Goal: Information Seeking & Learning: Learn about a topic

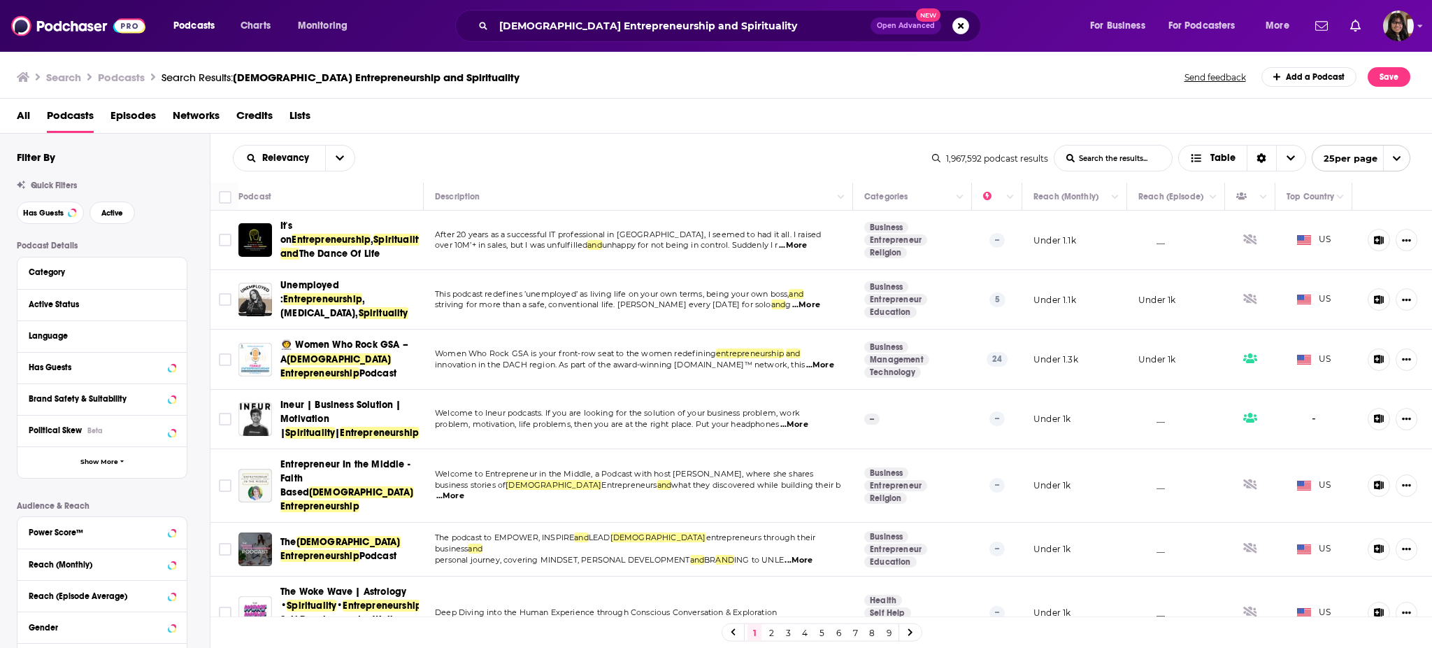
click at [1415, 31] on div "Podcasts Charts Monitoring [DEMOGRAPHIC_DATA] Entrepreneurship and Spirituality…" at bounding box center [716, 26] width 1432 height 52
click at [1404, 31] on img "Logged in as parulyadav" at bounding box center [1398, 25] width 31 height 31
click at [204, 43] on div "Podcasts Charts Monitoring Female Entrepreneurship and Spirituality Open Advanc…" at bounding box center [716, 26] width 1432 height 52
click at [196, 32] on span "Podcasts" at bounding box center [193, 26] width 41 height 20
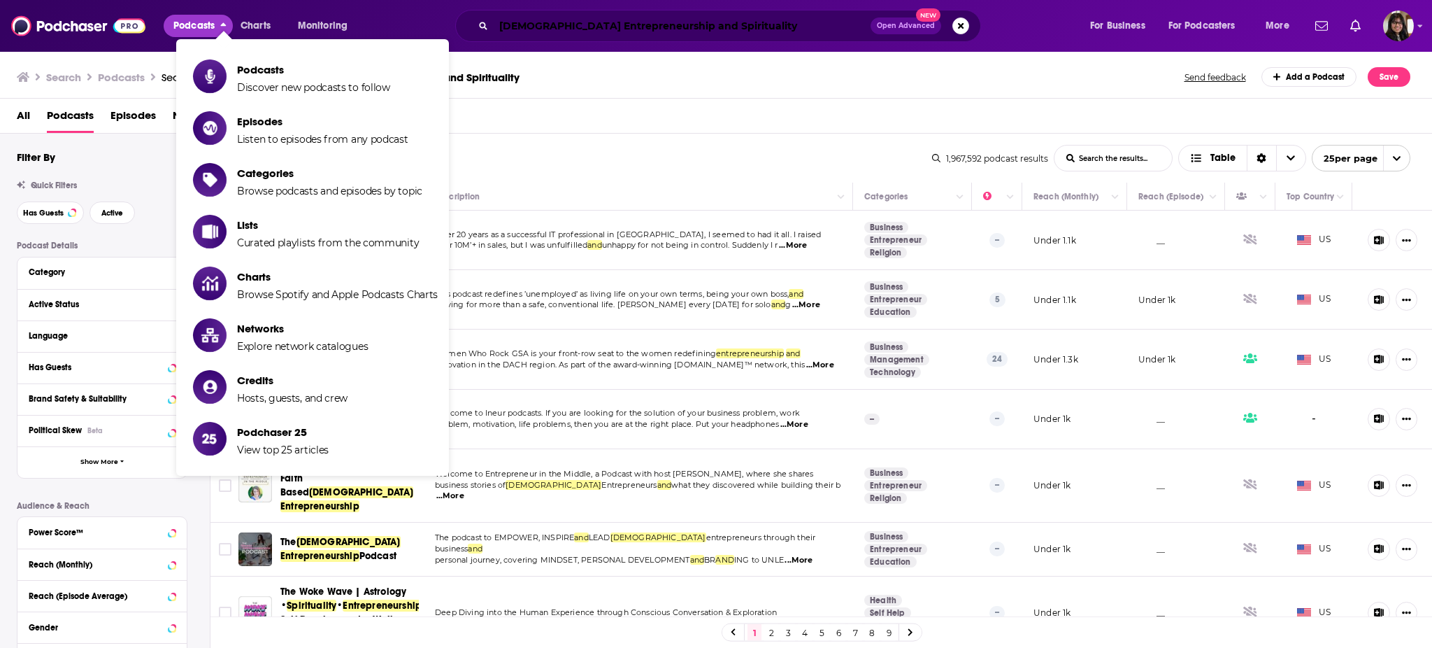
drag, startPoint x: 730, startPoint y: 31, endPoint x: 378, endPoint y: 13, distance: 352.3
click at [378, 13] on div "Podcasts Charts Monitoring Female Entrepreneurship and Spirituality Open Advanc…" at bounding box center [733, 26] width 1139 height 32
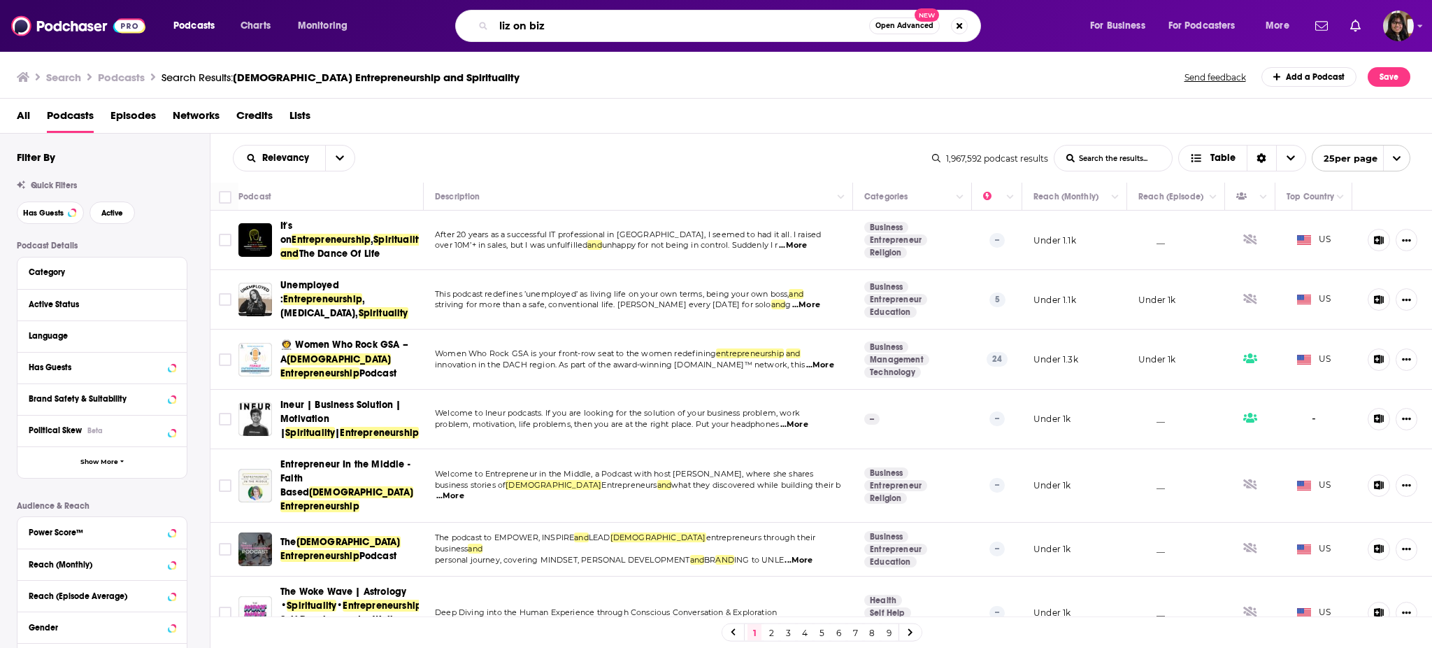
type input "liz on biz"
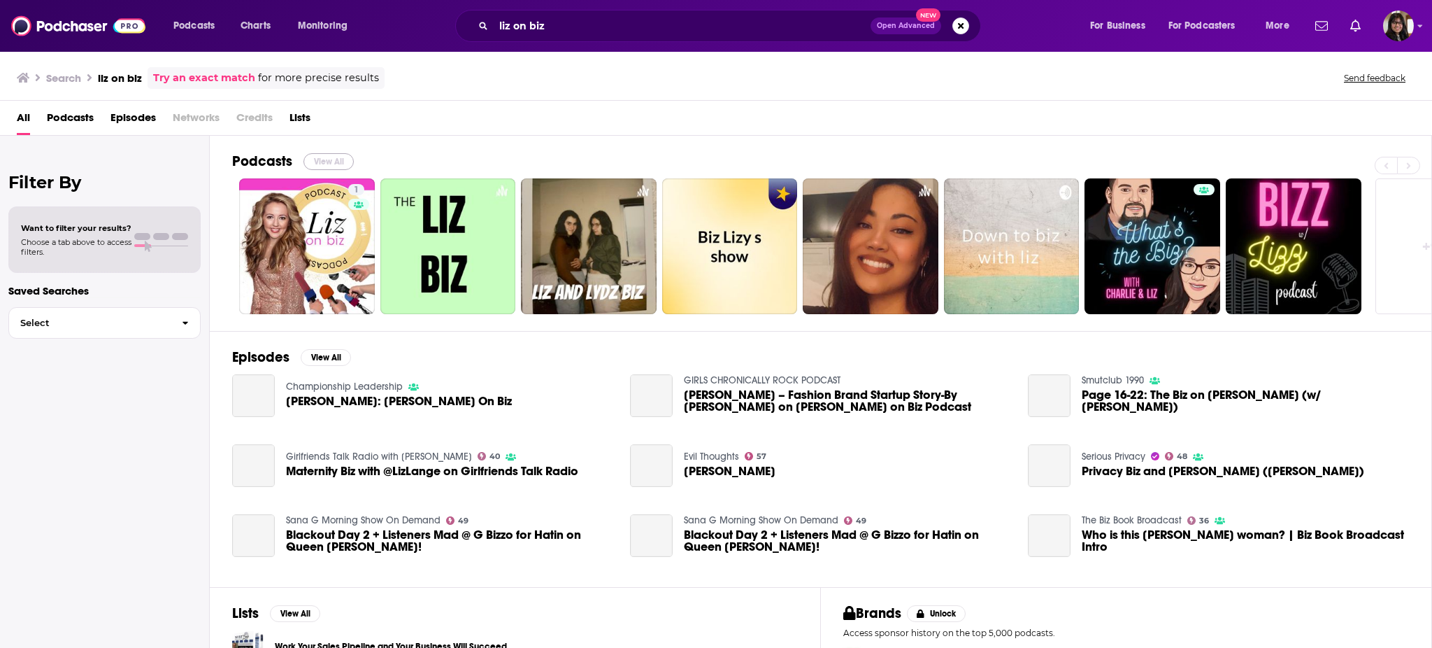
click at [339, 161] on button "View All" at bounding box center [329, 161] width 50 height 17
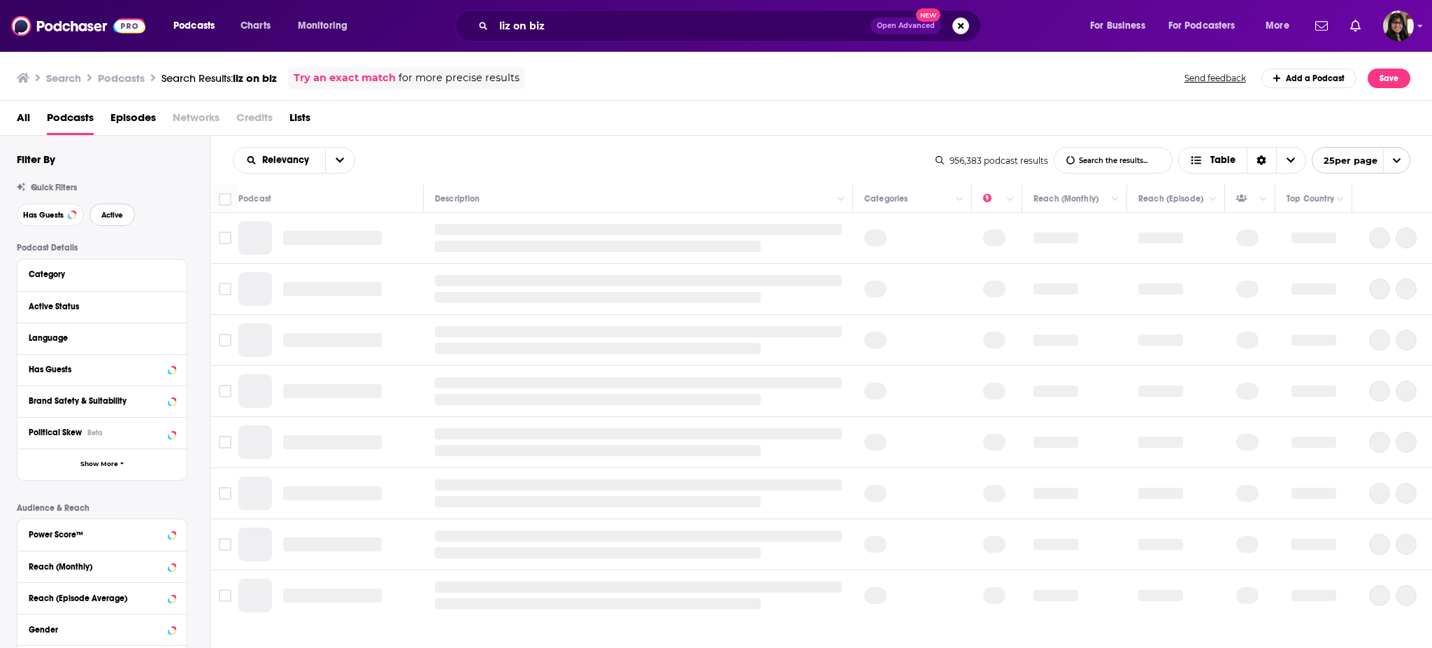
click at [116, 214] on span "Active" at bounding box center [112, 215] width 22 height 8
click at [42, 215] on span "Has Guests" at bounding box center [43, 215] width 41 height 8
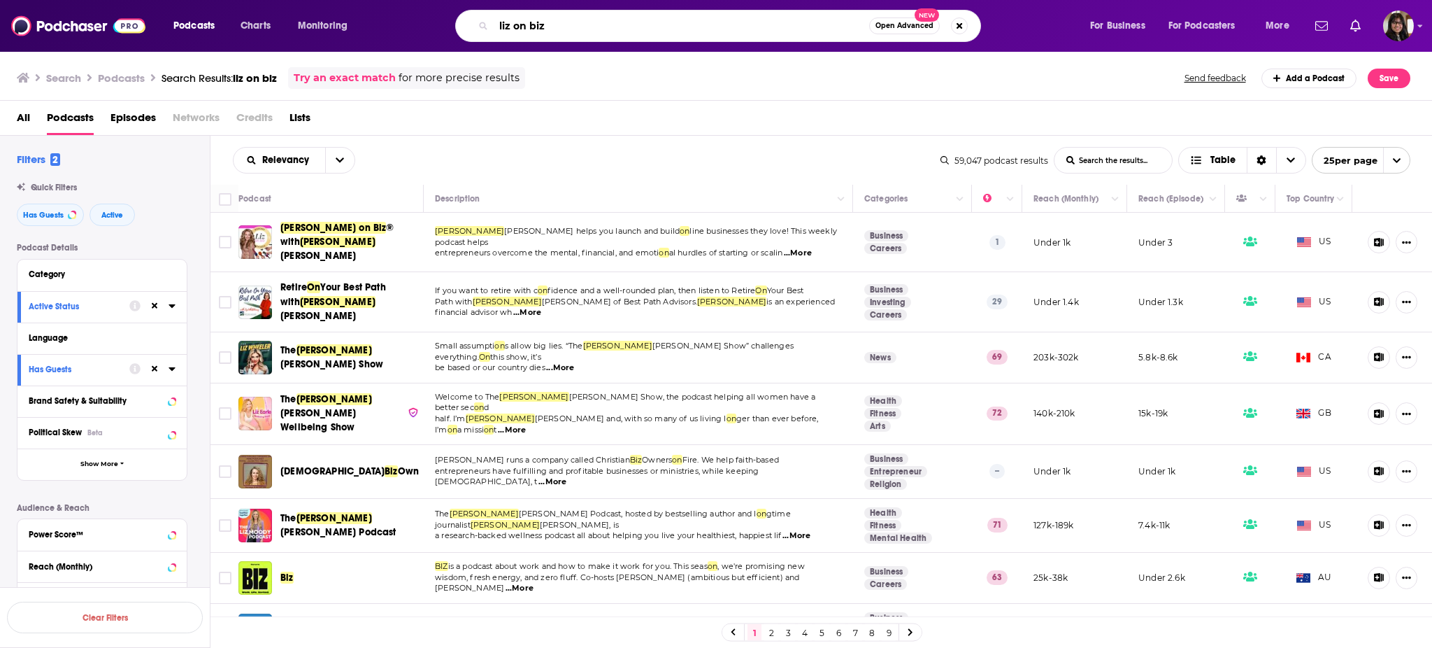
drag, startPoint x: 601, startPoint y: 22, endPoint x: 397, endPoint y: 48, distance: 205.7
click at [397, 48] on div "Podcasts Charts Monitoring liz on biz Open Advanced New For Business For Podcas…" at bounding box center [716, 26] width 1432 height 52
type input "b"
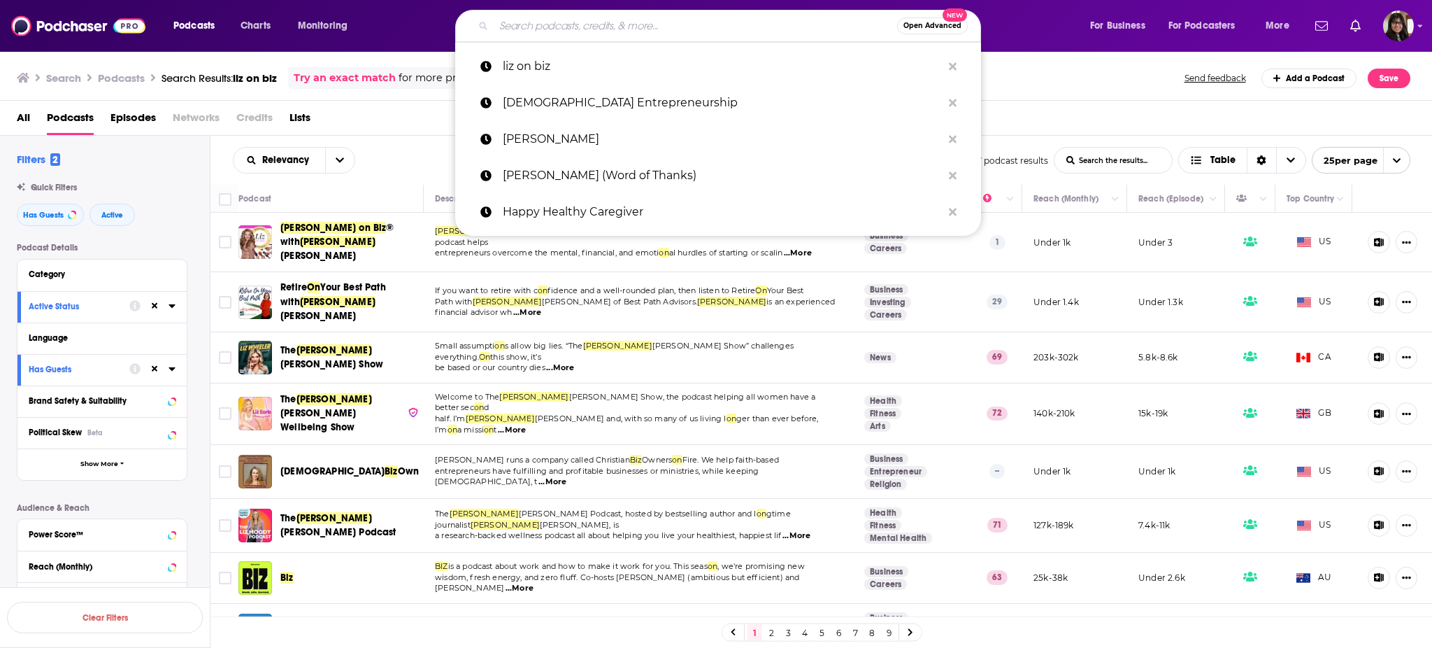
type input "e"
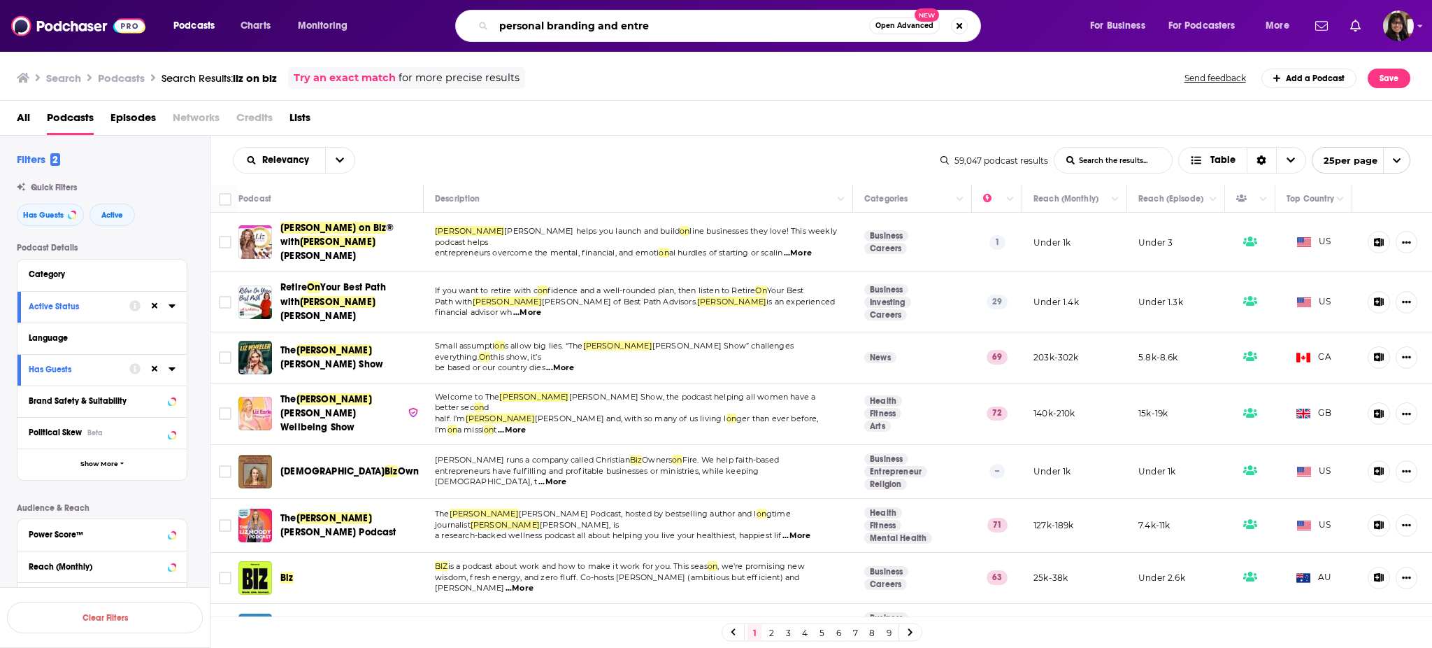
type input "personal branding and entre"
drag, startPoint x: 417, startPoint y: 50, endPoint x: 392, endPoint y: 48, distance: 25.2
click at [392, 48] on div "Podcasts Charts Monitoring personal branding and entre Open Advanced New For Bu…" at bounding box center [716, 26] width 1432 height 52
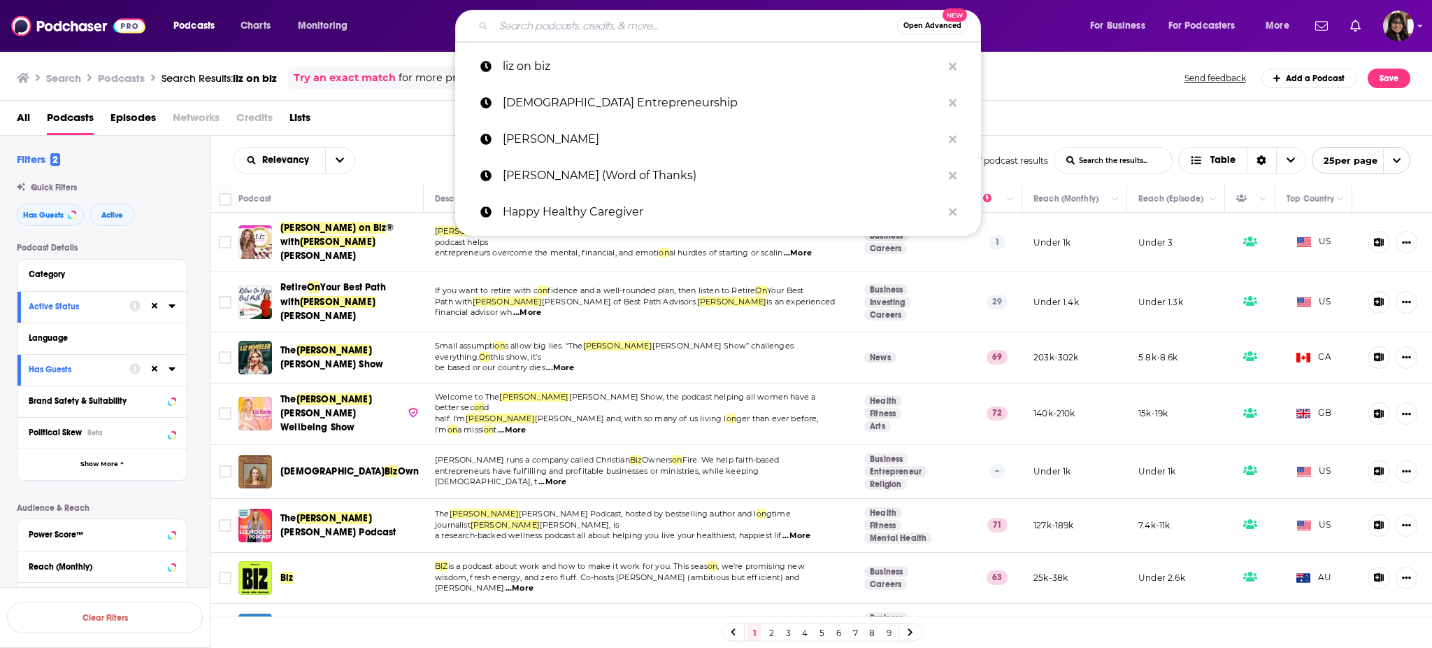
paste input "General Marketing & Branding Podcasts"
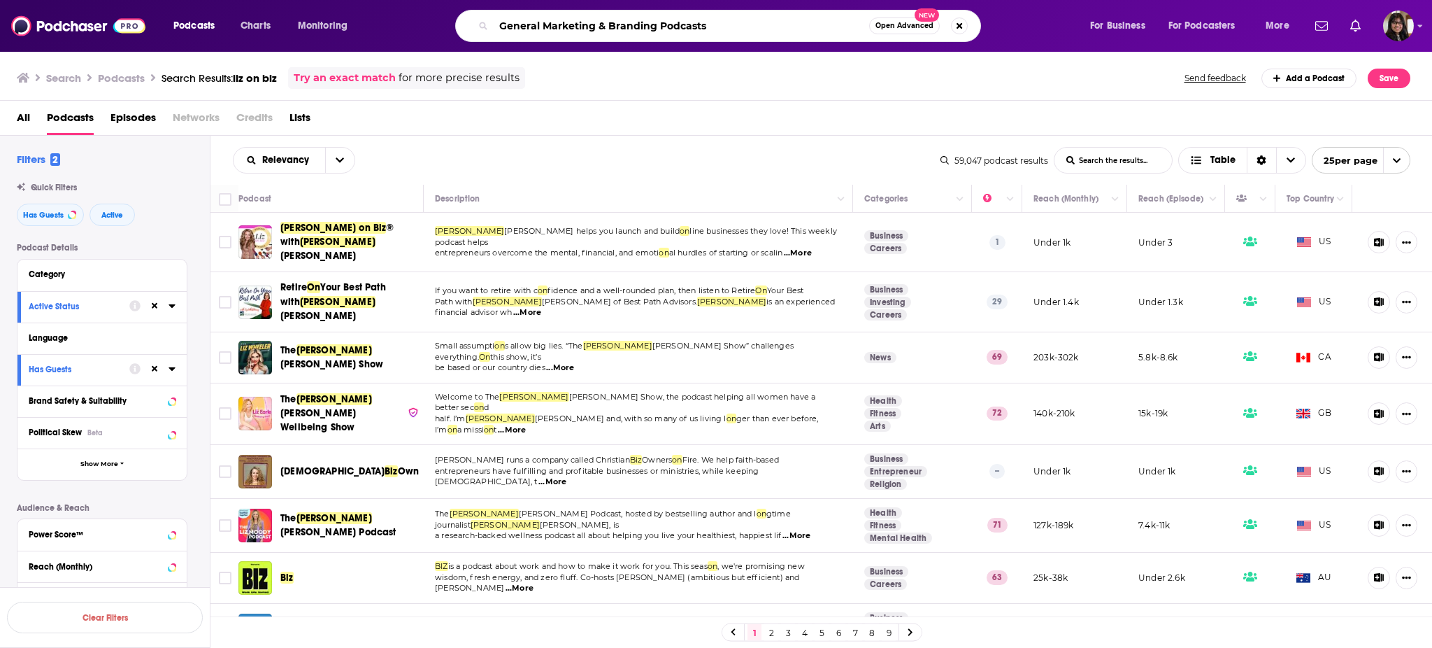
paste input "General Marketing & Branding Podcasts"
click at [705, 26] on input "General Marketing & Branding Podcasts" at bounding box center [682, 26] width 376 height 22
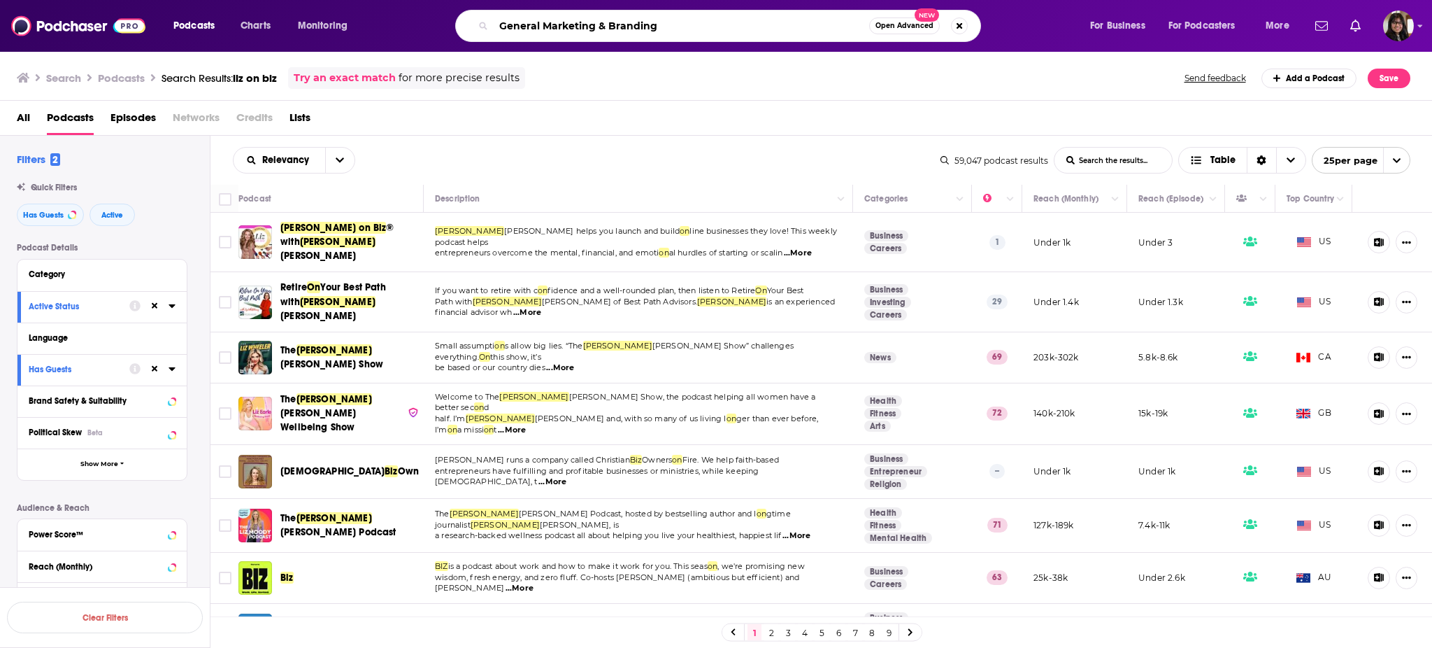
type input "General Marketing & Branding"
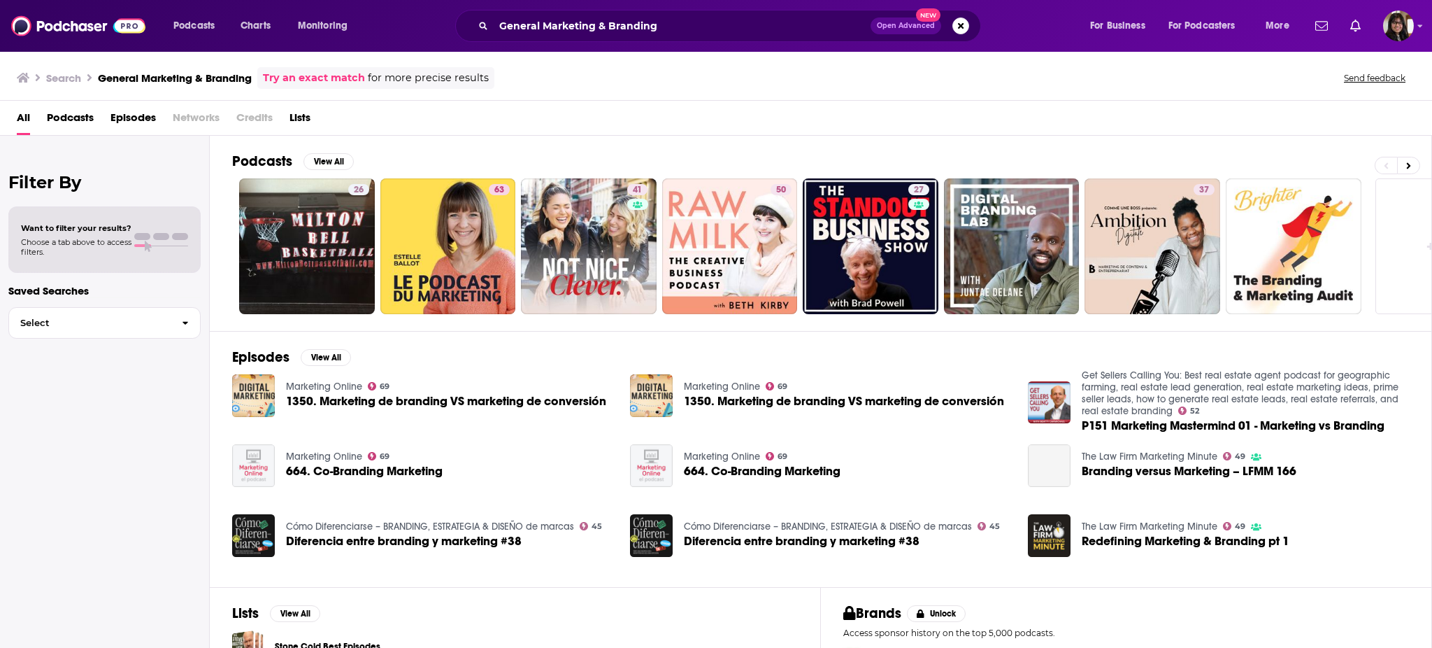
click at [316, 146] on div "Podcasts View All 26 63 41 50 27 37 + 92k" at bounding box center [832, 233] width 1200 height 195
click at [334, 173] on div "Podcasts View All" at bounding box center [831, 165] width 1199 height 26
click at [330, 167] on button "View All" at bounding box center [329, 161] width 50 height 17
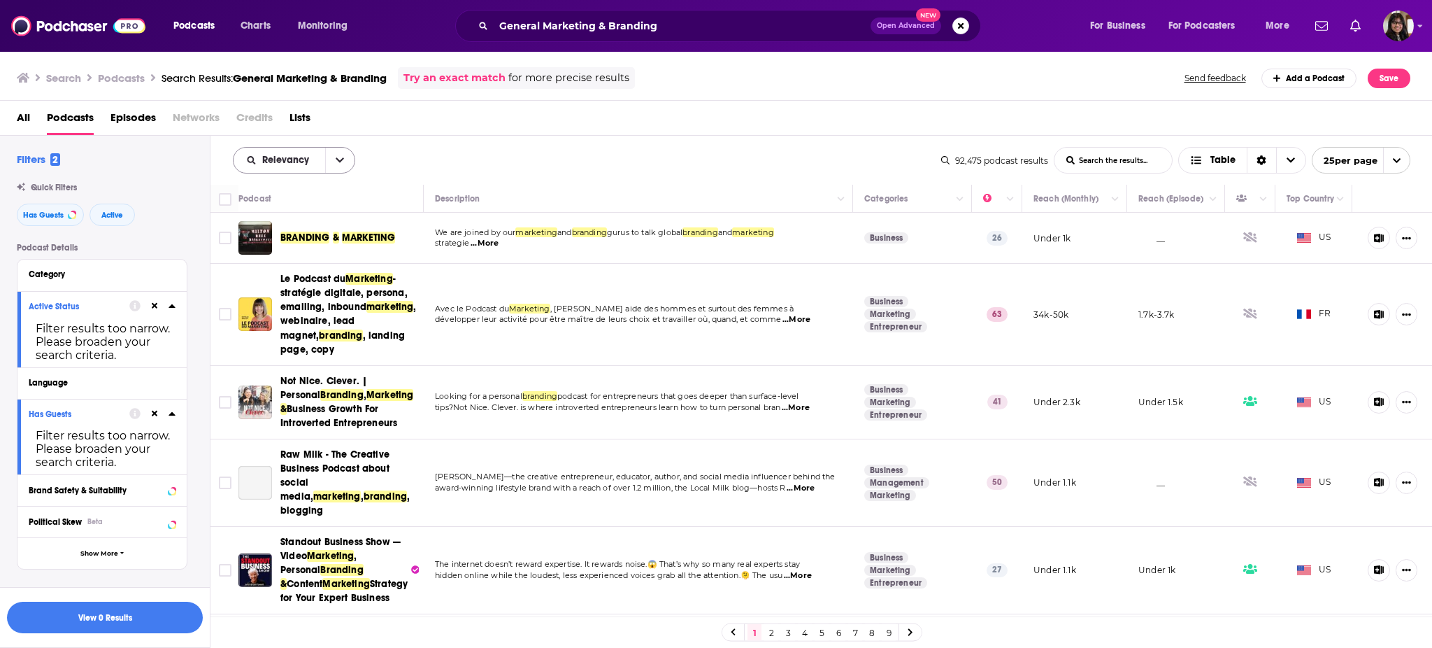
click at [338, 157] on icon "open menu" at bounding box center [340, 160] width 8 height 10
click at [456, 166] on div "Relevancy Relevancy By Rating Trending New Power Score List Search Input Search…" at bounding box center [587, 160] width 708 height 27
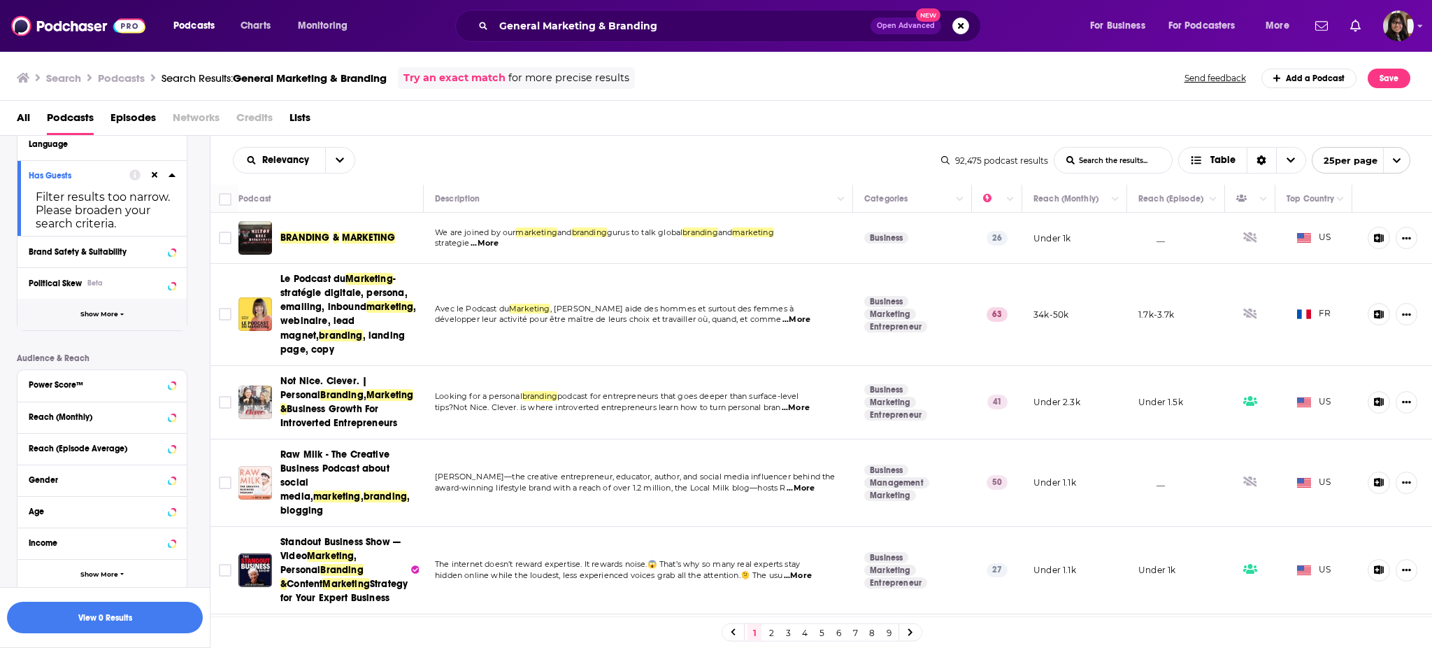
scroll to position [176, 0]
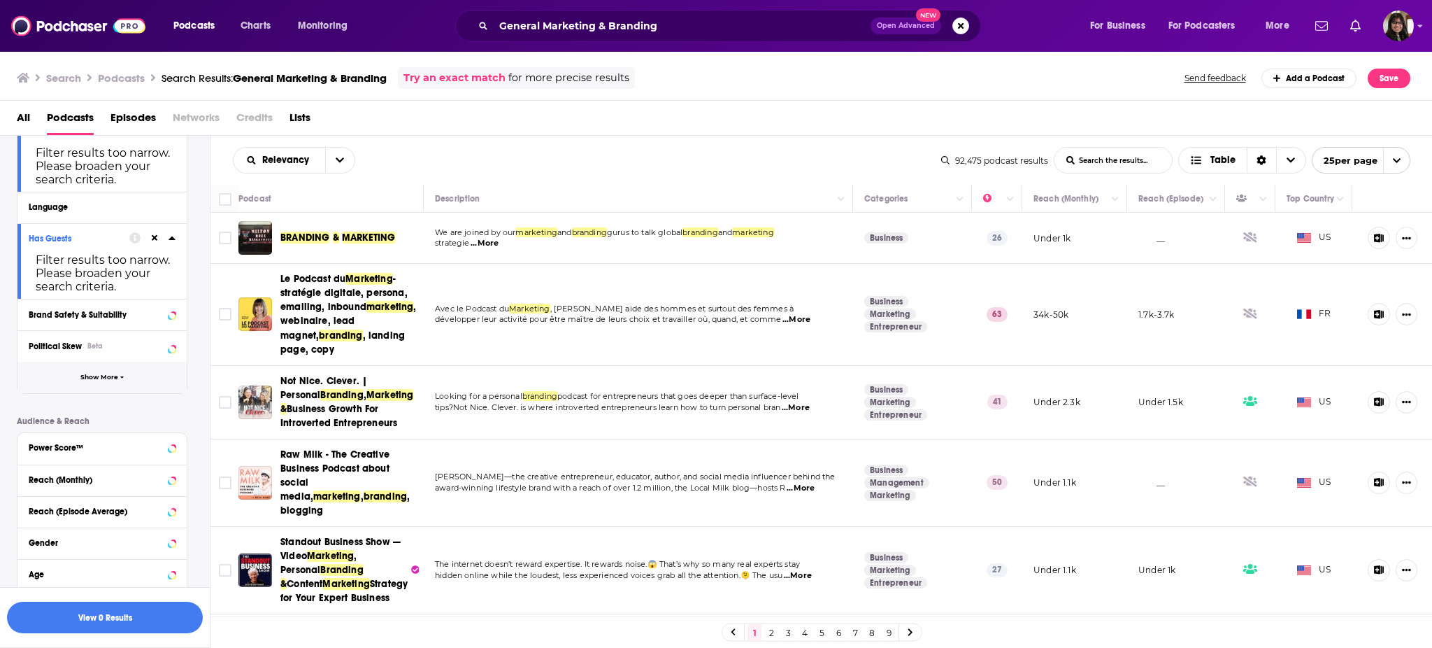
click at [95, 392] on button "Show More" at bounding box center [101, 377] width 169 height 31
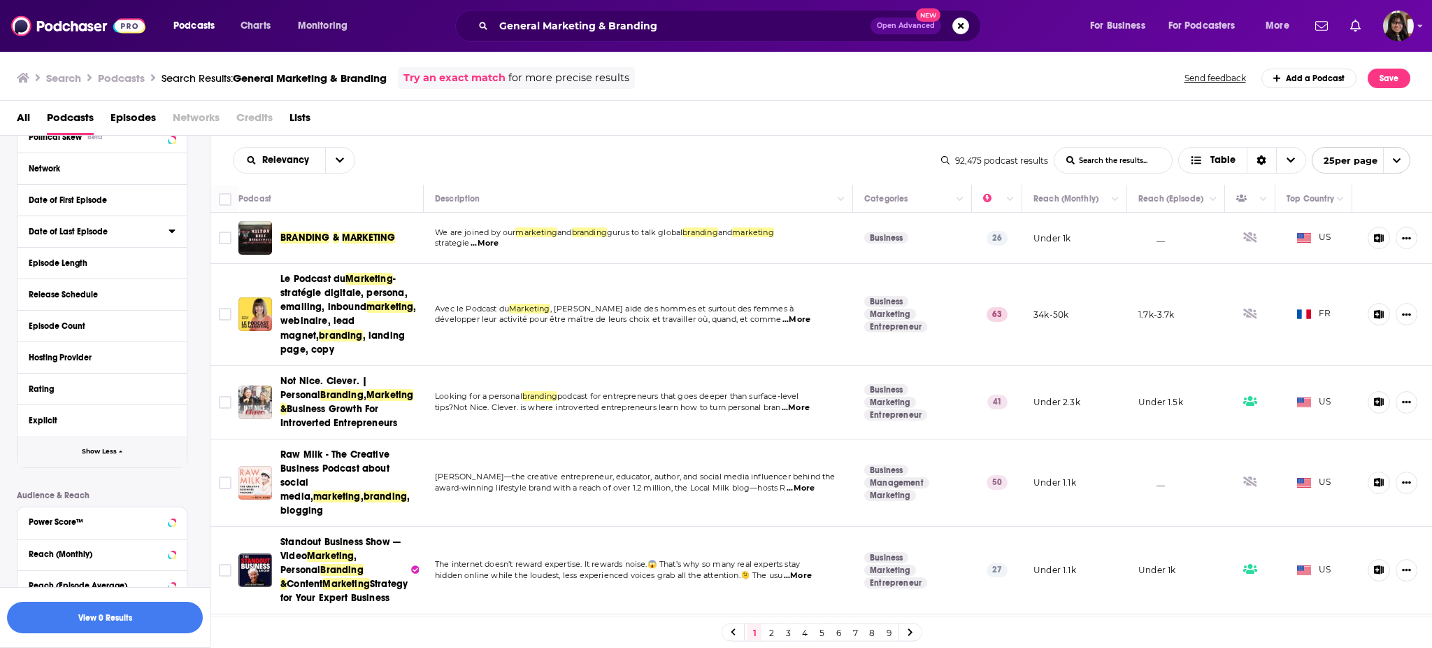
scroll to position [578, 0]
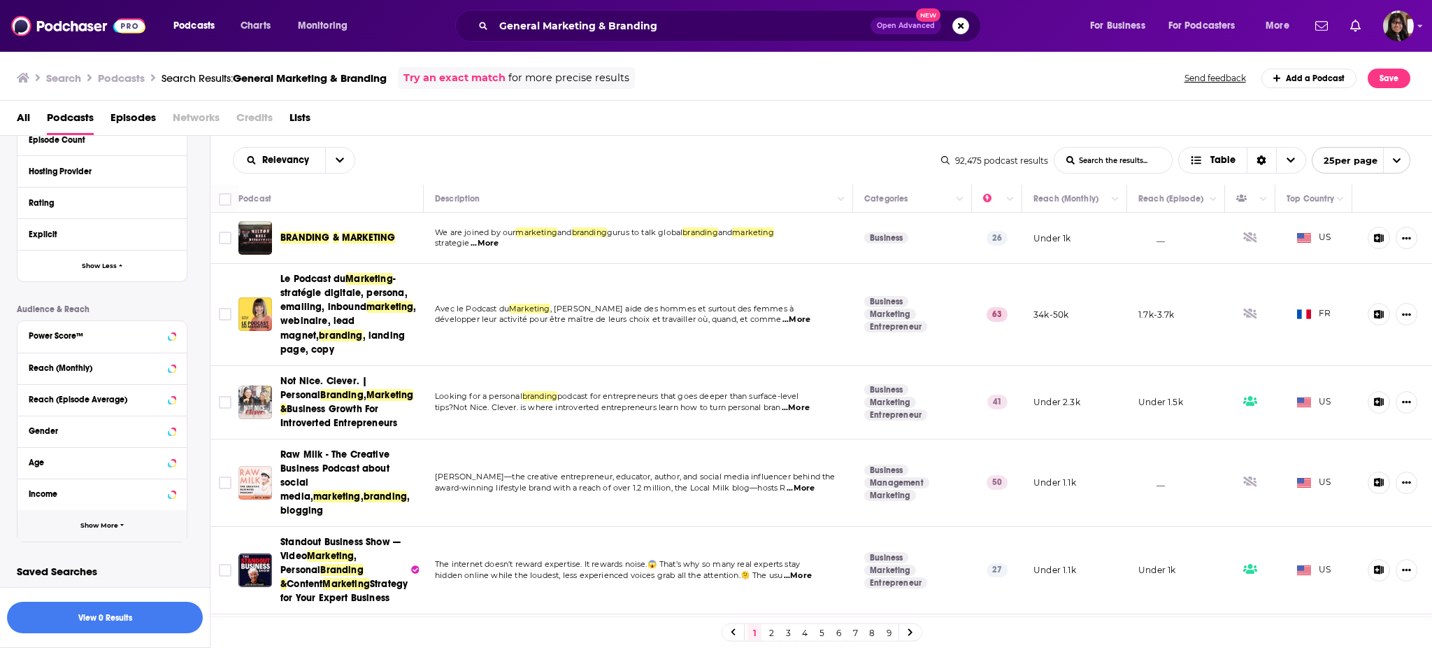
click at [87, 535] on button "Show More" at bounding box center [101, 525] width 169 height 31
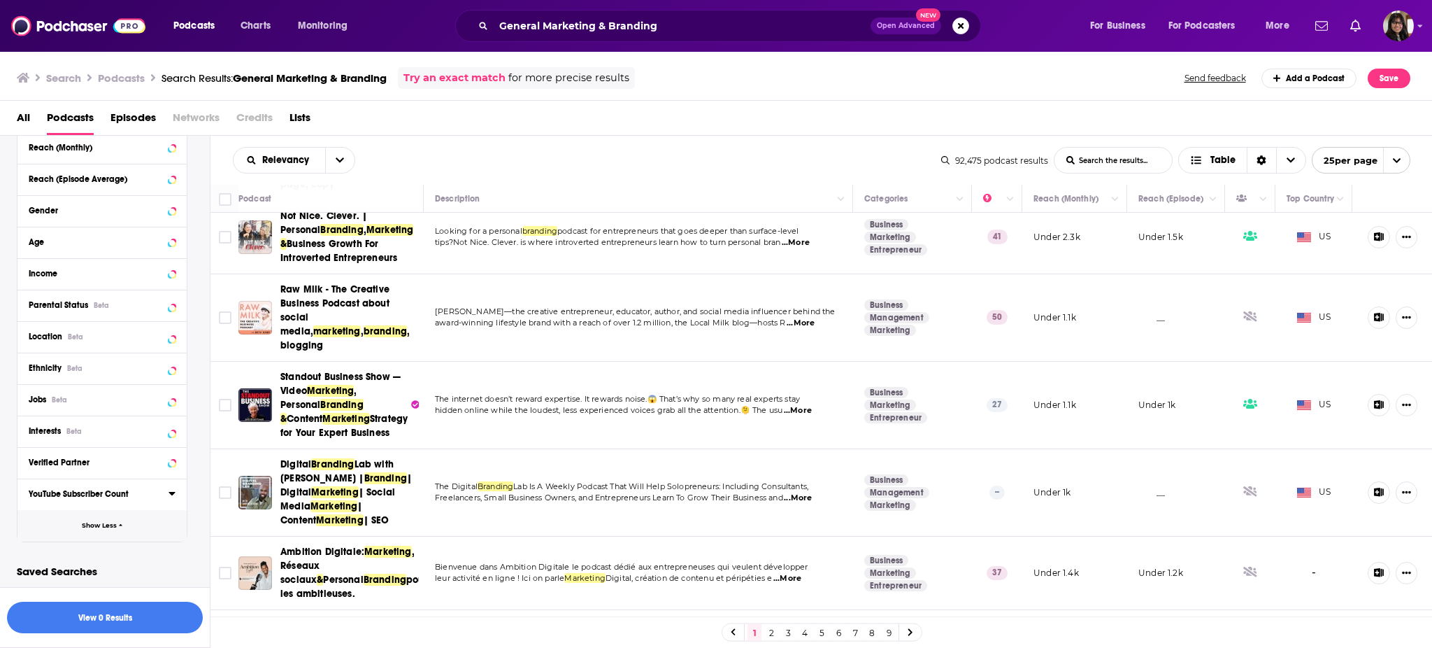
scroll to position [0, 0]
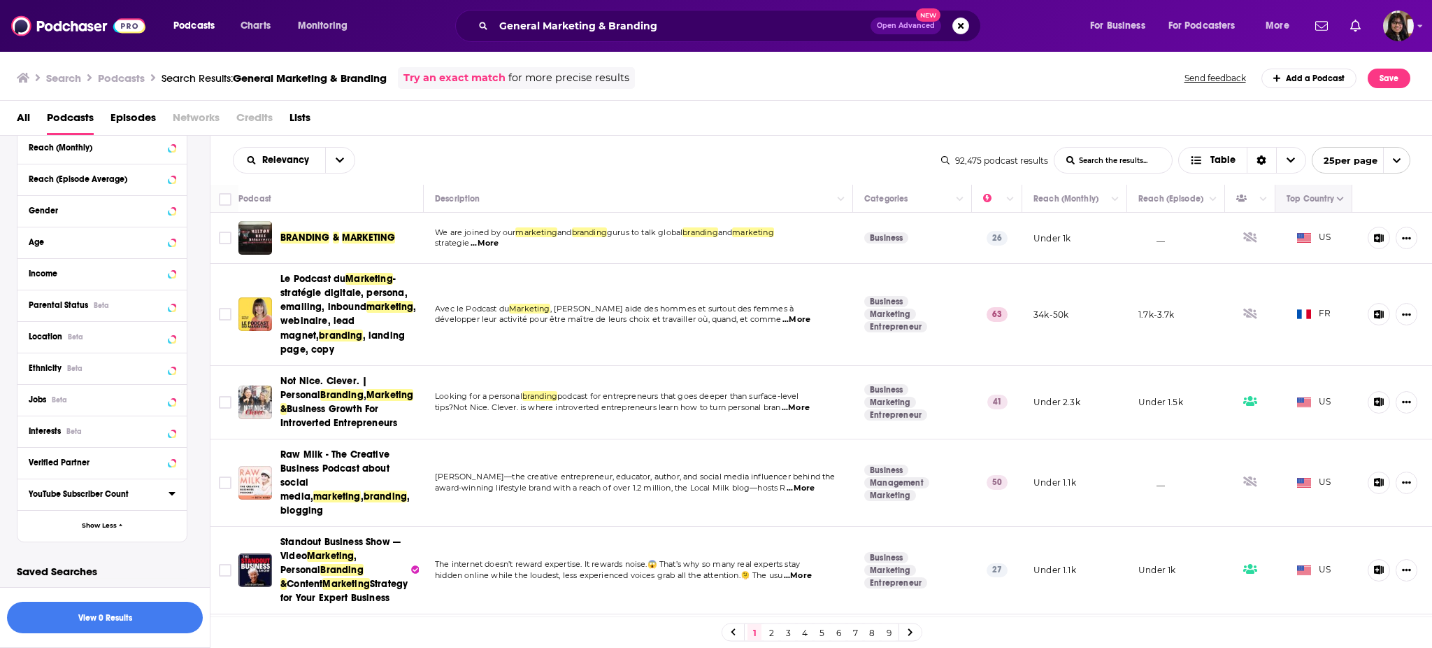
click at [1304, 201] on icon "Move" at bounding box center [1312, 198] width 17 height 17
click at [1332, 203] on button "Column Actions" at bounding box center [1340, 199] width 17 height 17
click at [126, 331] on div at bounding box center [716, 324] width 1432 height 648
click at [170, 334] on icon at bounding box center [172, 335] width 7 height 11
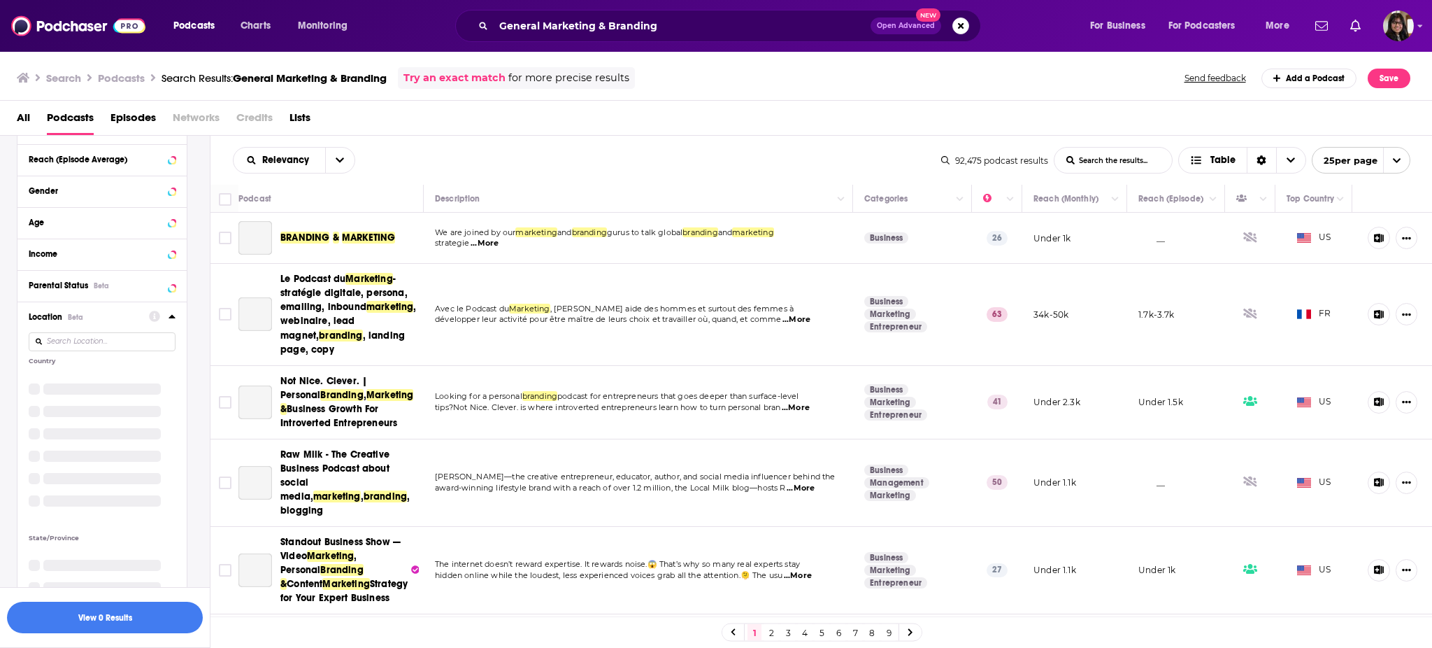
scroll to position [780, 0]
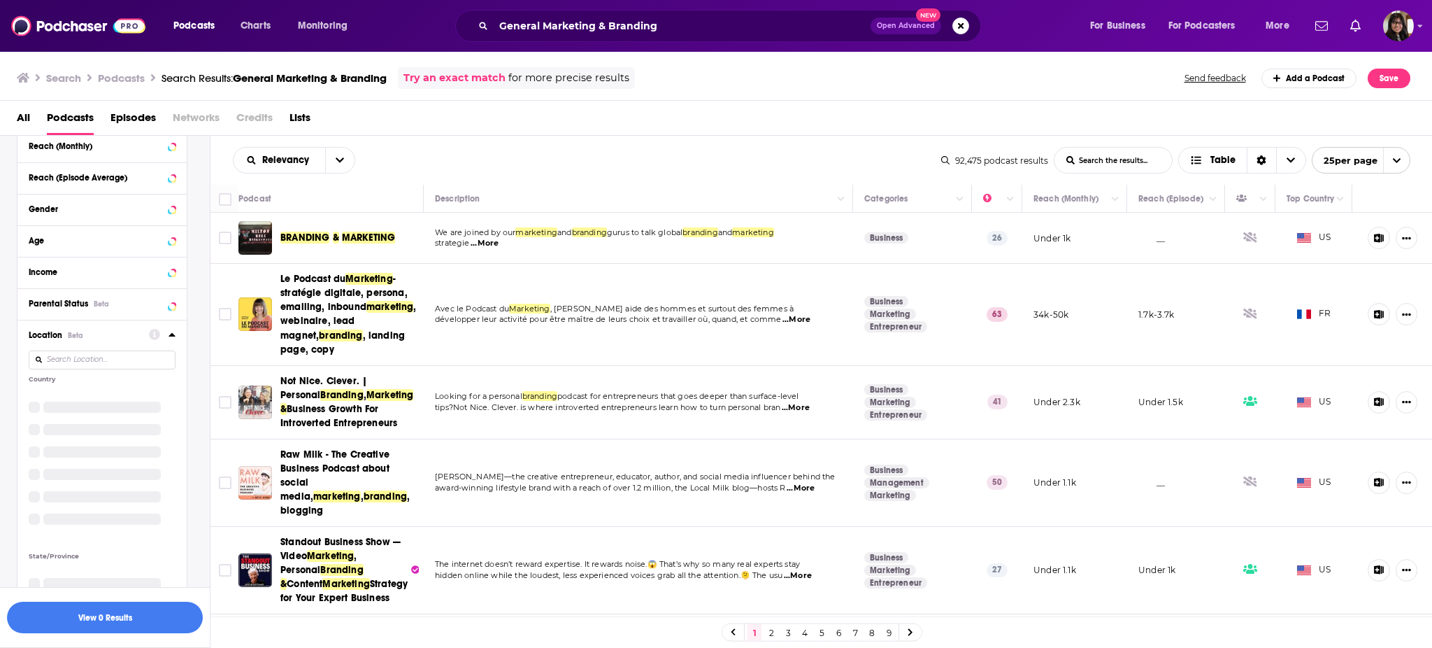
click at [105, 361] on input at bounding box center [102, 359] width 147 height 19
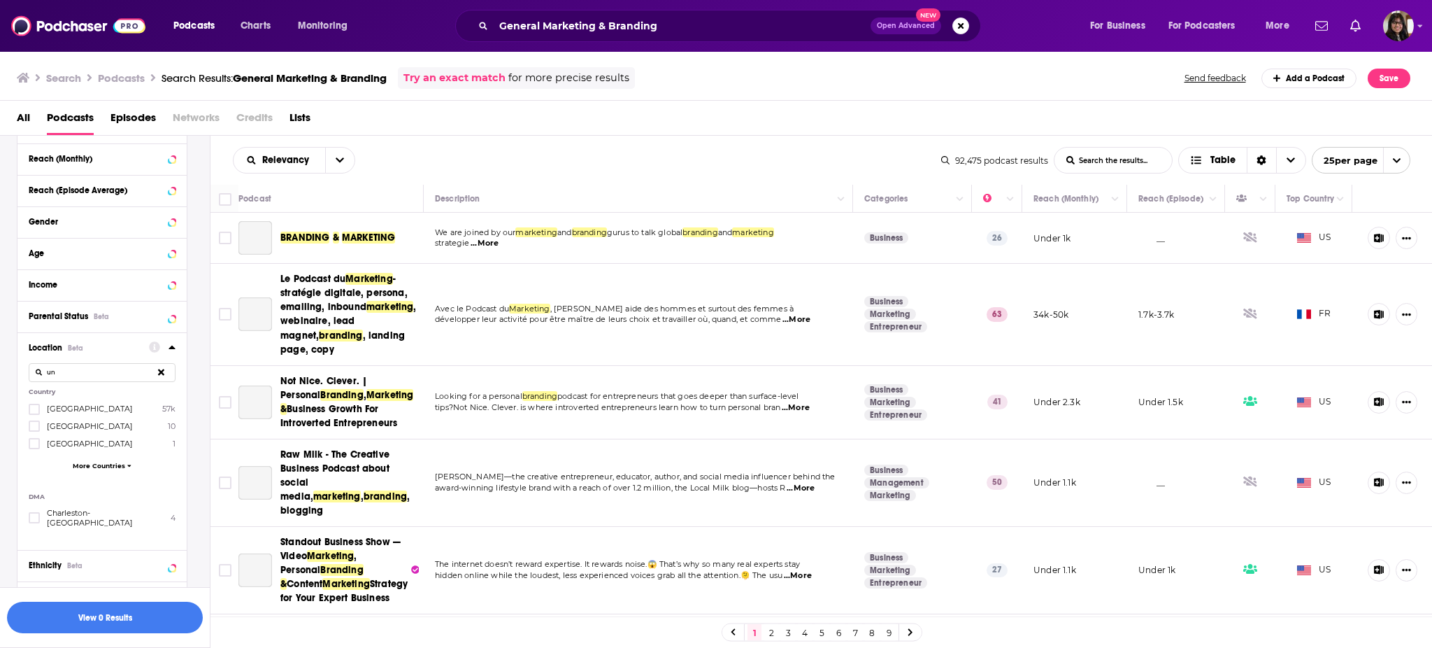
scroll to position [798, 0]
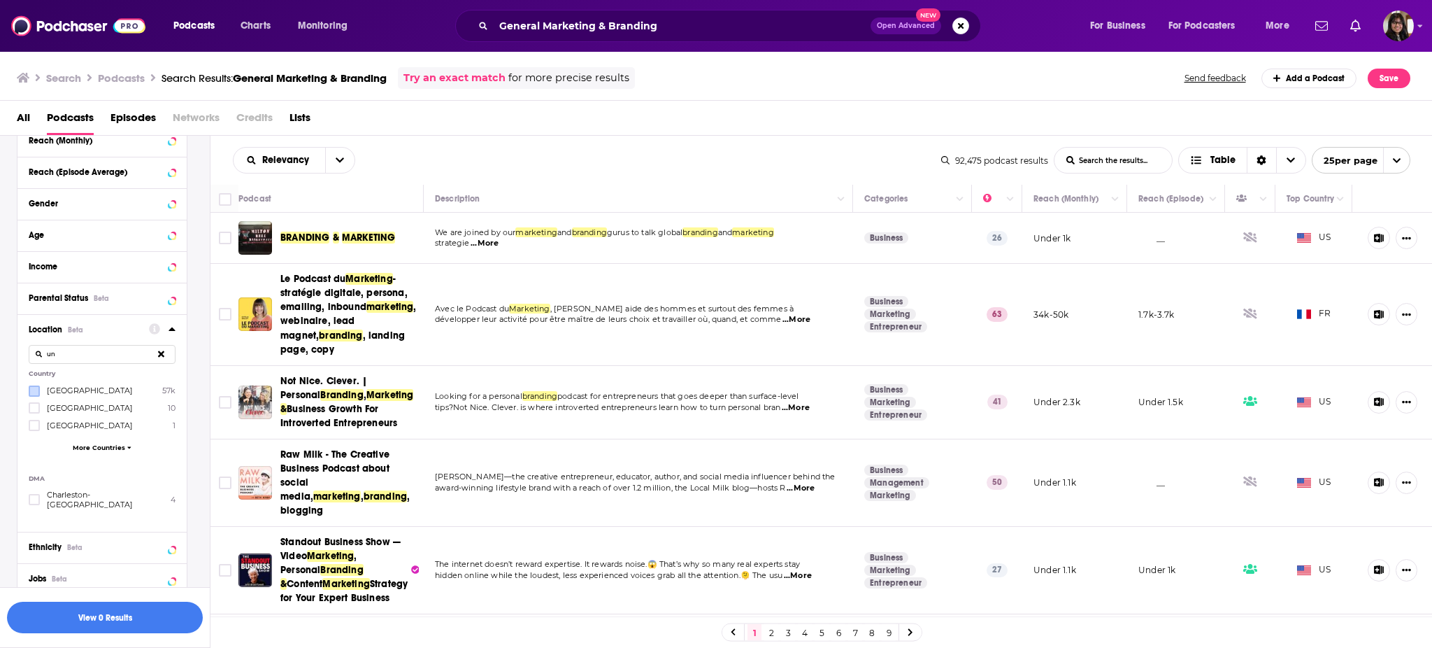
type input "un"
click at [101, 624] on button "View 5k Results" at bounding box center [105, 616] width 196 height 31
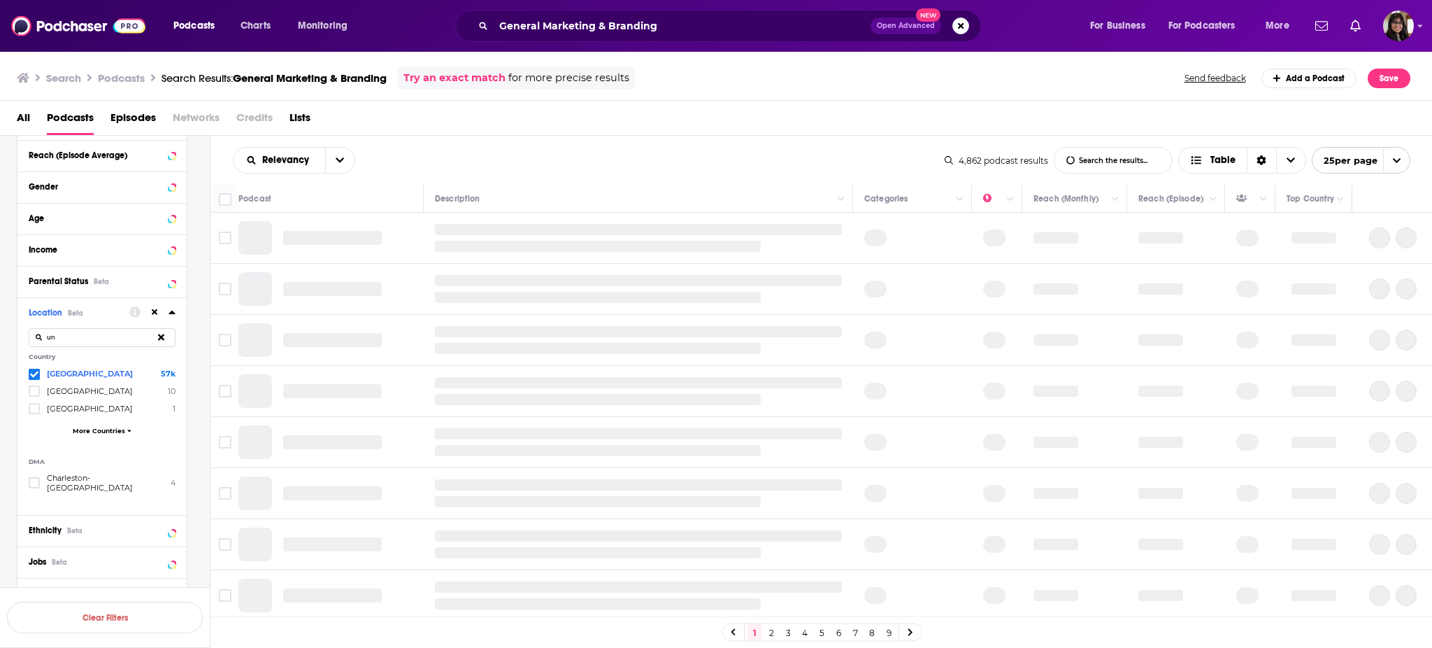
scroll to position [757, 0]
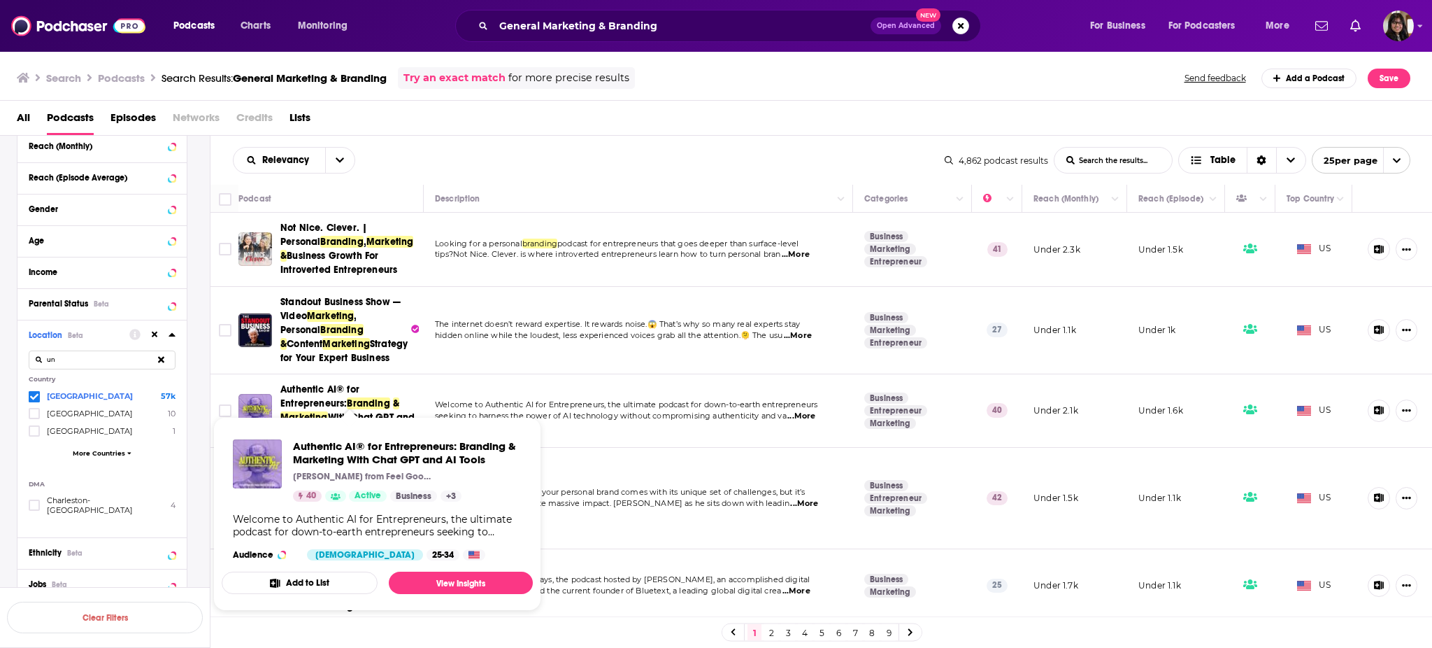
drag, startPoint x: 345, startPoint y: 413, endPoint x: 306, endPoint y: 392, distance: 44.8
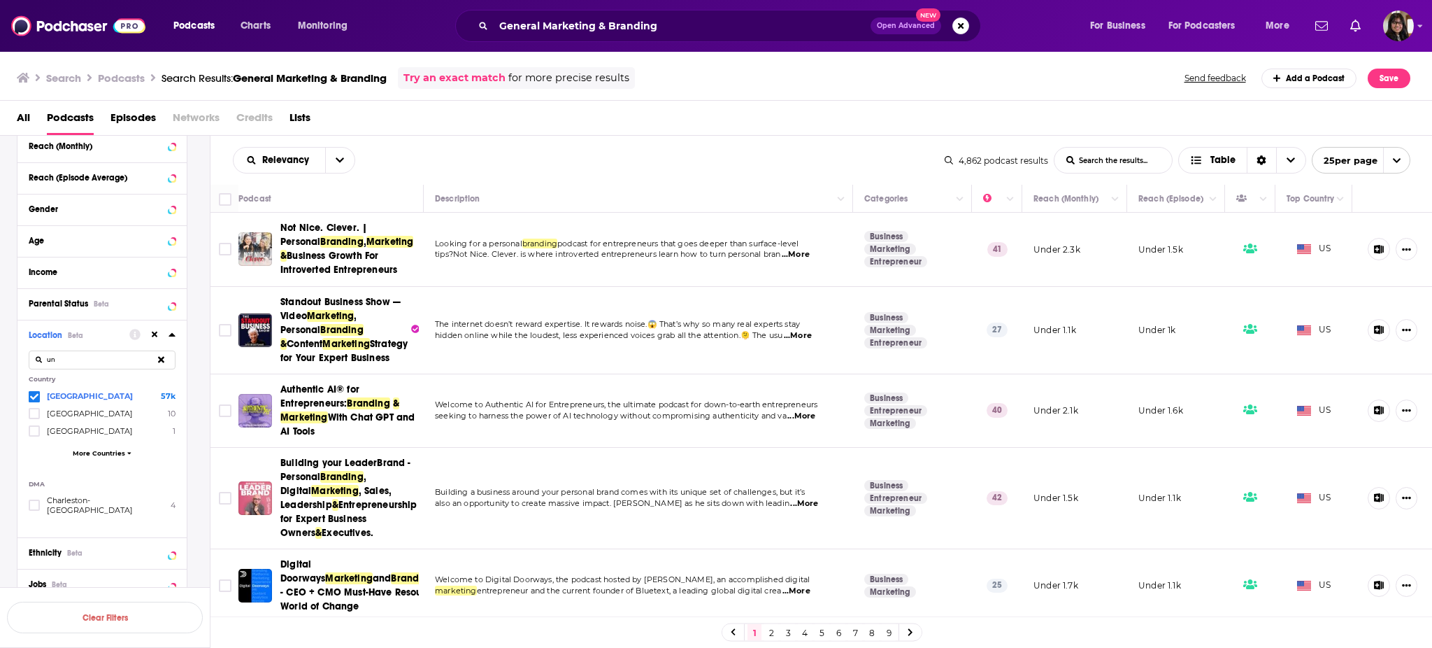
click at [448, 182] on div "Relevancy List Search Input Search the results... Table 4,862 podcast results L…" at bounding box center [821, 160] width 1222 height 49
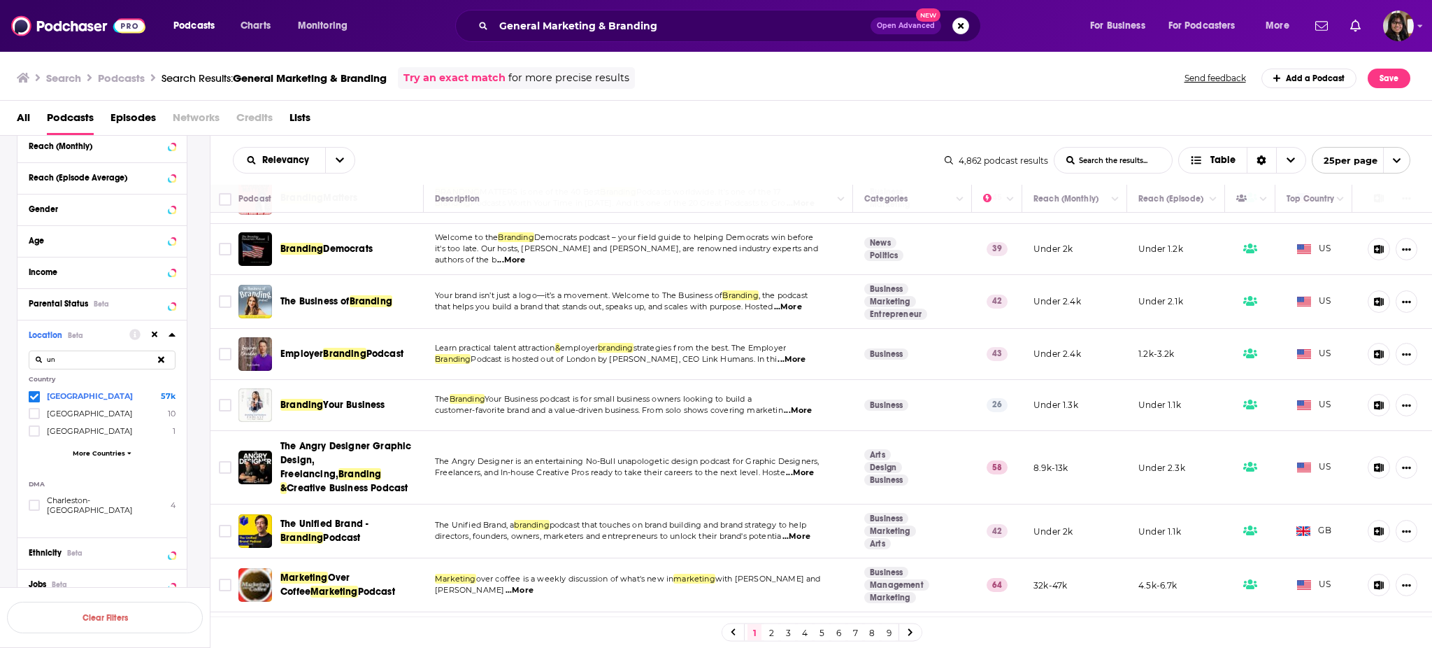
scroll to position [1036, 0]
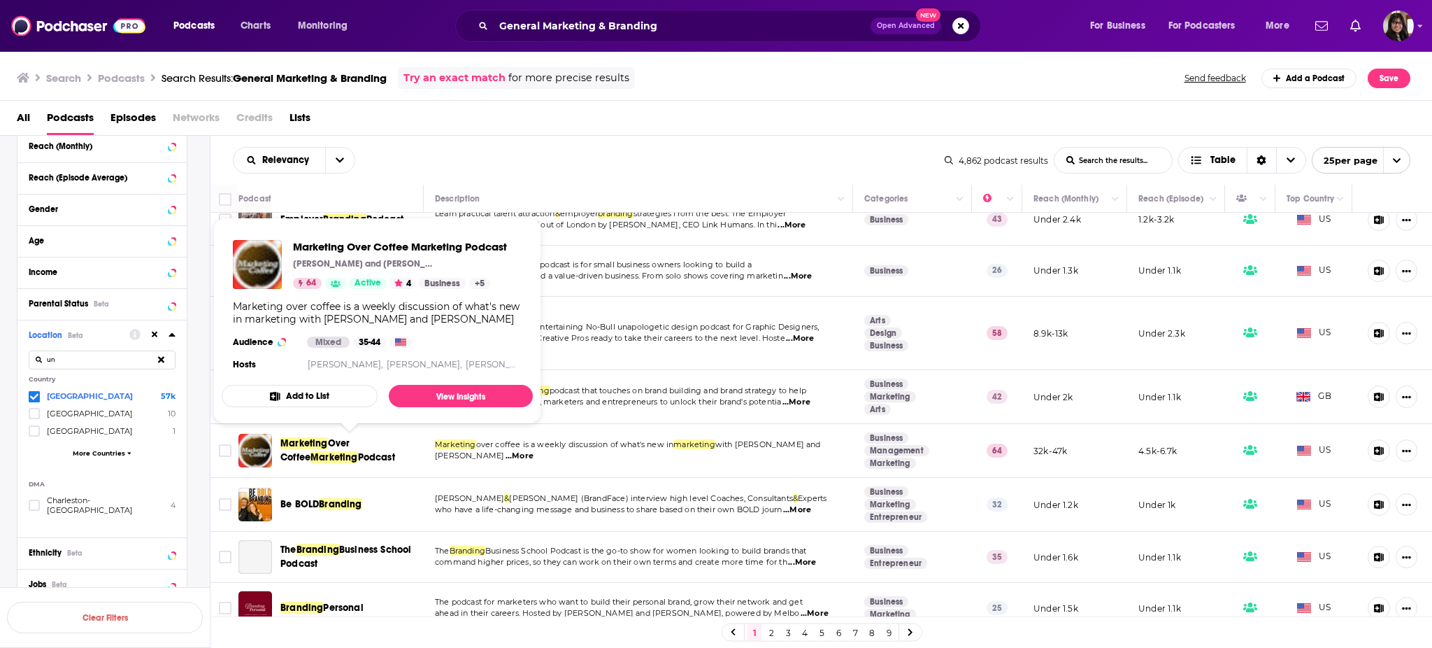
drag, startPoint x: 355, startPoint y: 453, endPoint x: 285, endPoint y: 452, distance: 69.9
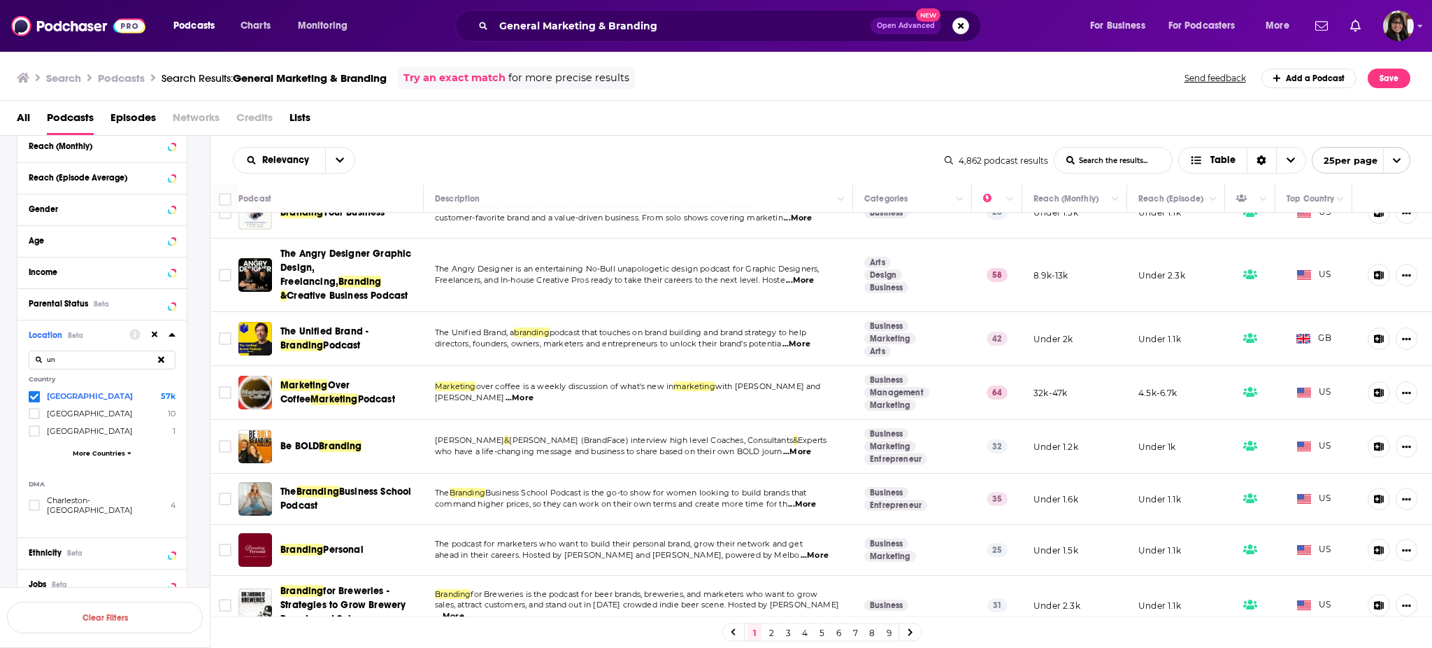
scroll to position [1162, 0]
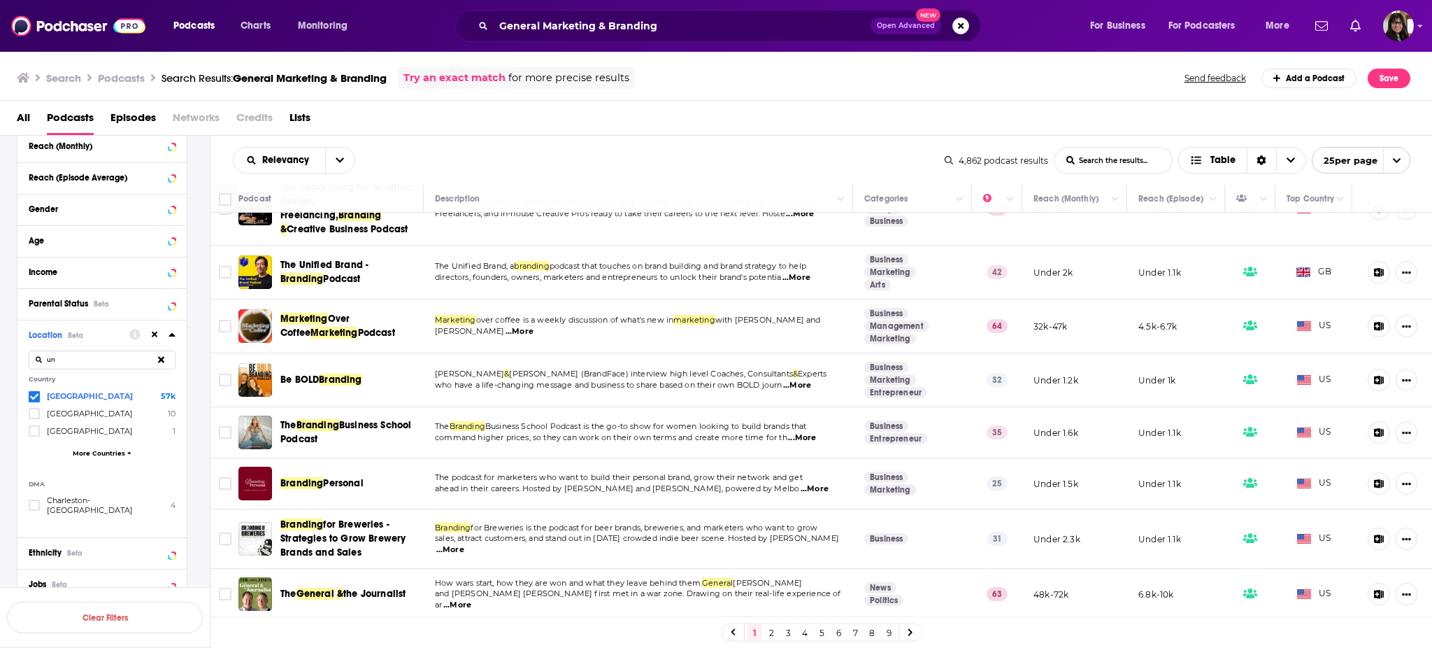
click at [771, 634] on link "2" at bounding box center [771, 632] width 14 height 17
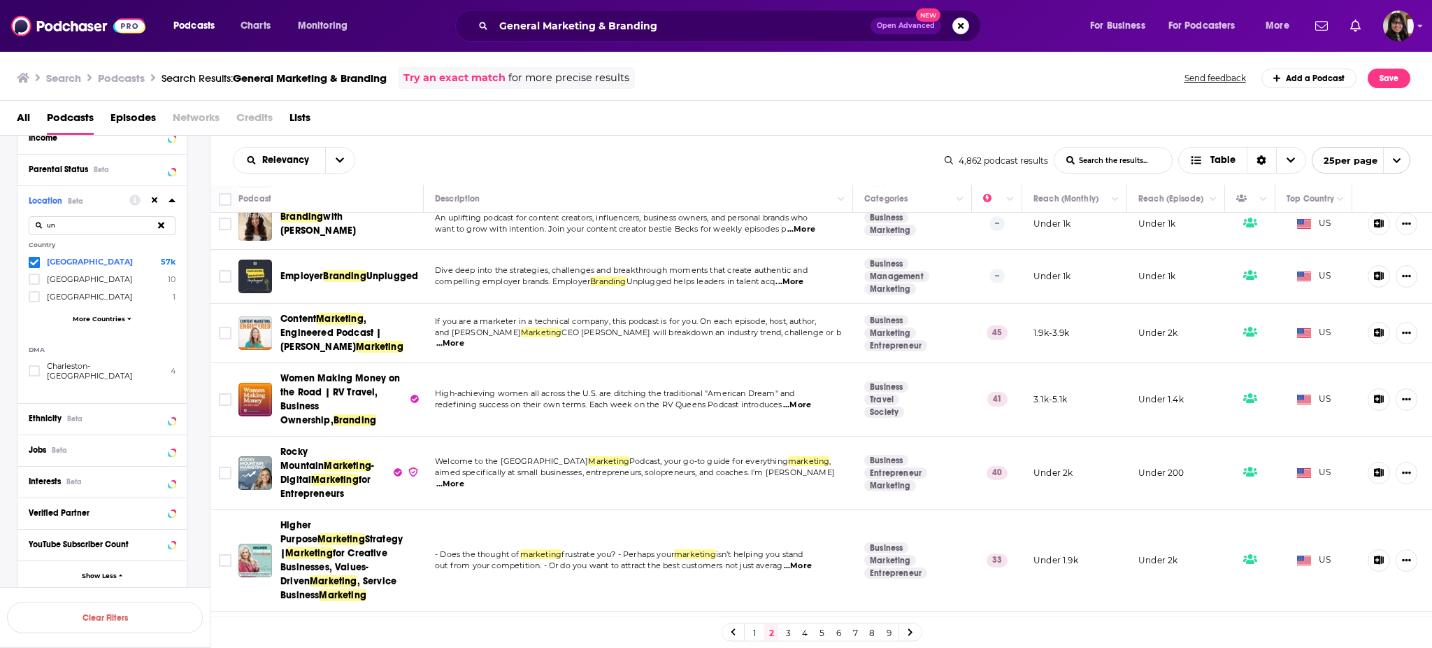
scroll to position [678, 0]
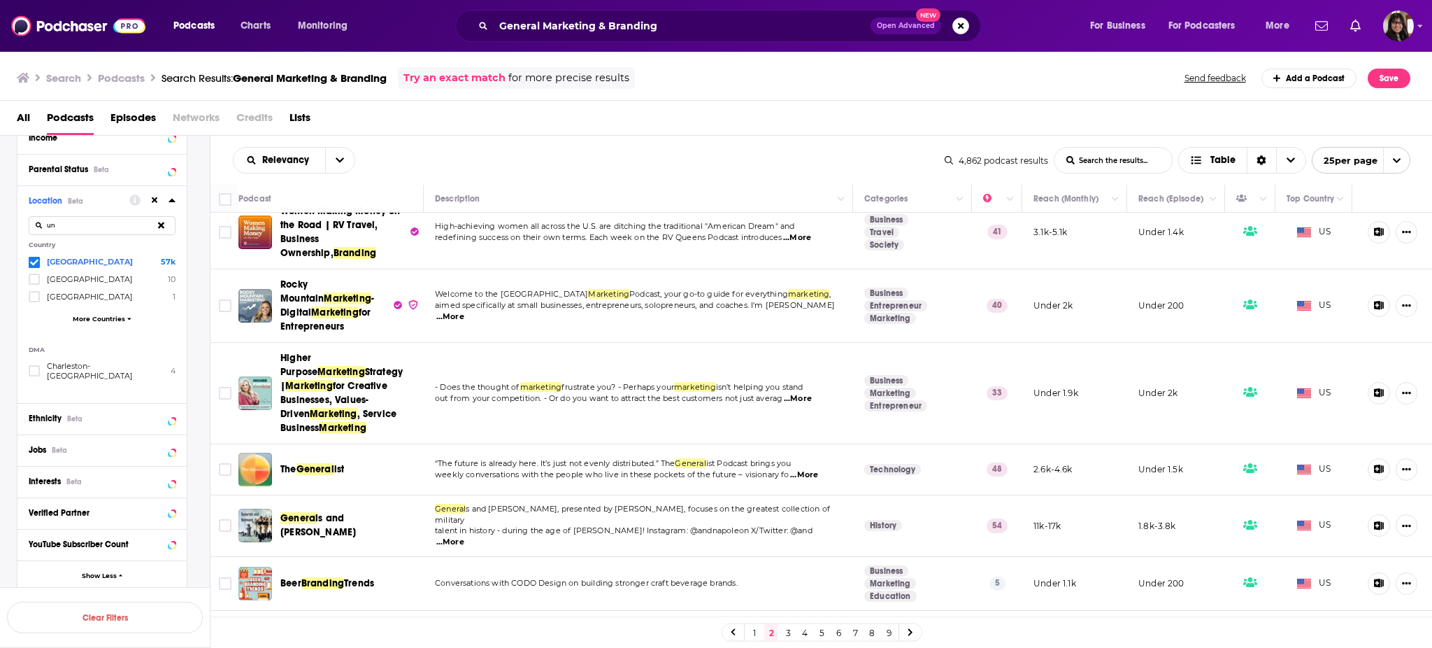
click at [934, 444] on td "Technology" at bounding box center [912, 469] width 119 height 51
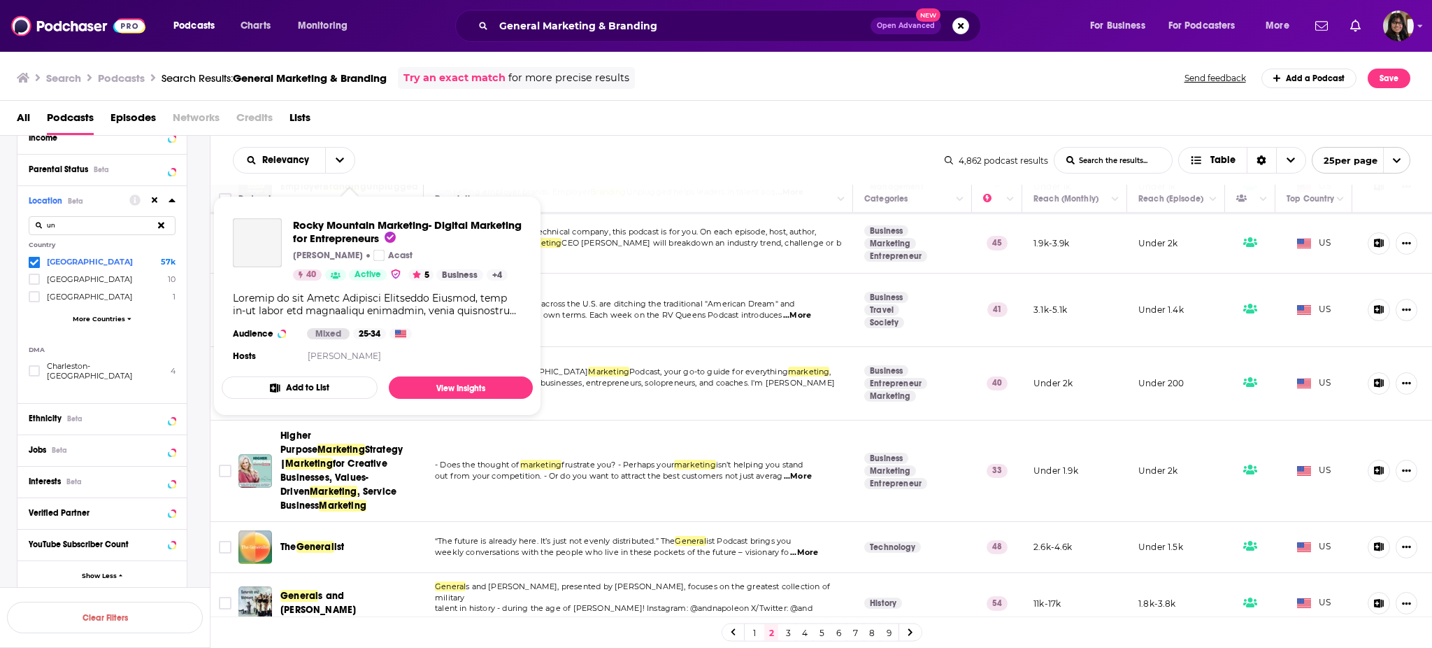
scroll to position [1008, 0]
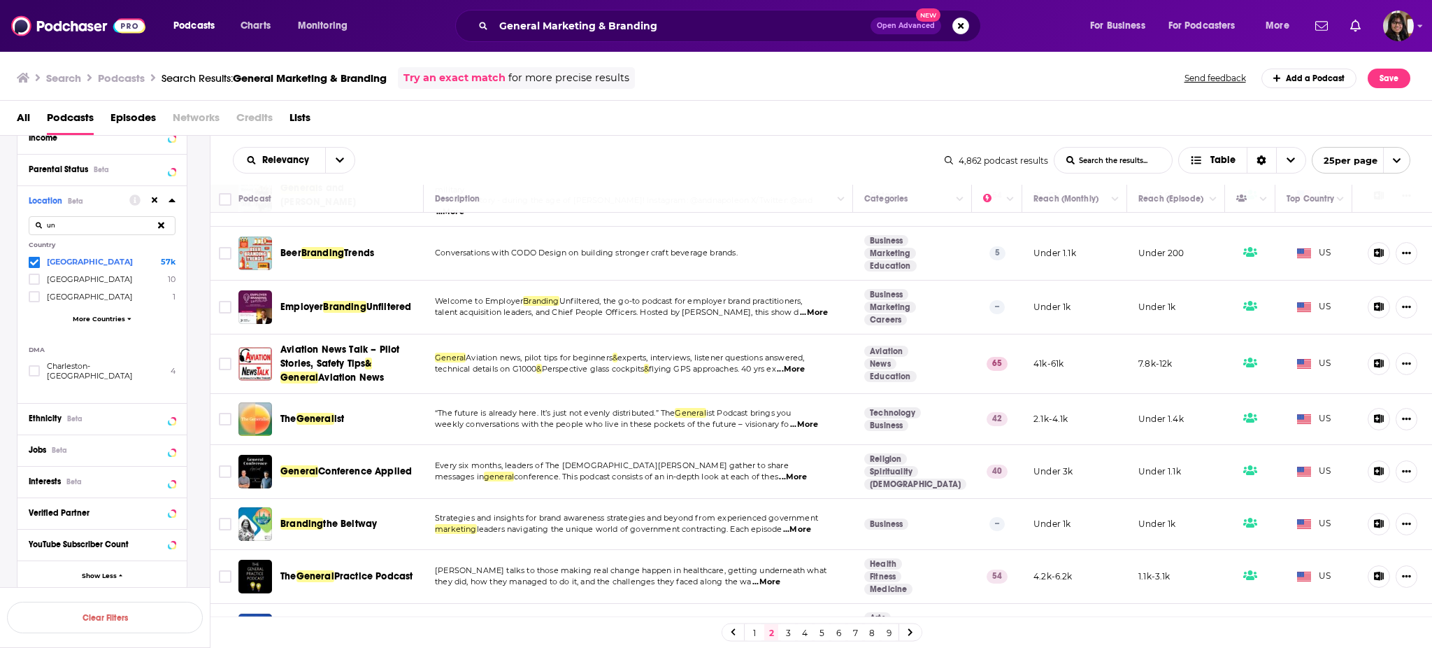
click at [790, 620] on div "1 2 3 4 5 6 7 8 9" at bounding box center [821, 631] width 1222 height 31
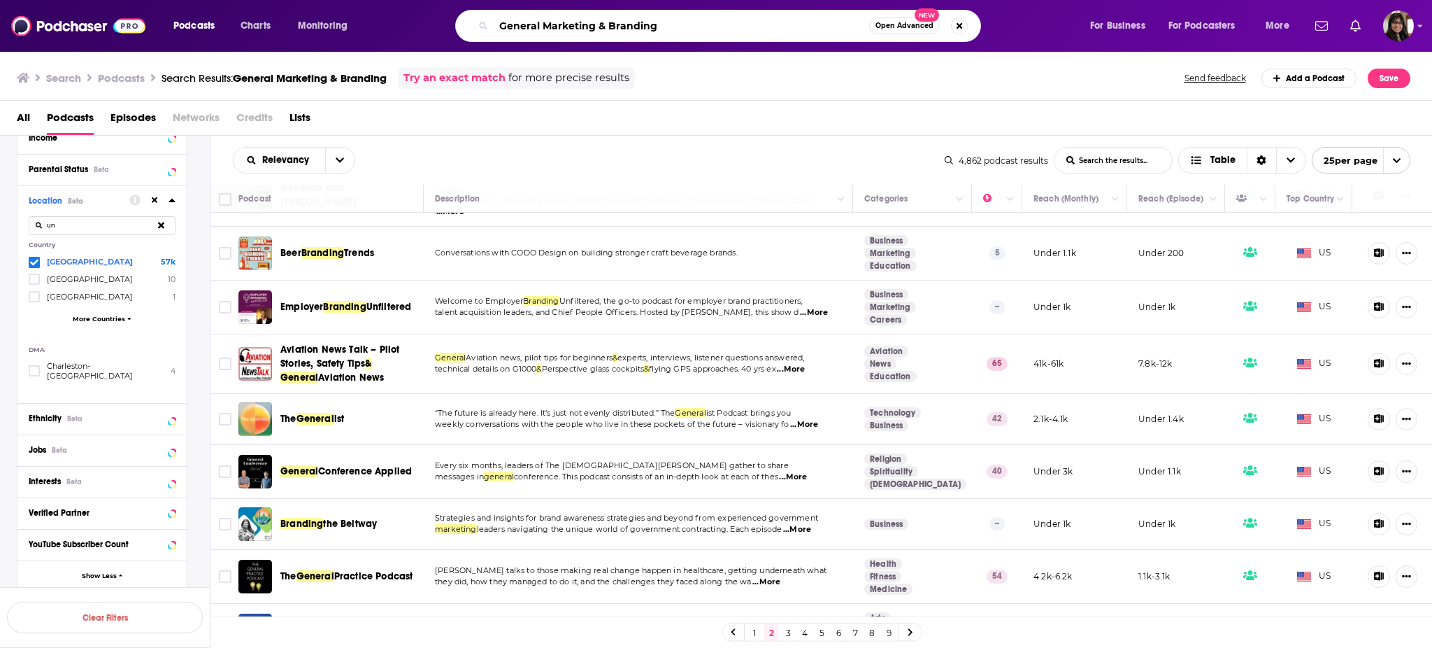
drag, startPoint x: 691, startPoint y: 23, endPoint x: 443, endPoint y: 5, distance: 248.2
click at [443, 5] on div "Podcasts Charts Monitoring General Marketing & Branding Open Advanced New For B…" at bounding box center [716, 26] width 1432 height 52
click at [547, 26] on input "entereprenueshp and public relations" at bounding box center [682, 26] width 376 height 22
click at [542, 27] on input "entereprenueshp and public relations" at bounding box center [682, 26] width 376 height 22
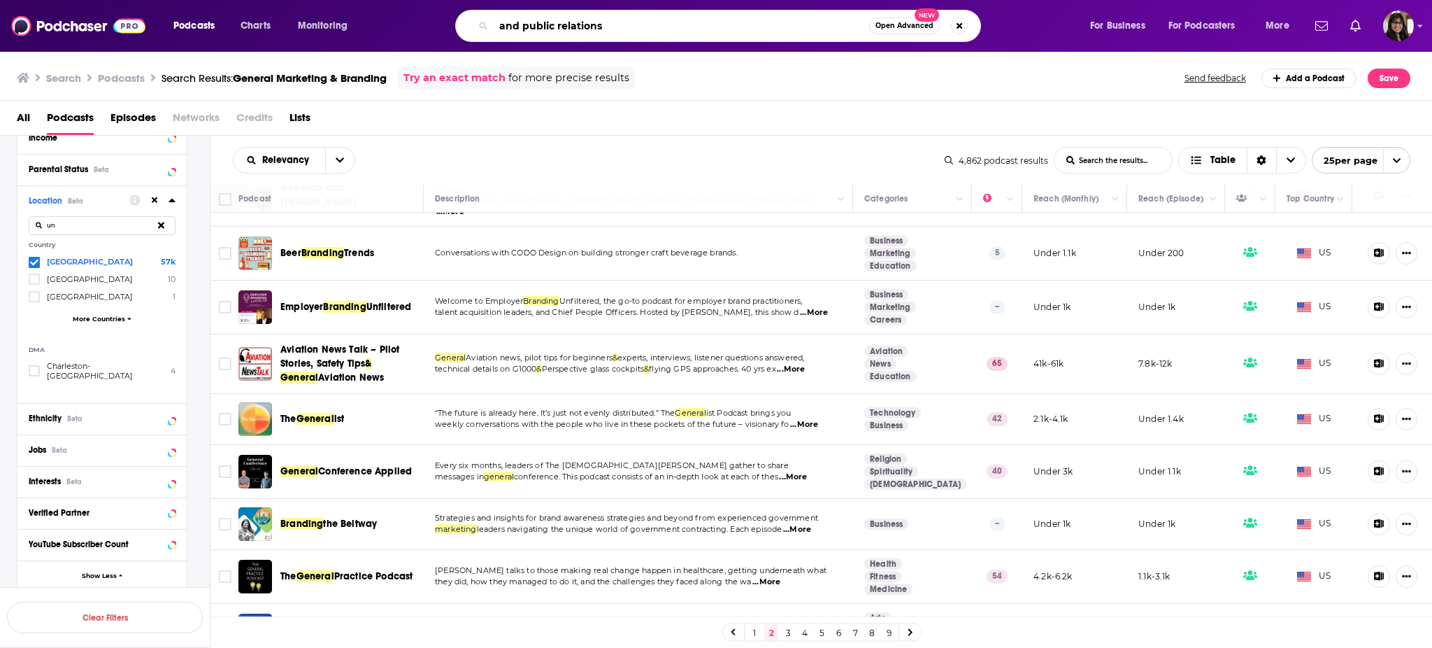
paste input "entrepreneurship"
type input "entrepreneurship and public relations"
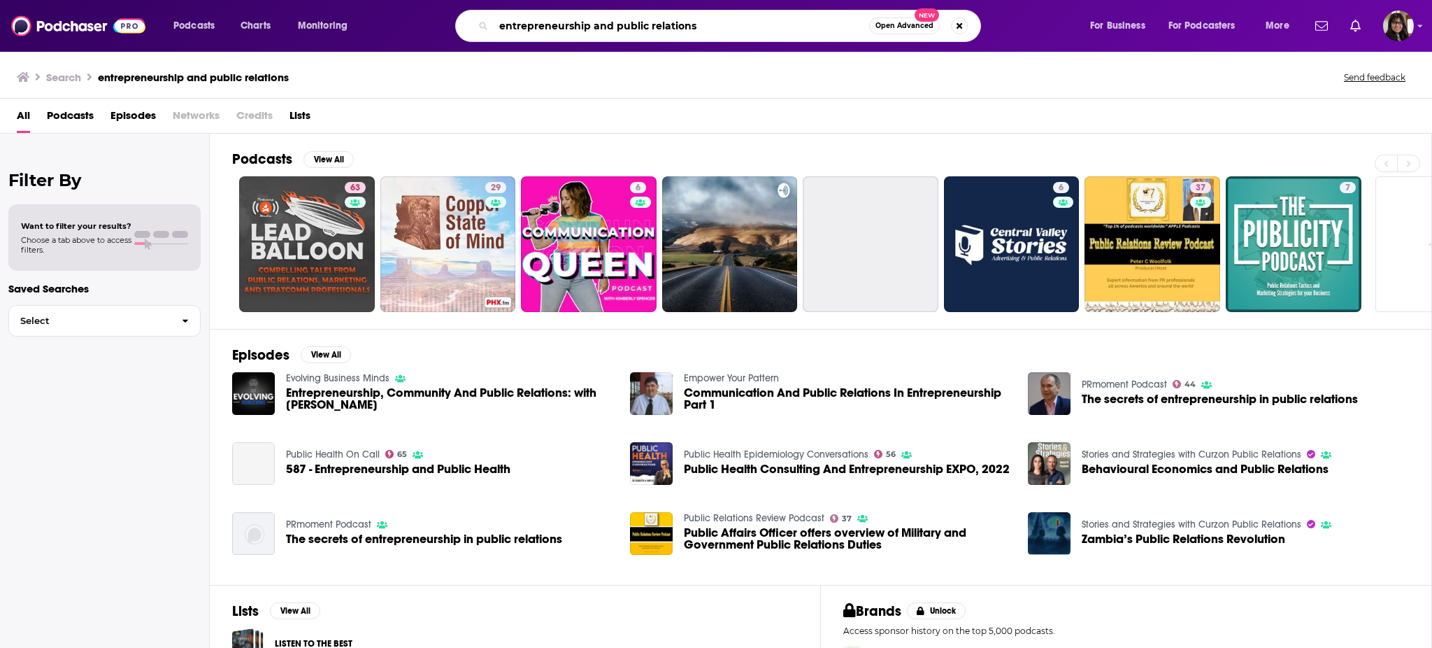
drag, startPoint x: 756, startPoint y: 32, endPoint x: 238, endPoint y: 94, distance: 521.2
click at [238, 94] on div "Podcasts Charts Monitoring entrepreneurship and public relations Open Advanced …" at bounding box center [716, 324] width 1432 height 648
click at [329, 151] on button "View All" at bounding box center [329, 159] width 50 height 17
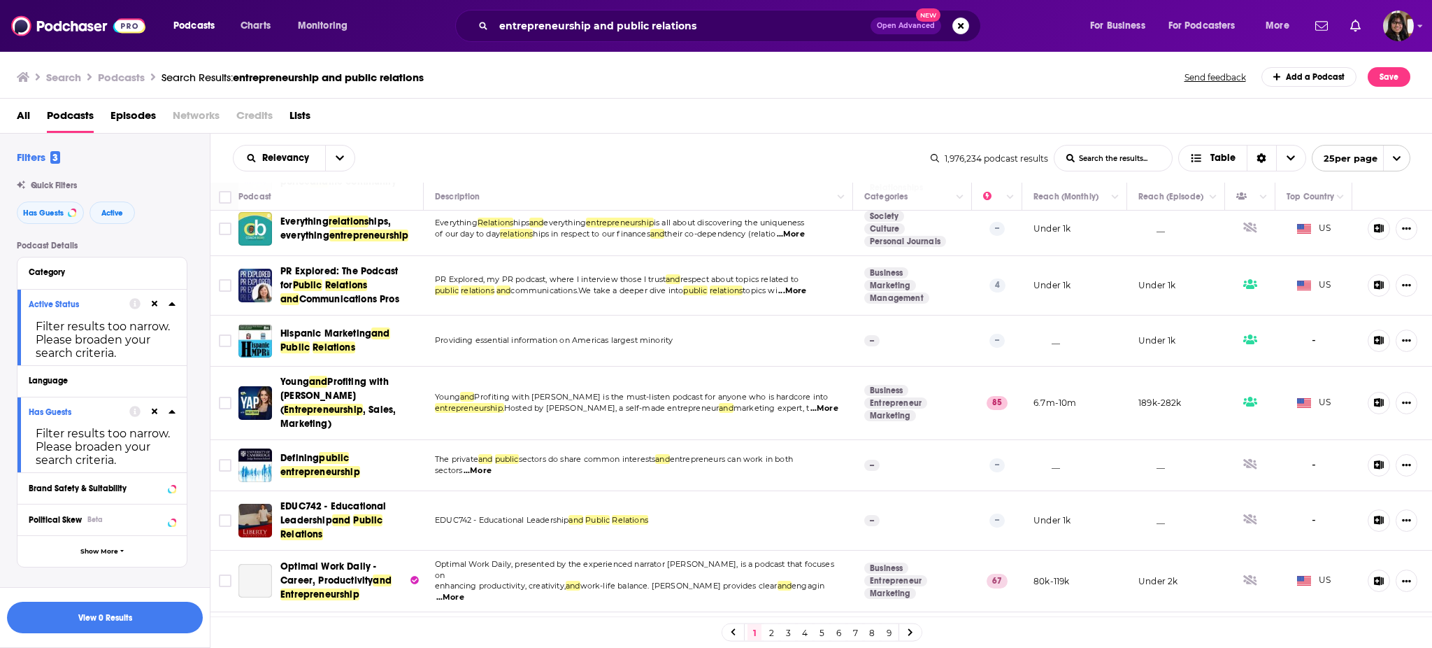
scroll to position [629, 0]
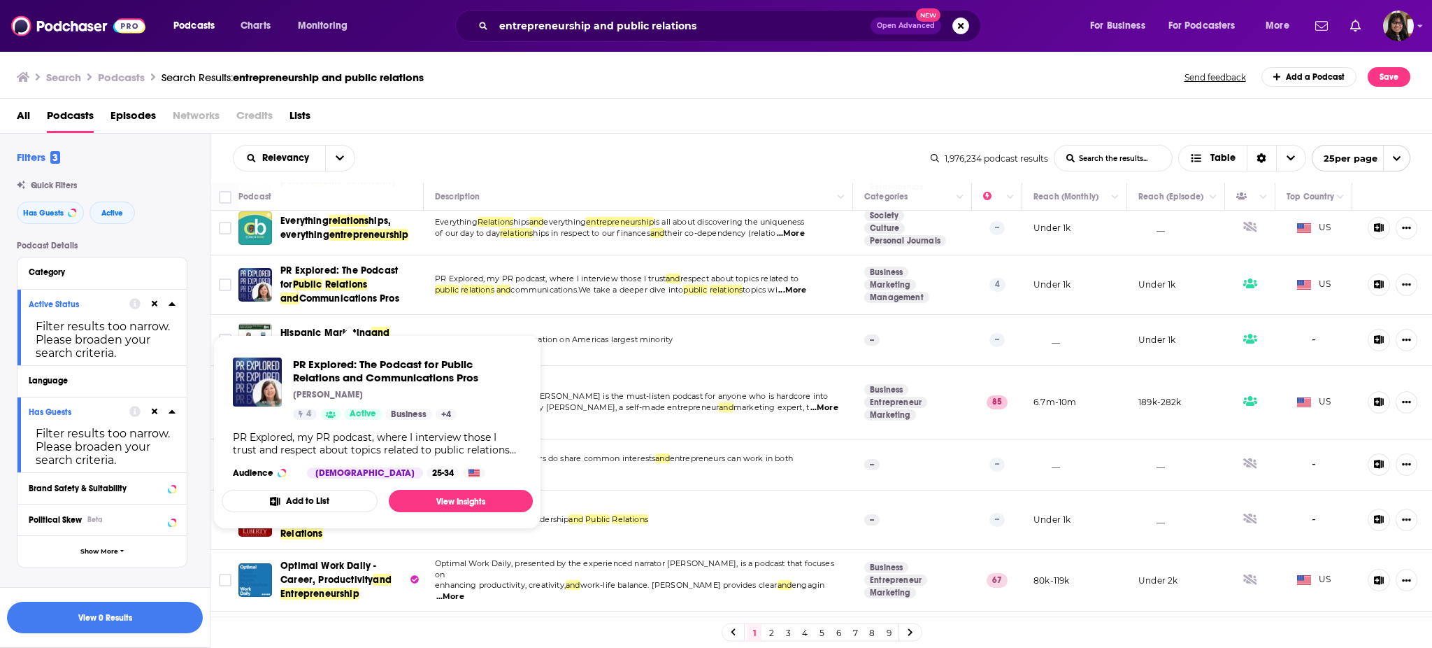
click at [334, 290] on span "Relations" at bounding box center [346, 284] width 43 height 12
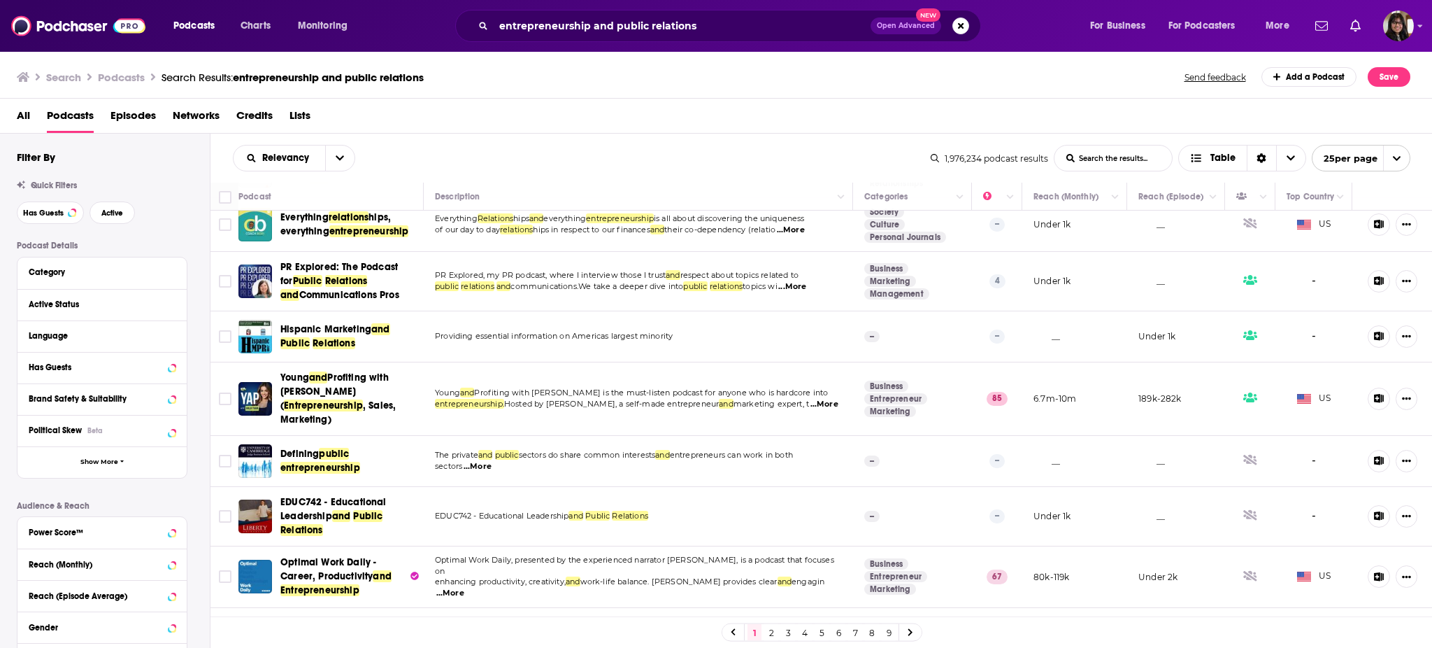
scroll to position [708, 0]
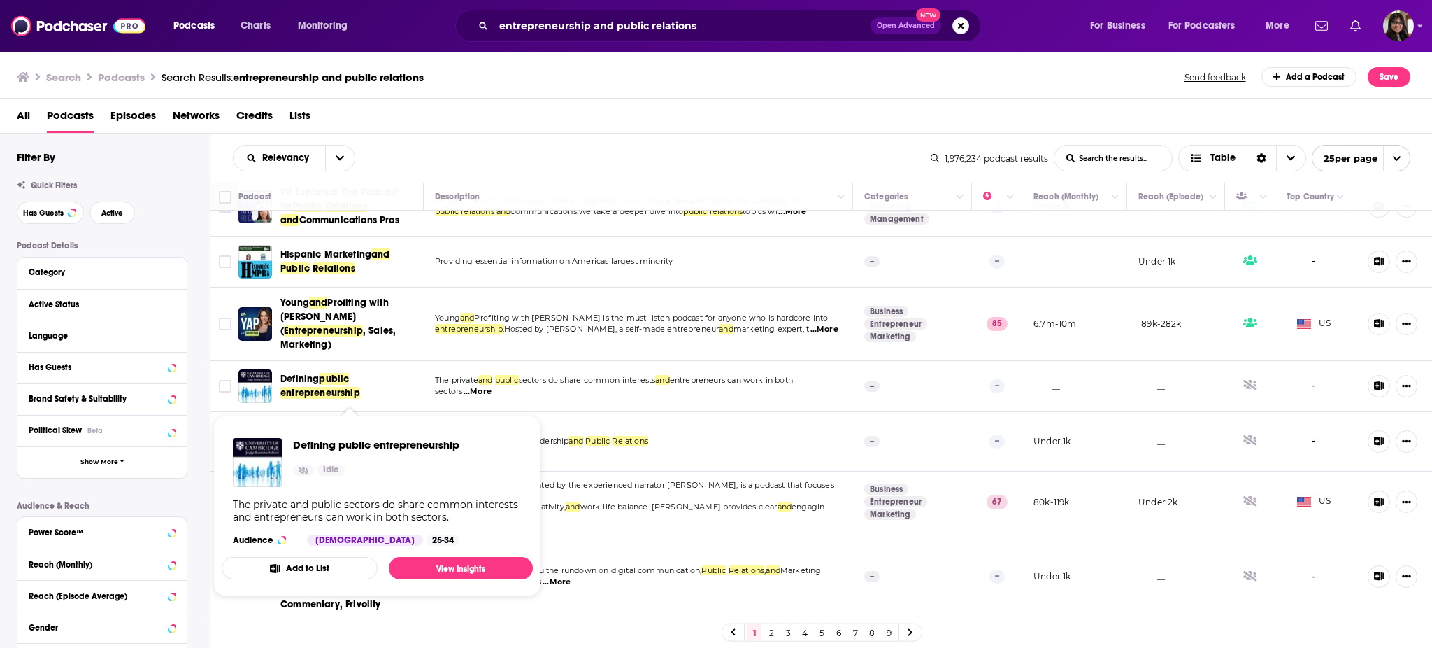
click at [327, 385] on span "public" at bounding box center [334, 379] width 30 height 12
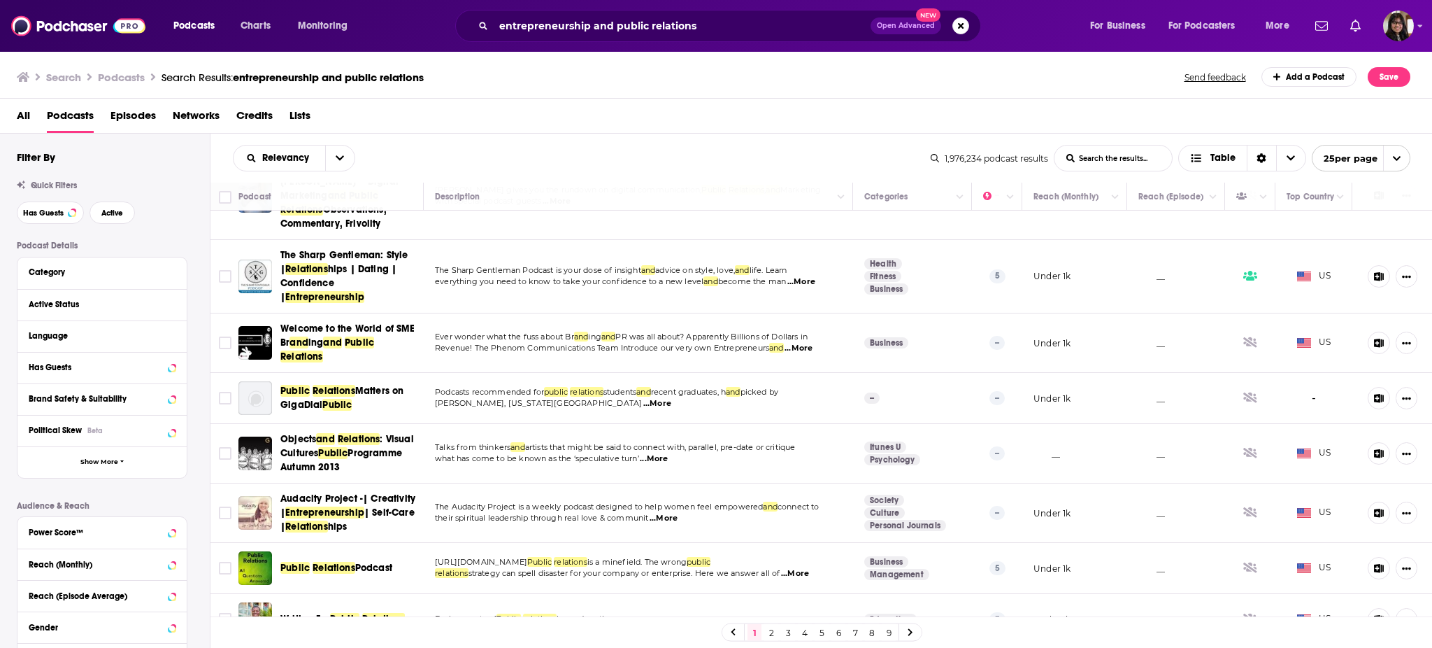
scroll to position [1100, 0]
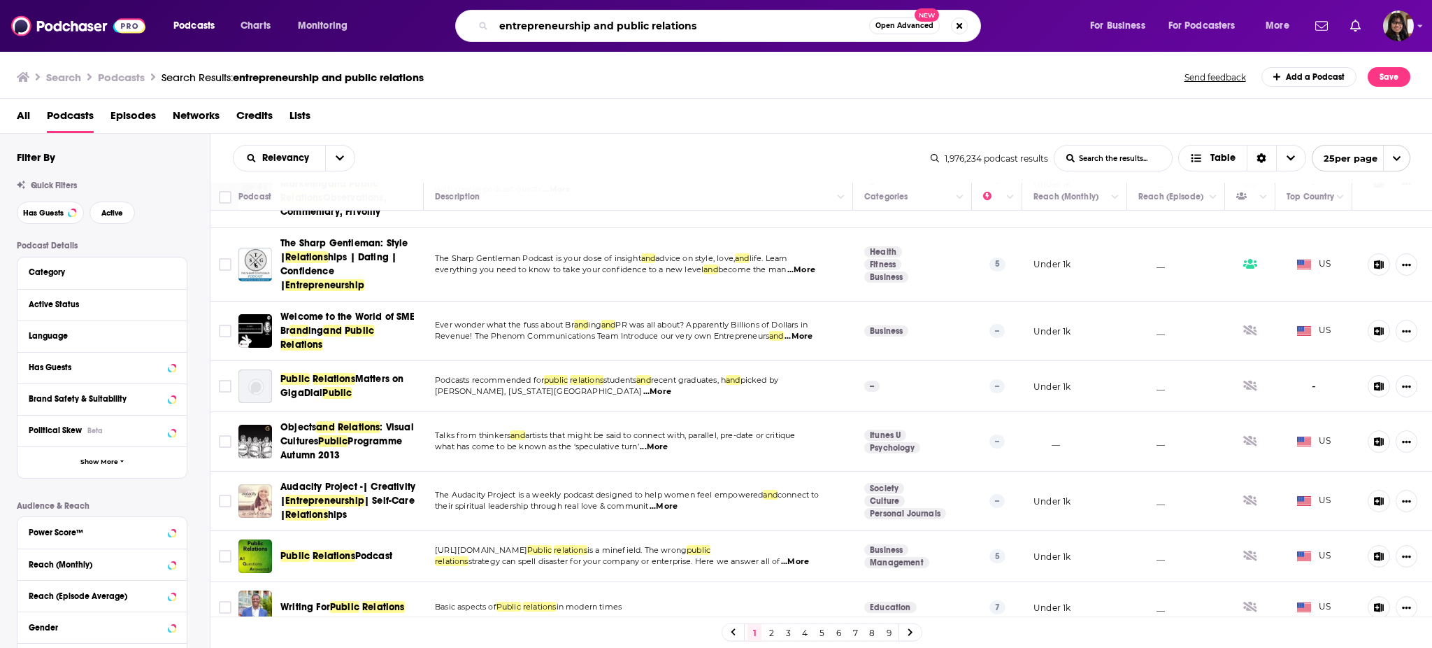
drag, startPoint x: 653, startPoint y: 29, endPoint x: 772, endPoint y: 29, distance: 118.9
click at [772, 29] on input "entrepreneurship and public relations" at bounding box center [682, 26] width 376 height 22
type input "entrepreneurship and small business"
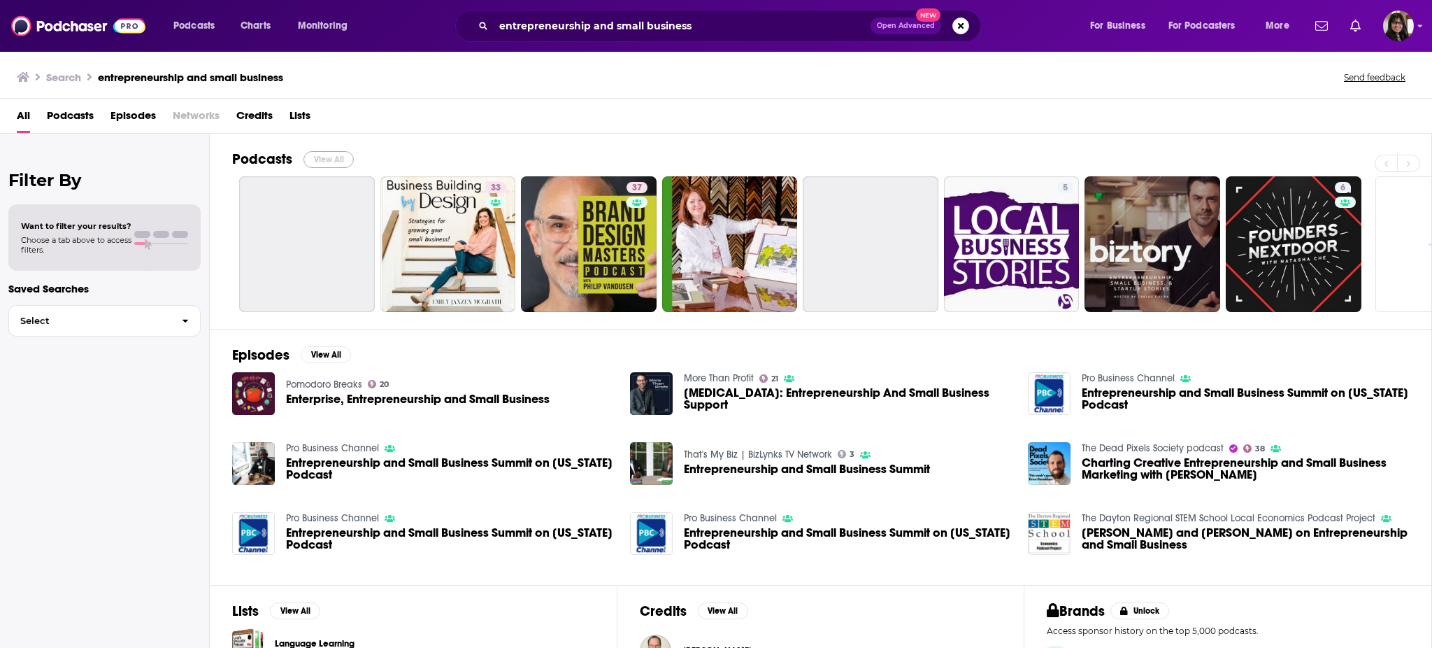
click at [325, 162] on button "View All" at bounding box center [329, 159] width 50 height 17
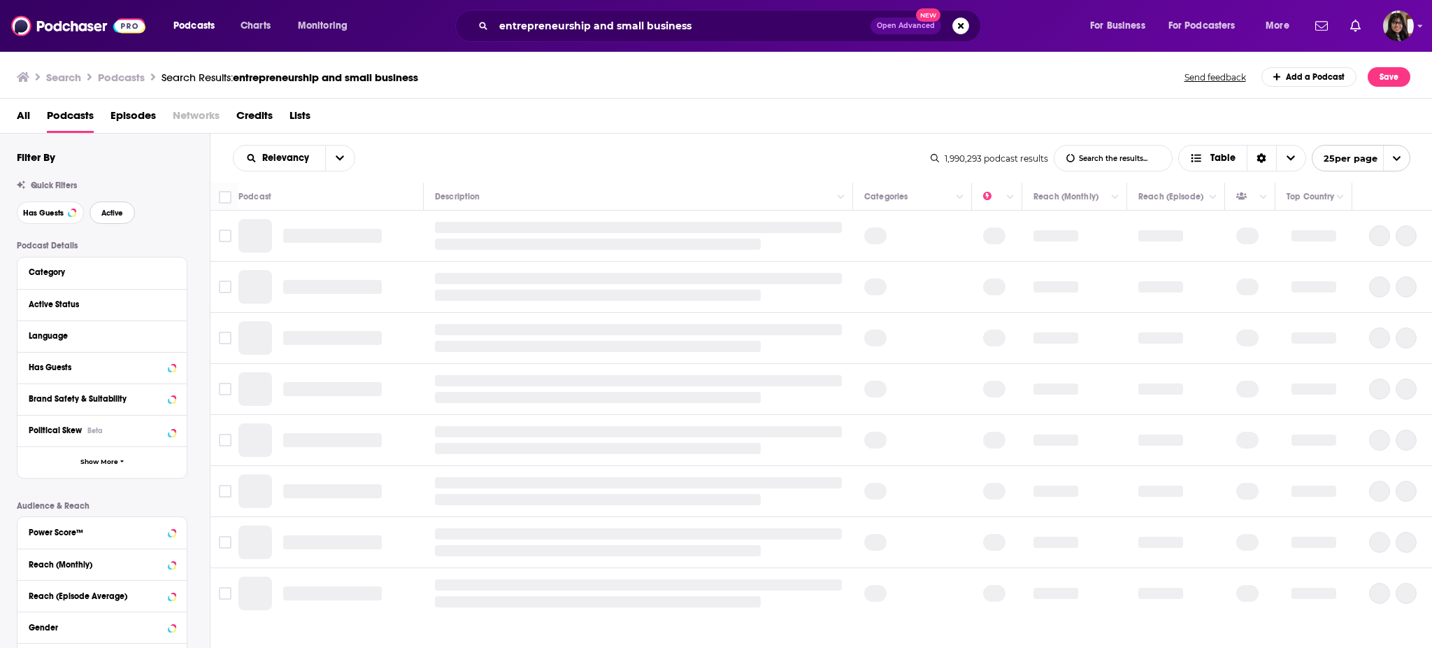
click at [94, 217] on button "Active" at bounding box center [112, 212] width 45 height 22
click at [99, 217] on button "Active" at bounding box center [112, 212] width 45 height 22
click at [31, 212] on span "Has Guests" at bounding box center [43, 213] width 41 height 8
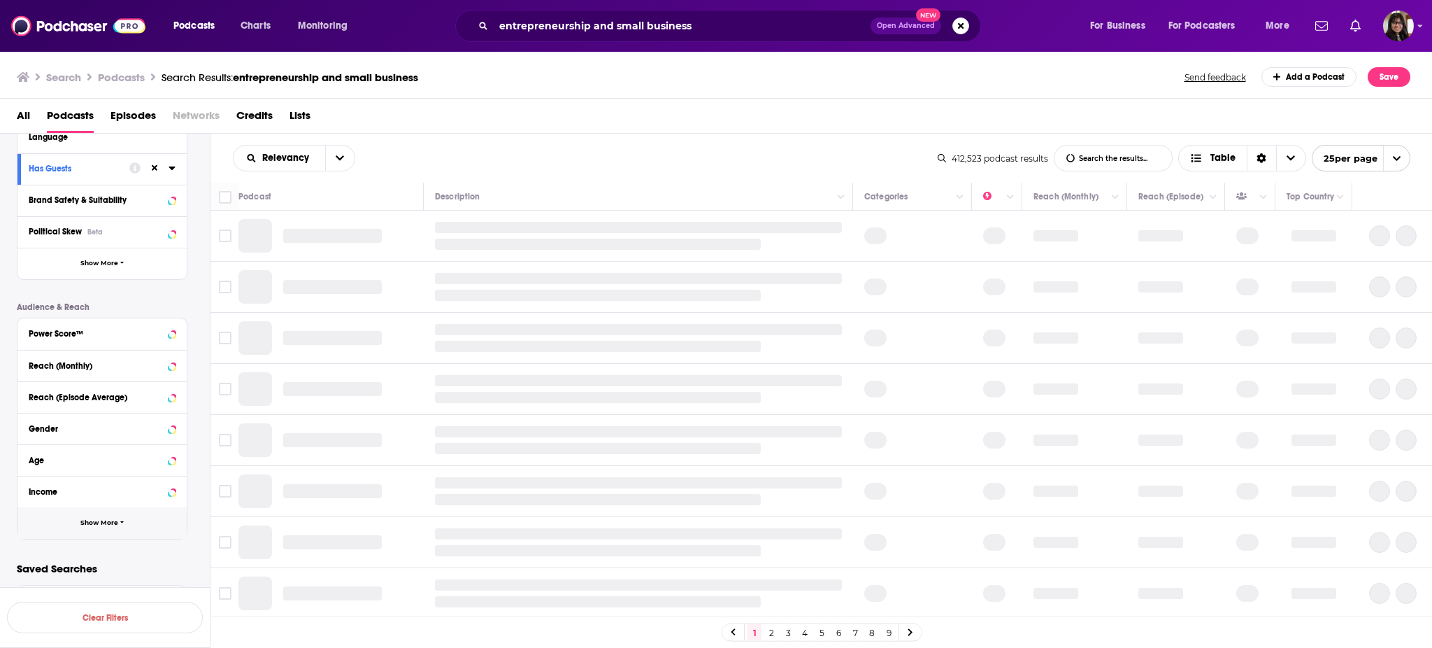
click at [112, 516] on button "Show More" at bounding box center [101, 522] width 169 height 31
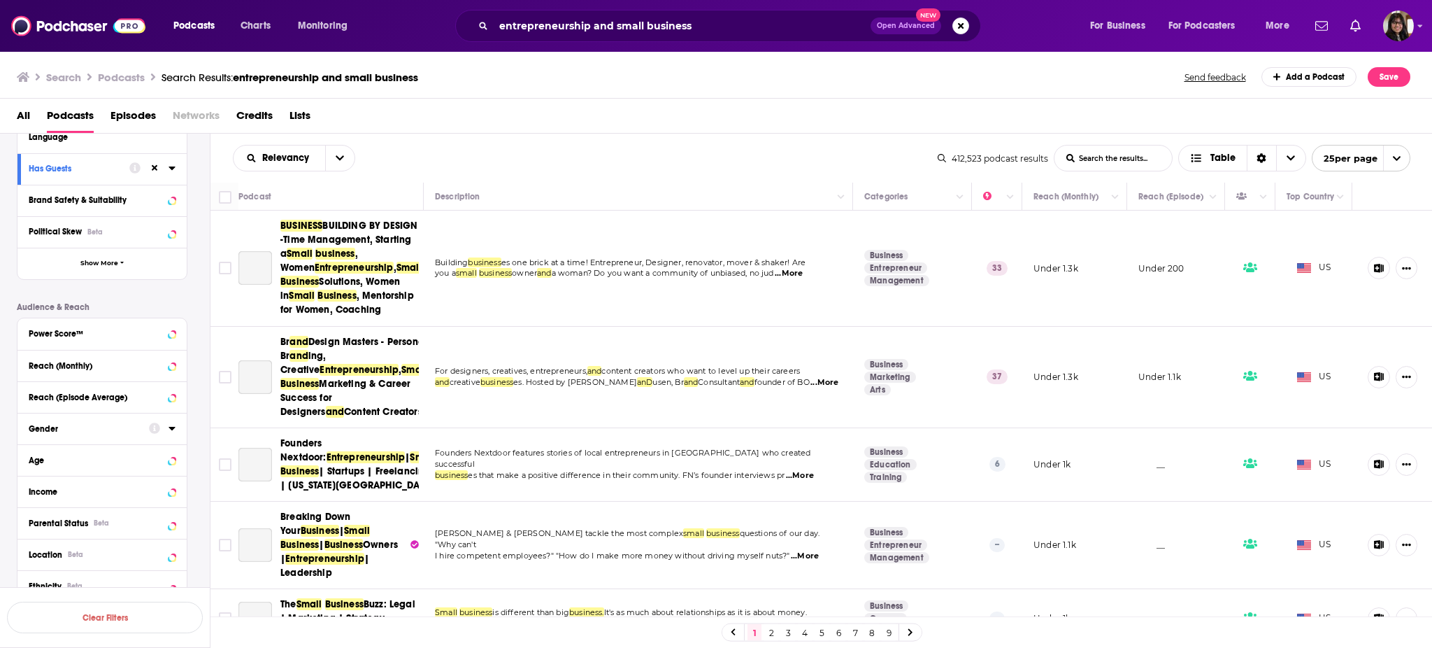
scroll to position [419, 0]
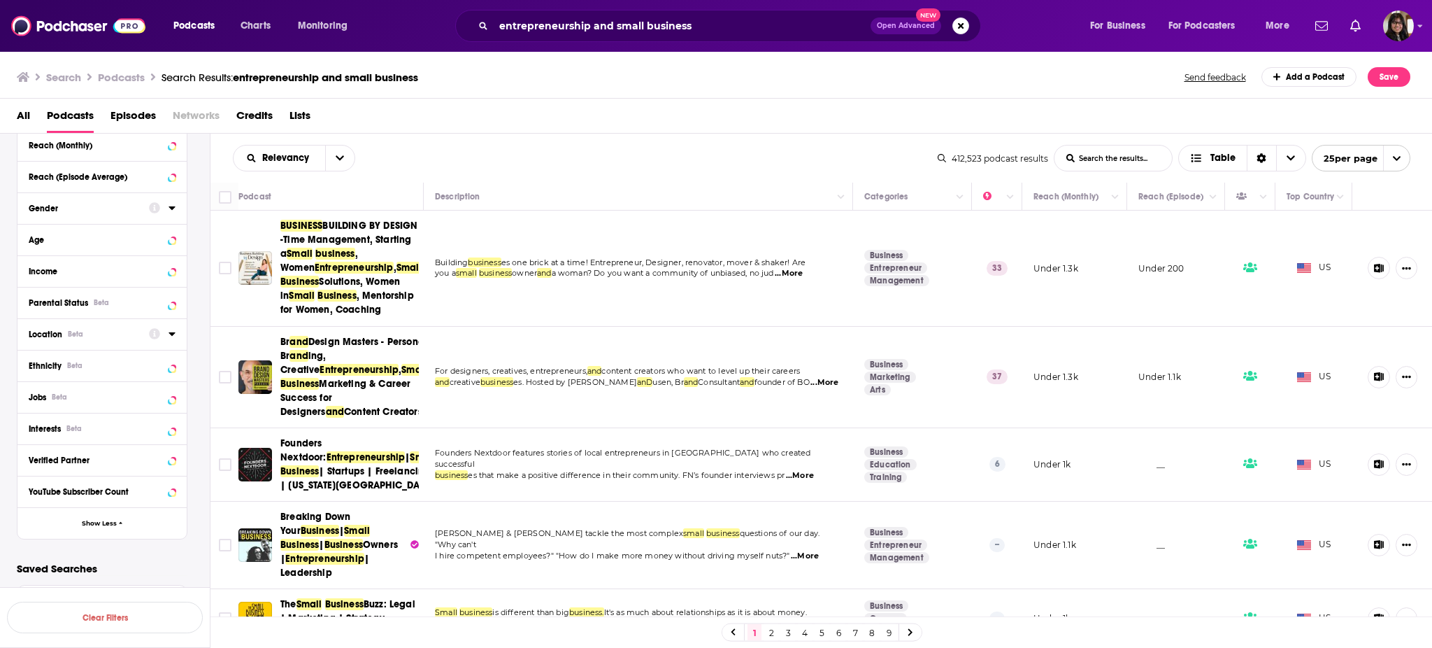
click at [166, 336] on div at bounding box center [162, 332] width 27 height 17
click at [170, 334] on icon at bounding box center [172, 333] width 6 height 3
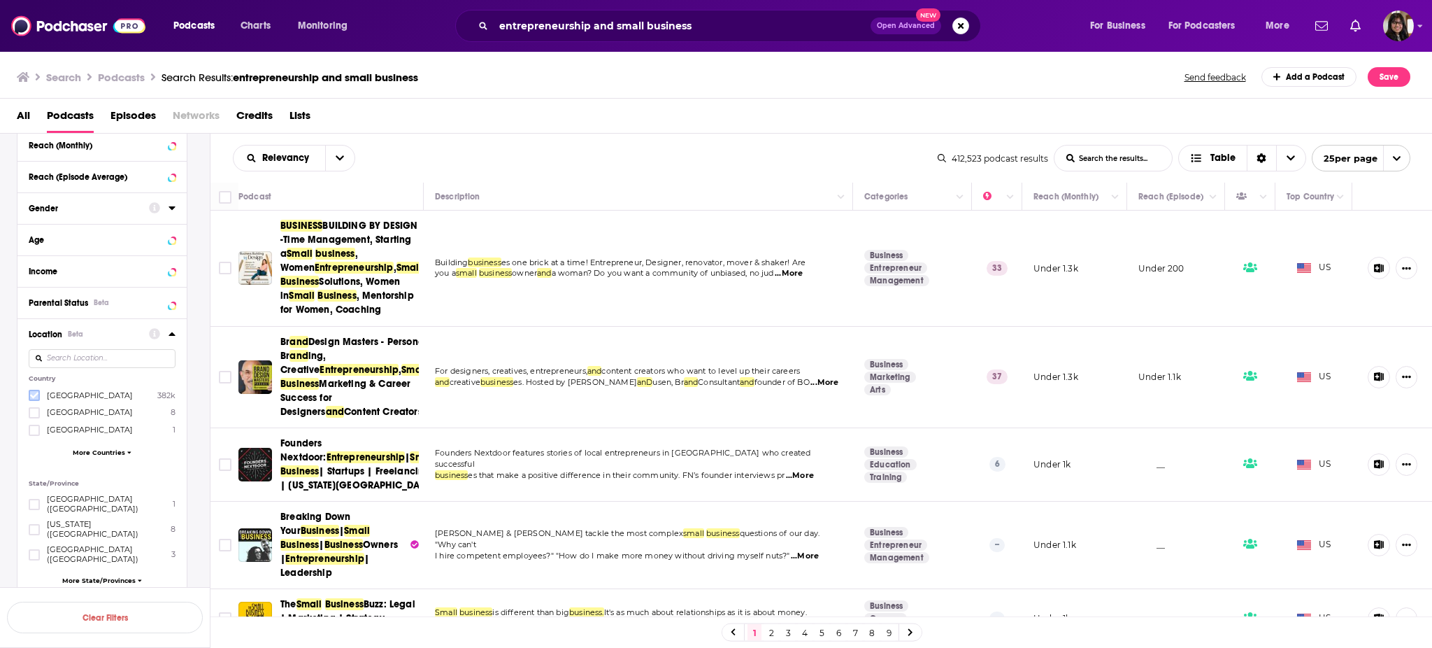
click at [35, 394] on icon at bounding box center [34, 395] width 8 height 8
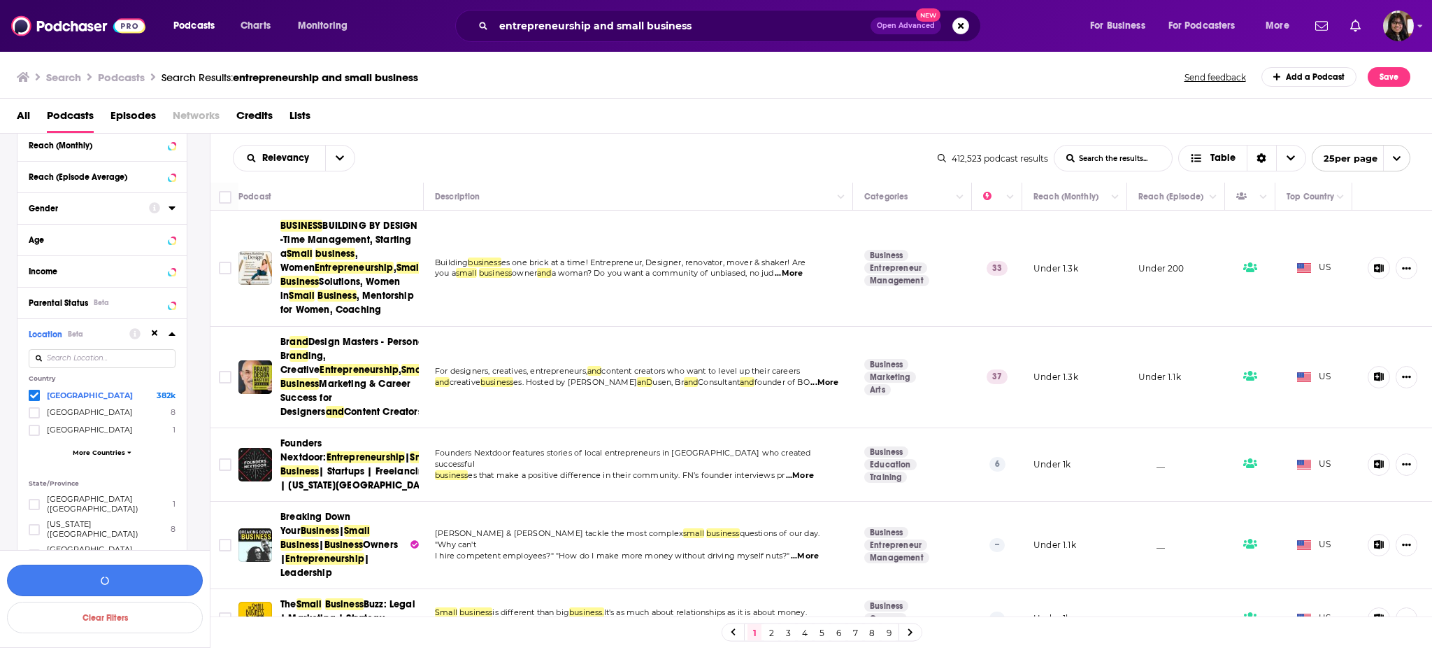
click at [77, 576] on button "button" at bounding box center [105, 579] width 196 height 31
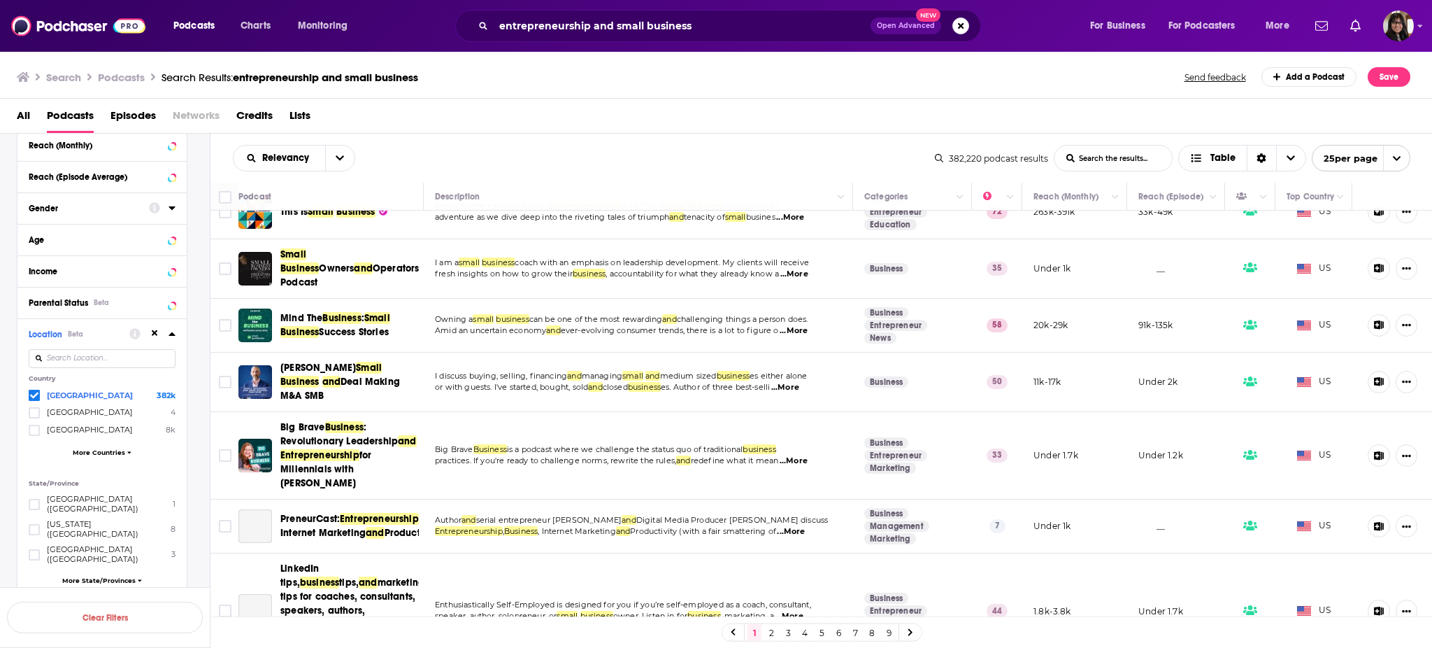
scroll to position [727, 0]
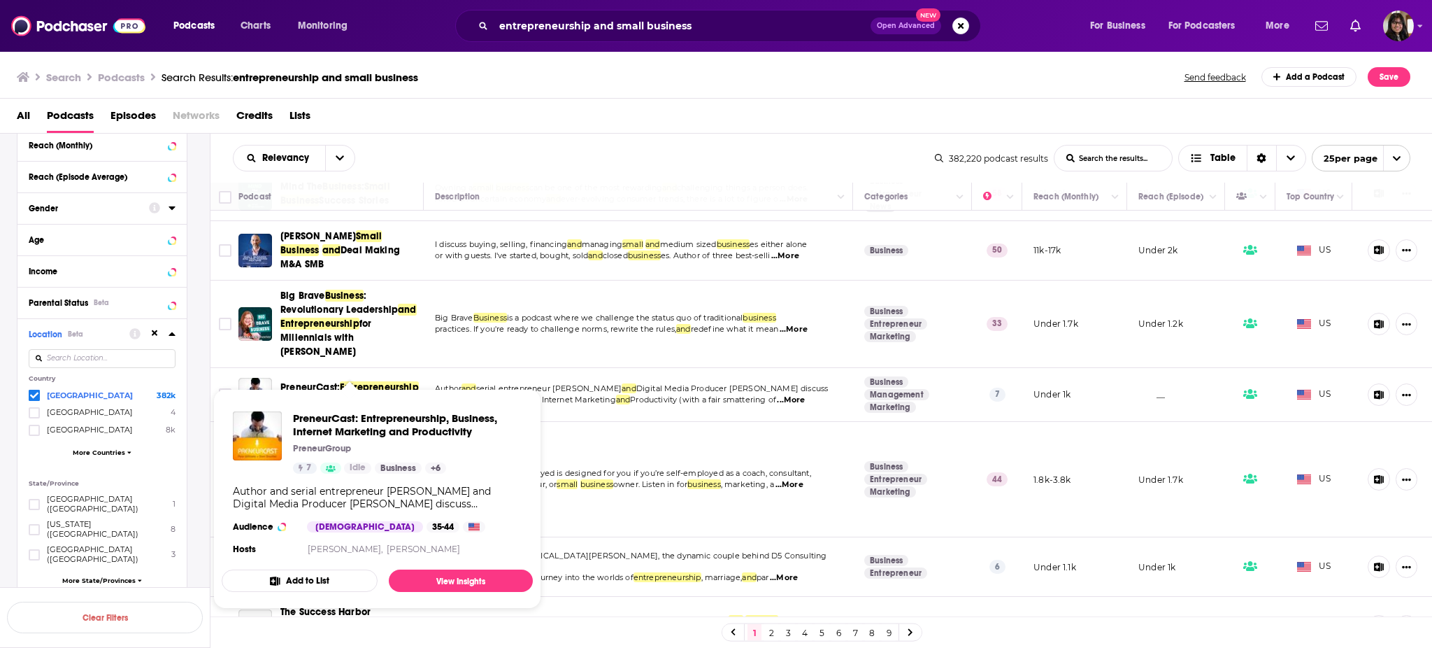
drag, startPoint x: 285, startPoint y: 385, endPoint x: 210, endPoint y: 377, distance: 75.2
click at [210, 377] on div "Filters 2 Quick Filters Has Guests Active Podcast Details Category Active Statu…" at bounding box center [716, 433] width 1433 height 598
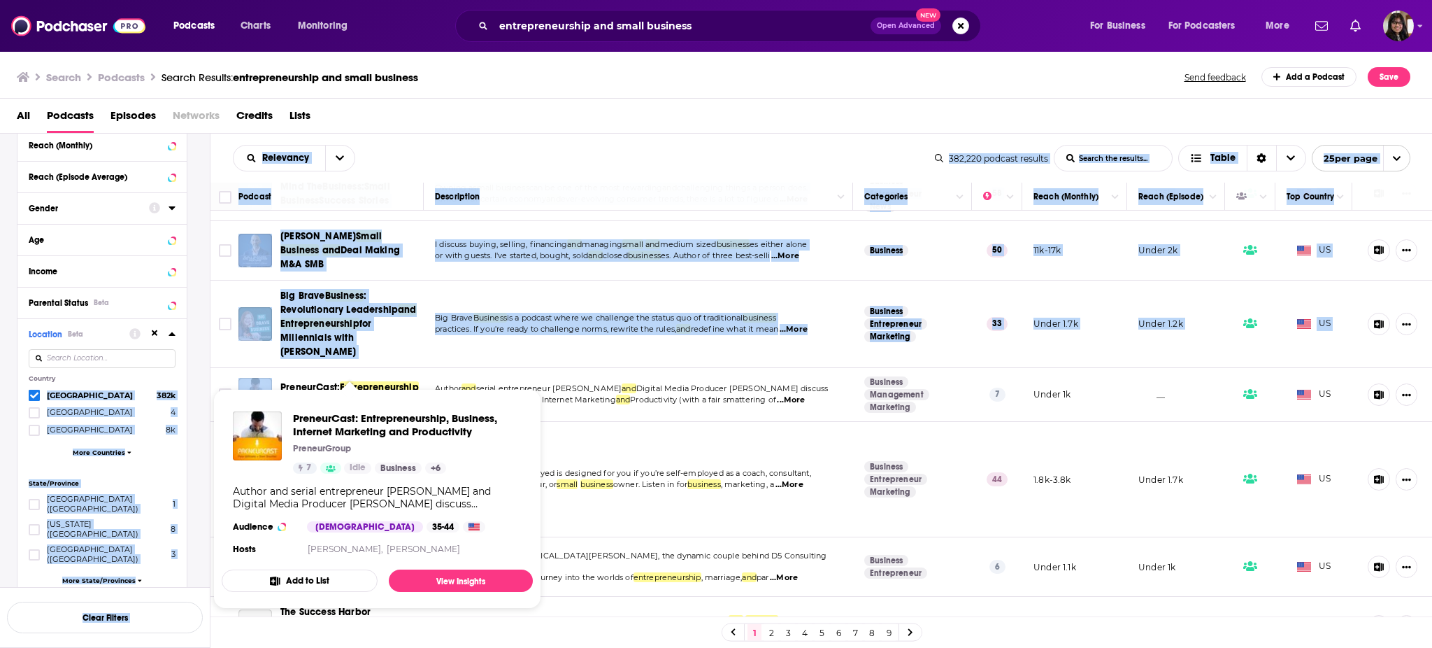
drag, startPoint x: 297, startPoint y: 392, endPoint x: 199, endPoint y: 379, distance: 98.8
click at [199, 379] on div "Podcast Details Category Active Status Language Has Guests Brand Safety & Suita…" at bounding box center [113, 372] width 193 height 1101
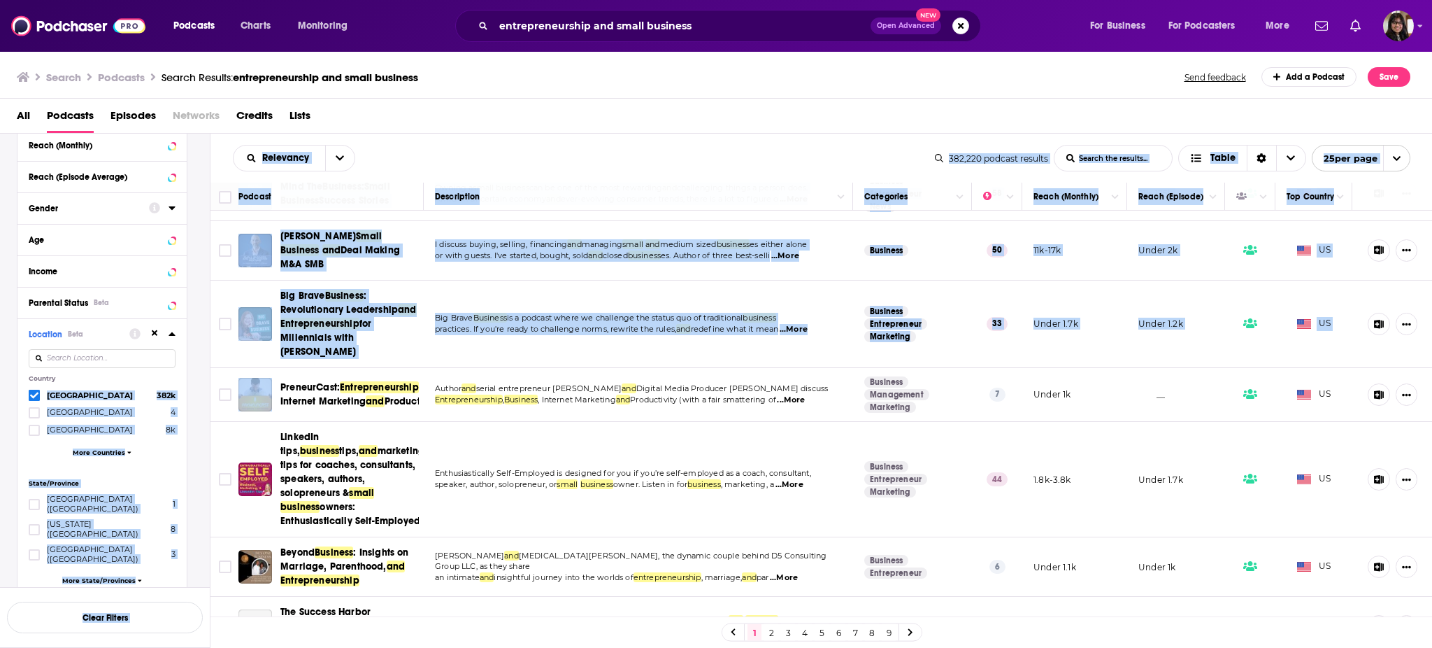
click at [205, 420] on div "Podcast Details Category Active Status Language Has Guests Brand Safety & Suita…" at bounding box center [113, 372] width 193 height 1101
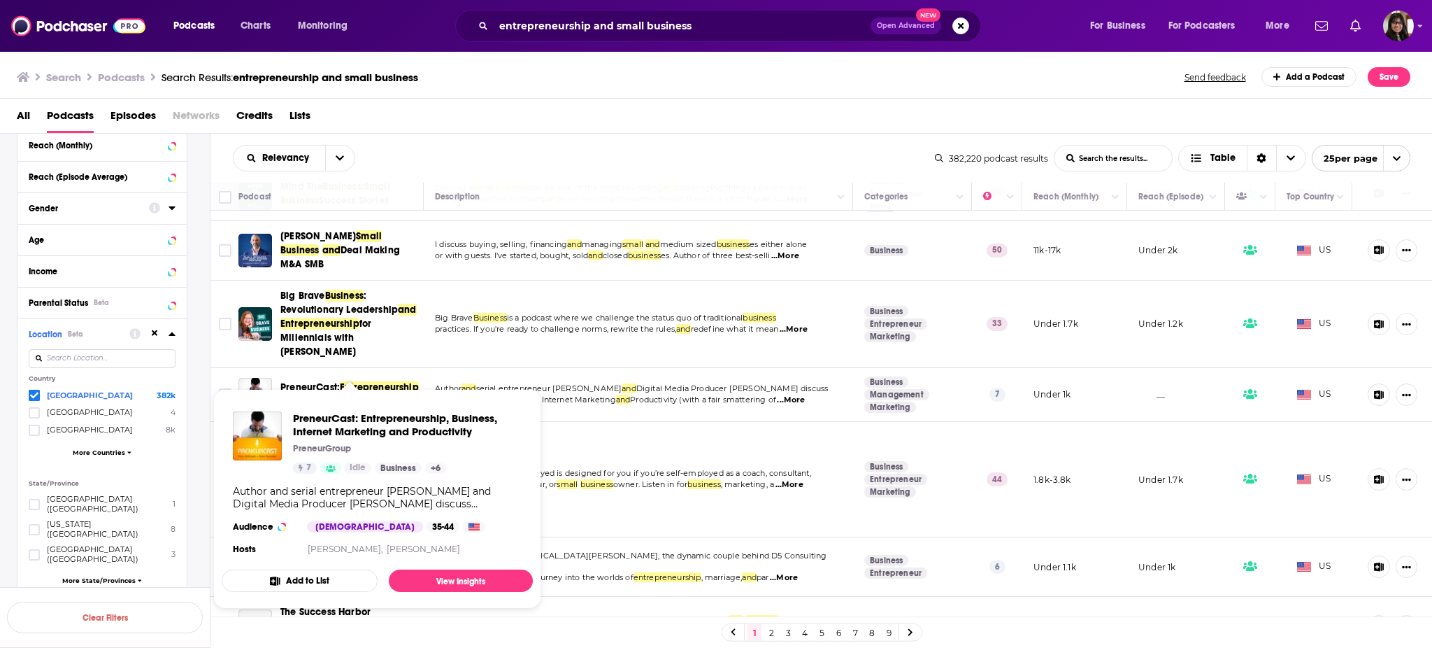
drag, startPoint x: 294, startPoint y: 397, endPoint x: 750, endPoint y: 69, distance: 562.2
click at [750, 69] on div "Search Podcasts Search Results: entrepreneurship and small business Send feedba…" at bounding box center [714, 77] width 1394 height 20
drag, startPoint x: 351, startPoint y: 381, endPoint x: 312, endPoint y: 376, distance: 39.5
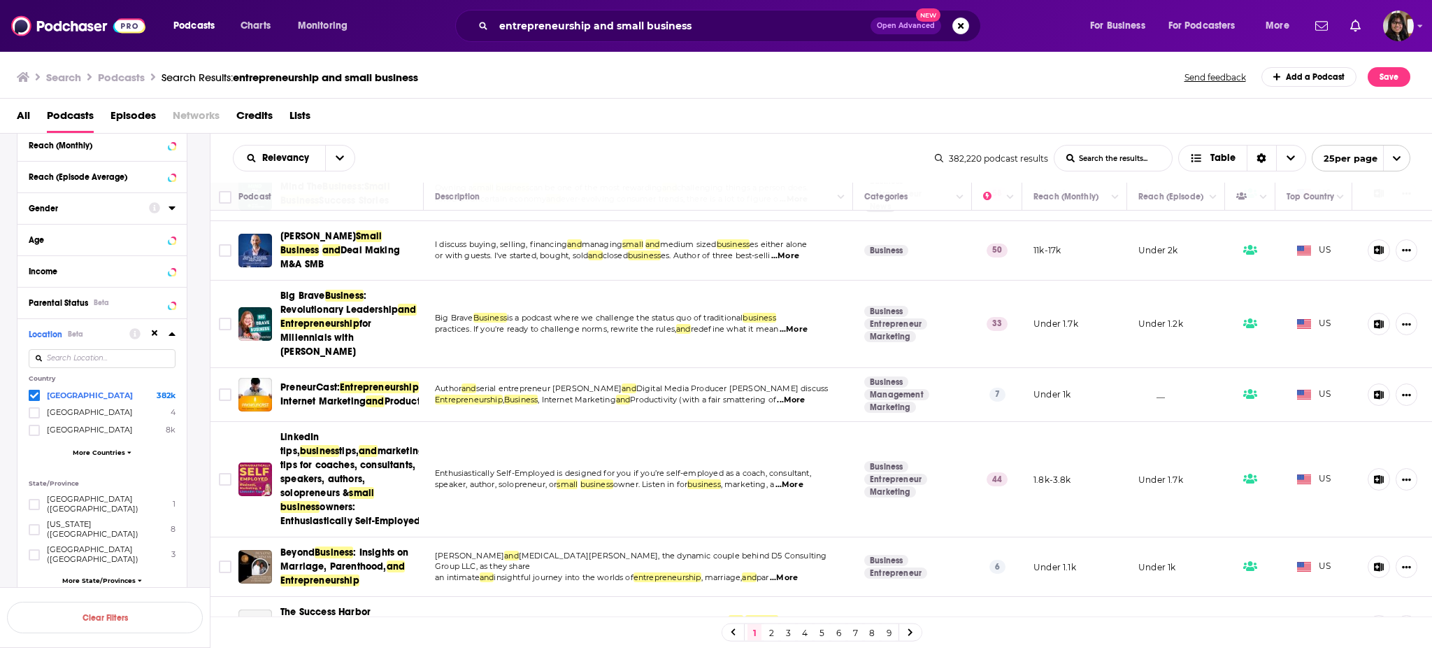
click at [387, 168] on div "Relevancy List Search Input Search the results... Table" at bounding box center [584, 158] width 702 height 27
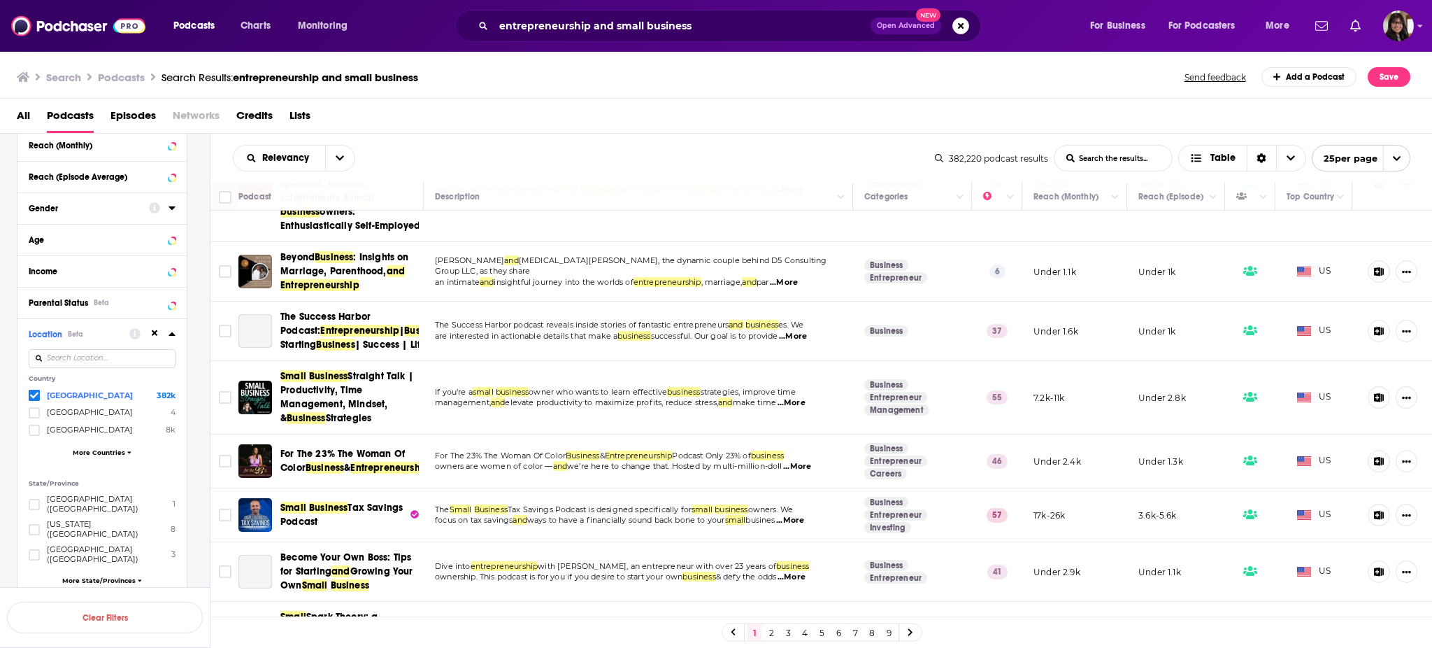
click at [293, 424] on span "Straight Talk | Productivity, Time Management, Mindset, &" at bounding box center [346, 397] width 133 height 54
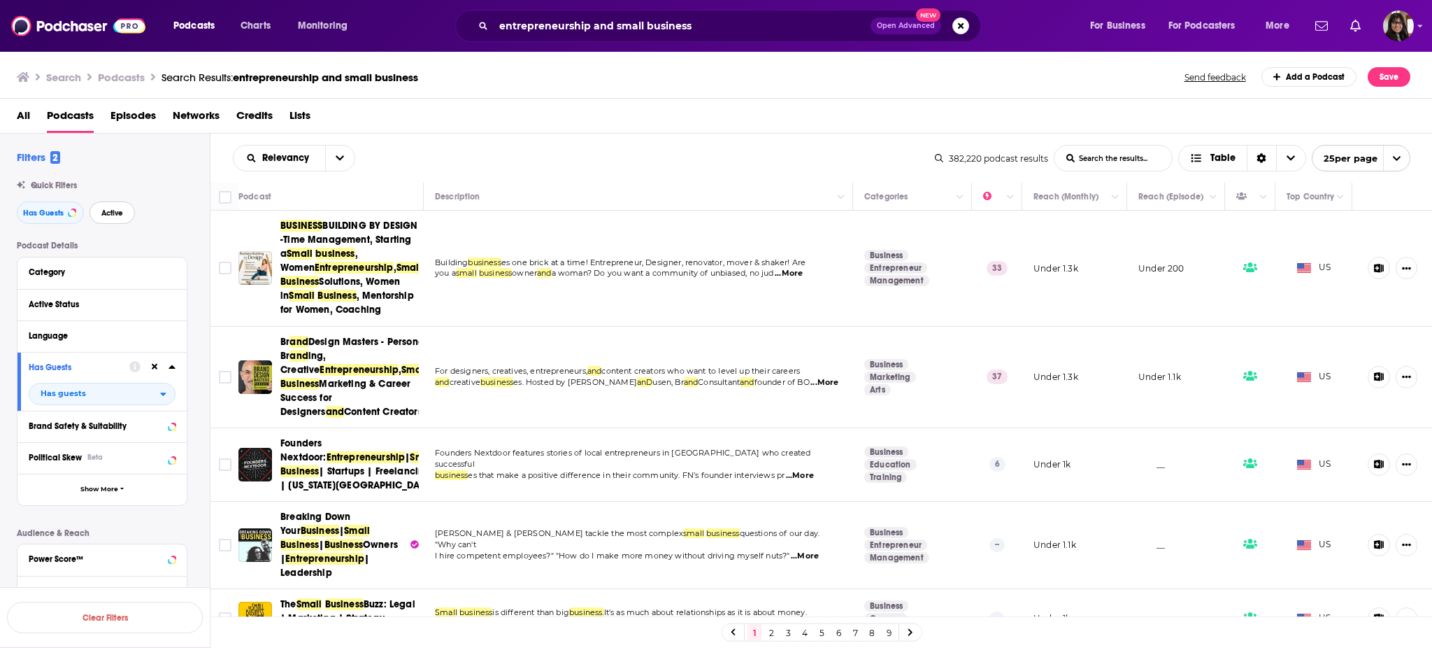
click at [134, 210] on button "Active" at bounding box center [112, 212] width 45 height 22
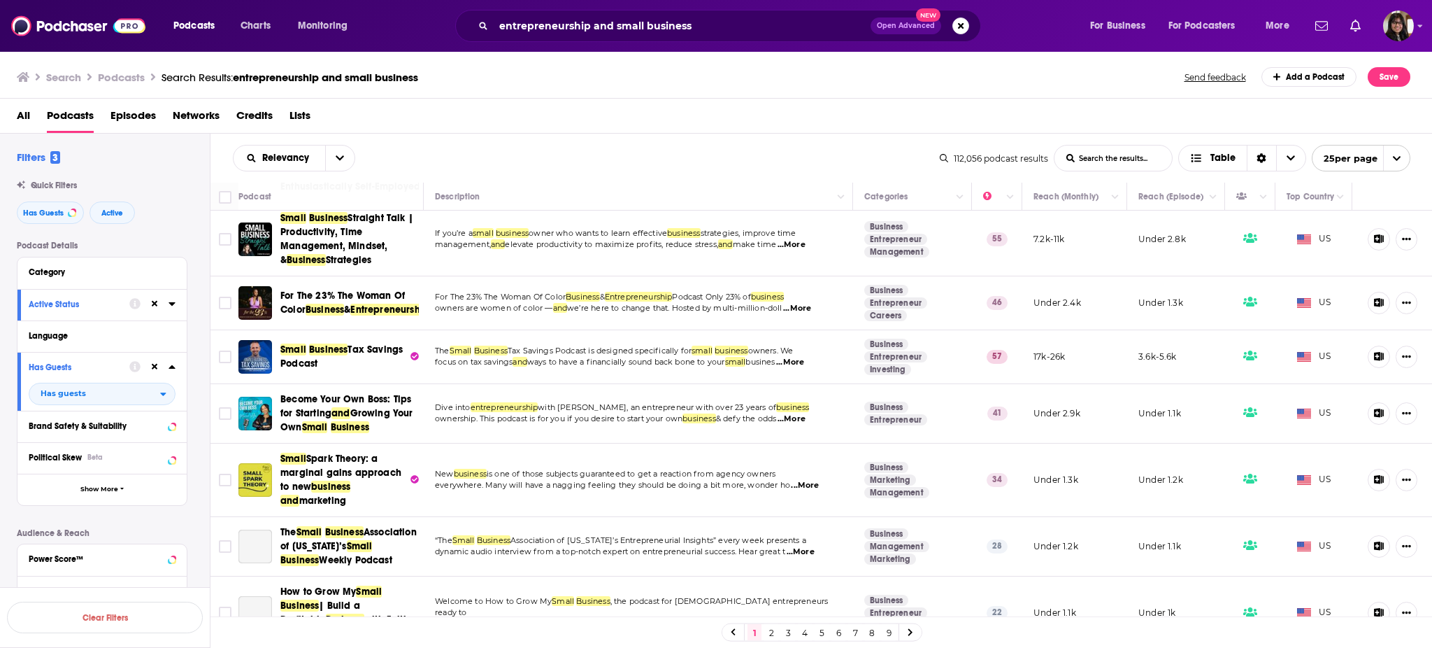
scroll to position [462, 0]
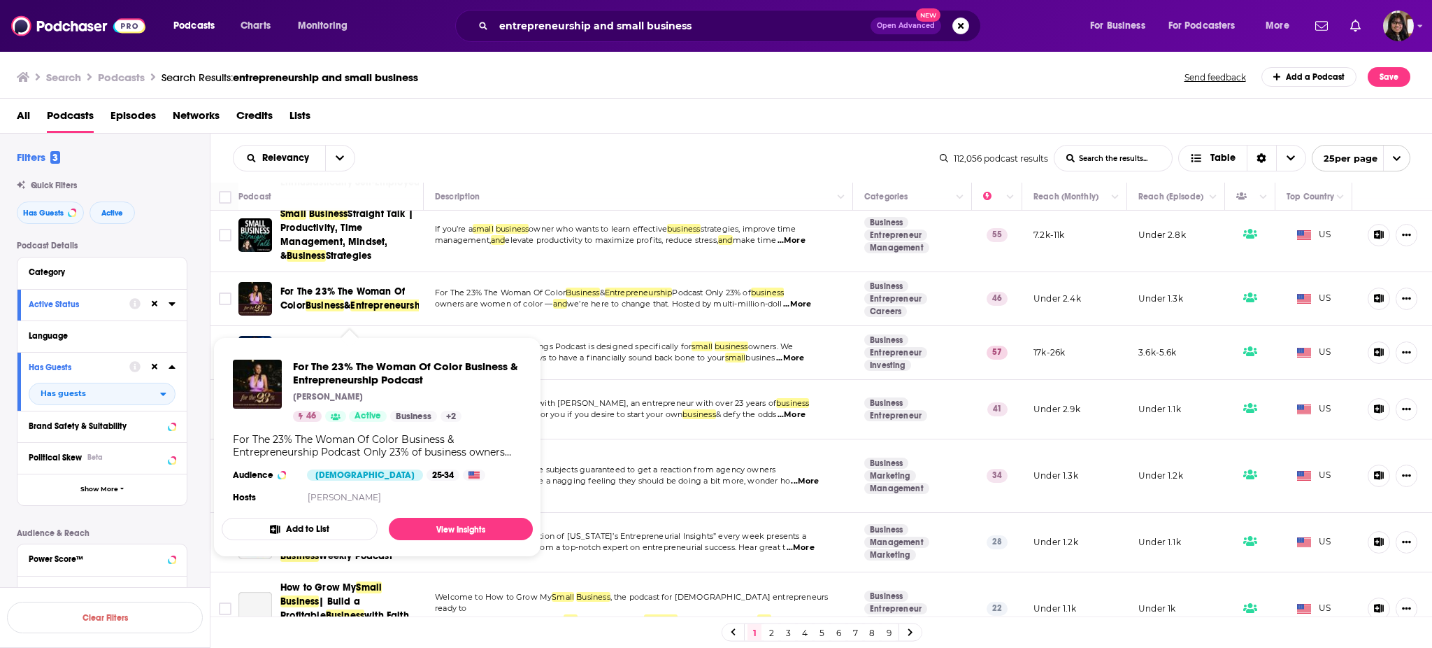
click at [350, 311] on span "Entrepreneurship" at bounding box center [389, 305] width 79 height 12
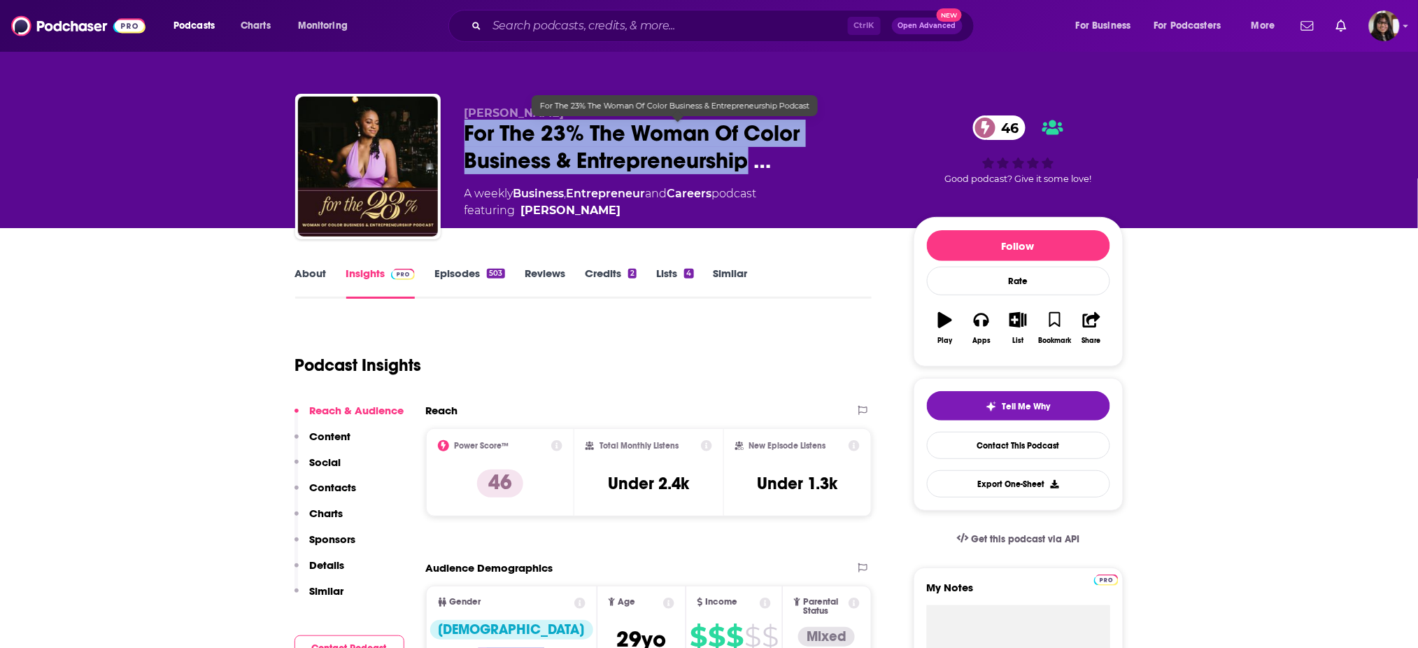
drag, startPoint x: 463, startPoint y: 128, endPoint x: 745, endPoint y: 162, distance: 283.9
click at [745, 162] on div "Dielle Charon For The 23% The Woman Of Color Business & Entrepreneurship … 46 A…" at bounding box center [709, 169] width 828 height 151
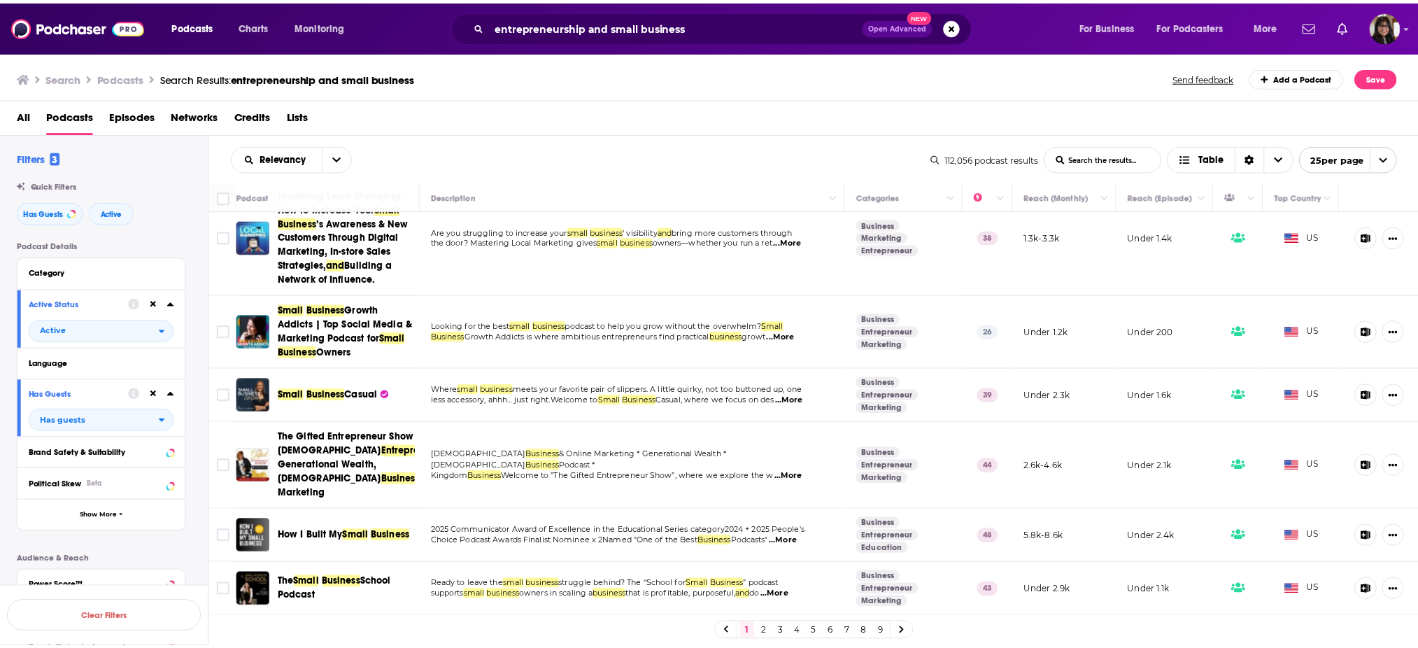
scroll to position [1352, 0]
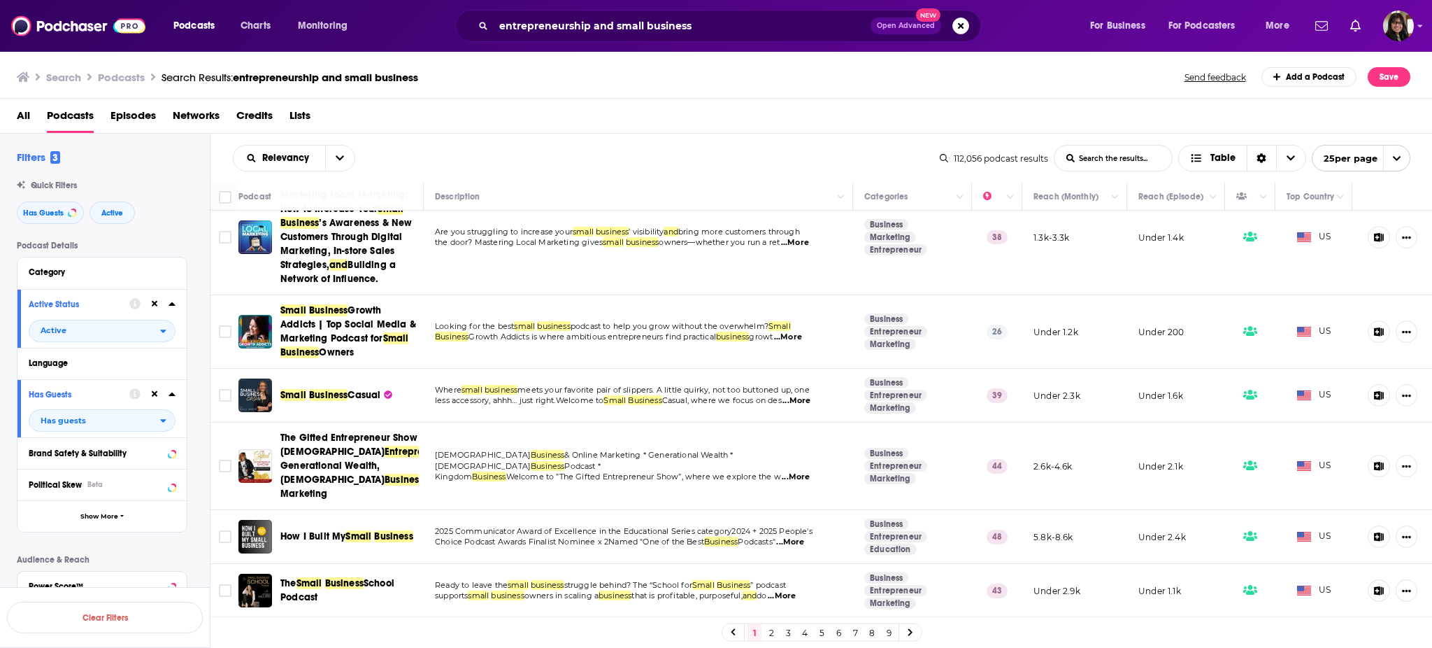
drag, startPoint x: 329, startPoint y: 571, endPoint x: 317, endPoint y: 585, distance: 17.9
click at [317, 585] on span "Small" at bounding box center [310, 583] width 26 height 12
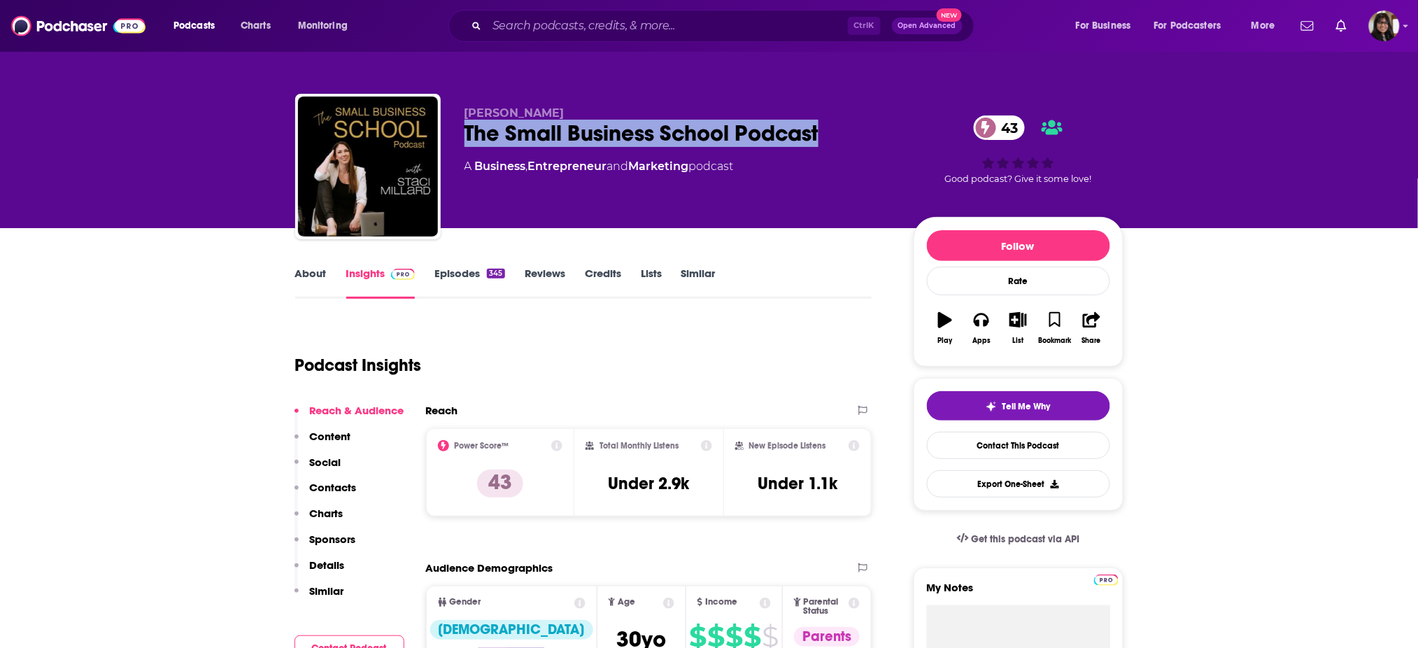
drag, startPoint x: 452, startPoint y: 123, endPoint x: 893, endPoint y: 135, distance: 440.7
click at [893, 135] on div "Staci Millard The Small Business School Podcast 43 A Business , Entrepreneur an…" at bounding box center [709, 169] width 828 height 151
copy h2 "The Small Business School Podcast"
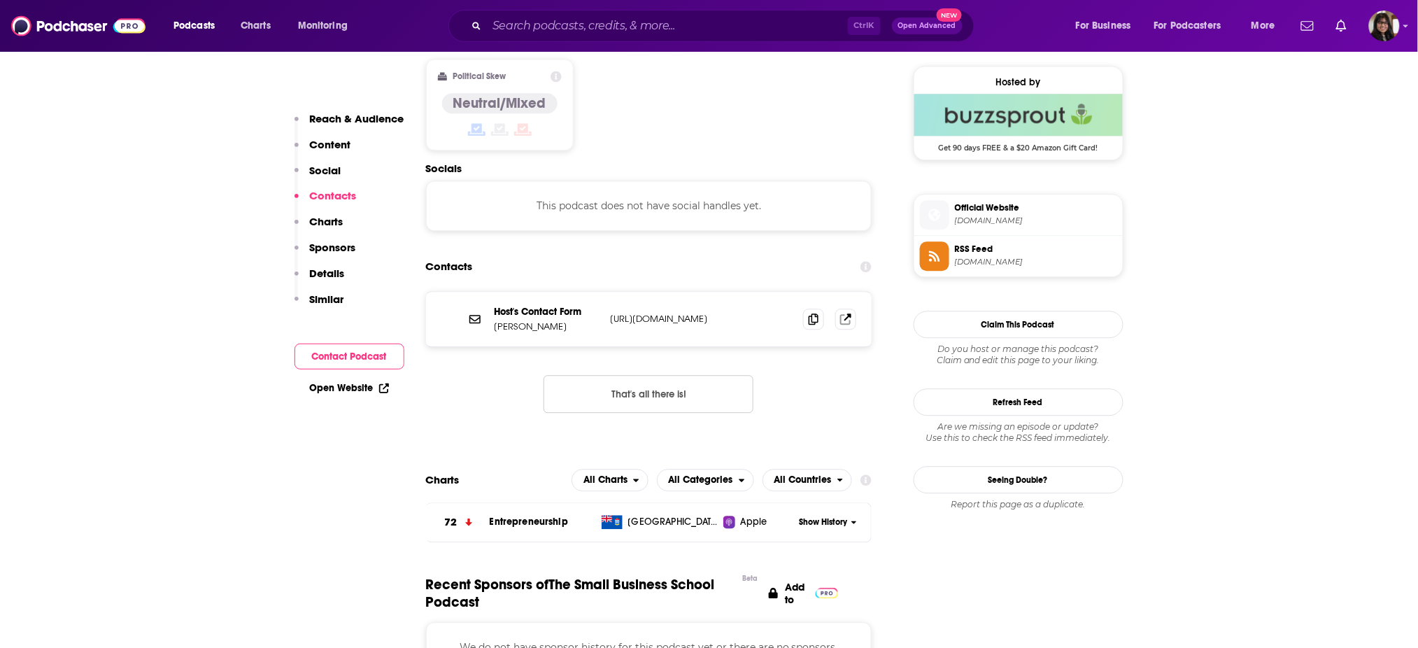
scroll to position [1122, 0]
click at [819, 307] on span at bounding box center [813, 317] width 21 height 21
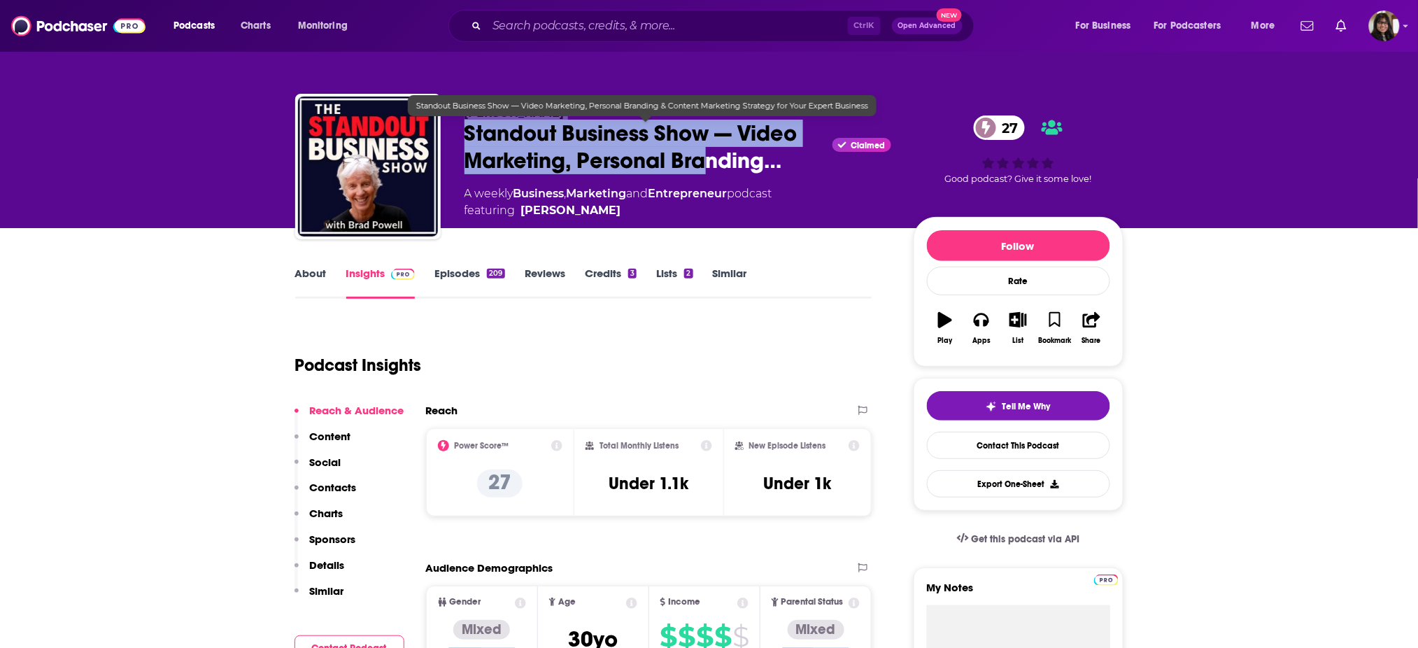
drag, startPoint x: 455, startPoint y: 118, endPoint x: 704, endPoint y: 145, distance: 250.4
click at [704, 145] on div "Brad Powell Standout Business Show — Video Marketing, Personal Branding… Claime…" at bounding box center [709, 169] width 828 height 151
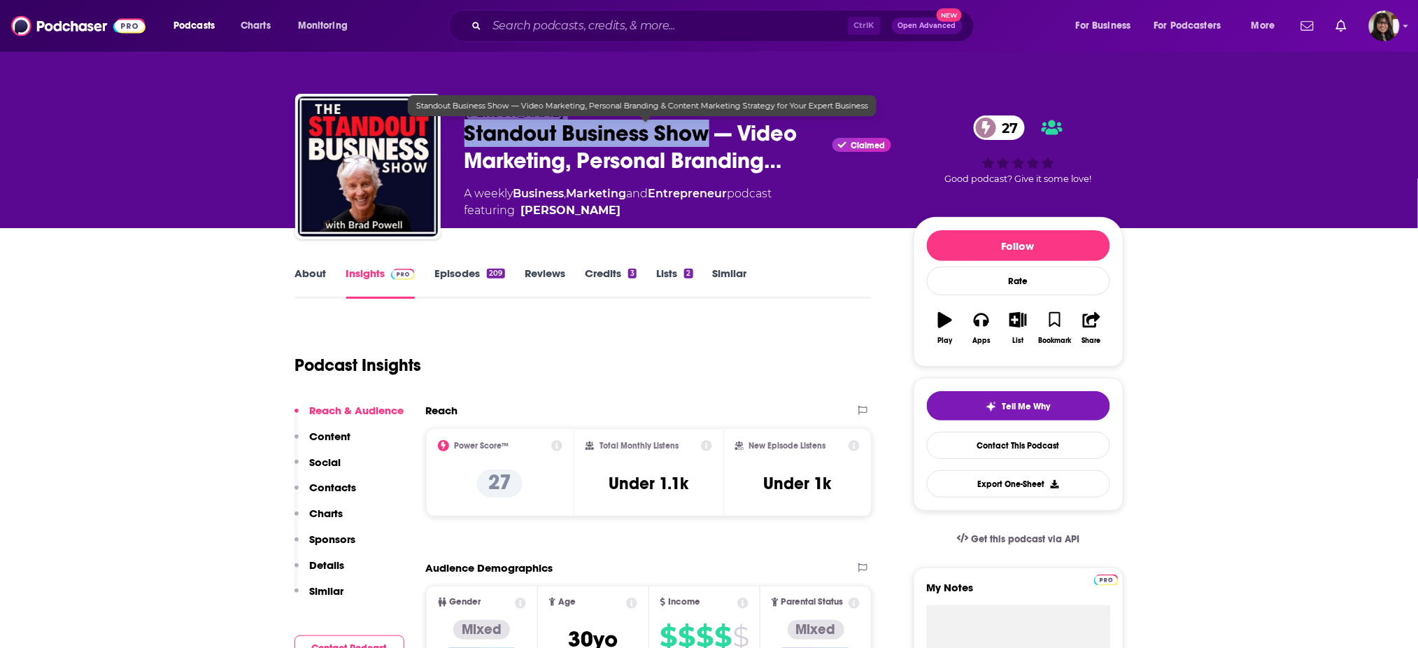
click at [708, 131] on span "Standout Business Show — Video Marketing, Personal Branding…" at bounding box center [645, 147] width 363 height 55
drag, startPoint x: 708, startPoint y: 131, endPoint x: 459, endPoint y: 139, distance: 249.8
click at [459, 139] on div "Brad Powell Standout Business Show — Video Marketing, Personal Branding… Claime…" at bounding box center [709, 169] width 828 height 151
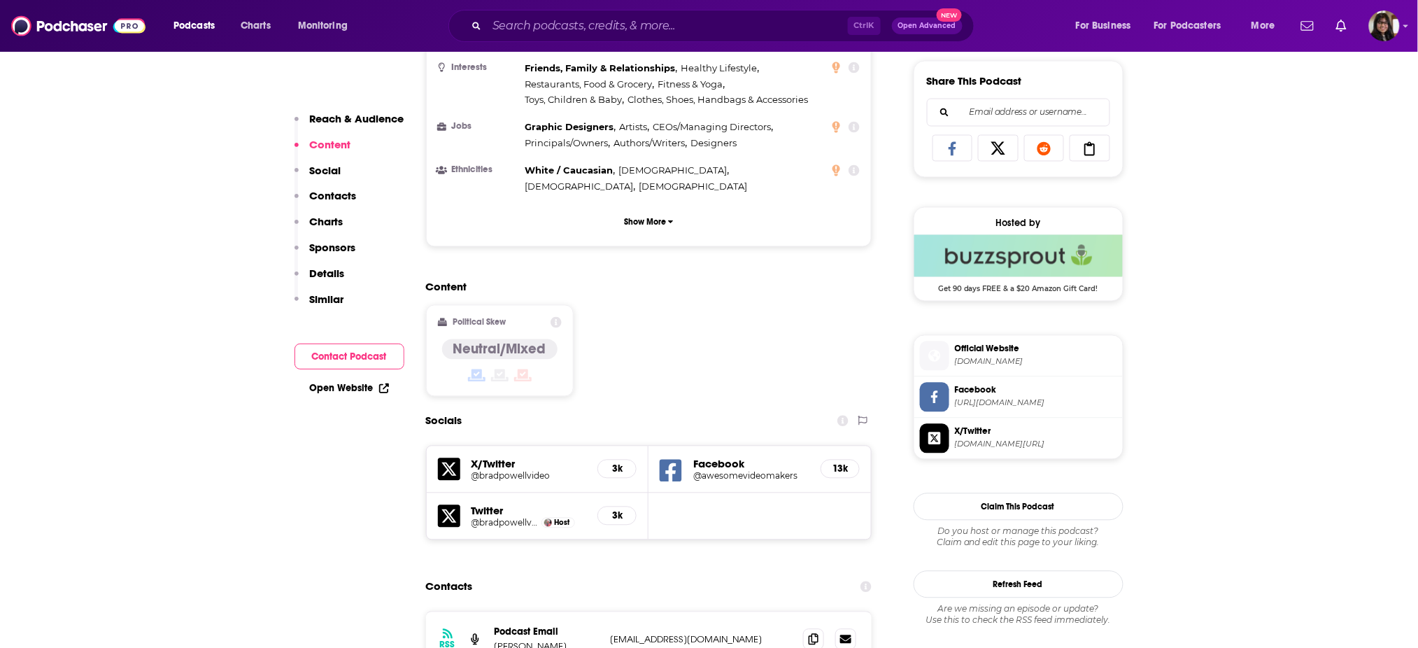
scroll to position [1066, 0]
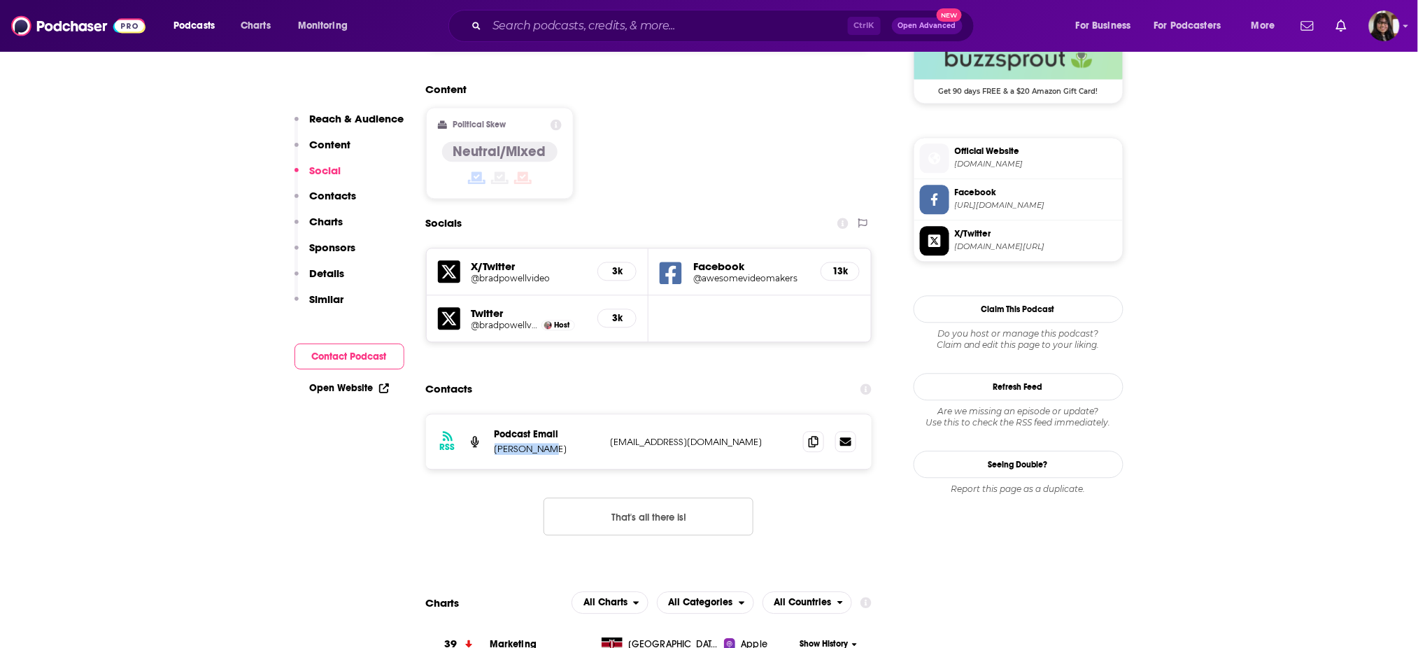
drag, startPoint x: 494, startPoint y: 404, endPoint x: 565, endPoint y: 414, distance: 71.3
click at [565, 414] on div "RSS Podcast Email Brad Powell bradpowellvideo@gmail.com bradpowellvideo@gmail.c…" at bounding box center [649, 441] width 446 height 55
copy p "Brad Powell"
click at [645, 436] on p "bradpowellvideo@gmail.com" at bounding box center [702, 442] width 182 height 12
click at [822, 430] on span at bounding box center [813, 440] width 21 height 21
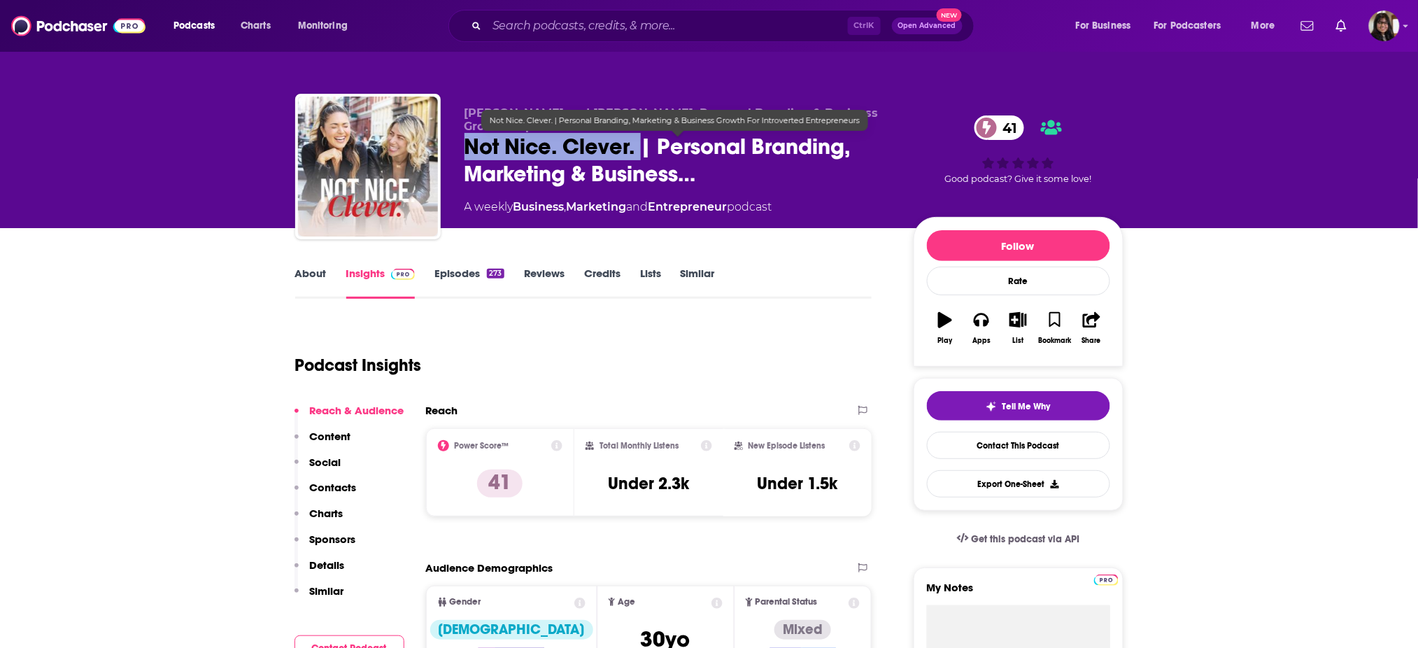
drag, startPoint x: 455, startPoint y: 135, endPoint x: 641, endPoint y: 143, distance: 186.2
click at [641, 143] on div "Kat Torre and Candice Carcioppolo: Personal Branding & Business Growth Experts …" at bounding box center [709, 169] width 828 height 151
copy h2 "Not Nice. Clever."
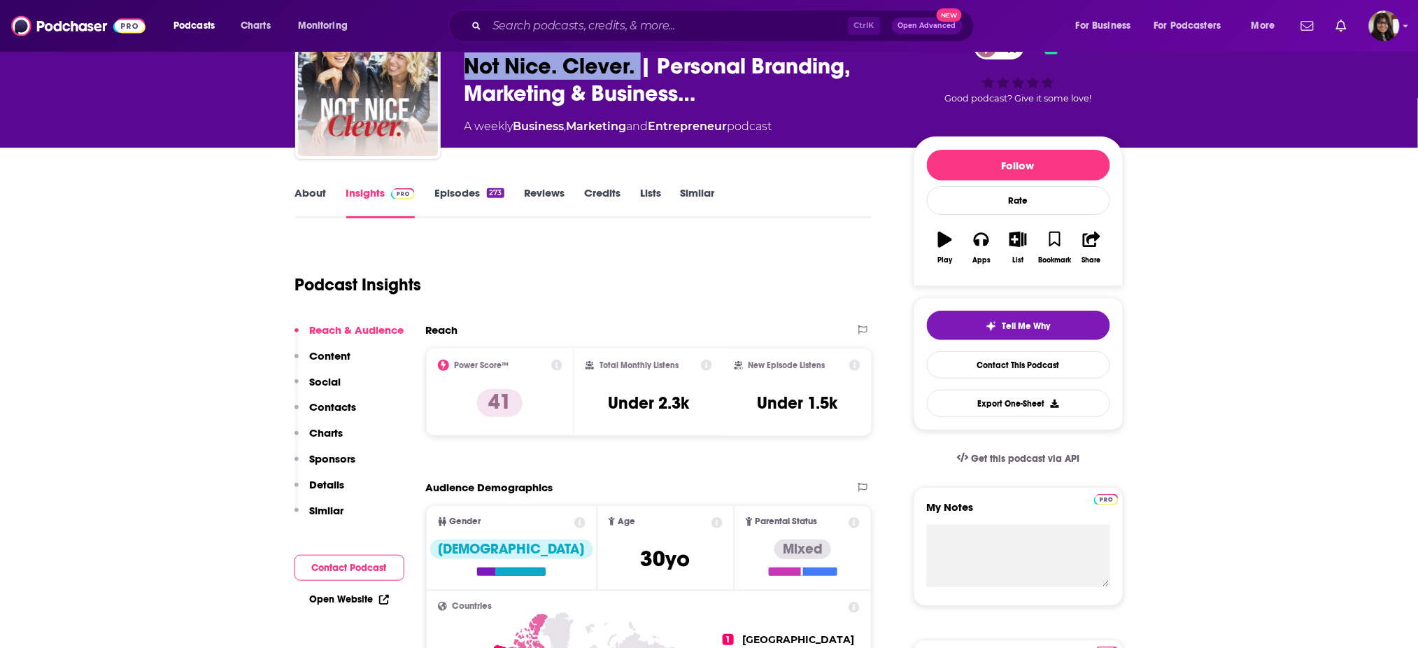
scroll to position [82, 0]
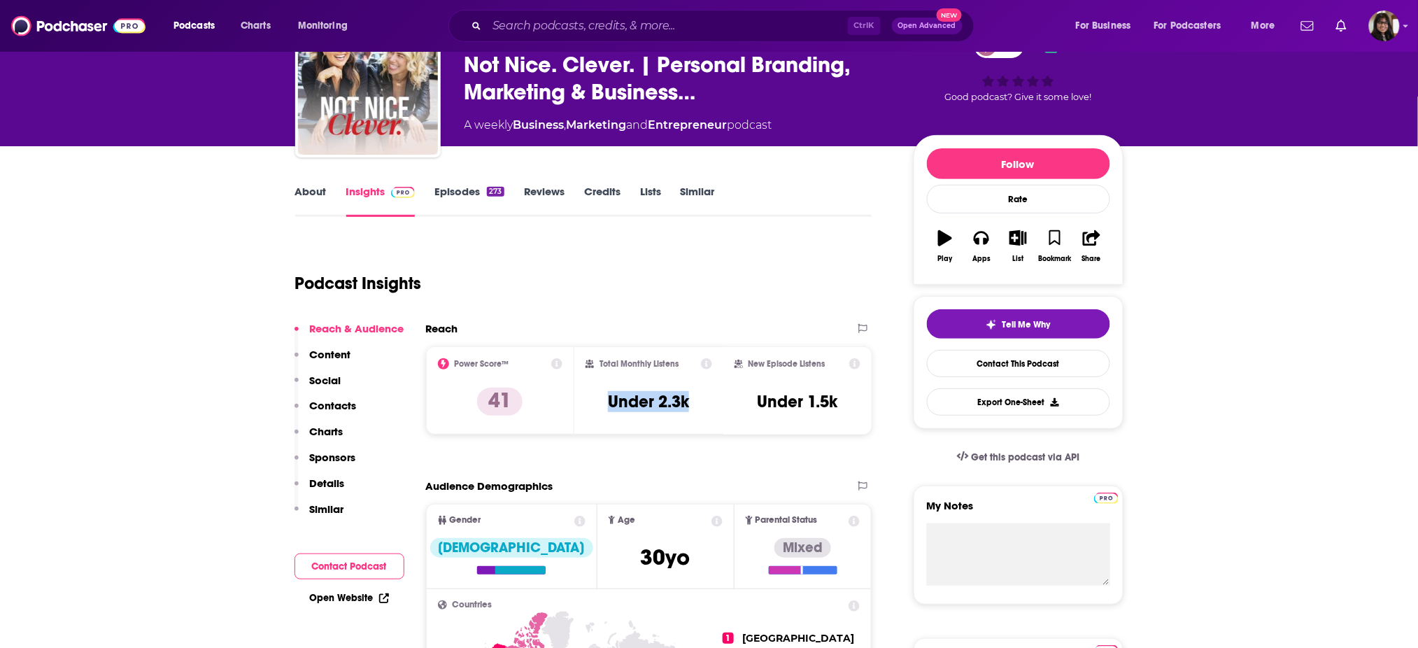
drag, startPoint x: 687, startPoint y: 415, endPoint x: 711, endPoint y: 414, distance: 23.8
click at [711, 414] on div "Total Monthly Listens Under 2.3k" at bounding box center [648, 390] width 127 height 64
copy h3 "Under 2.3k"
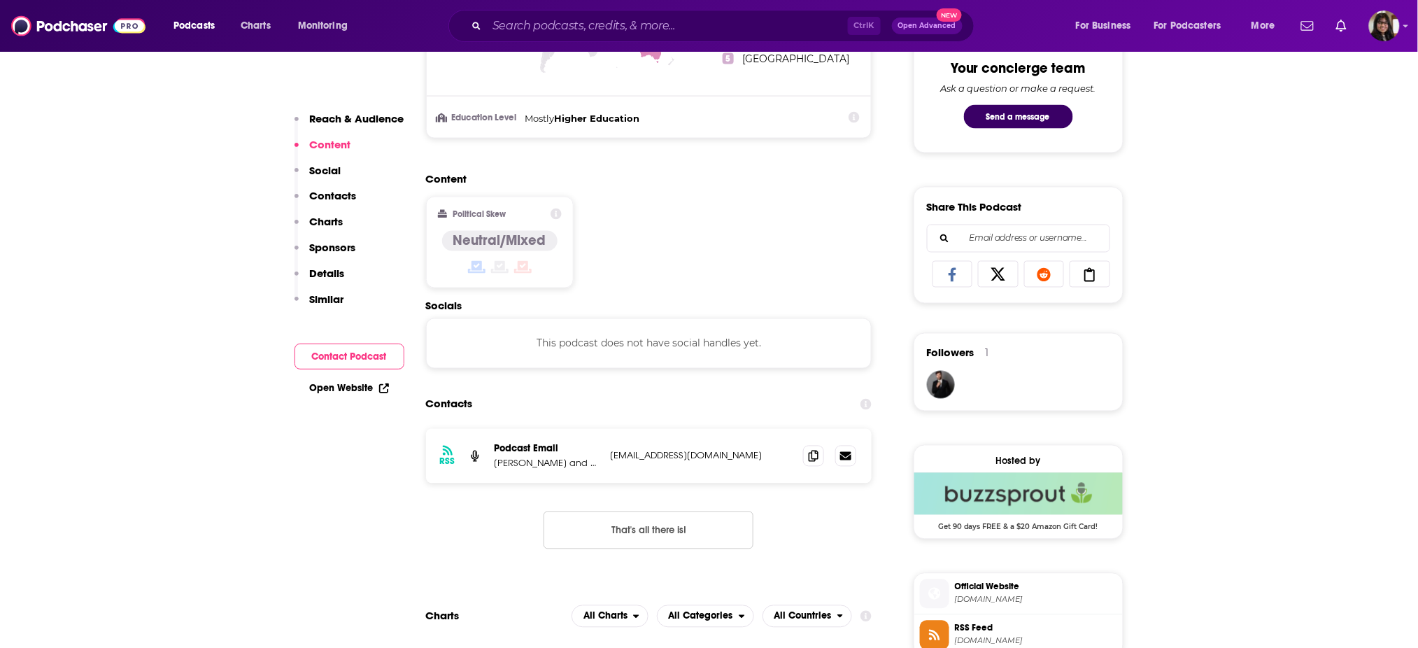
scroll to position [766, 0]
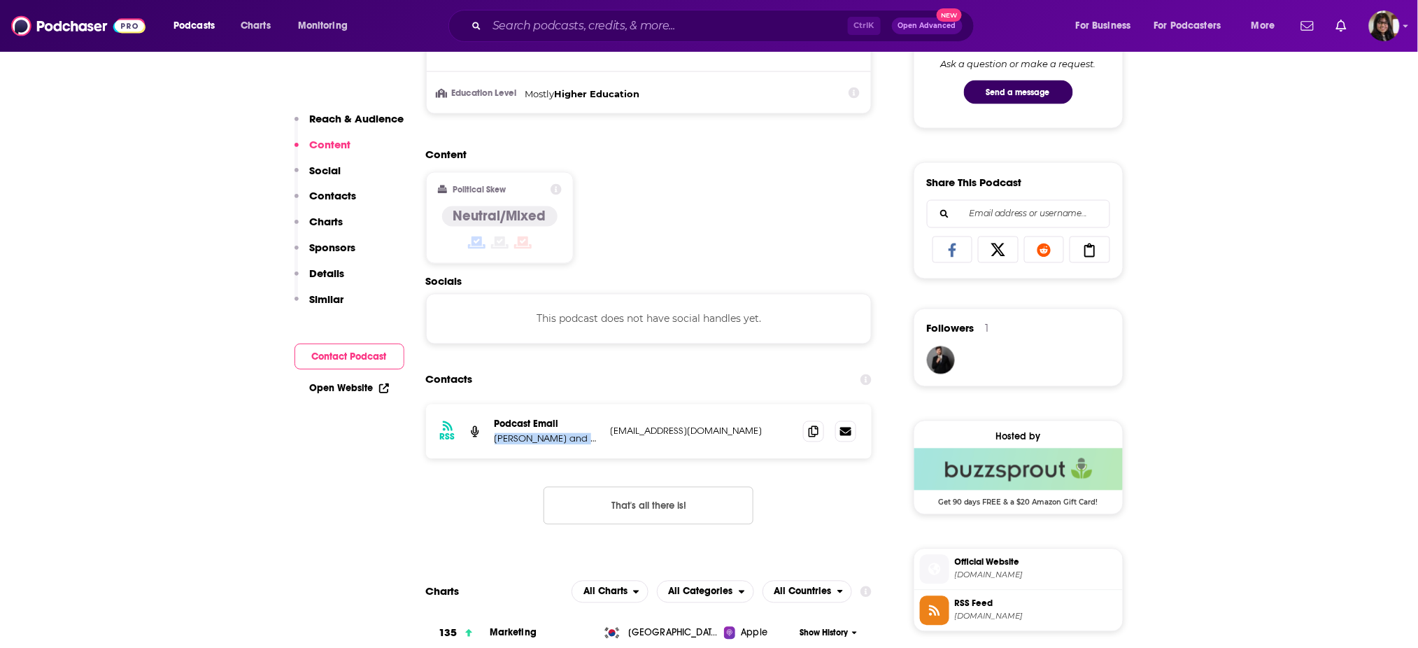
drag, startPoint x: 489, startPoint y: 436, endPoint x: 592, endPoint y: 441, distance: 102.9
click at [592, 441] on div "RSS Podcast Email Kat Torre and Candice Morales hello@notniceclever.com hello@n…" at bounding box center [649, 431] width 446 height 55
copy p "Kat Torre and Candice"
click at [646, 429] on p "hello@notniceclever.com" at bounding box center [702, 431] width 182 height 12
click at [811, 430] on icon at bounding box center [813, 430] width 10 height 11
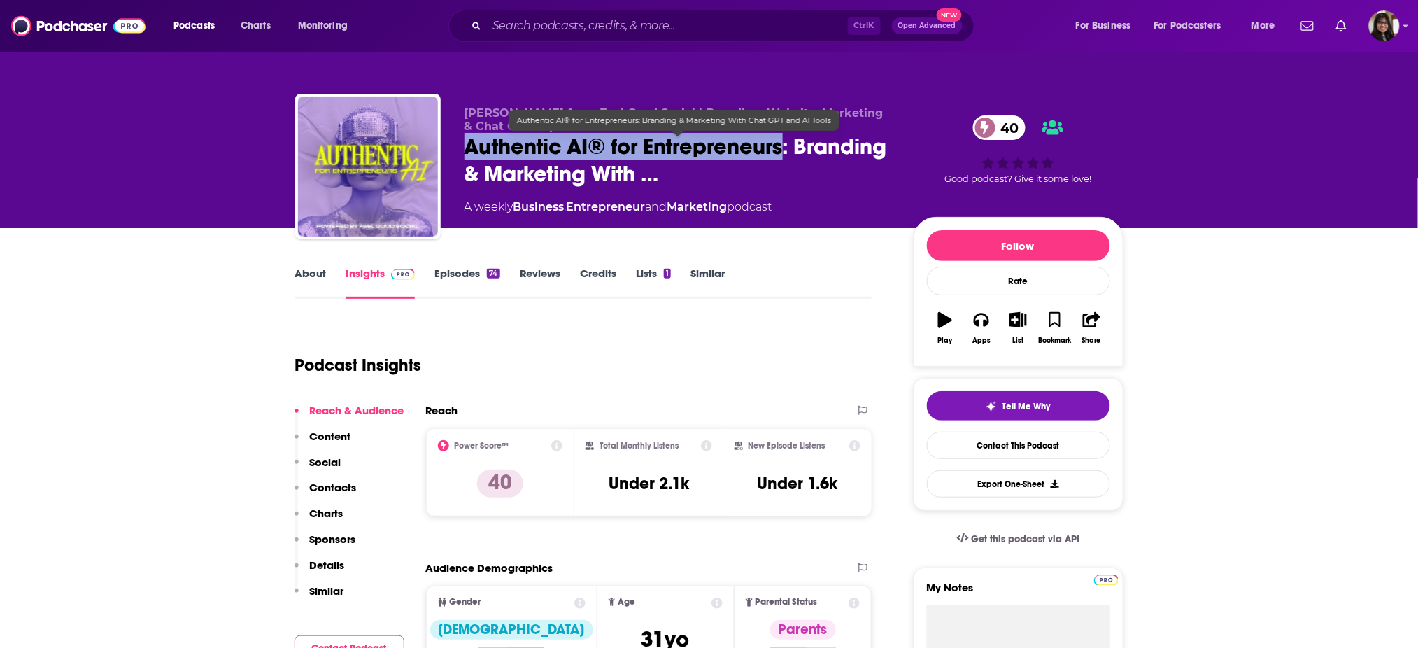
drag, startPoint x: 459, startPoint y: 138, endPoint x: 784, endPoint y: 155, distance: 325.7
click at [784, 155] on div "Kinsey from Feel Good Social | Branding, Website, Marketing & Chat GPT Expert A…" at bounding box center [709, 169] width 828 height 151
copy h2 "Authentic AI® for Entrepreneurs"
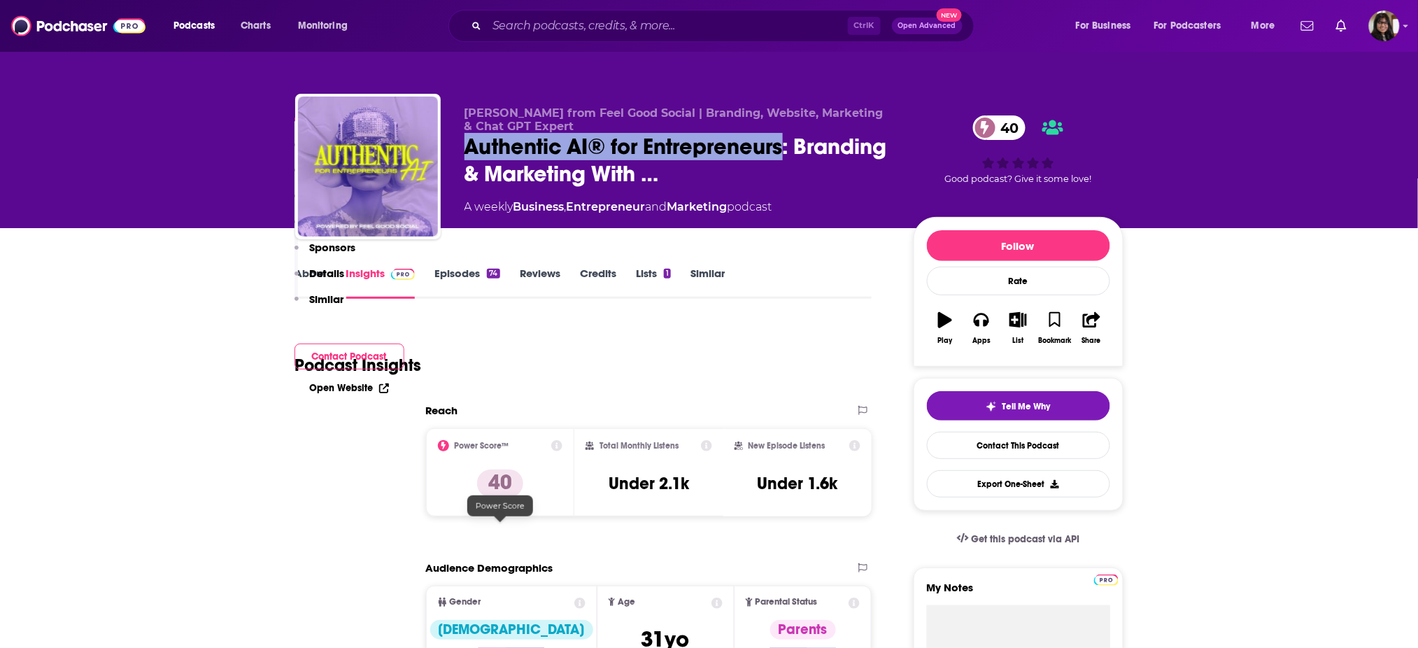
scroll to position [655, 0]
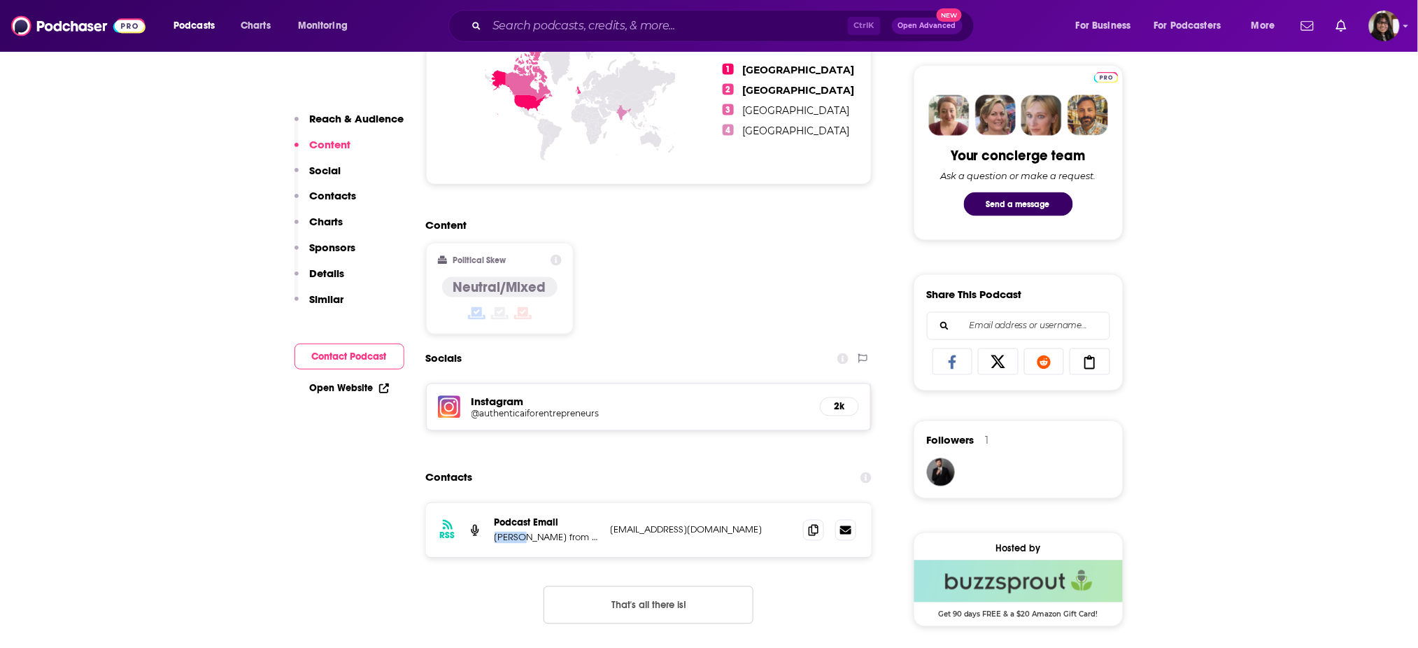
drag, startPoint x: 494, startPoint y: 534, endPoint x: 520, endPoint y: 537, distance: 26.1
click at [520, 537] on p "Kinsey from Feel Good Social | Branding, Website, Marketing & Chat GPT Expert" at bounding box center [546, 537] width 105 height 12
copy p "Kinsey"
click at [732, 525] on p "authenticaiforentrepreneurs@gmail.com" at bounding box center [702, 530] width 182 height 12
click at [810, 530] on icon at bounding box center [813, 529] width 10 height 11
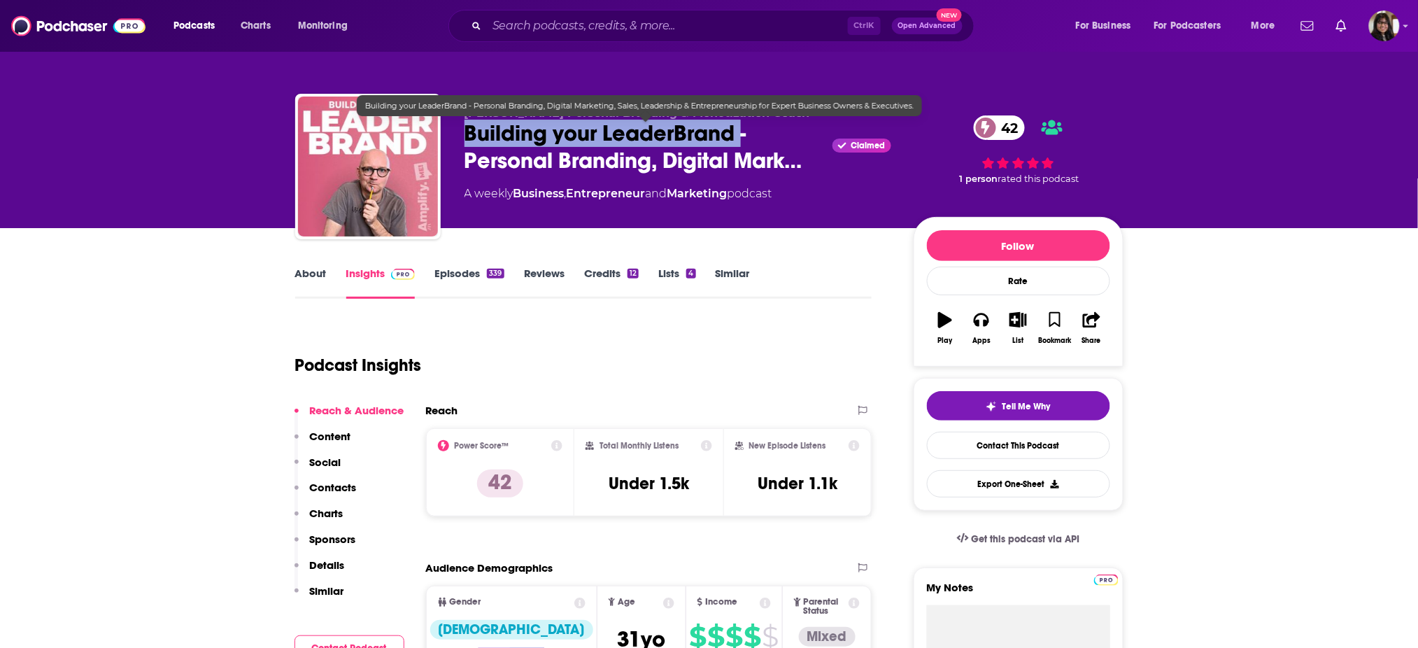
drag, startPoint x: 474, startPoint y: 134, endPoint x: 578, endPoint y: 12, distance: 160.3
click at [734, 132] on div "[PERSON_NAME] Personal Branding & Monetization Coach Building your LeaderBrand …" at bounding box center [709, 169] width 828 height 151
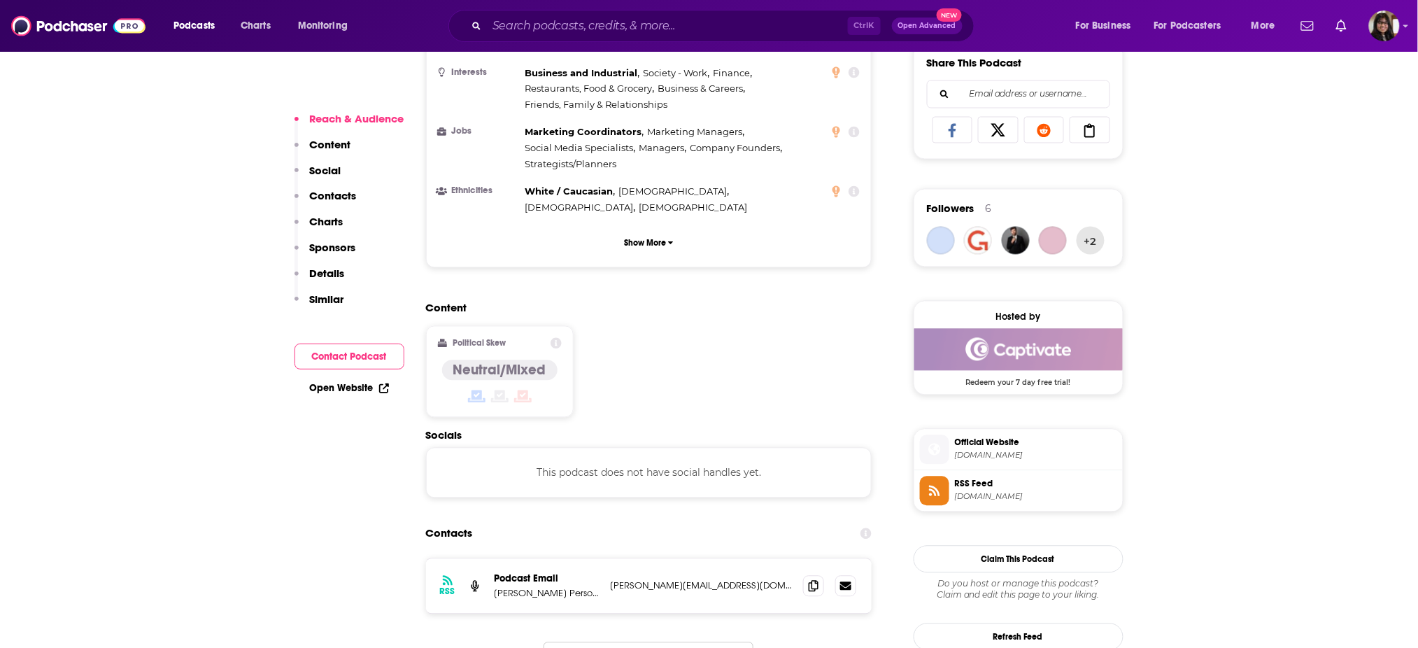
scroll to position [890, 0]
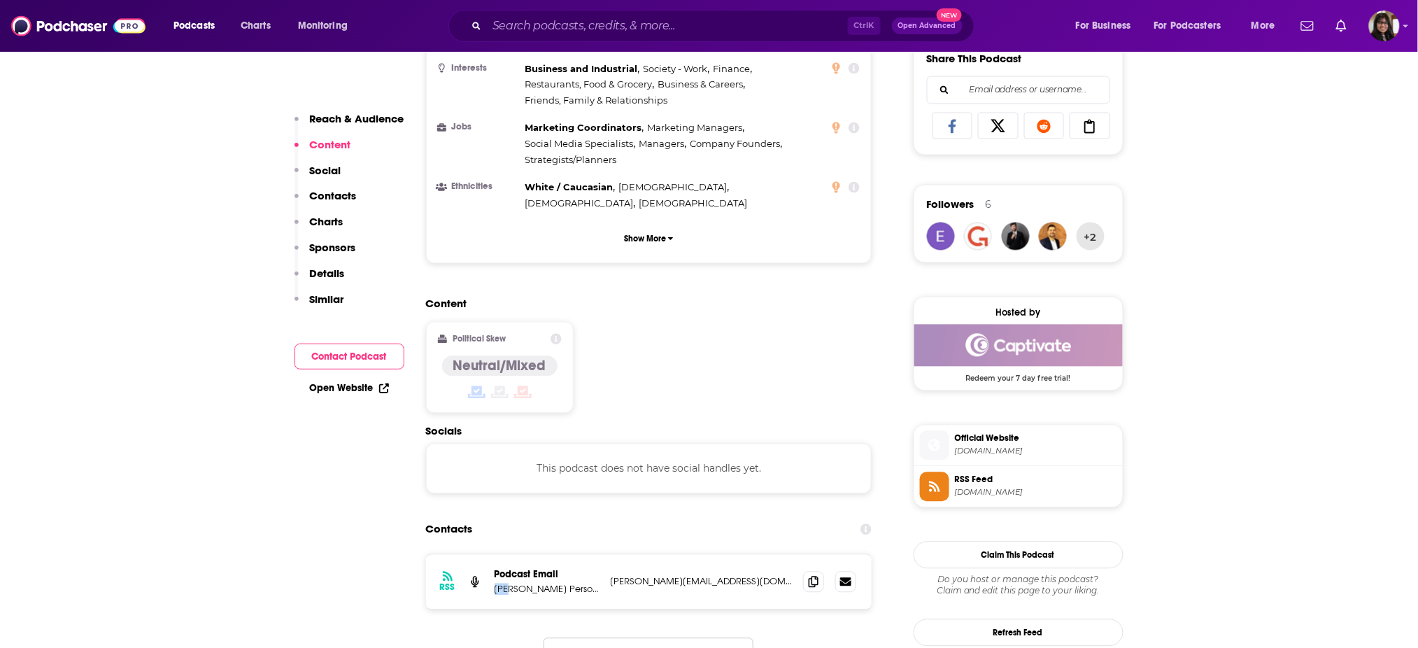
drag, startPoint x: 493, startPoint y: 514, endPoint x: 511, endPoint y: 522, distance: 19.7
click at [511, 555] on div "RSS Podcast Email [PERSON_NAME] Personal Branding & Monetization Coach [PERSON_…" at bounding box center [649, 582] width 446 height 55
copy p "[PERSON_NAME]"
click at [815, 571] on span at bounding box center [813, 581] width 21 height 21
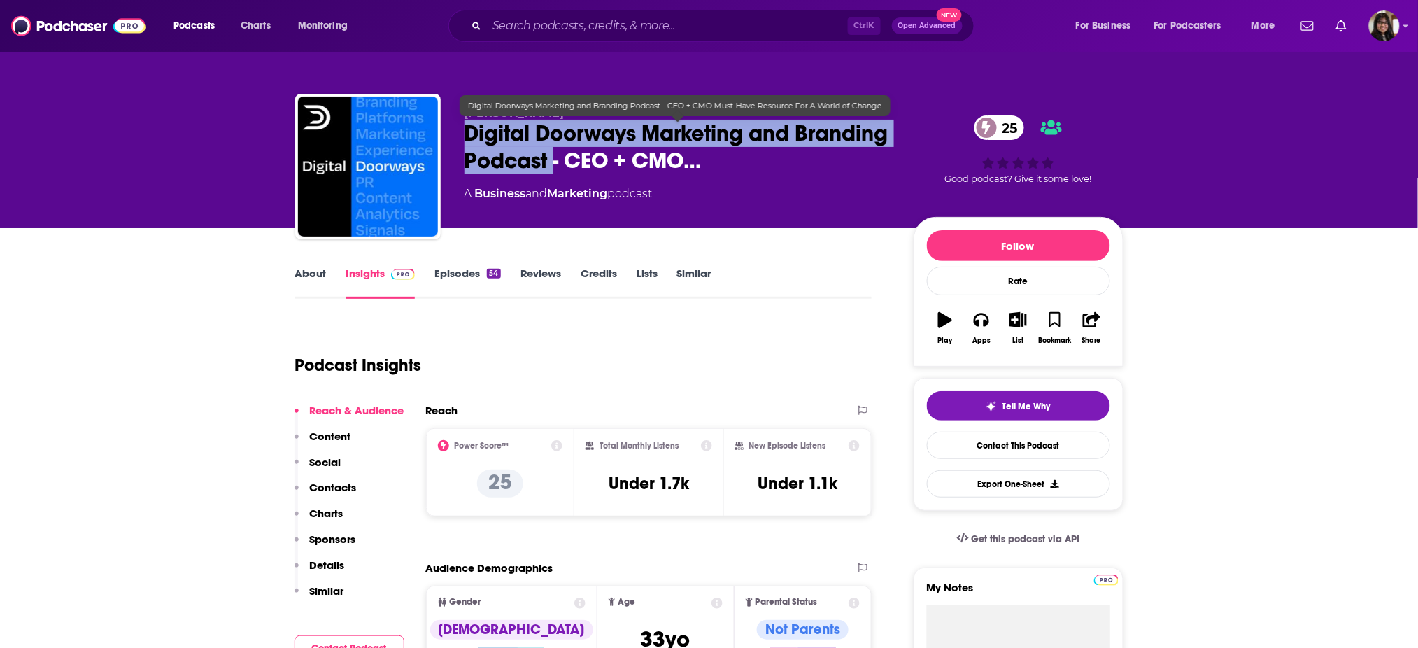
copy h2 "Digital Doorways Marketing and Branding Podcast"
drag, startPoint x: 521, startPoint y: 131, endPoint x: 655, endPoint y: 164, distance: 137.6
click at [655, 164] on div "Jason B Siegel Digital Doorways Marketing and Branding Podcast - CEO + CMO… 25 …" at bounding box center [709, 169] width 828 height 151
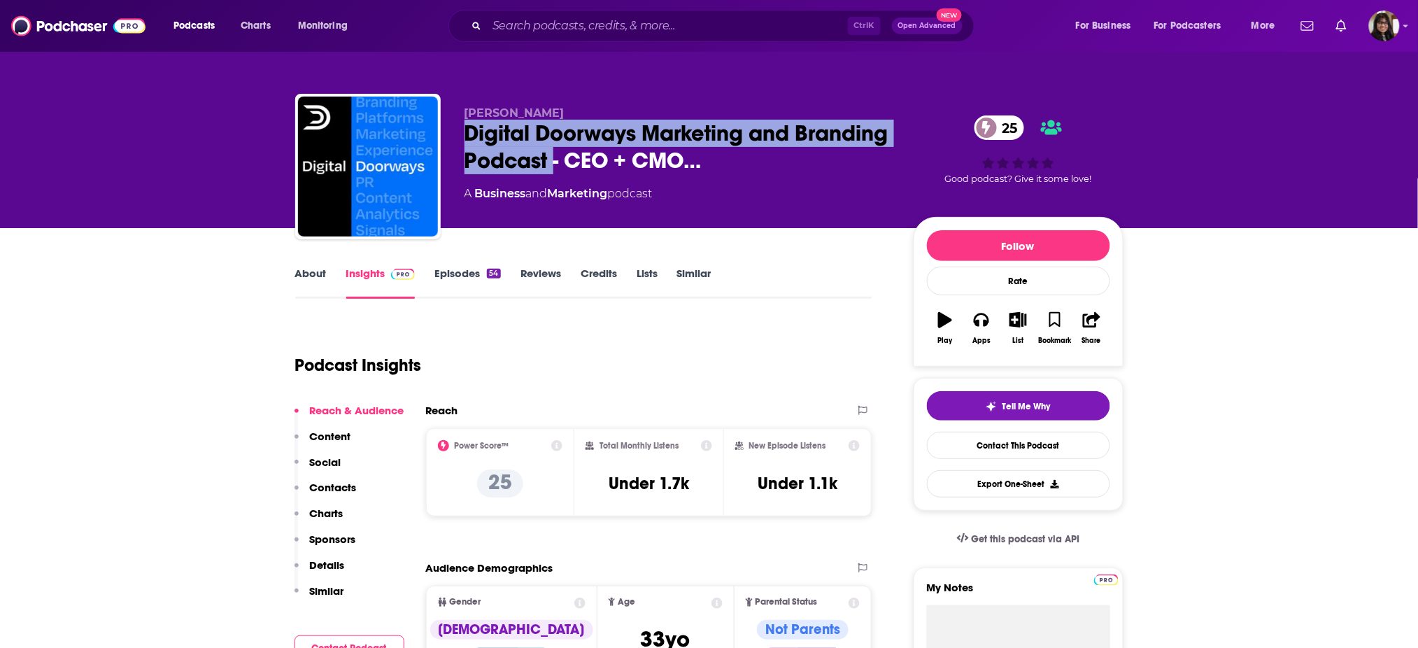
scroll to position [678, 0]
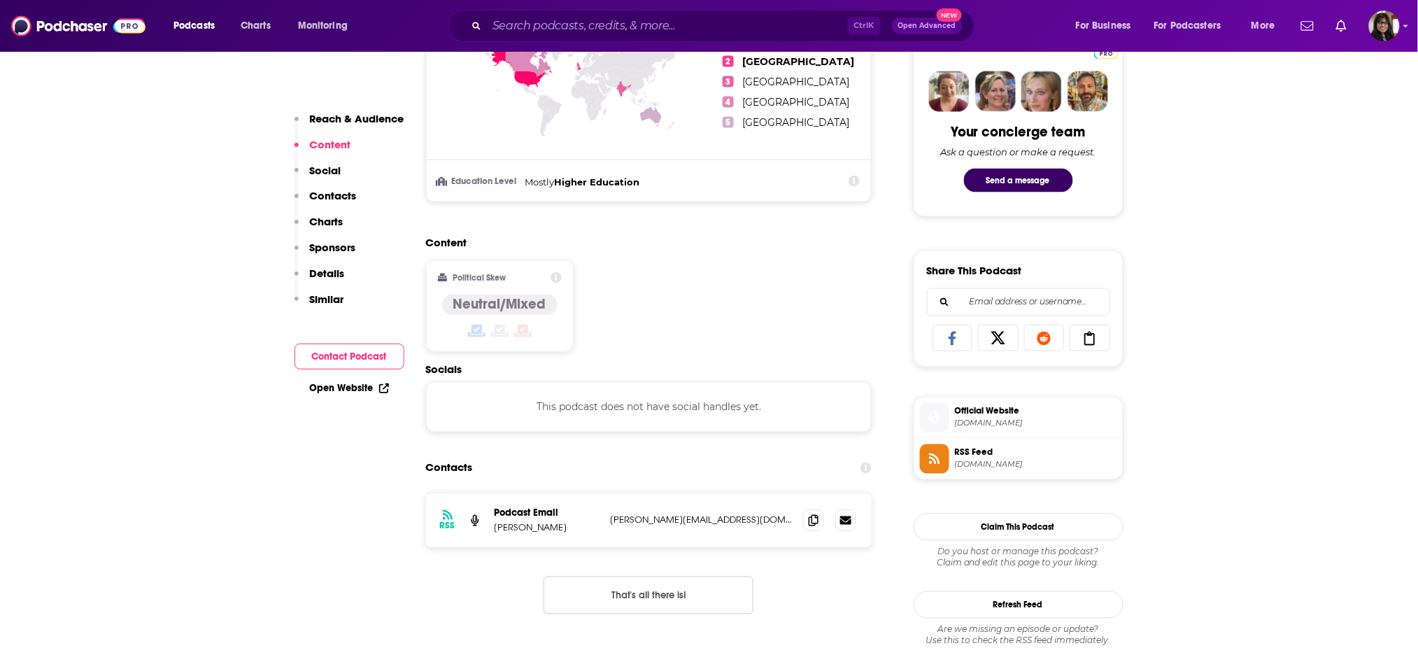
drag, startPoint x: 492, startPoint y: 524, endPoint x: 586, endPoint y: 527, distance: 93.8
click at [586, 527] on div "RSS Podcast Email Jason B Siegel jason@bluetext.com jason@bluetext.com" at bounding box center [649, 520] width 446 height 55
copy p "Jason B Siegel"
click at [812, 523] on icon at bounding box center [813, 519] width 10 height 11
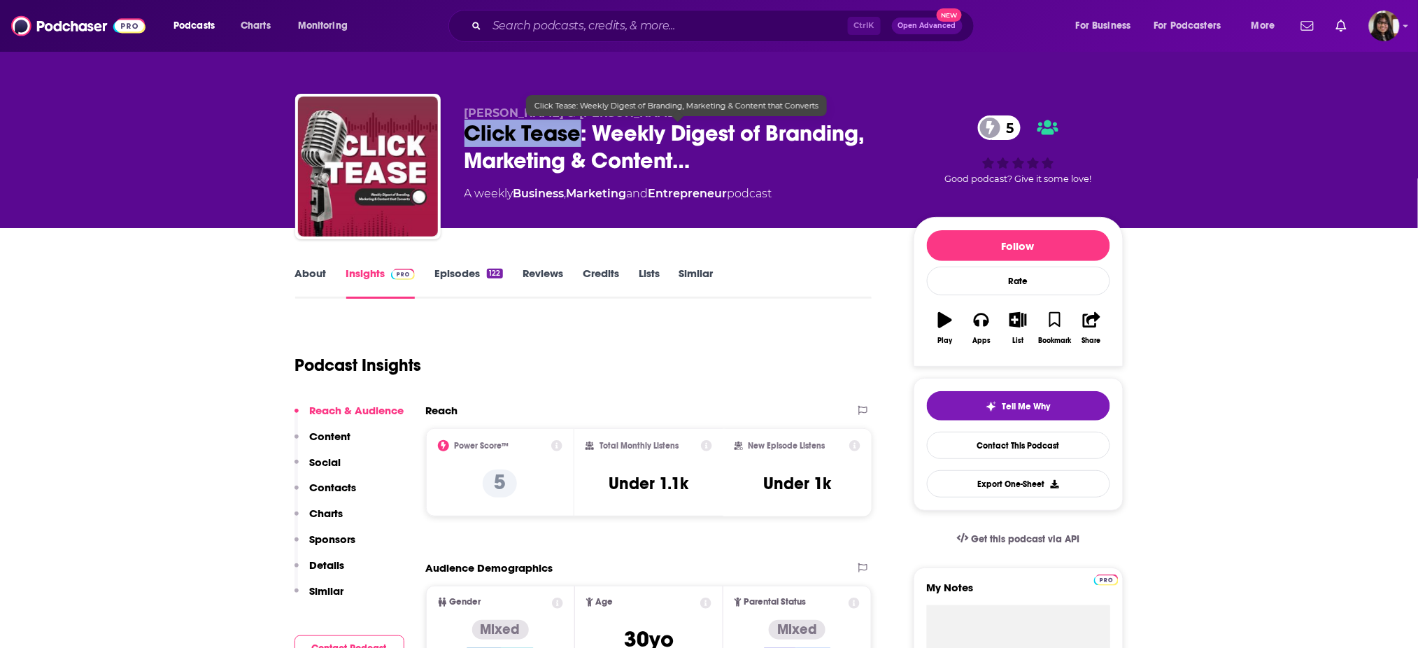
drag, startPoint x: 515, startPoint y: 143, endPoint x: 580, endPoint y: 142, distance: 65.1
click at [580, 142] on div "Michelle Pualani & Joanna Newton Click Tease: Weekly Digest of Branding, Market…" at bounding box center [709, 169] width 828 height 151
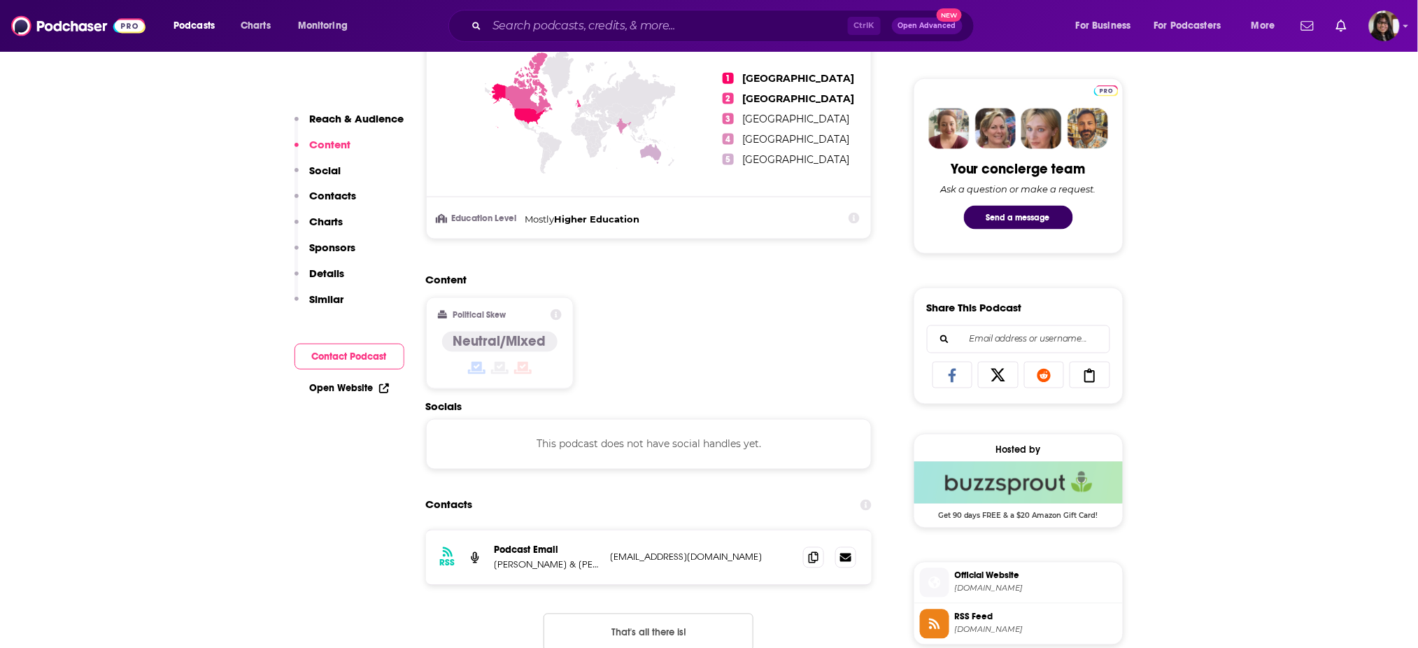
scroll to position [931, 0]
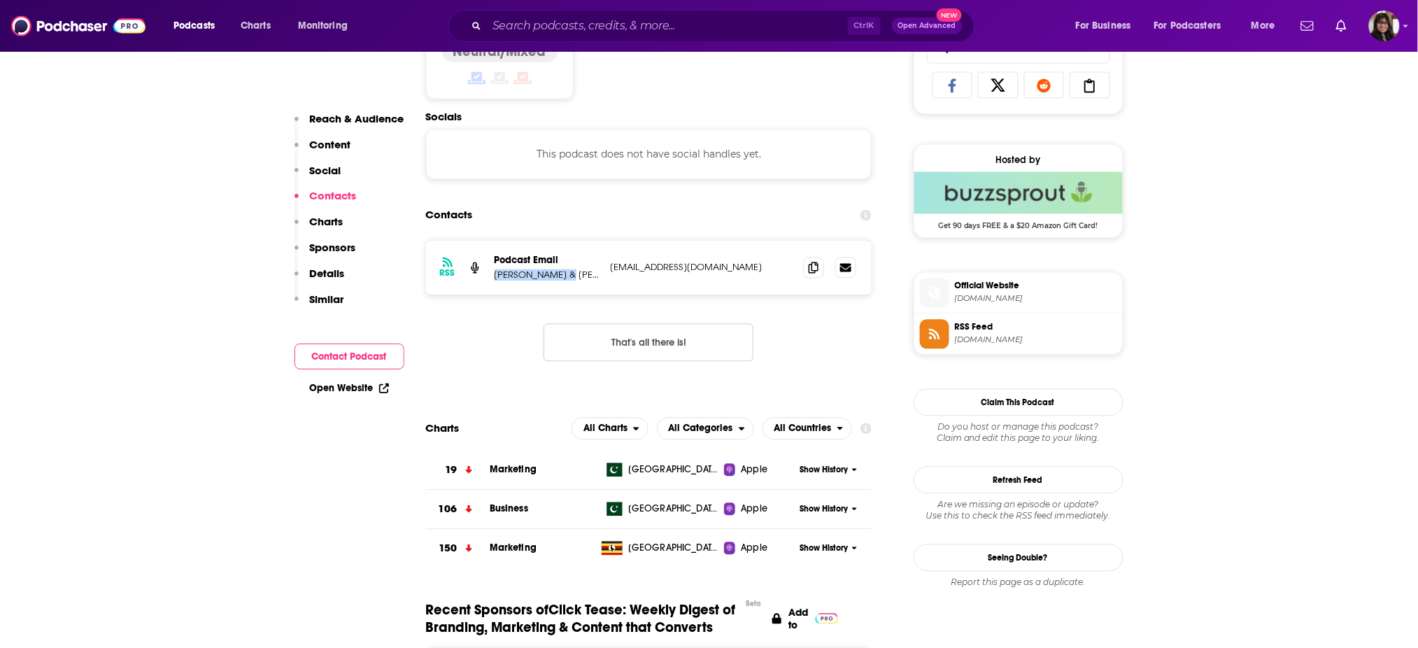
drag, startPoint x: 495, startPoint y: 276, endPoint x: 564, endPoint y: 275, distance: 68.5
click at [564, 275] on p "Michelle Pualani & Joanna Newton" at bounding box center [546, 275] width 105 height 12
drag, startPoint x: 568, startPoint y: 275, endPoint x: 490, endPoint y: 275, distance: 78.3
click at [490, 275] on div "RSS Podcast Email Michelle Pualani & Joanna Newton hello@michellepualani.com he…" at bounding box center [649, 268] width 446 height 55
copy p "Michelle Pualani"
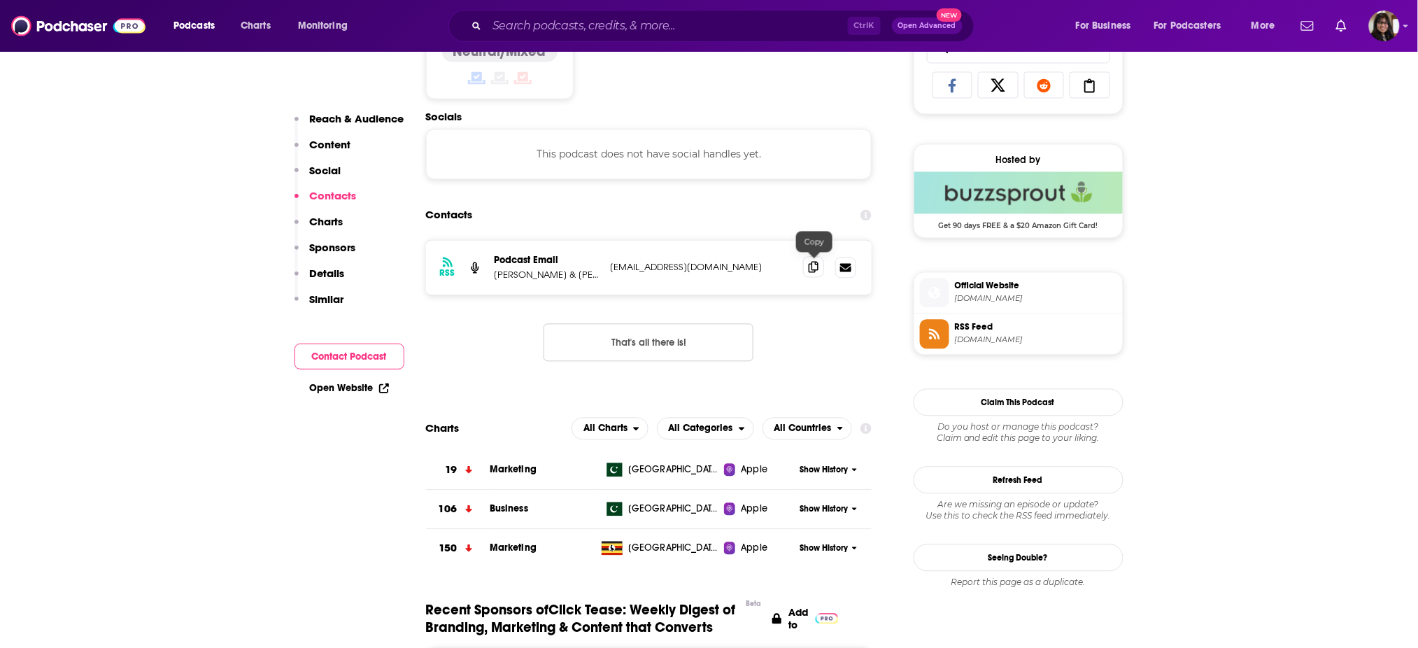
click at [811, 266] on icon at bounding box center [813, 267] width 10 height 11
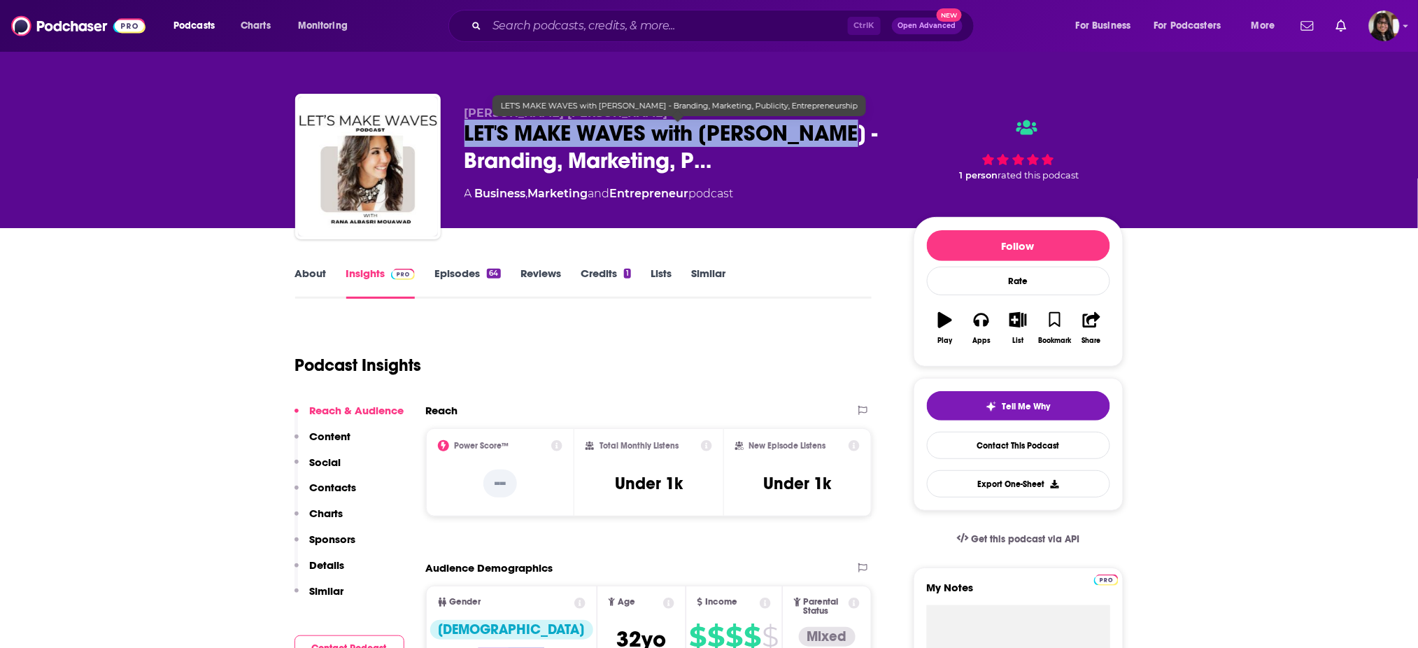
drag, startPoint x: 496, startPoint y: 128, endPoint x: 863, endPoint y: 140, distance: 367.3
click at [863, 140] on div "[PERSON_NAME] [PERSON_NAME] LET'S MAKE WAVES with [PERSON_NAME] - Branding, Mar…" at bounding box center [709, 169] width 828 height 151
copy h2 "LET'S MAKE WAVES with [PERSON_NAME]"
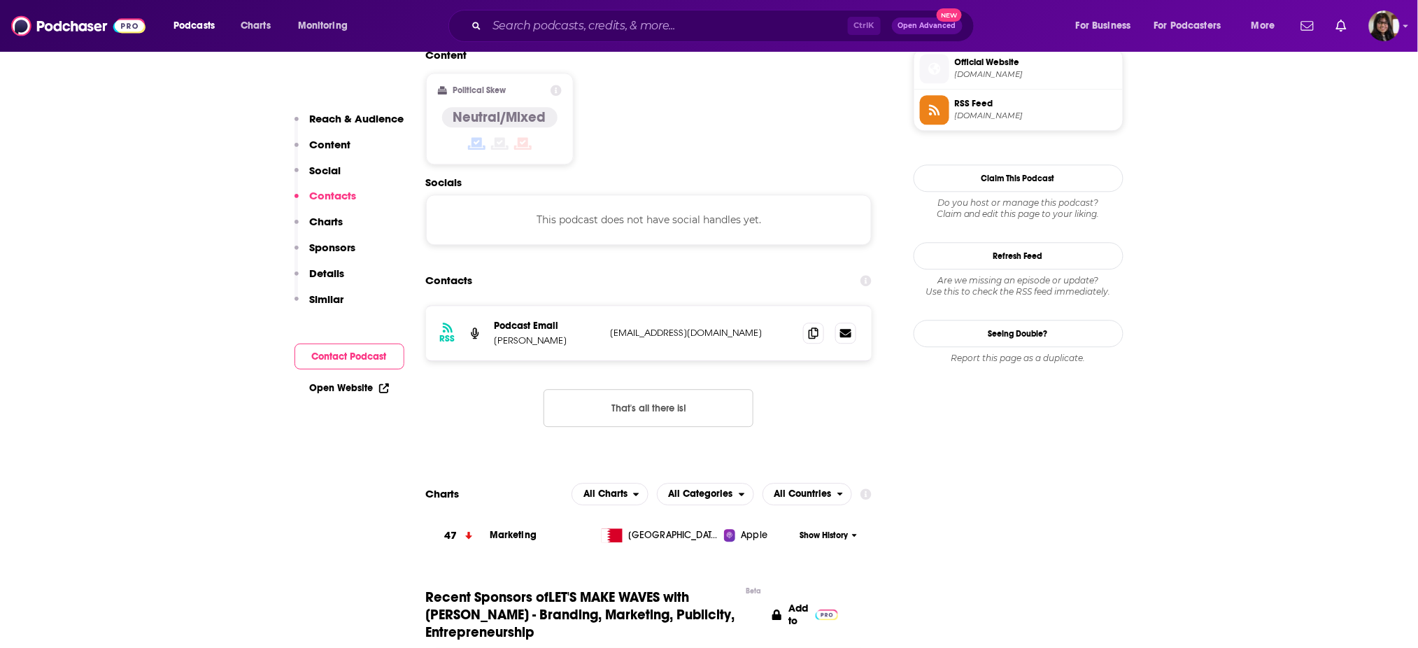
scroll to position [1141, 0]
drag, startPoint x: 494, startPoint y: 252, endPoint x: 595, endPoint y: 264, distance: 102.2
click at [595, 304] on div "RSS Podcast Email [PERSON_NAME] [EMAIL_ADDRESS][DOMAIN_NAME] [EMAIL_ADDRESS][DO…" at bounding box center [649, 331] width 446 height 55
copy p "[PERSON_NAME]"
click at [824, 320] on div at bounding box center [829, 330] width 53 height 21
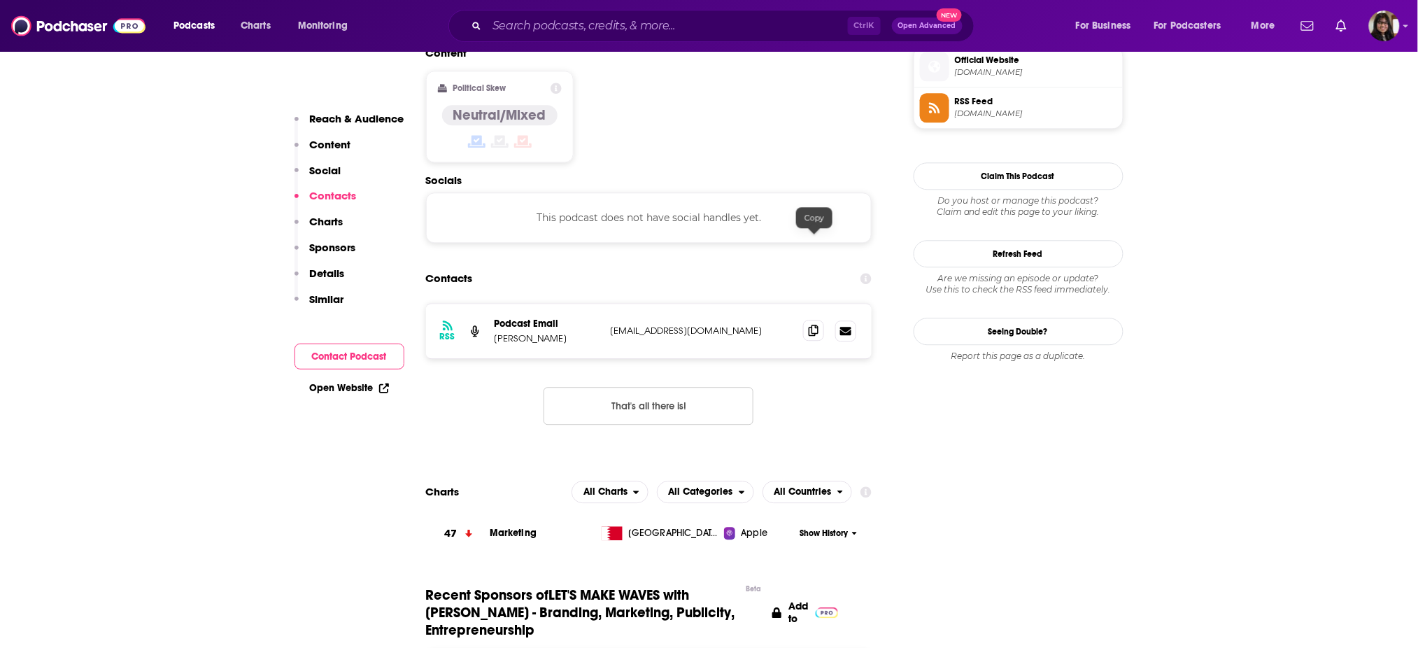
click at [815, 324] on icon at bounding box center [813, 329] width 10 height 11
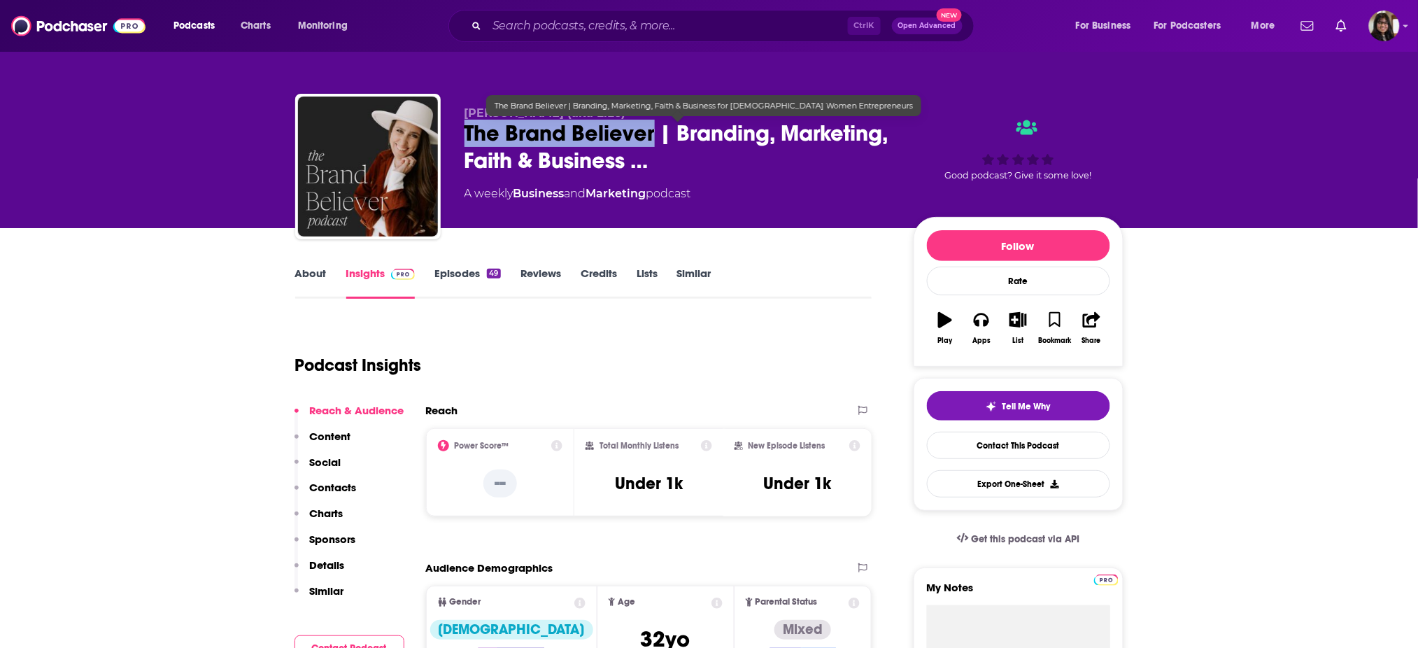
drag, startPoint x: 501, startPoint y: 128, endPoint x: 656, endPoint y: 133, distance: 155.3
click at [656, 133] on div "[PERSON_NAME] (aka LiLo) The Brand Believer | Branding, Marketing, Faith & Busi…" at bounding box center [709, 169] width 828 height 151
copy h2 "The Brand Believer"
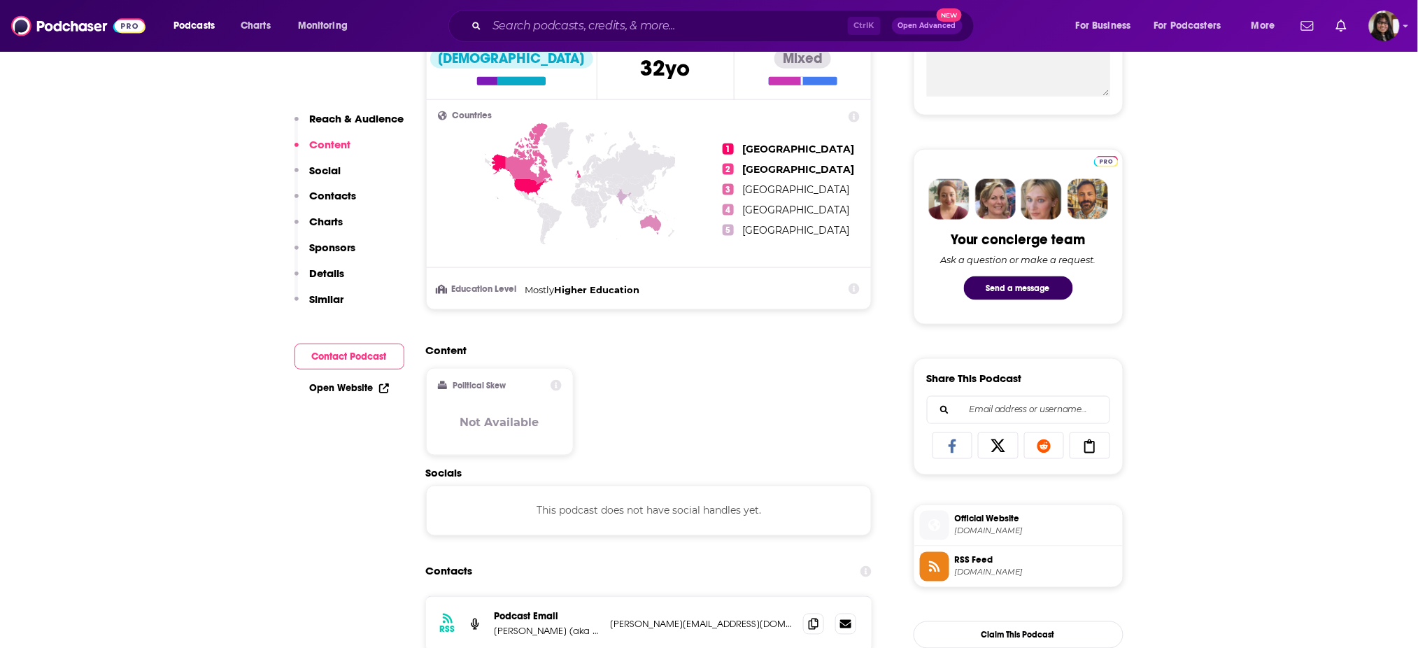
scroll to position [759, 0]
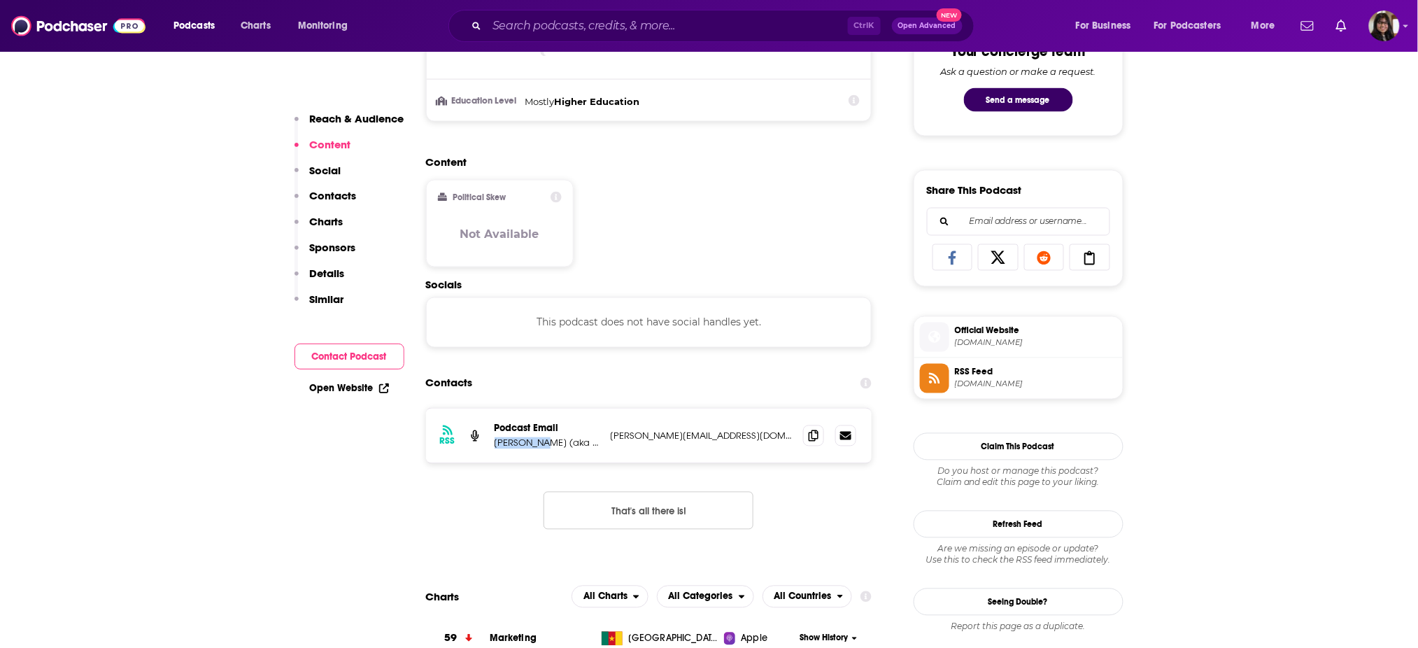
drag, startPoint x: 492, startPoint y: 447, endPoint x: 533, endPoint y: 455, distance: 41.4
click at [533, 455] on div "RSS Podcast Email Lisa Lord (aka LiLo) lisa@photolilo.com lisa@photolilo.com" at bounding box center [649, 435] width 446 height 55
copy p "Lisa Lord"
click at [814, 434] on icon at bounding box center [813, 434] width 10 height 11
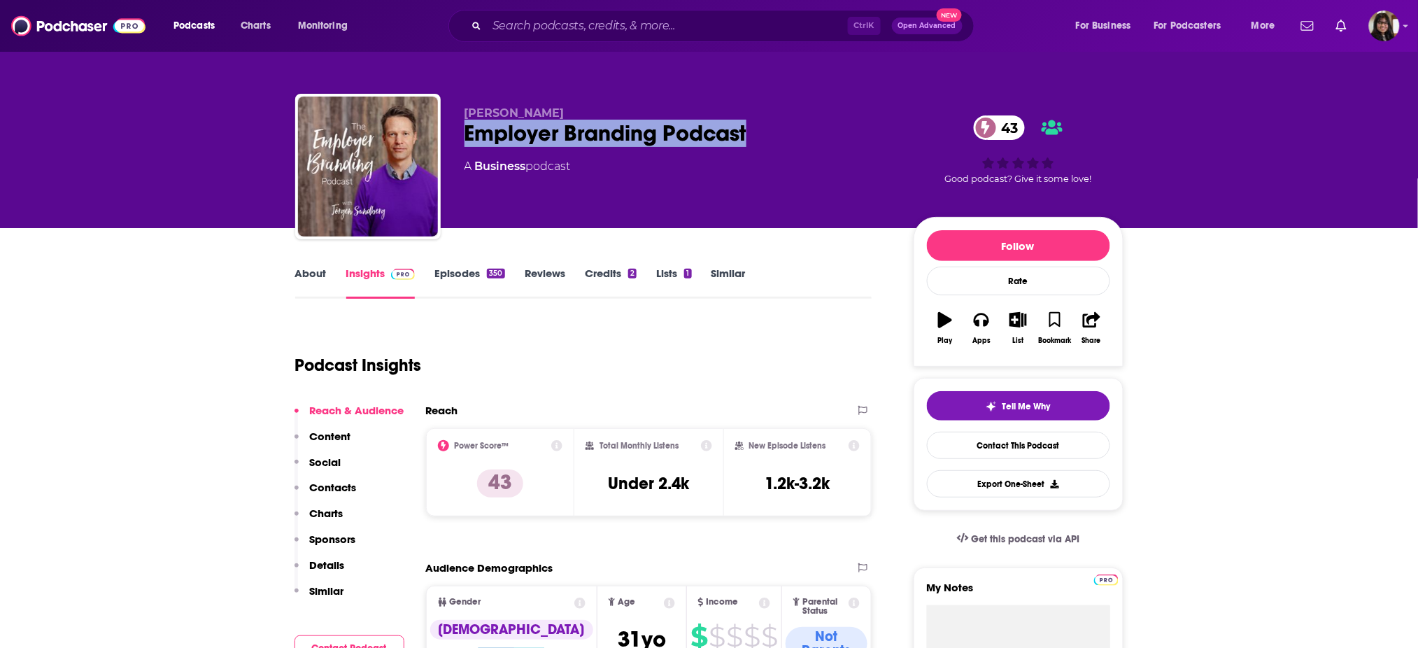
drag, startPoint x: 462, startPoint y: 131, endPoint x: 831, endPoint y: 134, distance: 369.2
click at [831, 134] on div "[PERSON_NAME] Employer Branding Podcast 43 A Business podcast 43 Good podcast? …" at bounding box center [709, 169] width 828 height 151
copy h2 "Employer Branding Podcast"
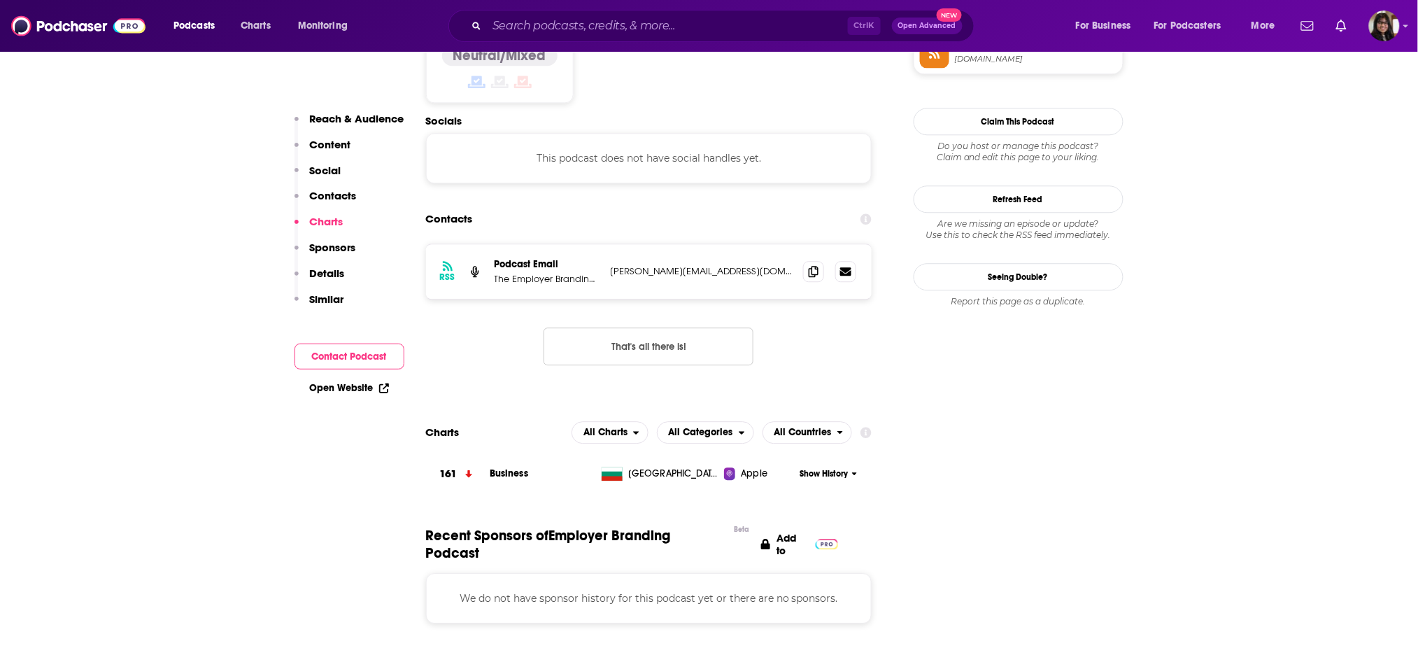
scroll to position [1189, 0]
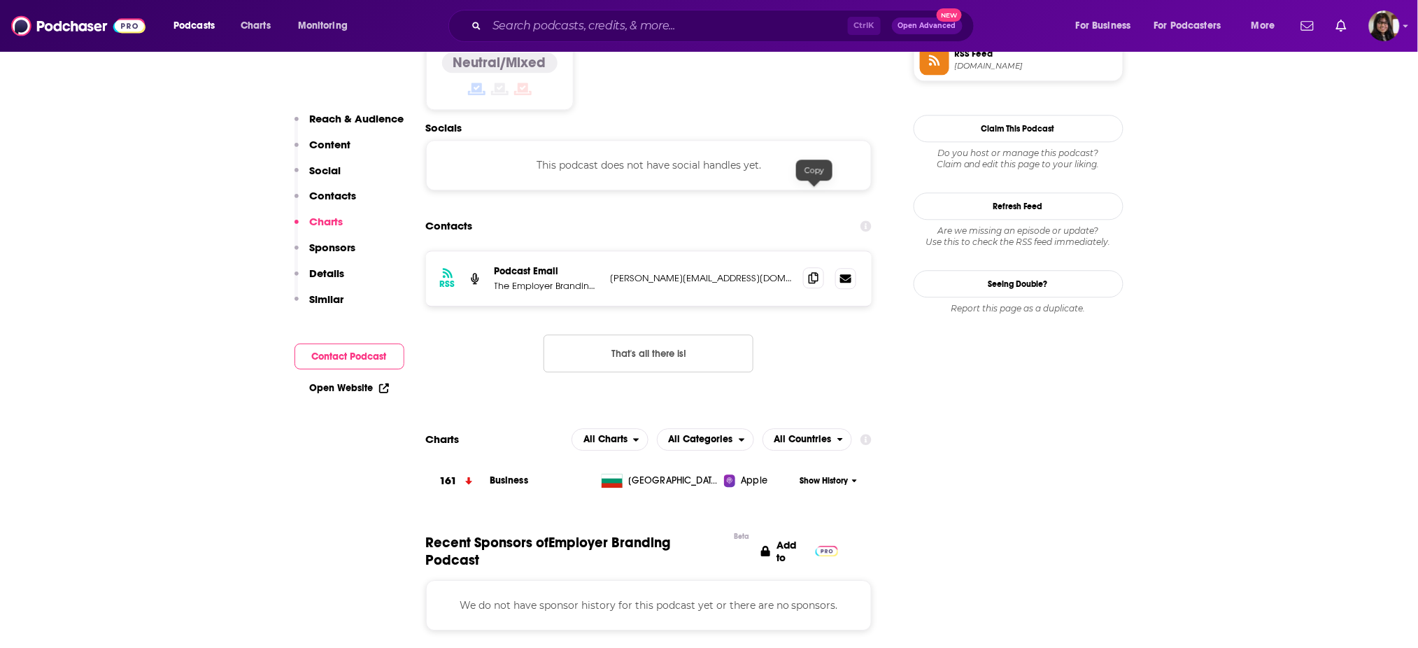
click at [818, 267] on span at bounding box center [813, 277] width 21 height 21
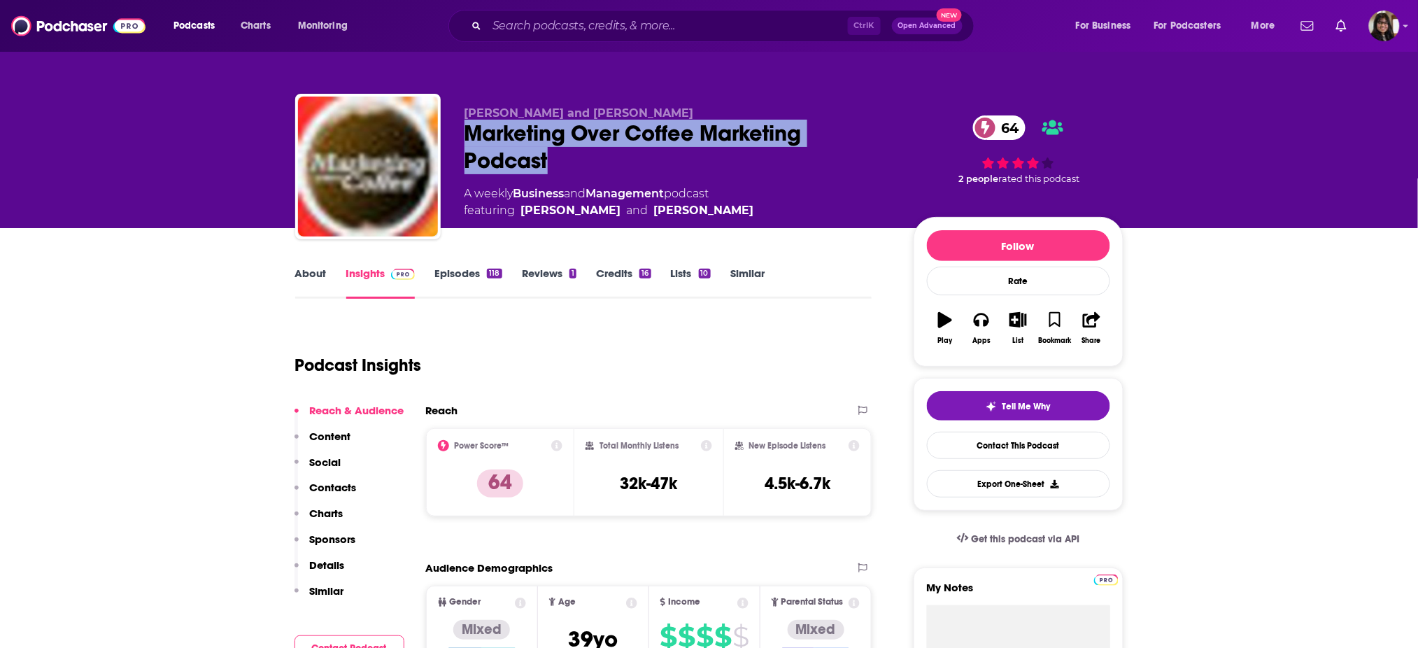
drag, startPoint x: 513, startPoint y: 155, endPoint x: 445, endPoint y: 140, distance: 70.2
click at [445, 140] on div "John Wall and Christopher Penn Marketing Over Coffee Marketing Podcast 64 A wee…" at bounding box center [709, 169] width 828 height 151
copy h2 "Marketing Over Coffee Marketing Podcast"
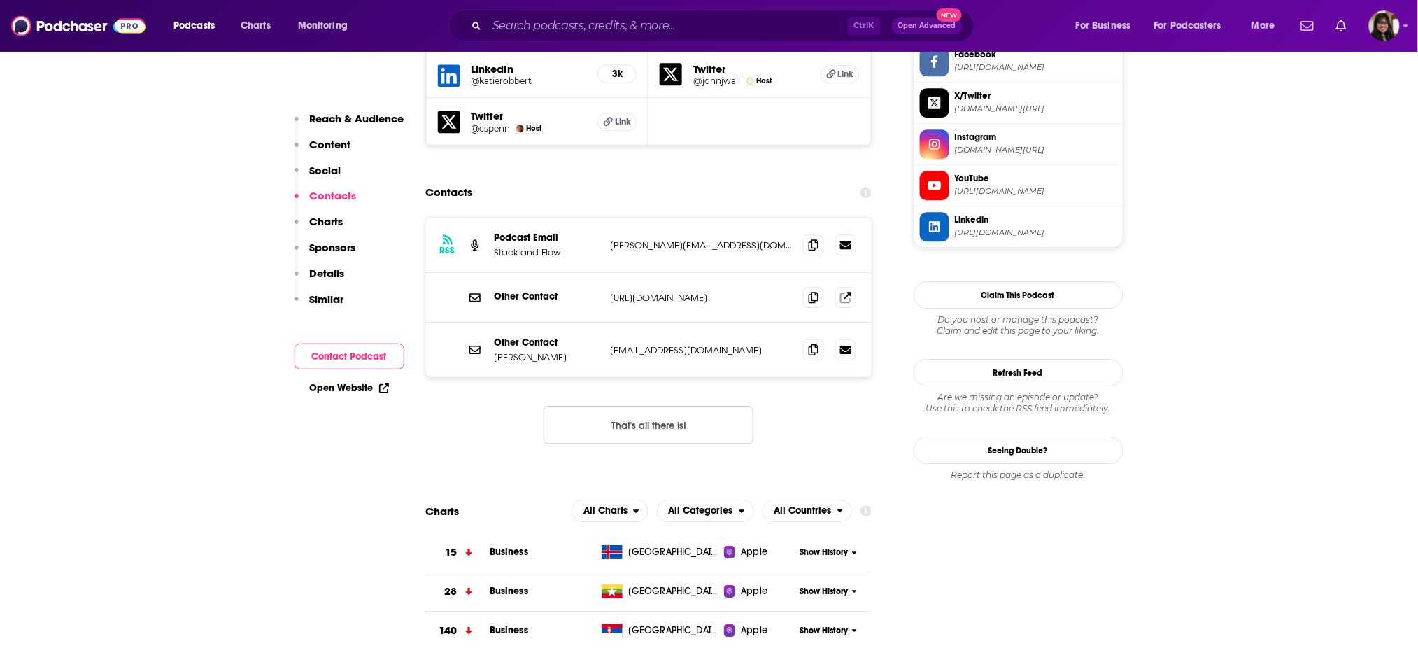
scroll to position [1356, 0]
drag, startPoint x: 489, startPoint y: 194, endPoint x: 585, endPoint y: 206, distance: 96.5
click at [585, 218] on div "RSS Podcast Email Stack and Flow john@themshow.com john@themshow.com" at bounding box center [649, 245] width 446 height 55
drag, startPoint x: 579, startPoint y: 297, endPoint x: 488, endPoint y: 303, distance: 91.1
click at [488, 323] on div "Other Contact Christopher S. Penn cspenn@gmail.com cspenn@gmail.com" at bounding box center [649, 350] width 446 height 55
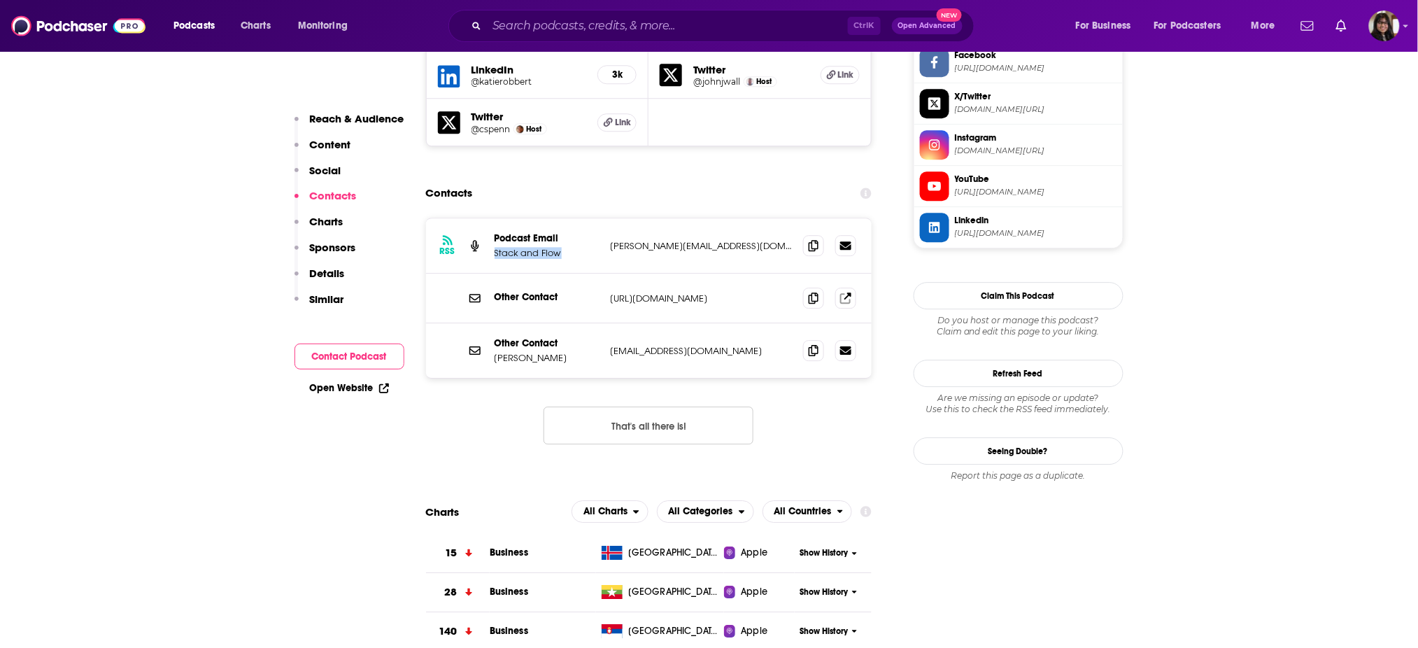
copy p "Christopher S. Penn"
click at [806, 339] on span at bounding box center [813, 349] width 21 height 21
click at [800, 218] on div "RSS Podcast Email Stack and Flow john@themshow.com john@themshow.com" at bounding box center [649, 245] width 446 height 55
click at [815, 239] on icon at bounding box center [813, 244] width 10 height 11
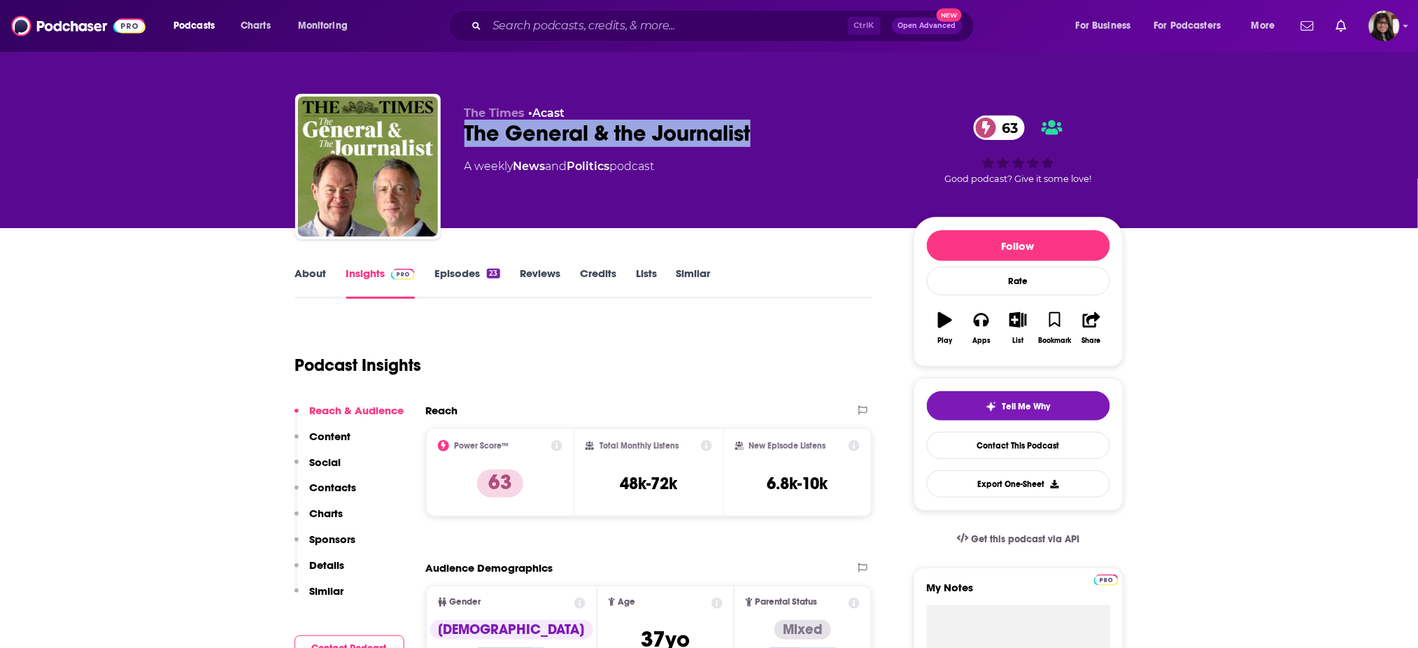
drag, startPoint x: 571, startPoint y: 127, endPoint x: 848, endPoint y: 131, distance: 277.7
click at [848, 131] on div "The Times • Acast The General & the Journalist 63 A weekly News and Politics po…" at bounding box center [709, 169] width 828 height 151
copy h2 "The General & the Journalist"
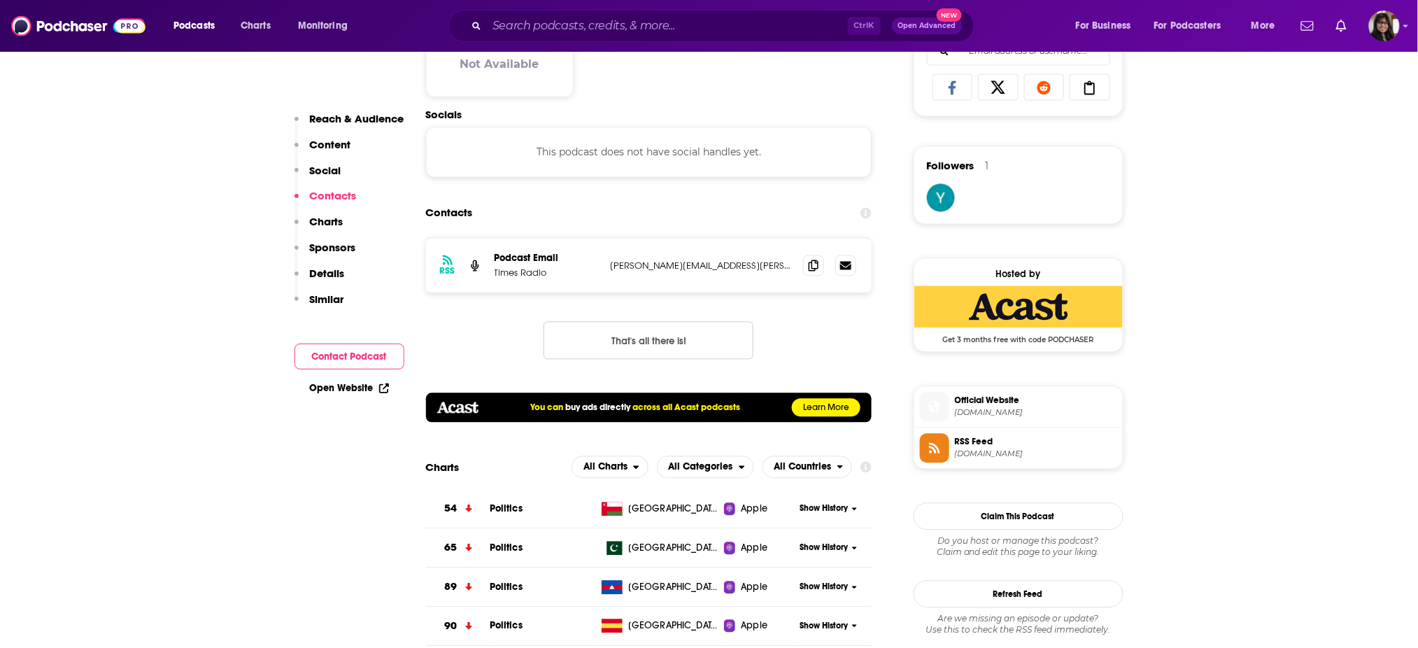
scroll to position [929, 0]
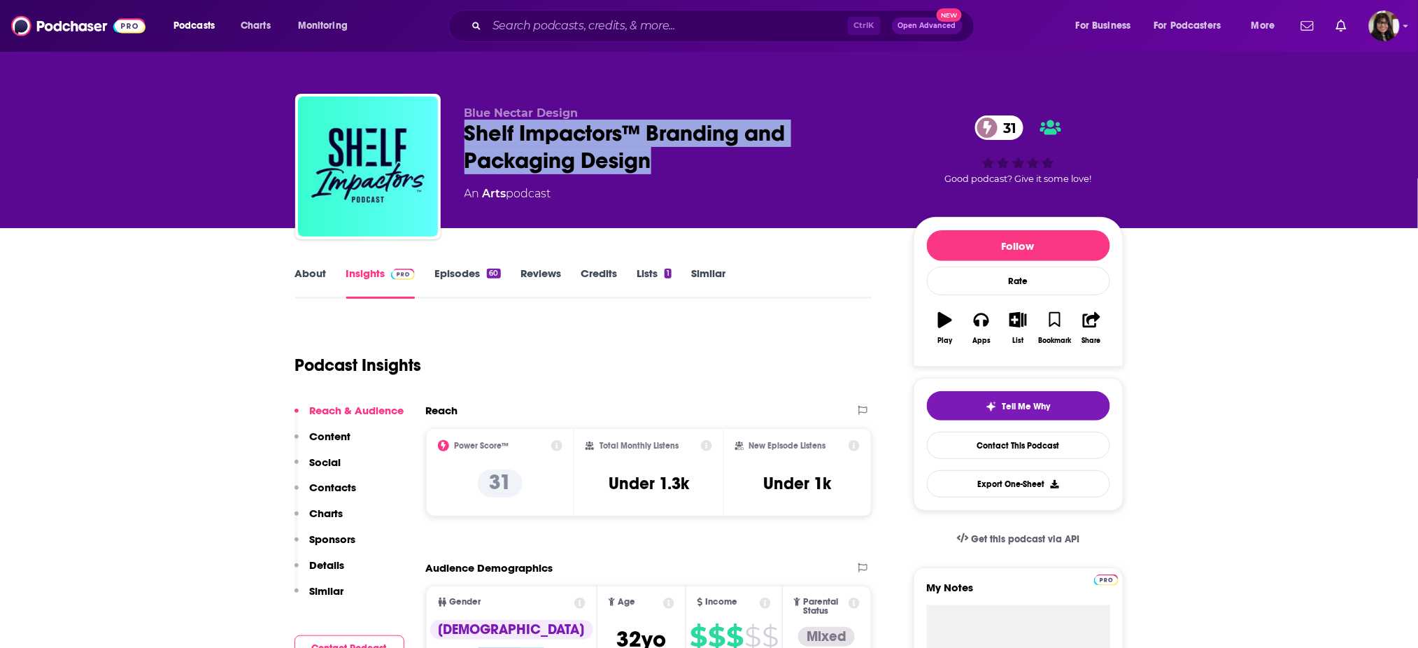
drag, startPoint x: 616, startPoint y: 154, endPoint x: 452, endPoint y: 141, distance: 164.9
click at [452, 141] on div "Blue Nectar Design Shelf Impactors™ Branding and Packaging Design 31 An Arts po…" at bounding box center [709, 169] width 828 height 151
copy h2 "Shelf Impactors™ Branding and Packaging Design"
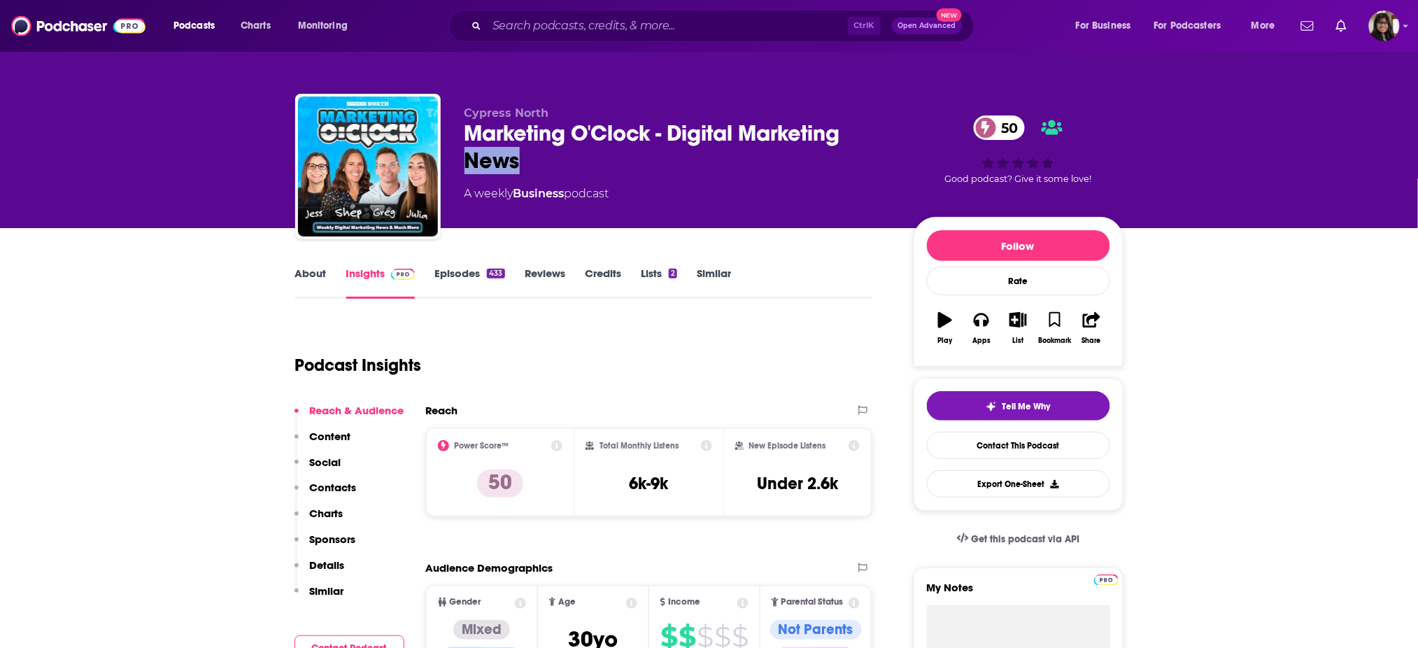
copy h2 "News"
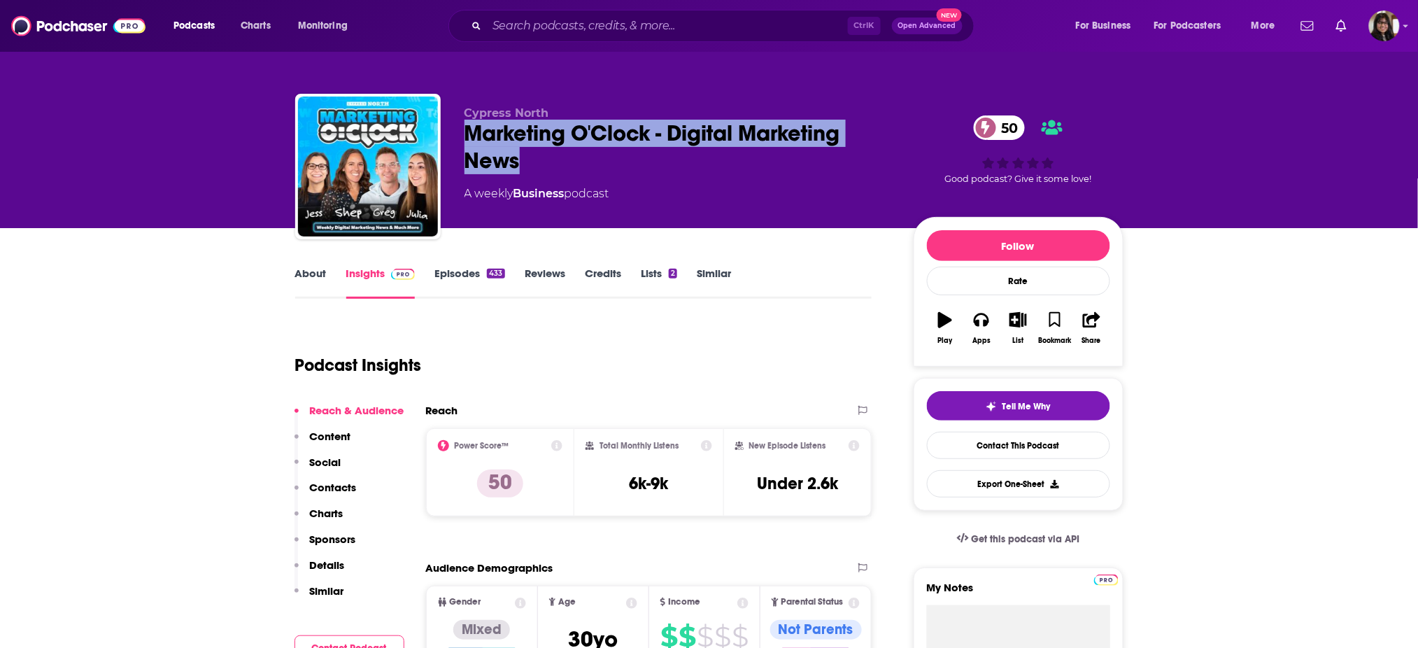
drag, startPoint x: 459, startPoint y: 124, endPoint x: 451, endPoint y: 146, distance: 23.7
click at [451, 146] on div "Cypress North Marketing O'Clock - Digital Marketing News 50 A weekly Business p…" at bounding box center [709, 169] width 828 height 151
copy h2 "Marketing O'Clock - Digital Marketing News"
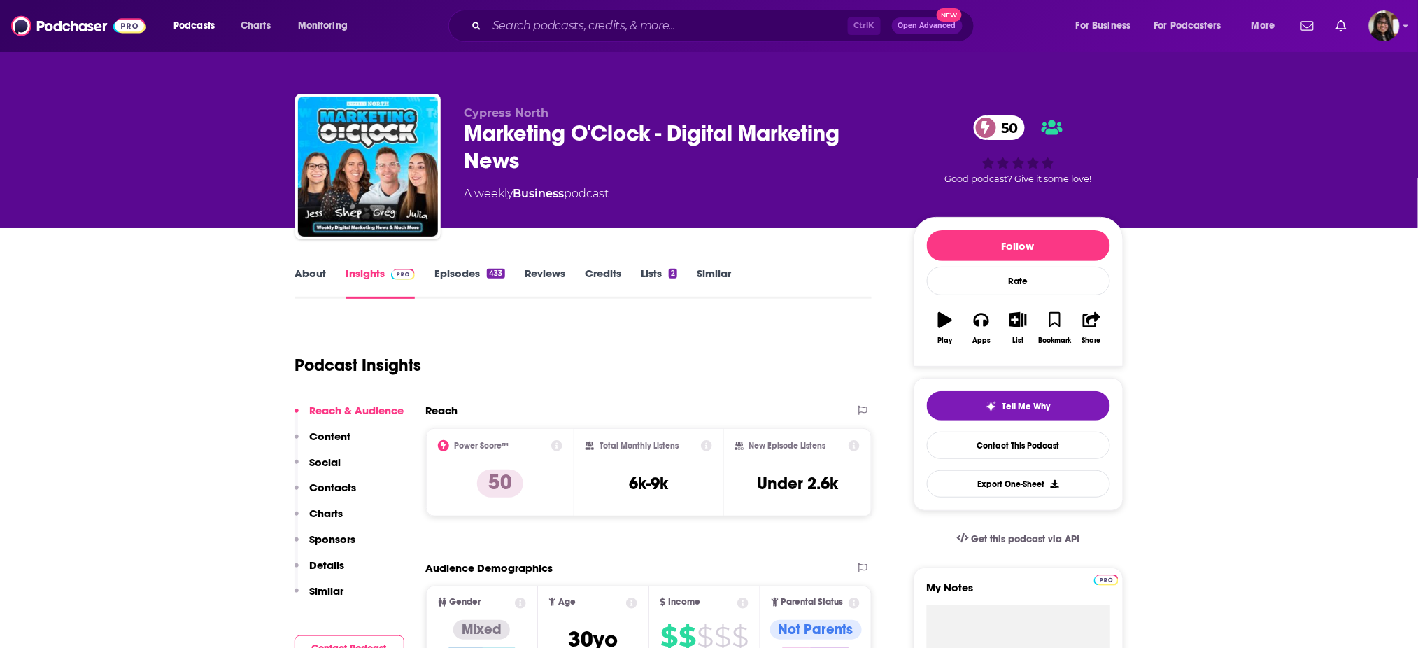
drag, startPoint x: 676, startPoint y: 204, endPoint x: 585, endPoint y: 87, distance: 148.6
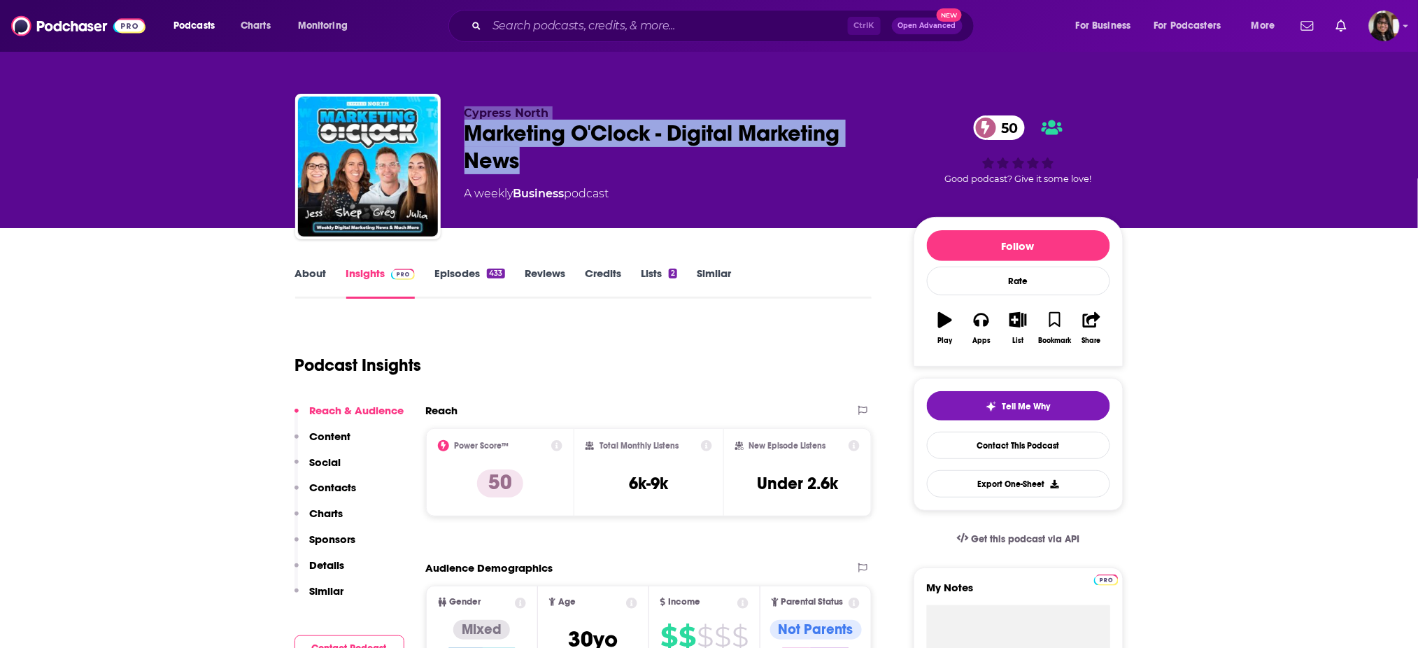
drag, startPoint x: 585, startPoint y: 87, endPoint x: 437, endPoint y: 137, distance: 155.9
click at [437, 137] on div "Cypress North Marketing O'Clock - Digital Marketing News 50 A weekly Business p…" at bounding box center [709, 169] width 828 height 151
copy div "Cypress North Marketing O'Clock - Digital Marketing News"
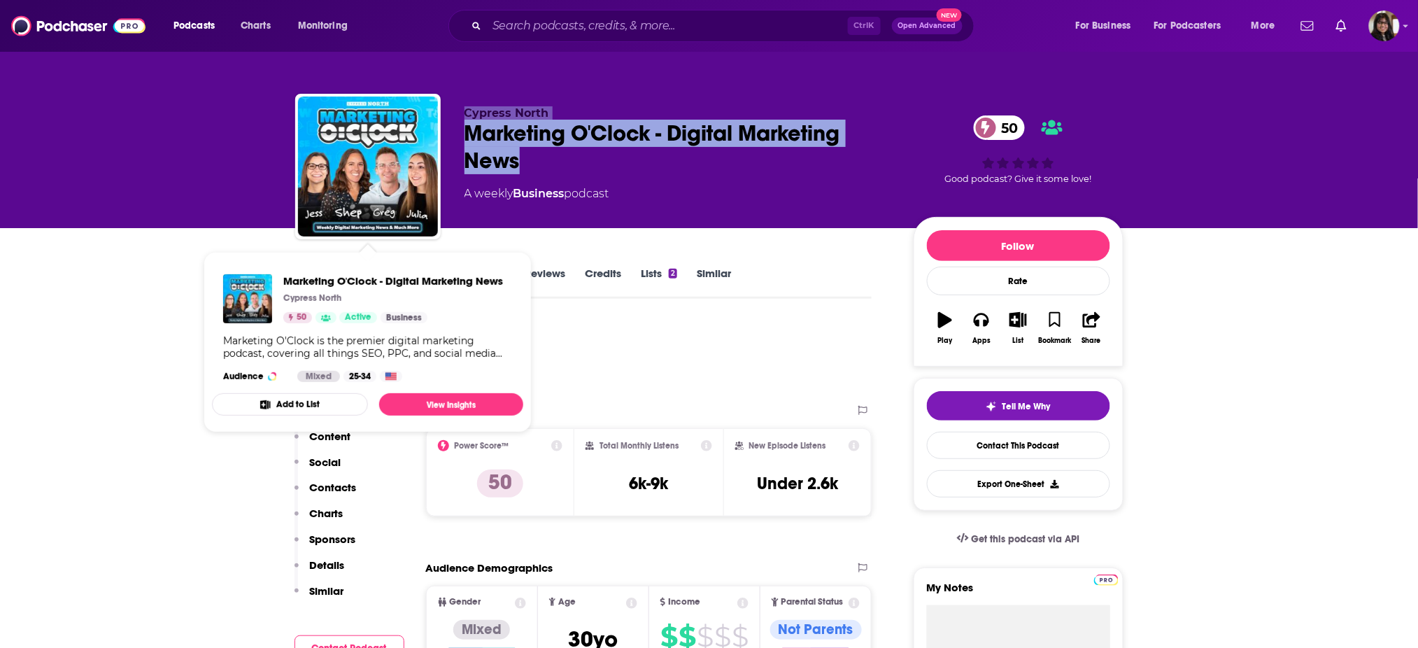
click at [490, 139] on div "Marketing O'Clock - Digital Marketing News 50" at bounding box center [677, 147] width 427 height 55
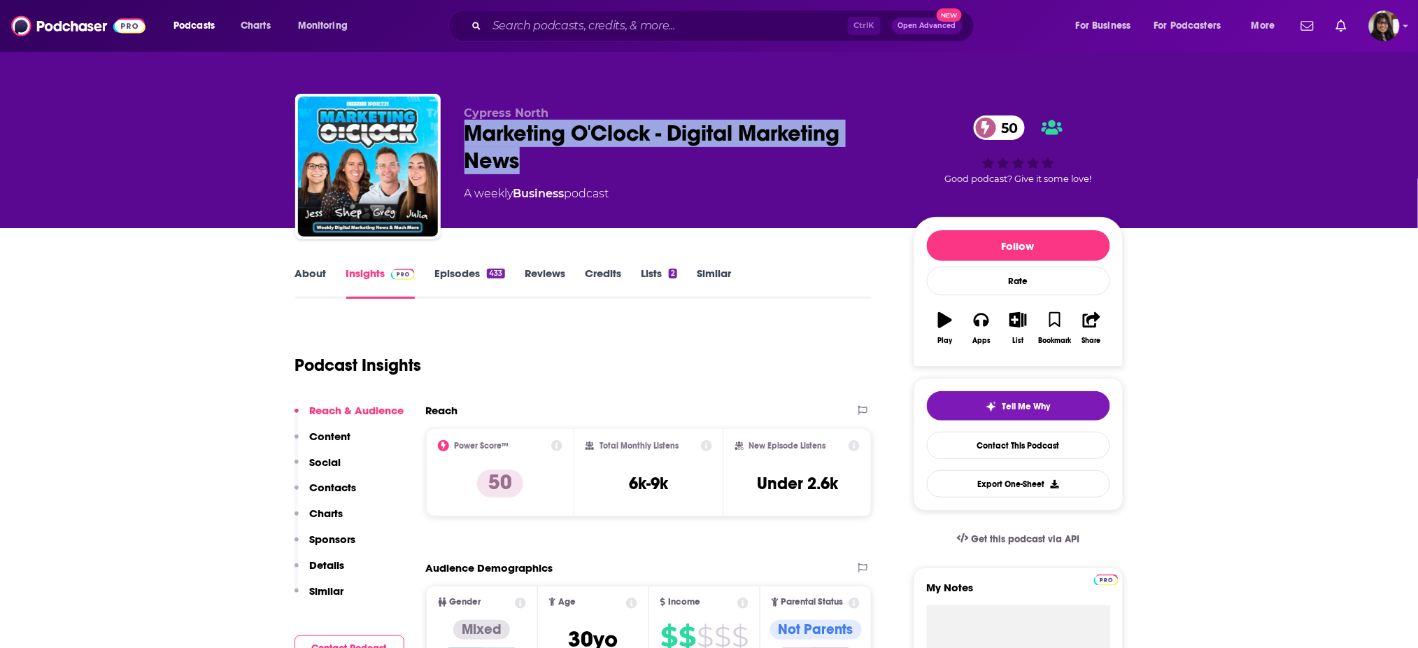
drag, startPoint x: 462, startPoint y: 135, endPoint x: 530, endPoint y: 178, distance: 81.1
click at [530, 178] on div "Cypress North Marketing O'Clock - Digital Marketing News 50 A weekly Business p…" at bounding box center [709, 169] width 828 height 151
copy h2 "Marketing O'Clock - Digital Marketing News"
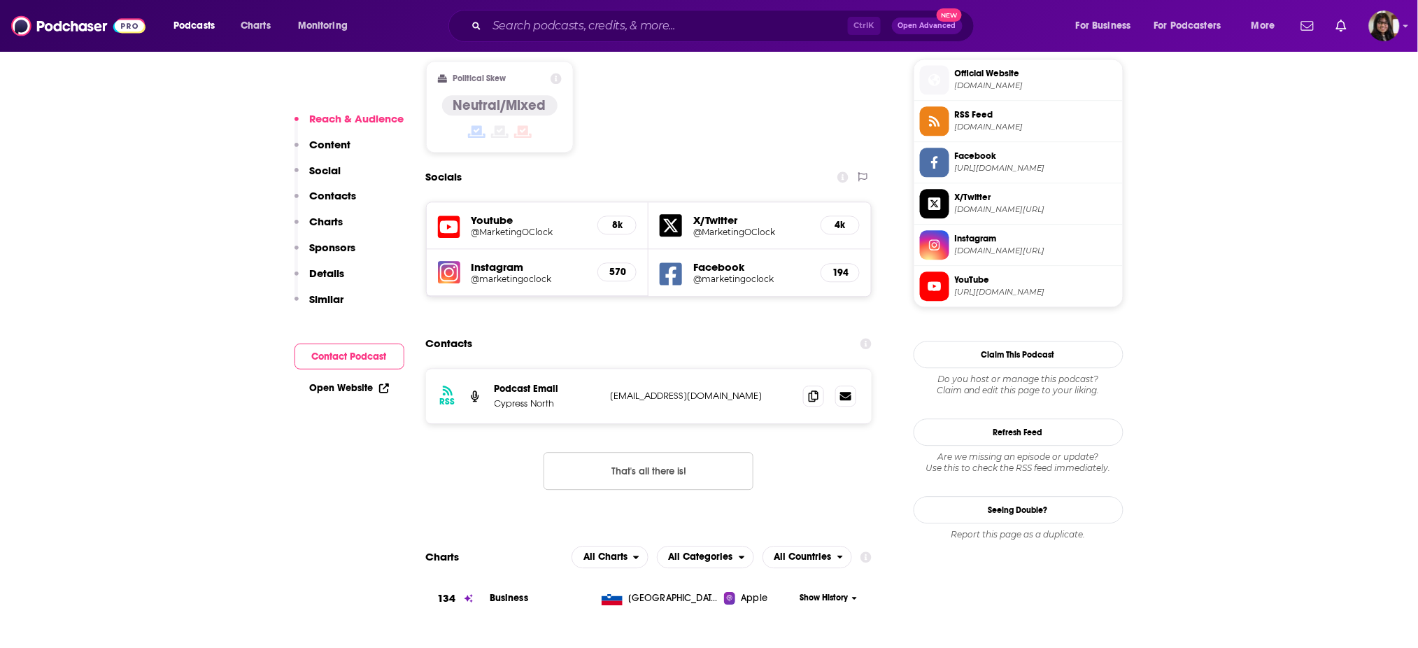
scroll to position [1142, 0]
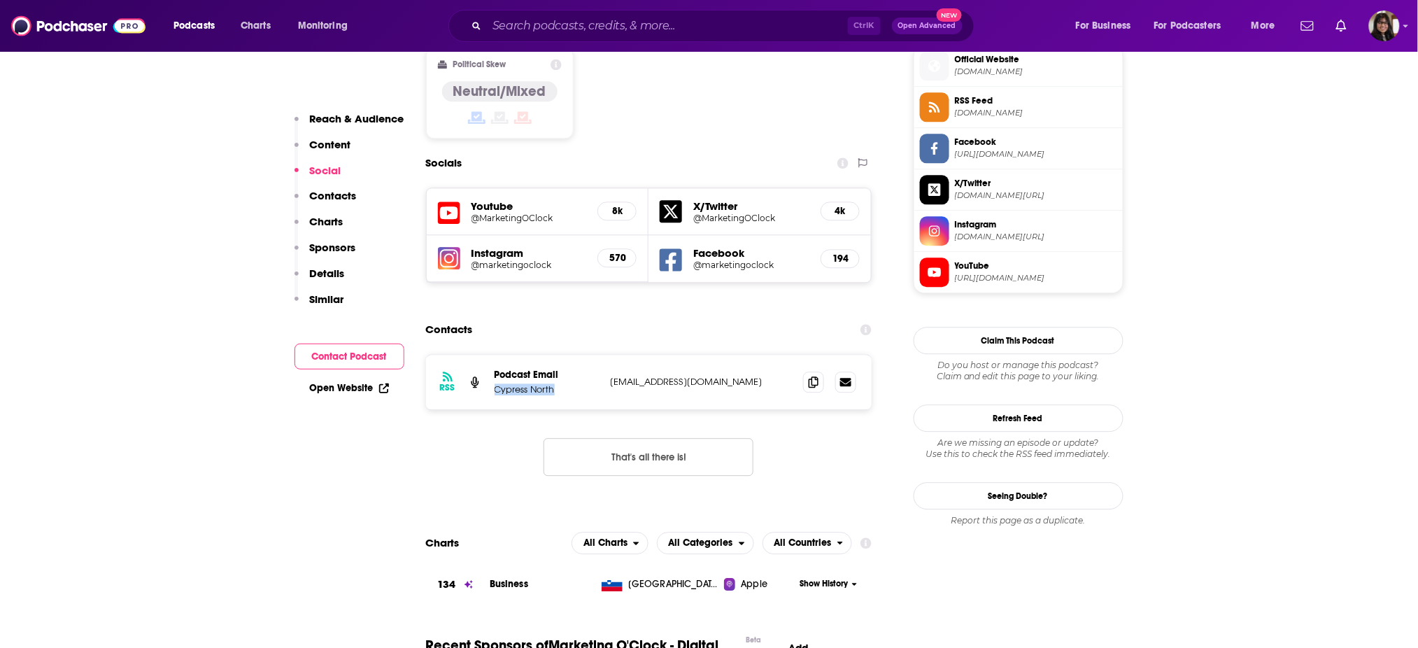
drag, startPoint x: 494, startPoint y: 342, endPoint x: 580, endPoint y: 358, distance: 87.5
click at [580, 358] on div "RSS Podcast Email Cypress North analytics@cypressnorth.com analytics@cypressnor…" at bounding box center [649, 382] width 446 height 55
copy p "Cypress North"
click at [809, 376] on icon at bounding box center [813, 381] width 10 height 11
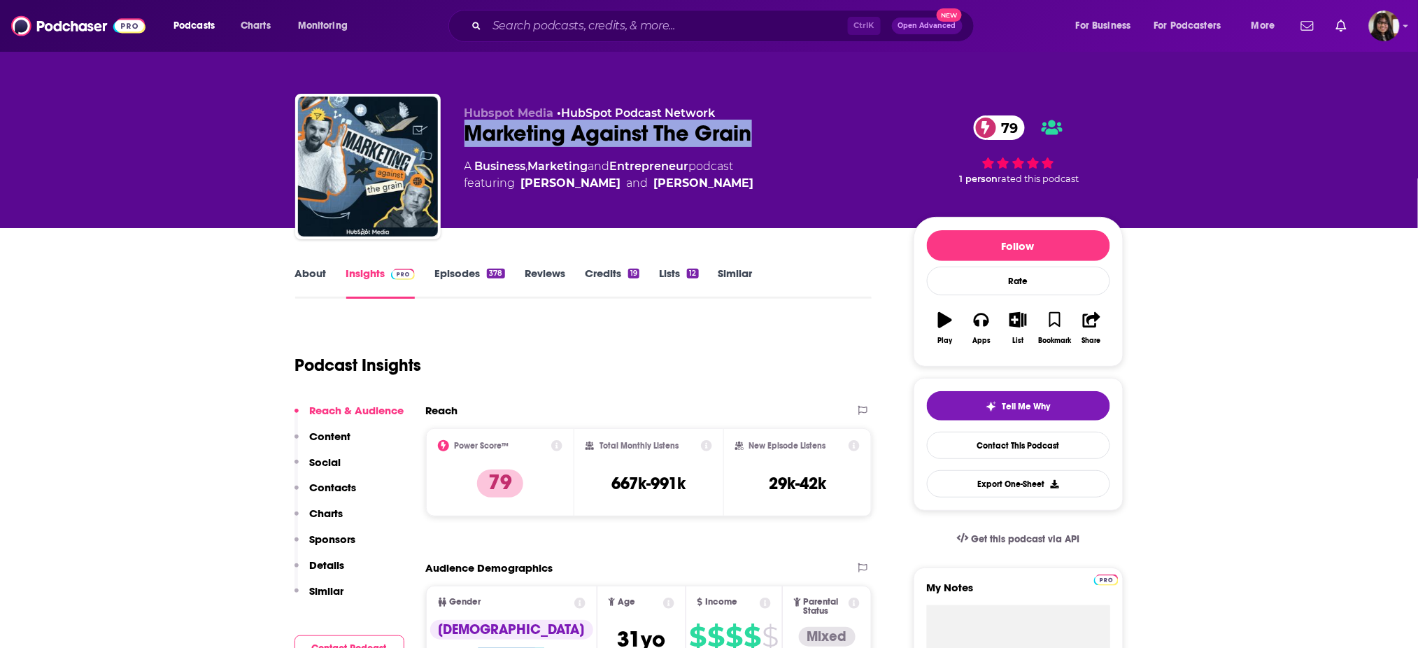
drag, startPoint x: 629, startPoint y: 166, endPoint x: 455, endPoint y: 126, distance: 179.5
click at [455, 126] on div "Hubspot Media • HubSpot Podcast Network Marketing Against The Grain 79 A Busine…" at bounding box center [709, 169] width 828 height 151
copy h2 "Marketing Against The Grain"
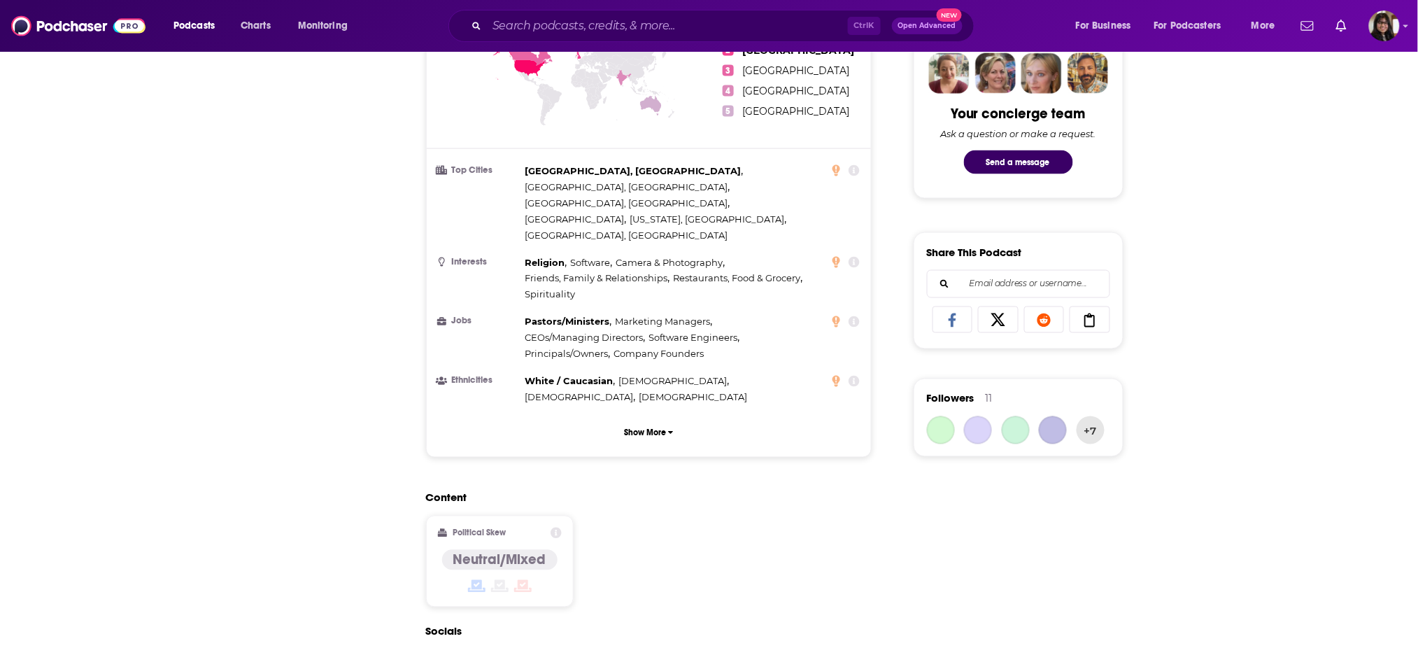
scroll to position [719, 0]
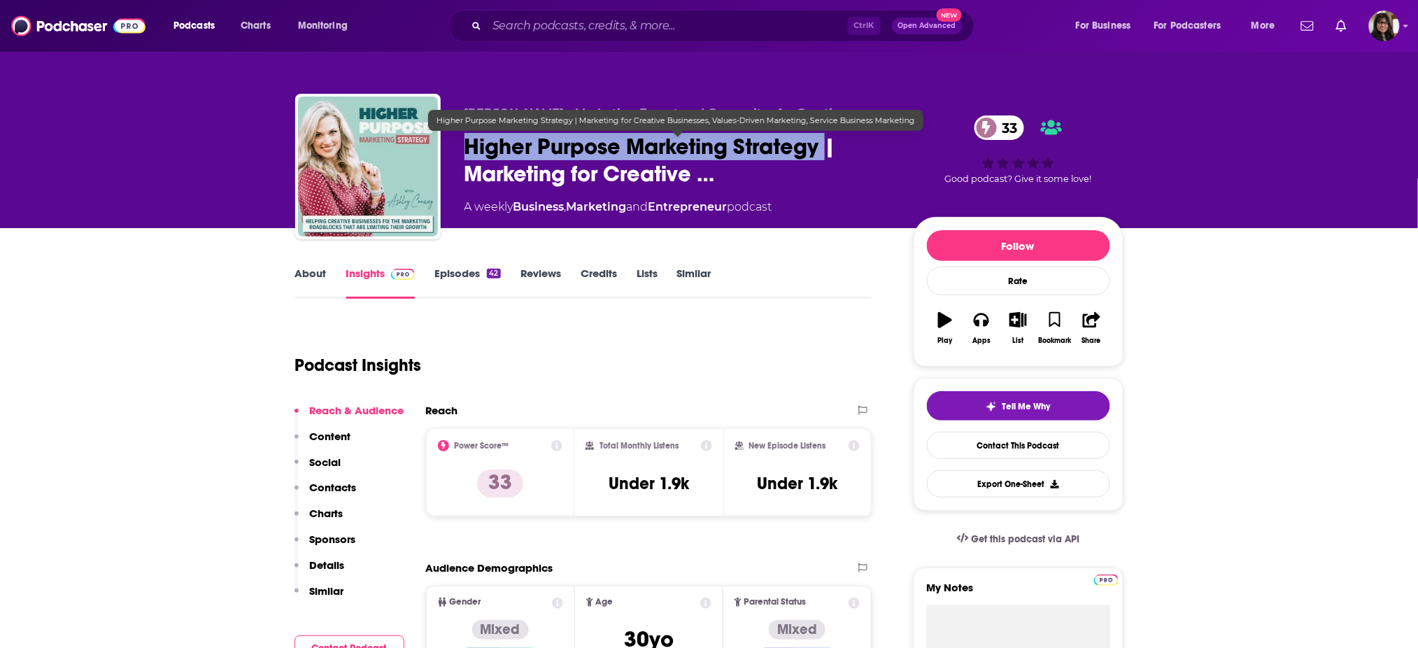
drag, startPoint x: 456, startPoint y: 149, endPoint x: 825, endPoint y: 154, distance: 369.3
click at [825, 154] on div "[PERSON_NAME] - Marketing Expert and Copywriter for Creative Business Owners Hi…" at bounding box center [709, 169] width 828 height 151
copy h2 "Higher Purpose Marketing Strategy"
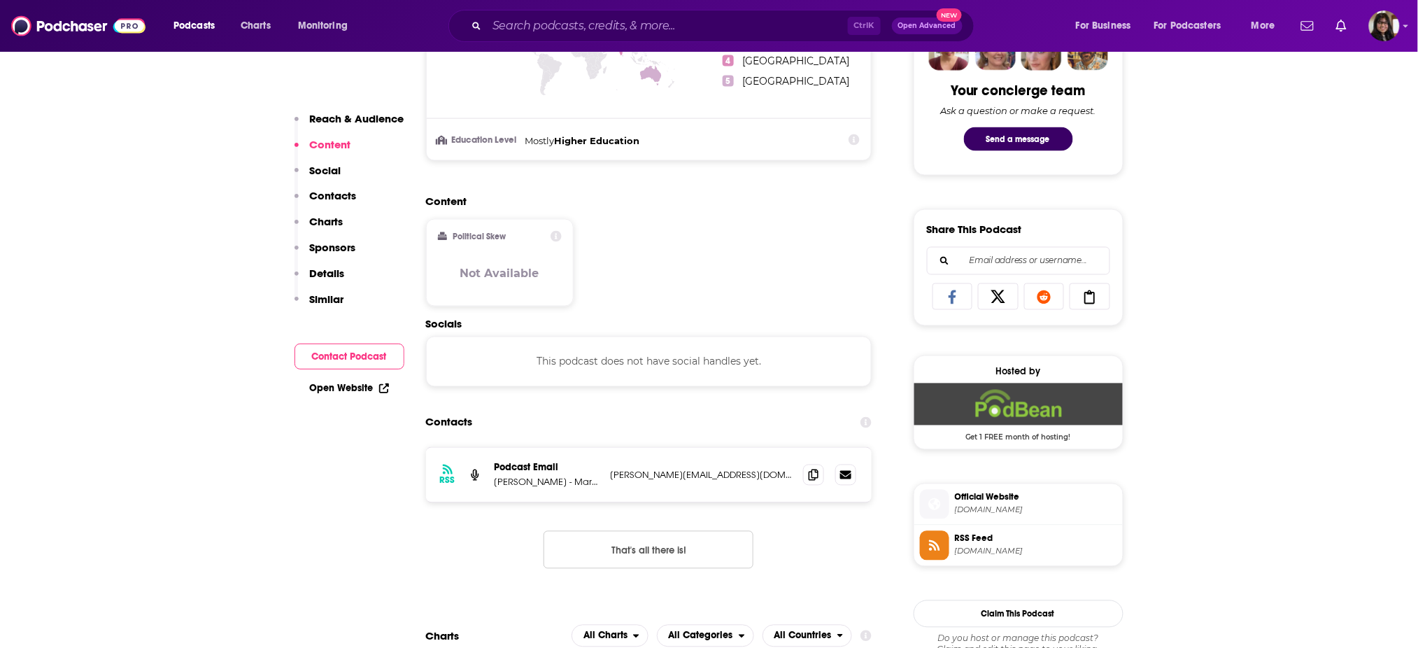
scroll to position [783, 0]
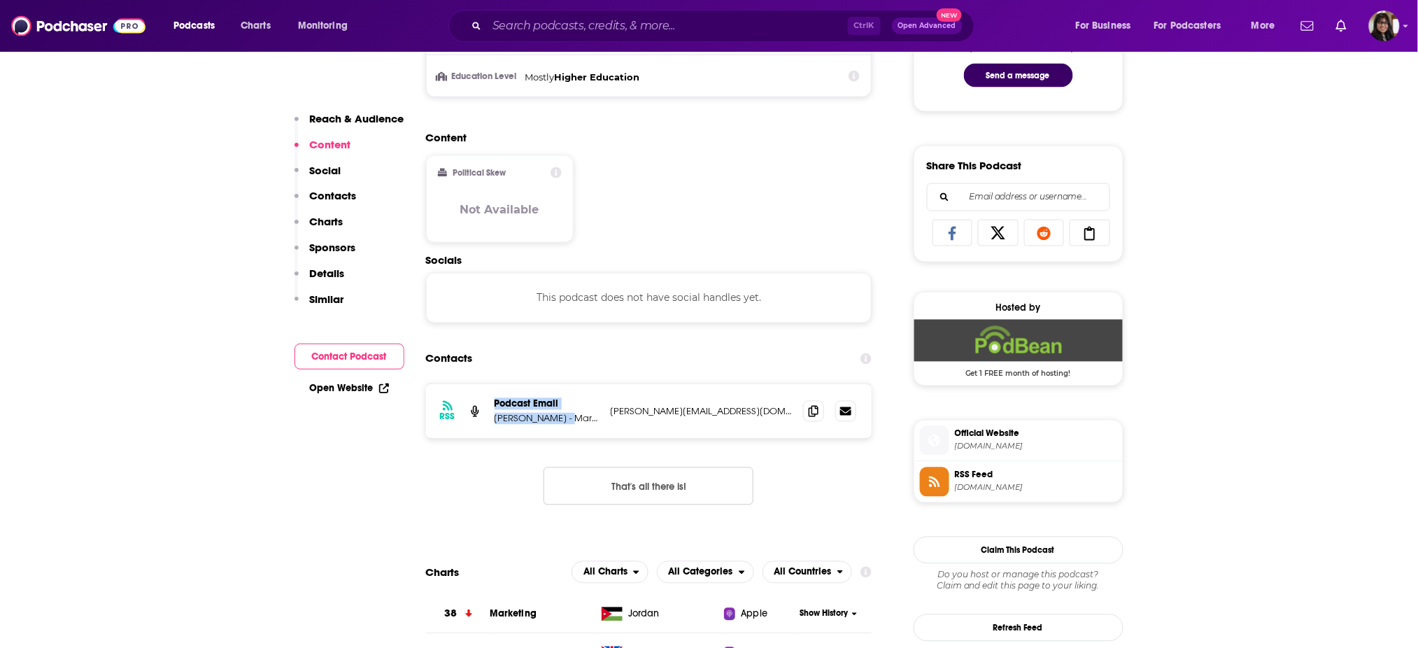
drag, startPoint x: 487, startPoint y: 419, endPoint x: 566, endPoint y: 422, distance: 79.8
click at [566, 422] on div "RSS Podcast Email Ashley Conway - Marketing Strategy Coach and Copywriter for C…" at bounding box center [649, 411] width 446 height 55
click at [566, 422] on p "Ashley Conway - Marketing Strategy Coach and Copywriter for Christian CEOs" at bounding box center [546, 419] width 105 height 12
drag, startPoint x: 556, startPoint y: 420, endPoint x: 476, endPoint y: 441, distance: 83.1
click at [476, 441] on div "RSS Podcast Email Ashley Conway - Marketing Strategy Coach and Copywriter for C…" at bounding box center [649, 455] width 446 height 144
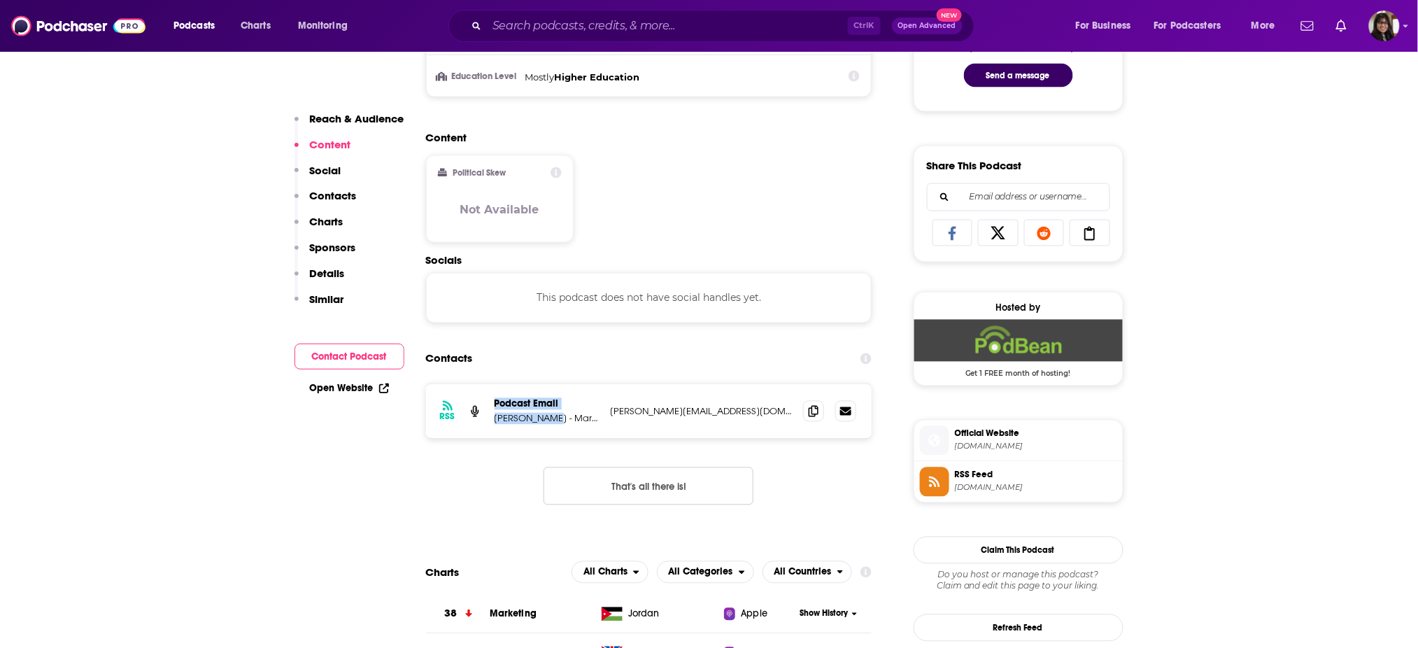
click at [488, 424] on div "RSS Podcast Email Ashley Conway - Marketing Strategy Coach and Copywriter for C…" at bounding box center [649, 411] width 446 height 55
drag, startPoint x: 495, startPoint y: 417, endPoint x: 564, endPoint y: 420, distance: 68.6
click at [564, 420] on p "Ashley Conway - Marketing Strategy Coach and Copywriter for Christian CEOs" at bounding box center [546, 419] width 105 height 12
copy p "Ashley Conway"
click at [812, 405] on icon at bounding box center [813, 410] width 10 height 11
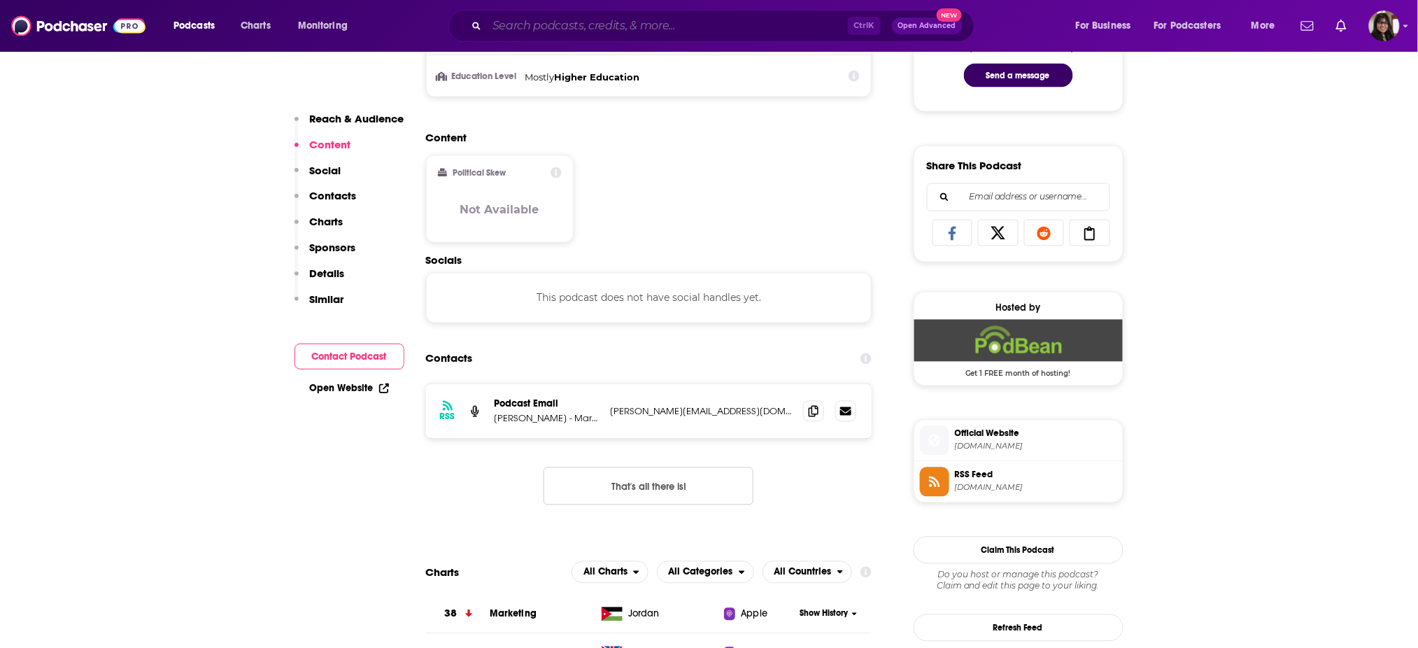
click at [549, 31] on input "Search podcasts, credits, & more..." at bounding box center [667, 26] width 361 height 22
paste input "Marketing O'Clock - Digital Marketing News"
type input "Marketing O'Clock - Digital Marketing News"
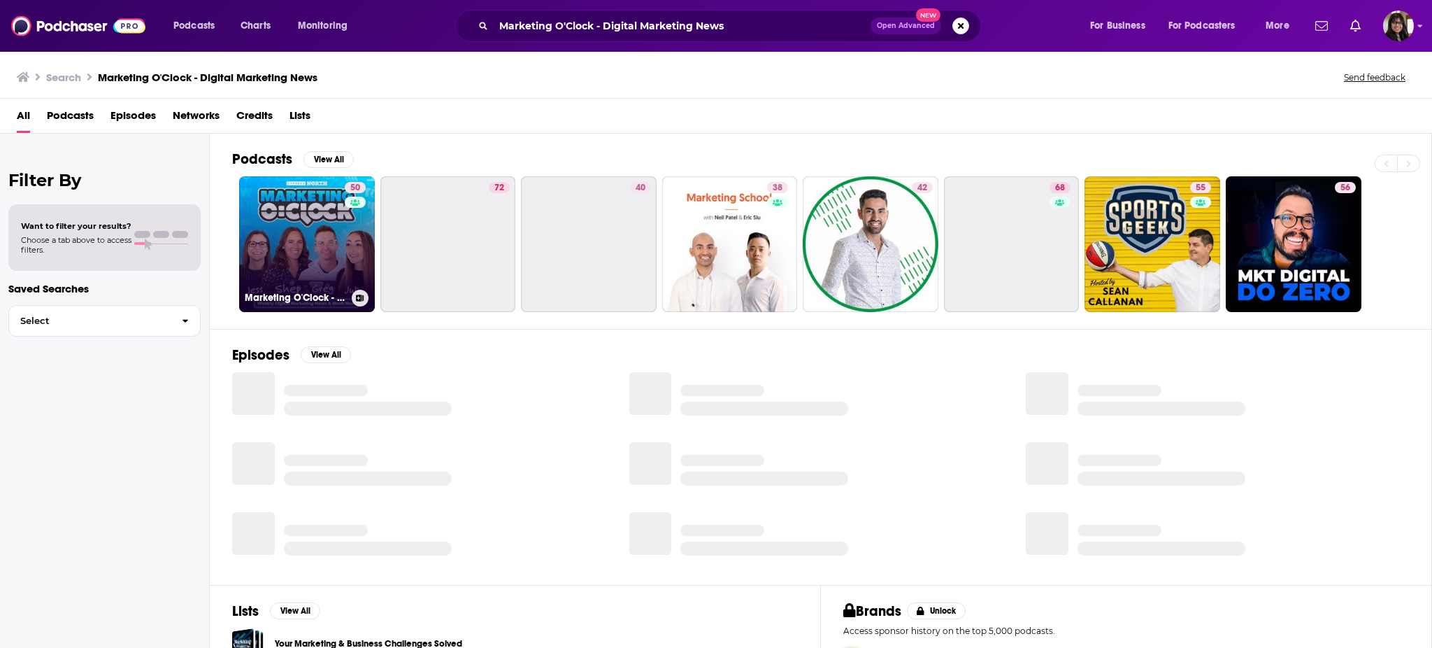
click at [306, 252] on link "50 Marketing O'Clock - Digital Marketing News" at bounding box center [307, 244] width 136 height 136
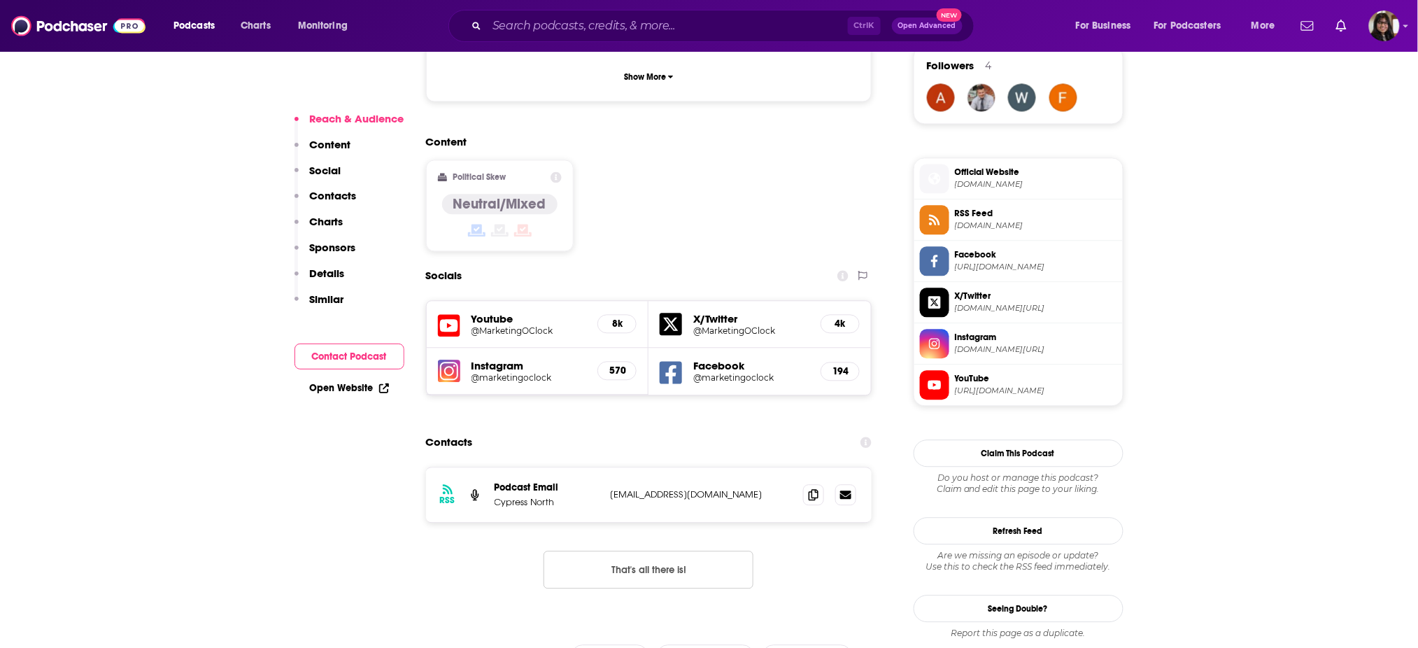
scroll to position [1022, 0]
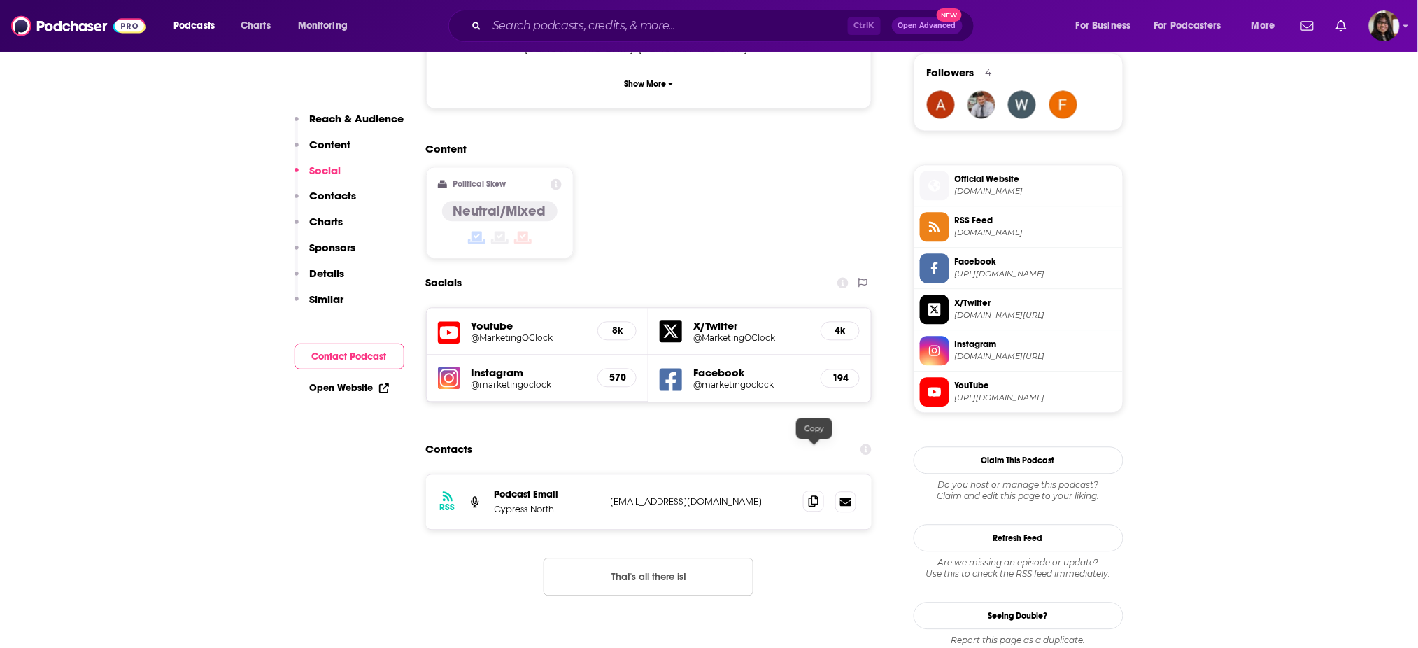
click at [817, 490] on span at bounding box center [813, 500] width 21 height 21
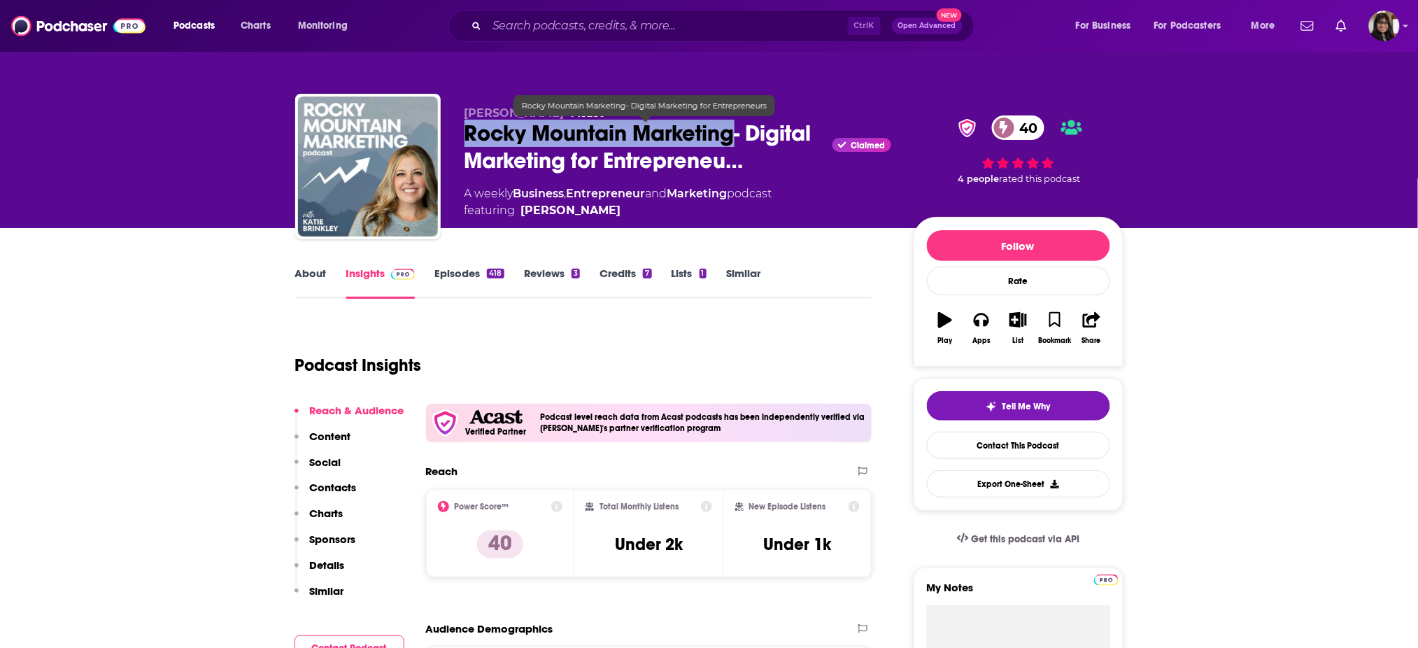
copy h2 "Rocky Mountain Marketing"
drag, startPoint x: 466, startPoint y: 129, endPoint x: 739, endPoint y: 139, distance: 273.6
click at [739, 139] on span "Rocky Mountain Marketing- Digital Marketing for Entrepreneu…" at bounding box center [645, 147] width 363 height 55
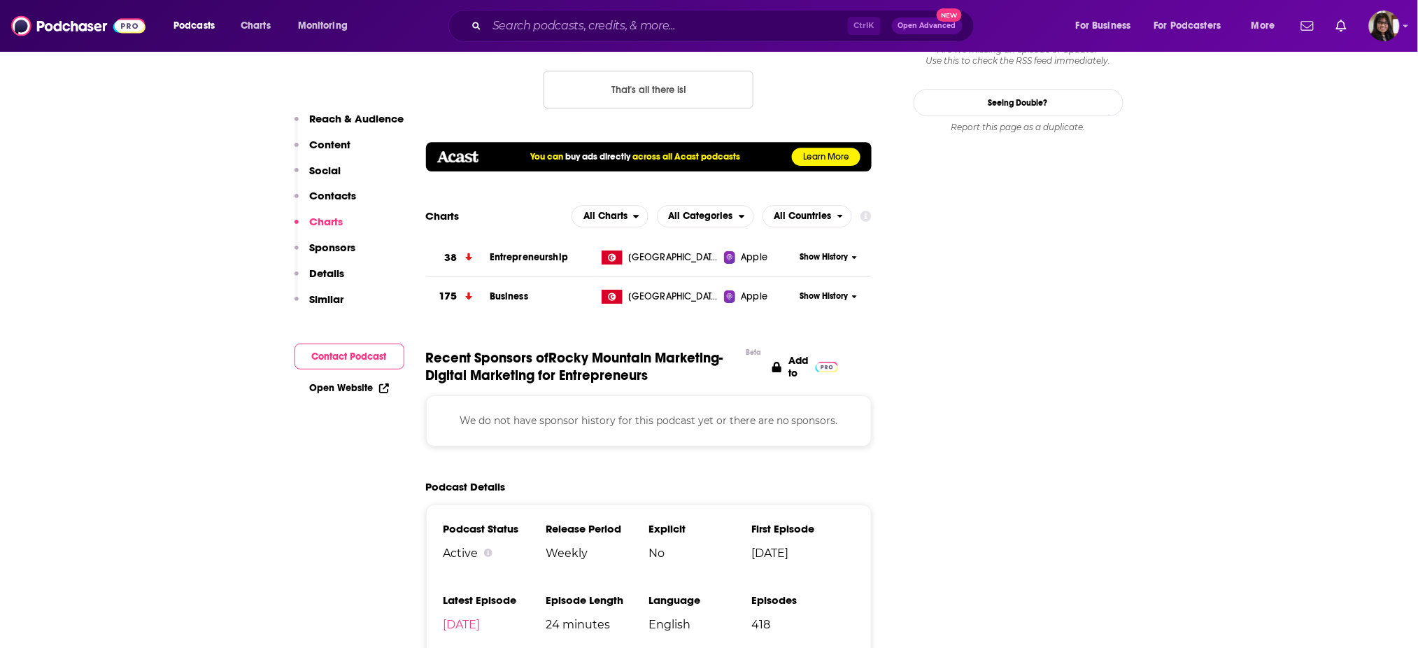
scroll to position [1338, 0]
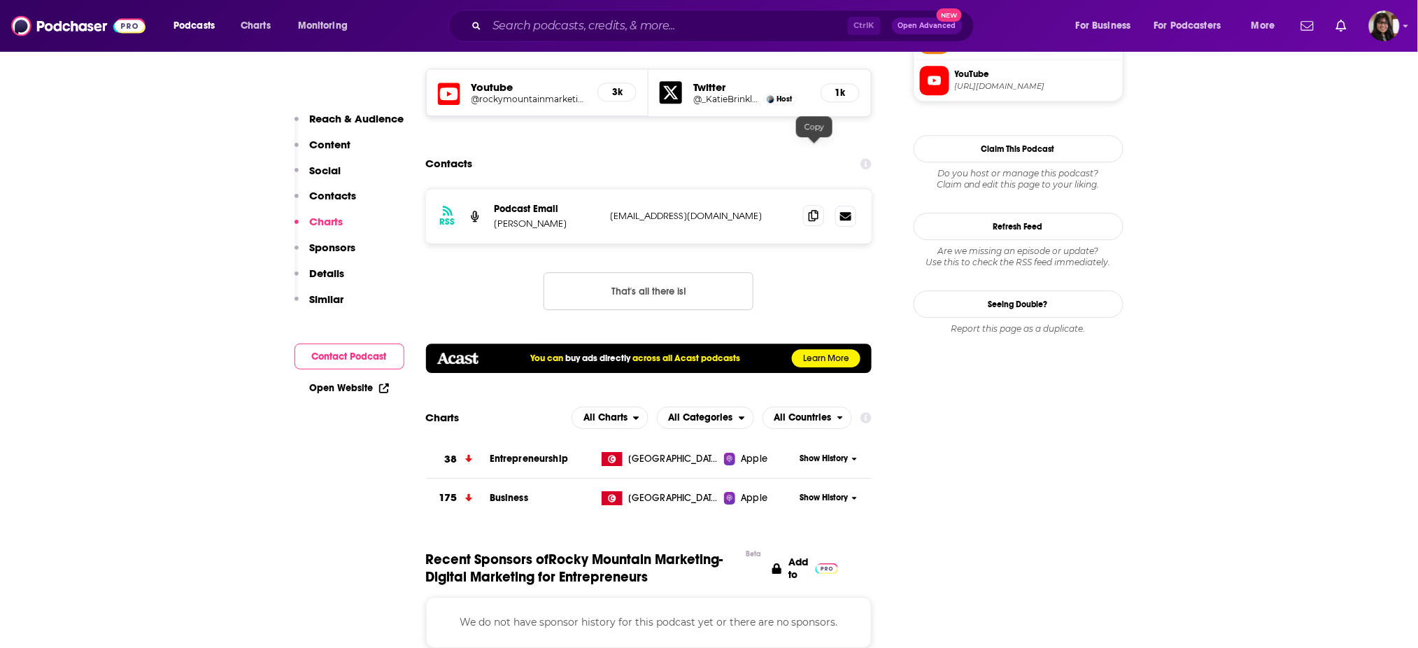
click at [813, 210] on icon at bounding box center [813, 215] width 10 height 11
drag, startPoint x: 560, startPoint y: 165, endPoint x: 488, endPoint y: 162, distance: 72.1
click at [488, 189] on div "RSS Podcast Email Katie Brinkley katie@nextstepsocialcommunications.com katie@n…" at bounding box center [649, 216] width 446 height 55
copy p "Katie Brinkley"
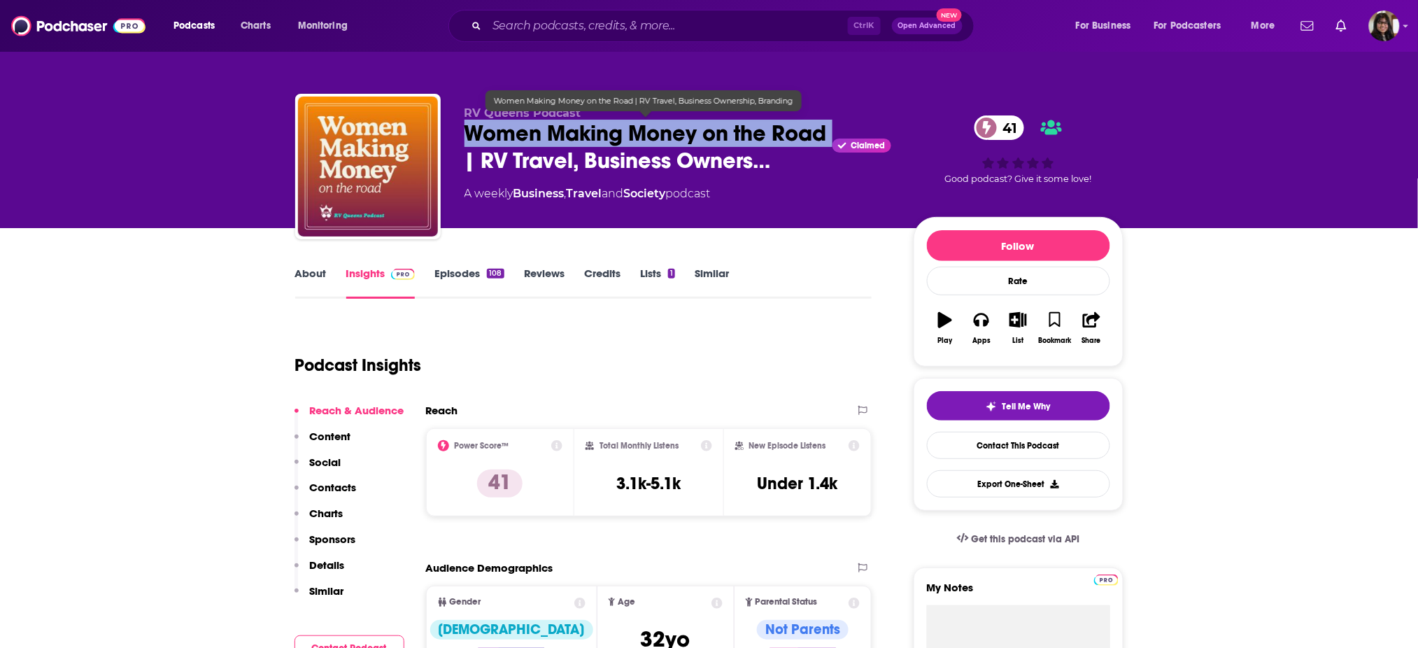
drag, startPoint x: 455, startPoint y: 118, endPoint x: 524, endPoint y: 154, distance: 77.9
click at [524, 154] on div "RV Queens Podcast Women Making Money on the Road | RV Travel, Business Owners… …" at bounding box center [709, 169] width 828 height 151
copy h2 "Women Making Money on the Road"
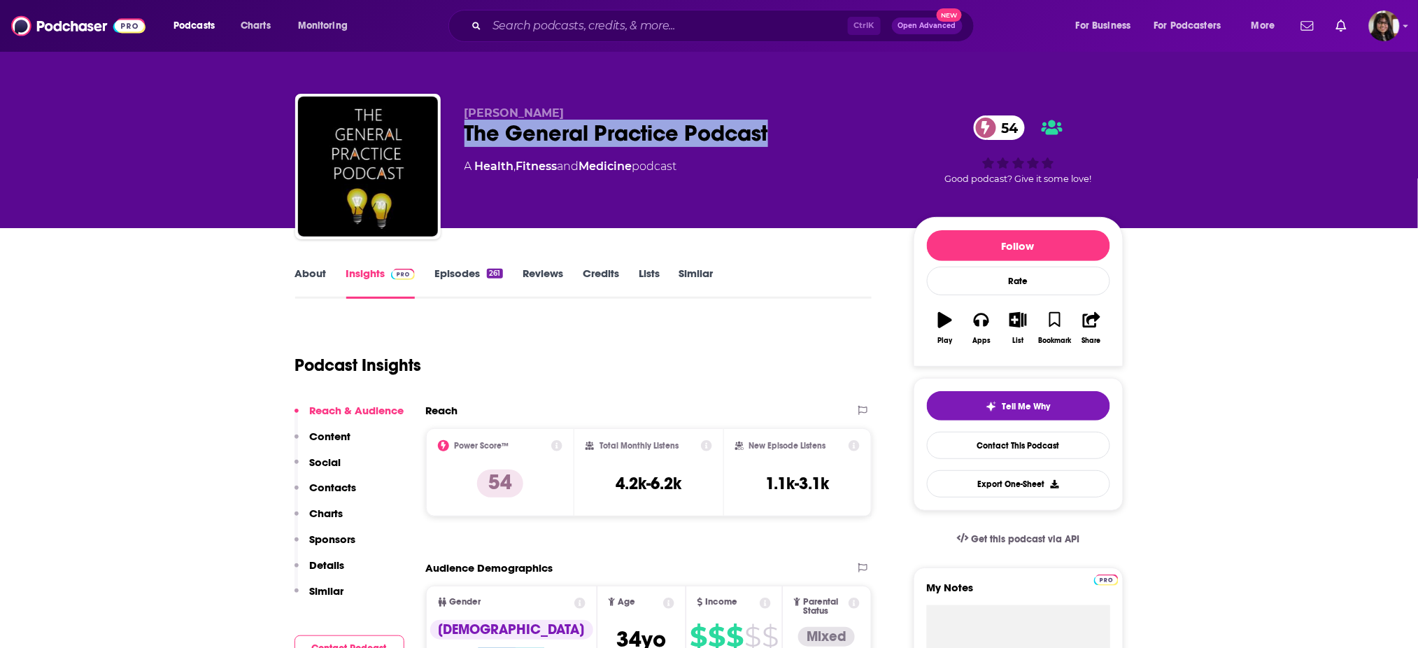
drag, startPoint x: 466, startPoint y: 137, endPoint x: 876, endPoint y: 136, distance: 409.1
click at [876, 136] on div "The General Practice Podcast 54" at bounding box center [677, 133] width 427 height 27
copy h2 "The General Practice Podcast"
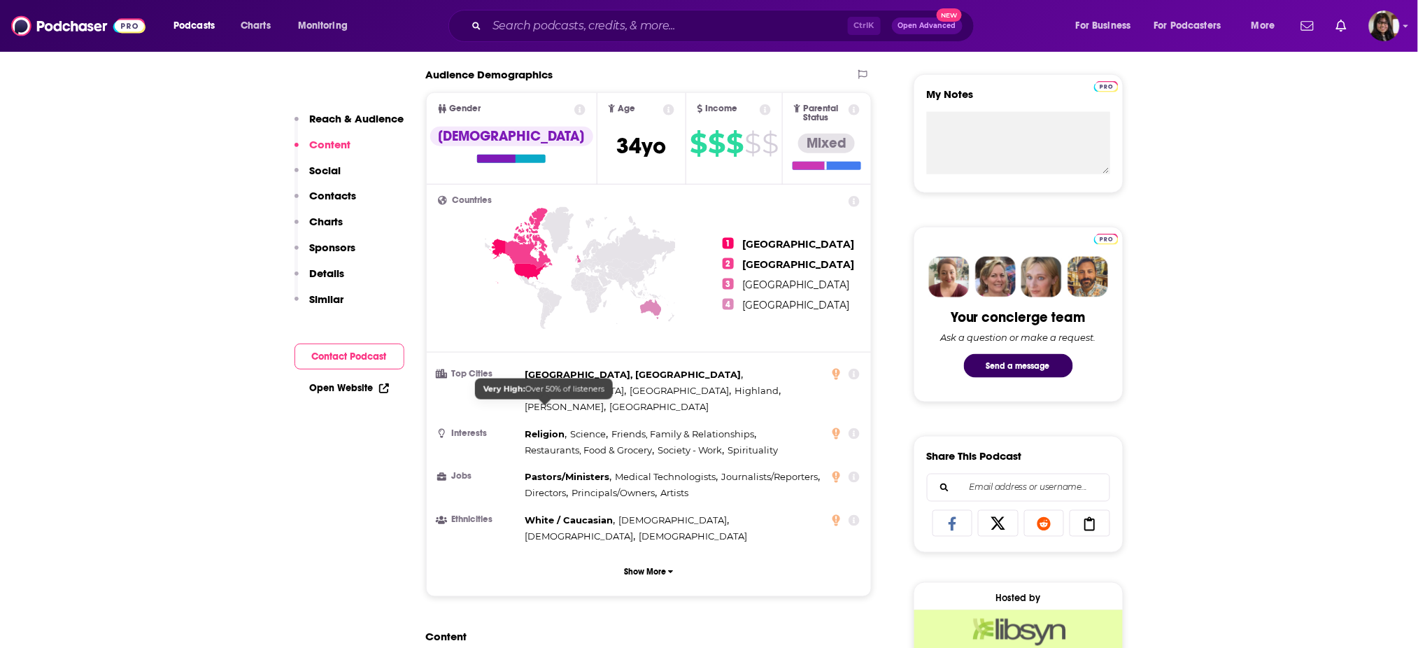
scroll to position [492, 0]
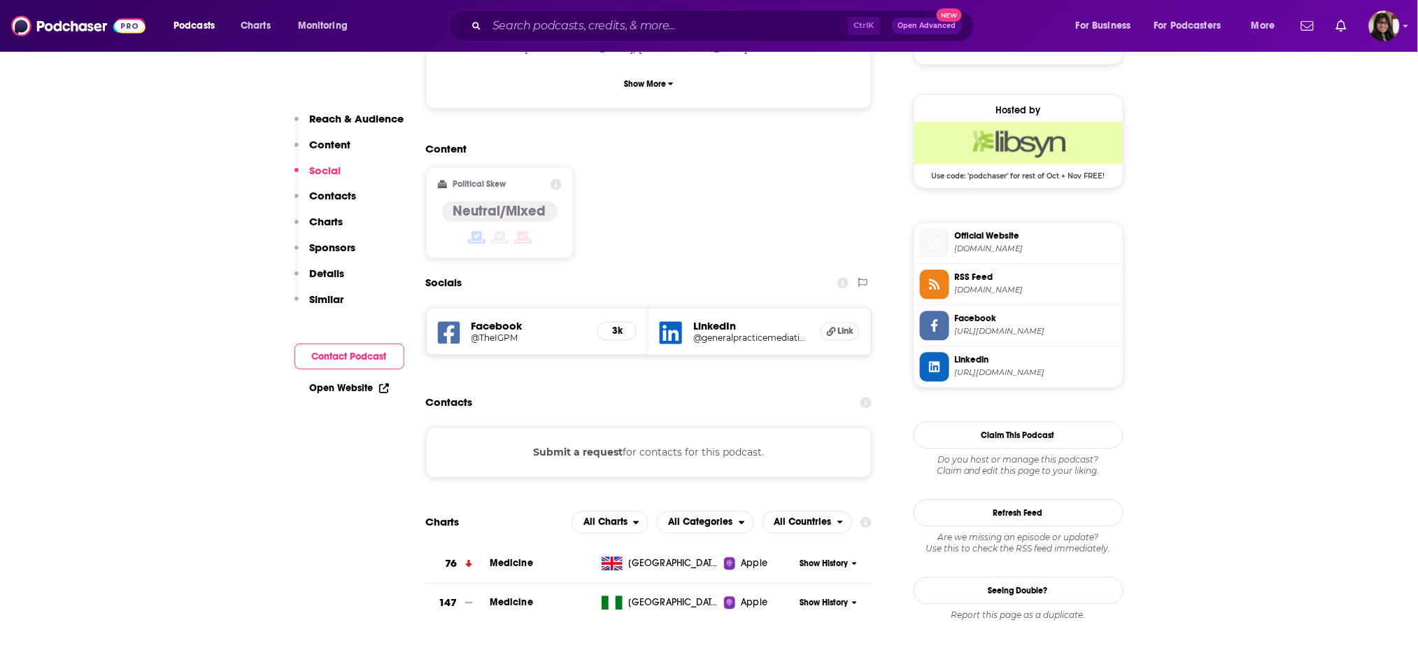
scroll to position [985, 0]
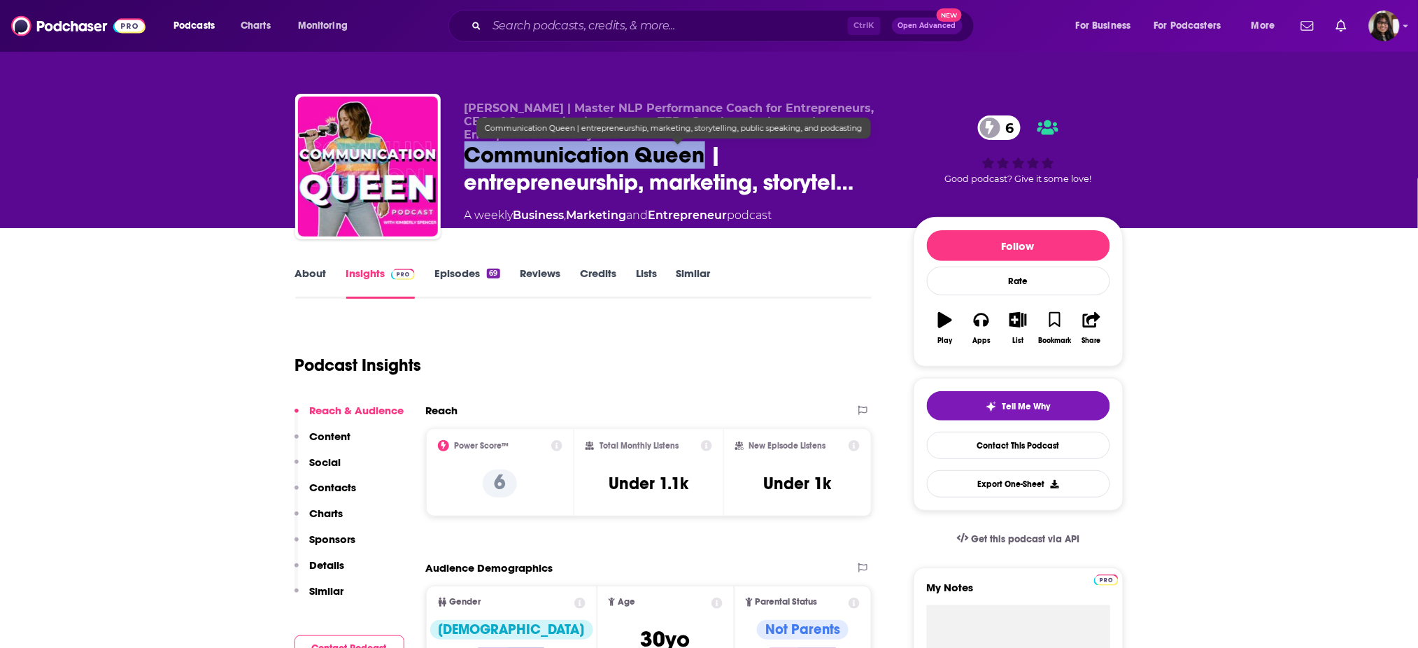
copy h2 "Communication Queen"
drag, startPoint x: 524, startPoint y: 166, endPoint x: 702, endPoint y: 162, distance: 178.4
click at [702, 162] on div "Kimberly Spencer | Master NLP Performance Coach for Entrepreneurs, CEO of Commu…" at bounding box center [709, 169] width 828 height 151
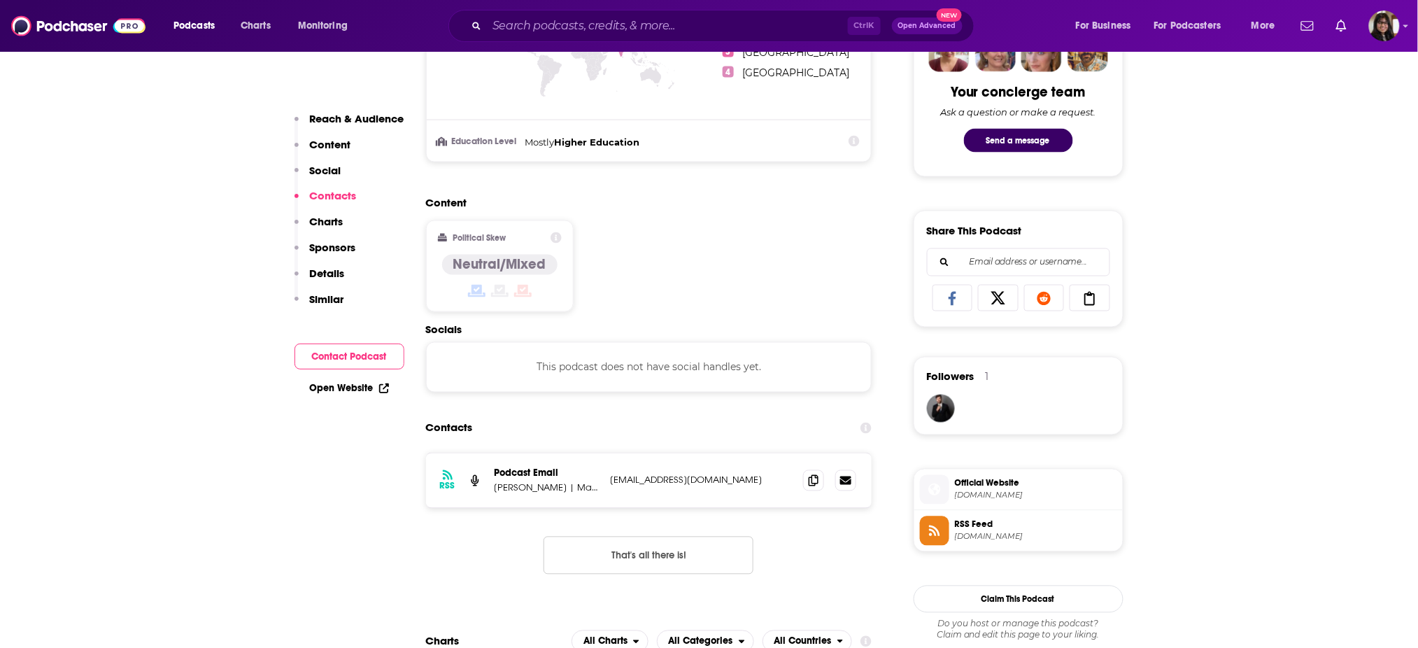
scroll to position [871, 0]
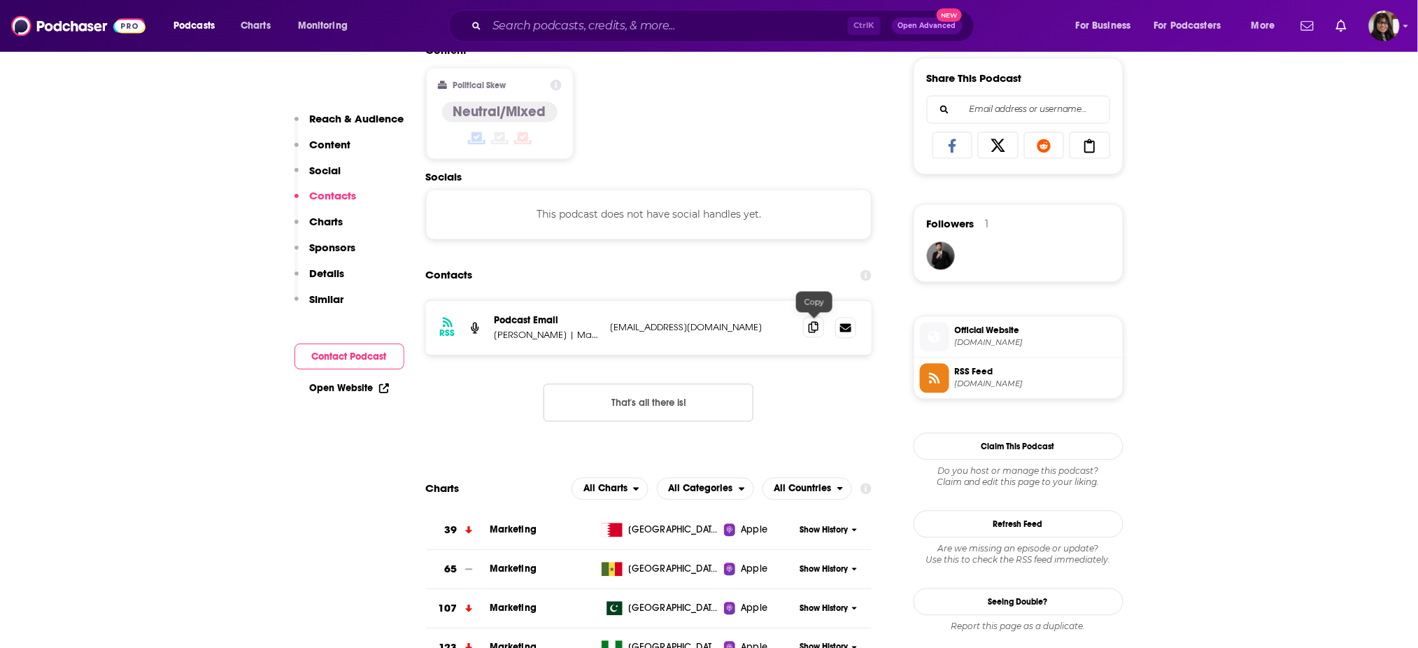
click at [809, 322] on icon at bounding box center [813, 327] width 10 height 11
drag, startPoint x: 494, startPoint y: 336, endPoint x: 569, endPoint y: 344, distance: 75.2
click at [569, 344] on div "RSS Podcast Email Kimberly Spencer | Master NLP Performance Coach for Entrepren…" at bounding box center [649, 328] width 446 height 55
copy p "Kimberly Spencer"
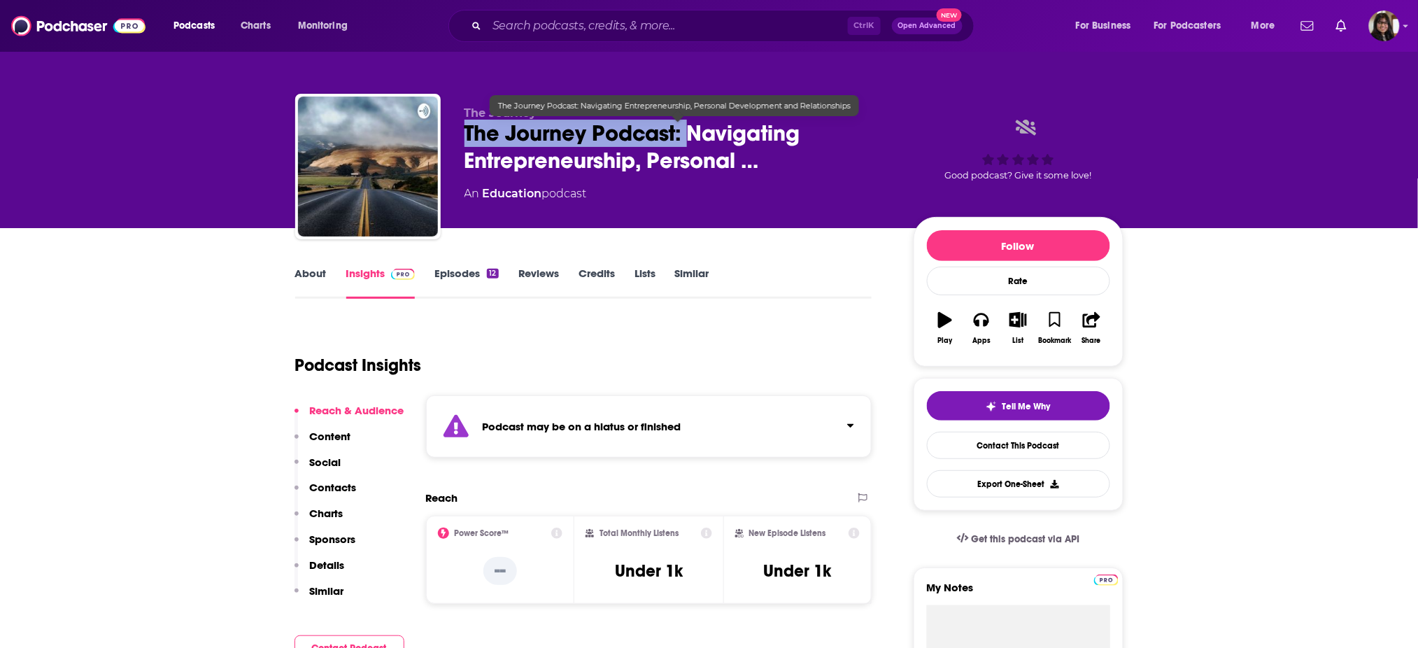
drag, startPoint x: 462, startPoint y: 132, endPoint x: 698, endPoint y: 126, distance: 236.5
click at [698, 126] on div "The Journey The Journey Podcast: Navigating Entrepreneurship, Personal … An Edu…" at bounding box center [709, 169] width 828 height 151
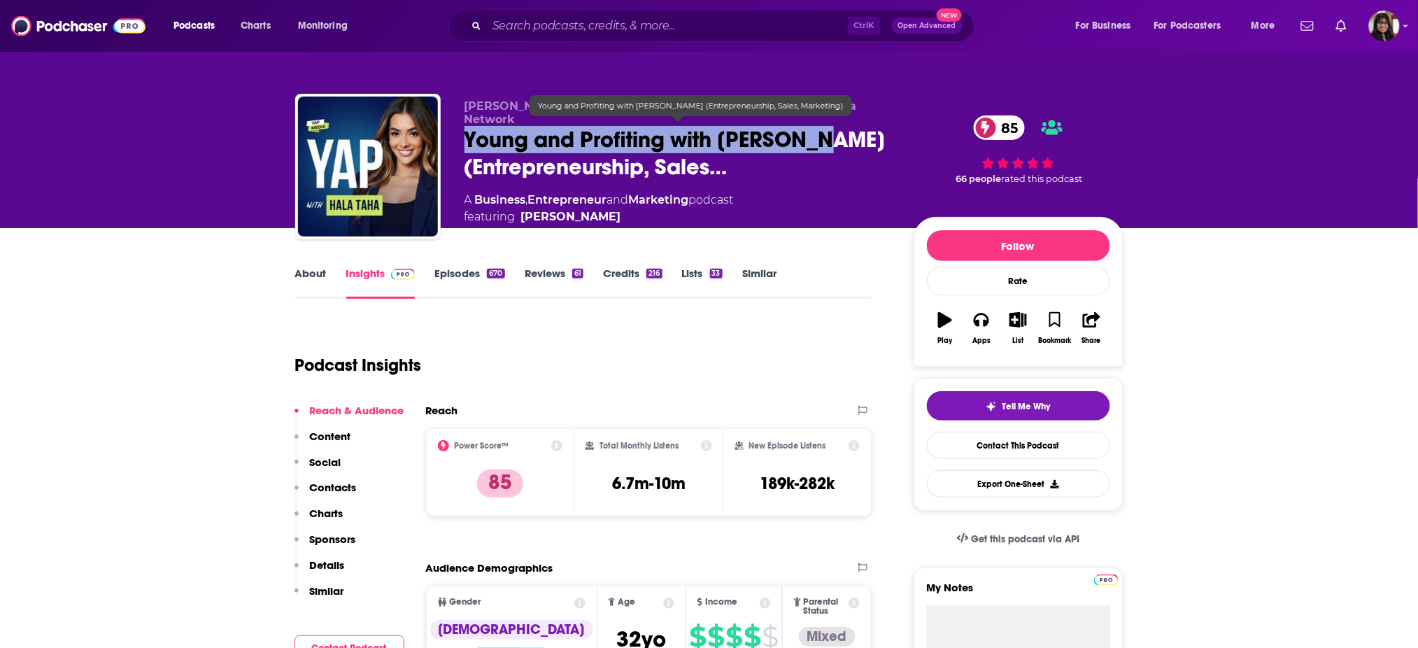
drag, startPoint x: 459, startPoint y: 145, endPoint x: 847, endPoint y: 122, distance: 388.1
click at [847, 122] on div "Hala Taha | Entrepreneurship, Sales, Marketing | YAP Media Network Young and Pr…" at bounding box center [709, 169] width 828 height 151
copy h2 "Young and Profiting with Hala Taha"
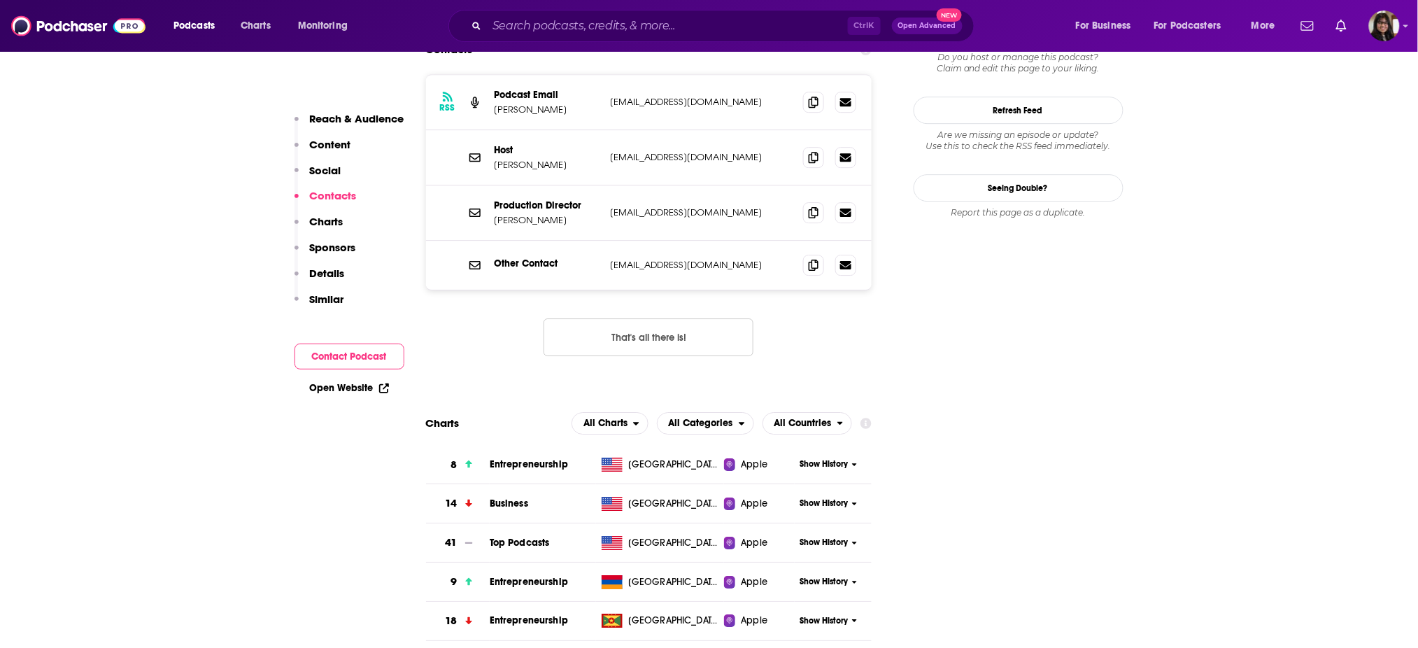
scroll to position [1207, 0]
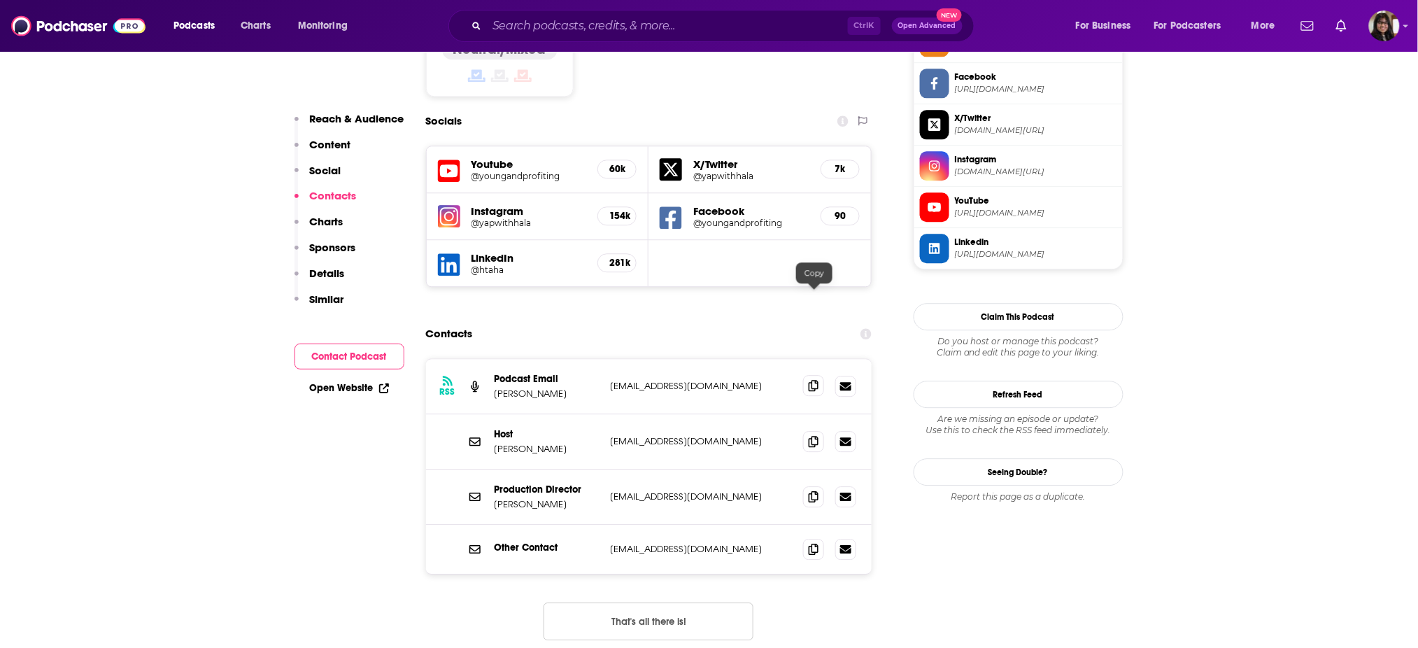
click at [814, 380] on icon at bounding box center [813, 385] width 10 height 11
drag, startPoint x: 491, startPoint y: 313, endPoint x: 543, endPoint y: 318, distance: 52.7
click at [543, 359] on div "RSS Podcast Email Hala Taha YoungandProfiting@gmail.com YoungandProfiting@gmail…" at bounding box center [649, 386] width 446 height 55
copy p "Hala Taha"
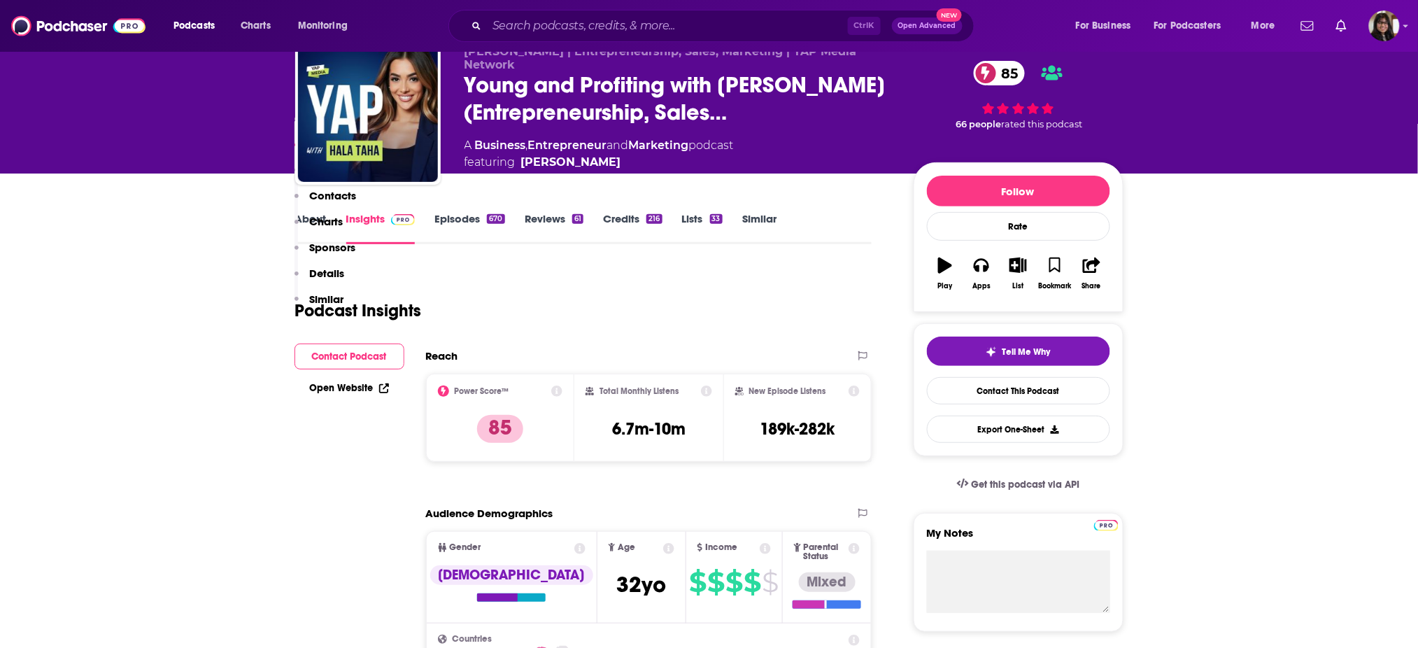
scroll to position [48, 0]
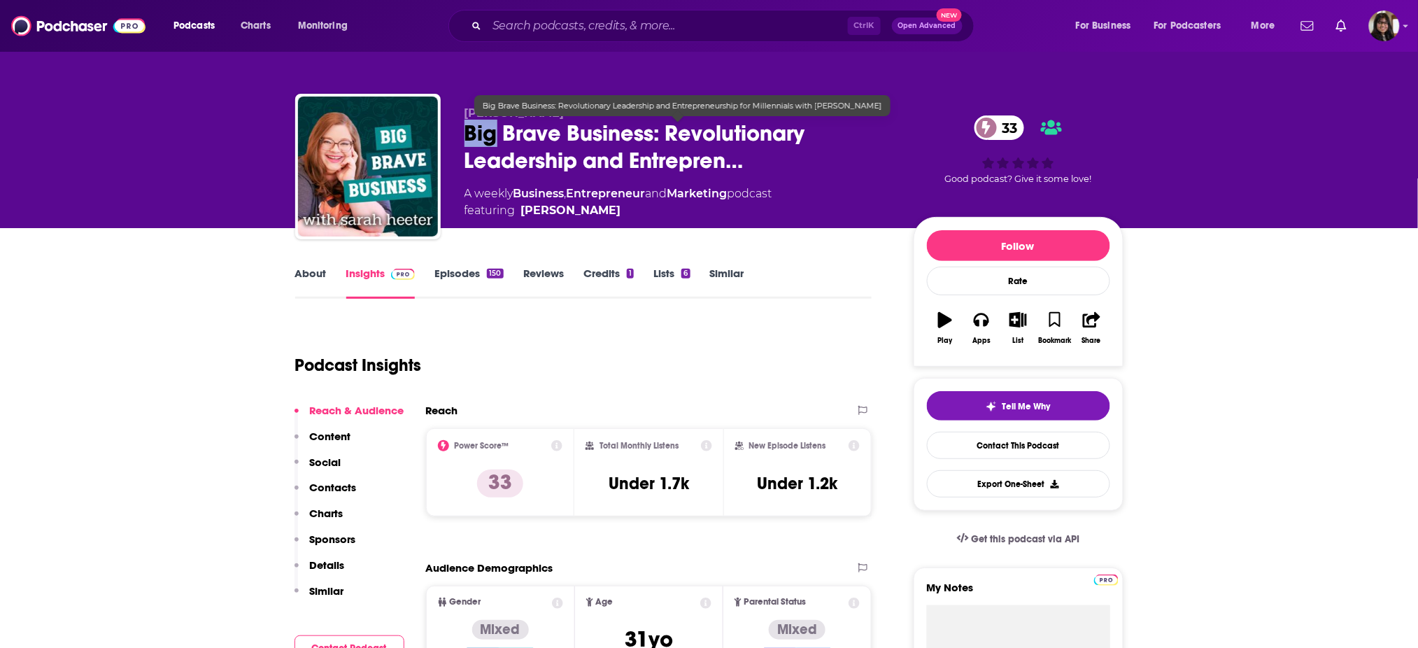
drag, startPoint x: 495, startPoint y: 145, endPoint x: 506, endPoint y: 147, distance: 11.3
click at [506, 147] on span "Big Brave Business: Revolutionary Leadership and Entrepren…" at bounding box center [677, 147] width 427 height 55
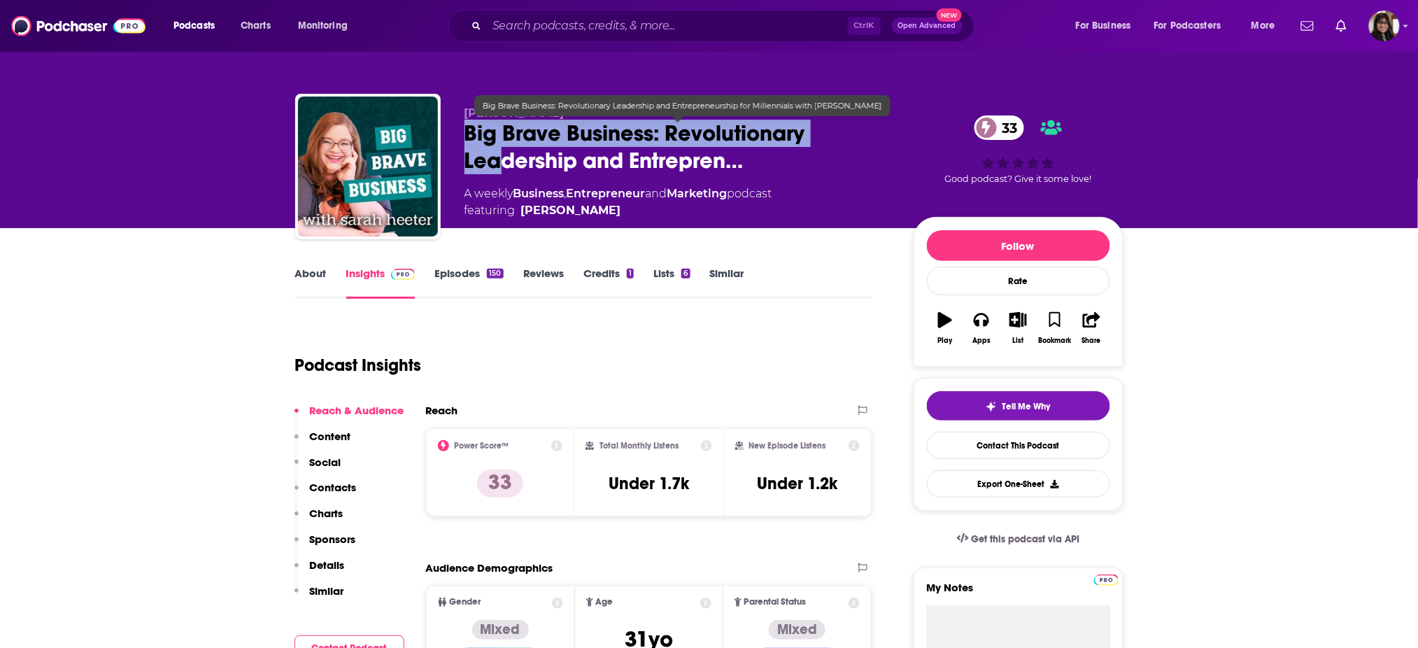
drag, startPoint x: 506, startPoint y: 147, endPoint x: 711, endPoint y: 150, distance: 204.2
click at [711, 150] on span "Big Brave Business: Revolutionary Leadership and Entrepren…" at bounding box center [677, 147] width 427 height 55
drag, startPoint x: 652, startPoint y: 132, endPoint x: 448, endPoint y: 129, distance: 204.9
click at [448, 129] on div "Sarah Heeter Big Brave Business: Revolutionary Leadership and Entrepren… 33 A w…" at bounding box center [709, 169] width 828 height 151
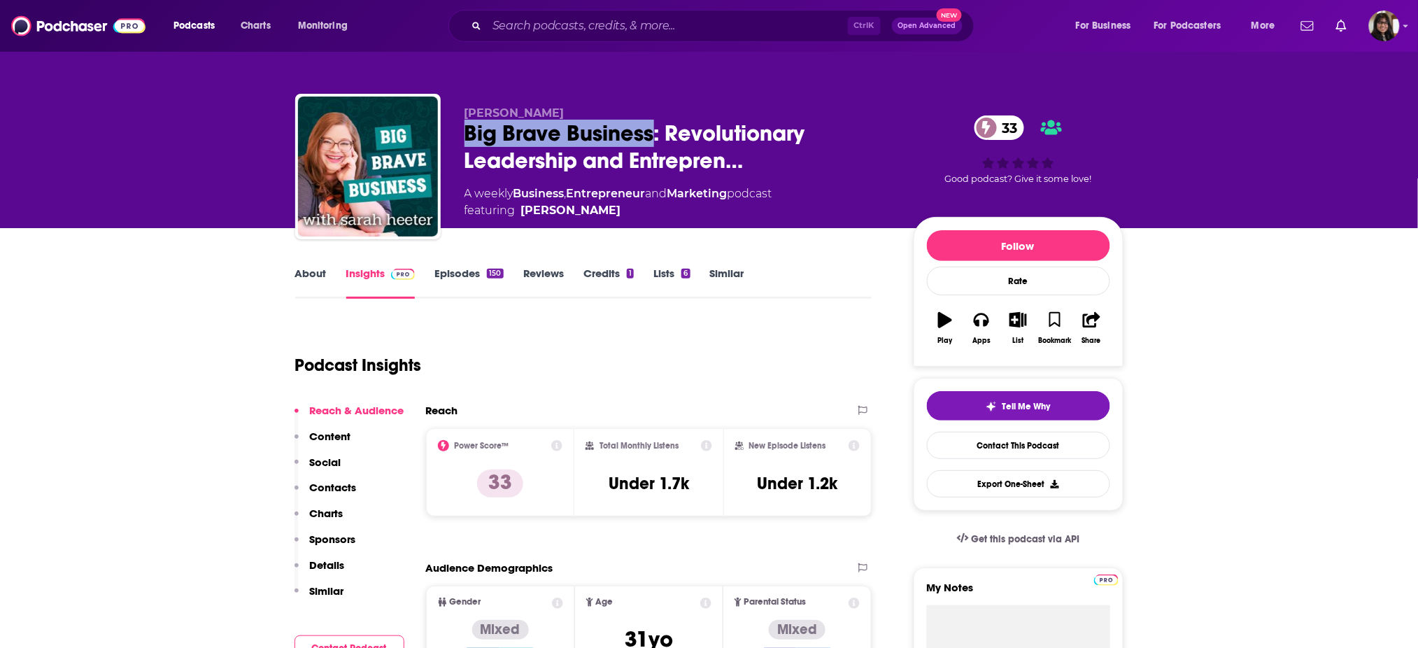
copy h2 "Big Brave Business"
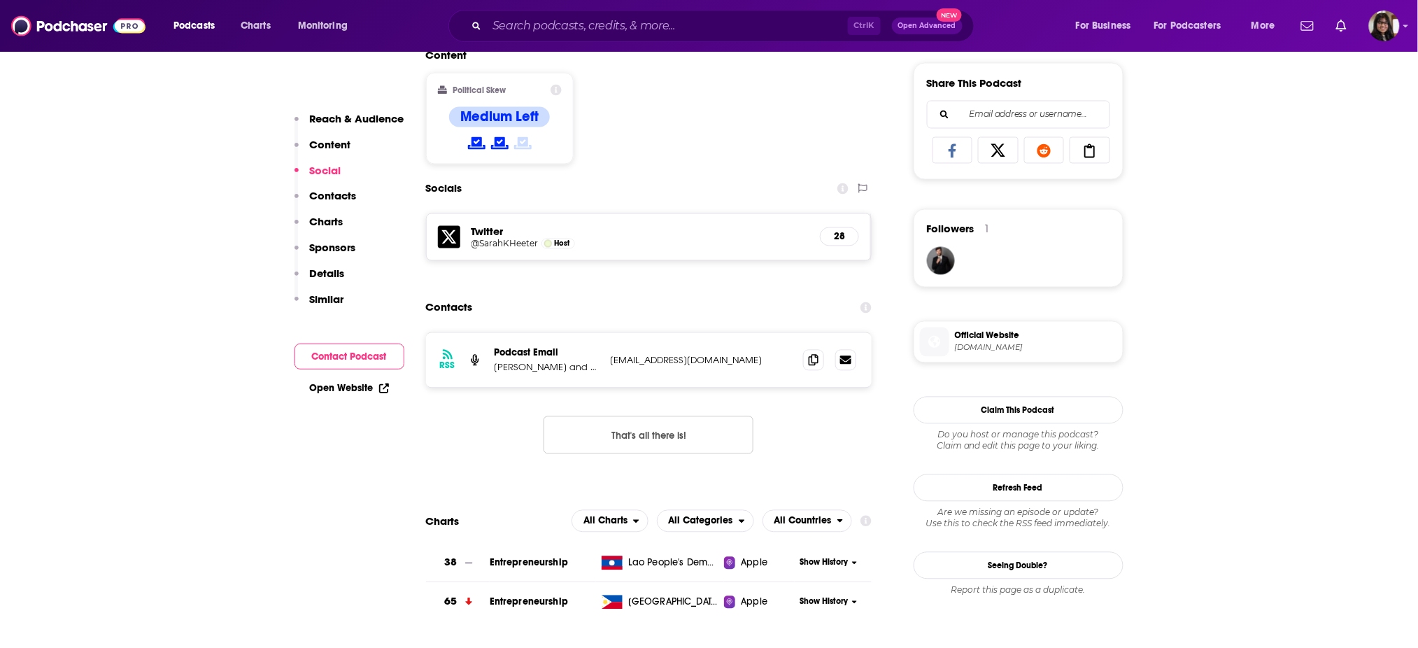
scroll to position [867, 0]
drag, startPoint x: 492, startPoint y: 364, endPoint x: 550, endPoint y: 373, distance: 58.6
click at [550, 373] on div "RSS Podcast Email Sarah Heeter and Amanda Nelson bigbravebusiness@gmail.com big…" at bounding box center [649, 358] width 446 height 55
copy p "Sarah Heeter"
click at [811, 357] on icon at bounding box center [813, 357] width 10 height 11
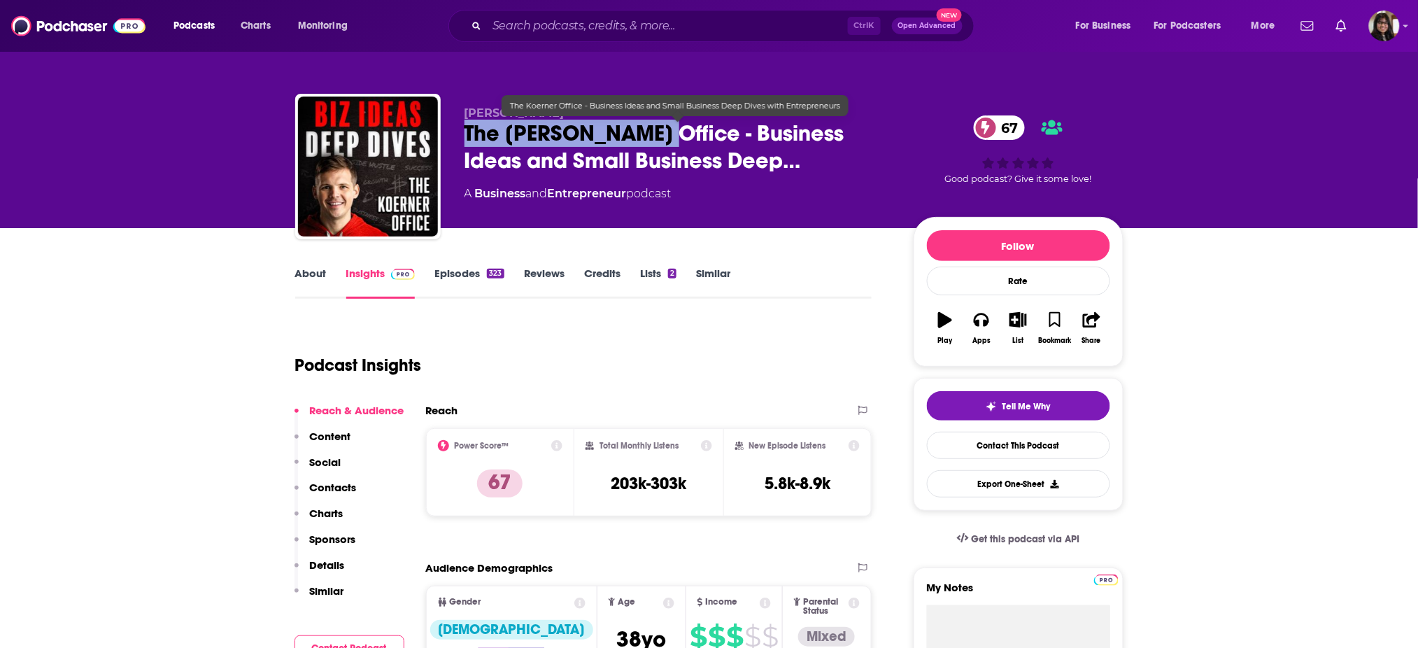
drag, startPoint x: 561, startPoint y: 140, endPoint x: 647, endPoint y: 137, distance: 86.1
click at [647, 137] on div "Chris Koerner The Koerner Office - Business Ideas and Small Business Deep… 67 A…" at bounding box center [709, 169] width 828 height 151
copy h2 "The Koerner Office"
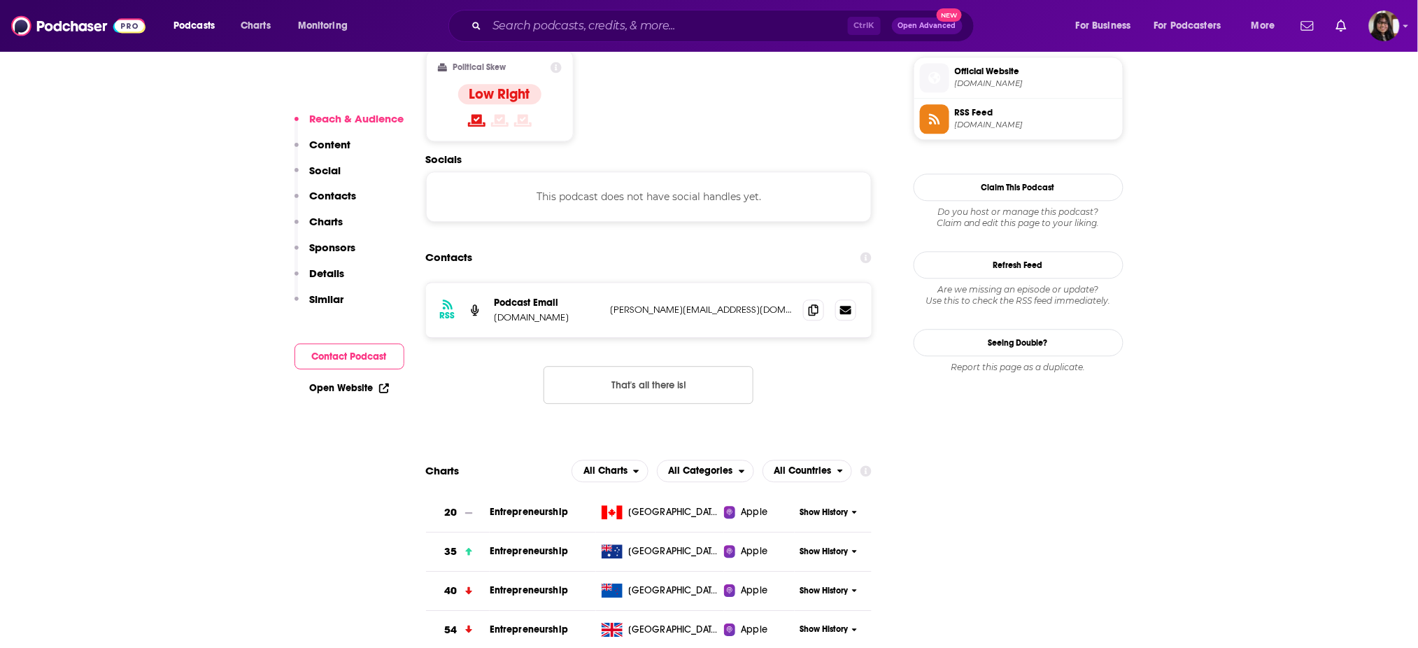
scroll to position [1134, 0]
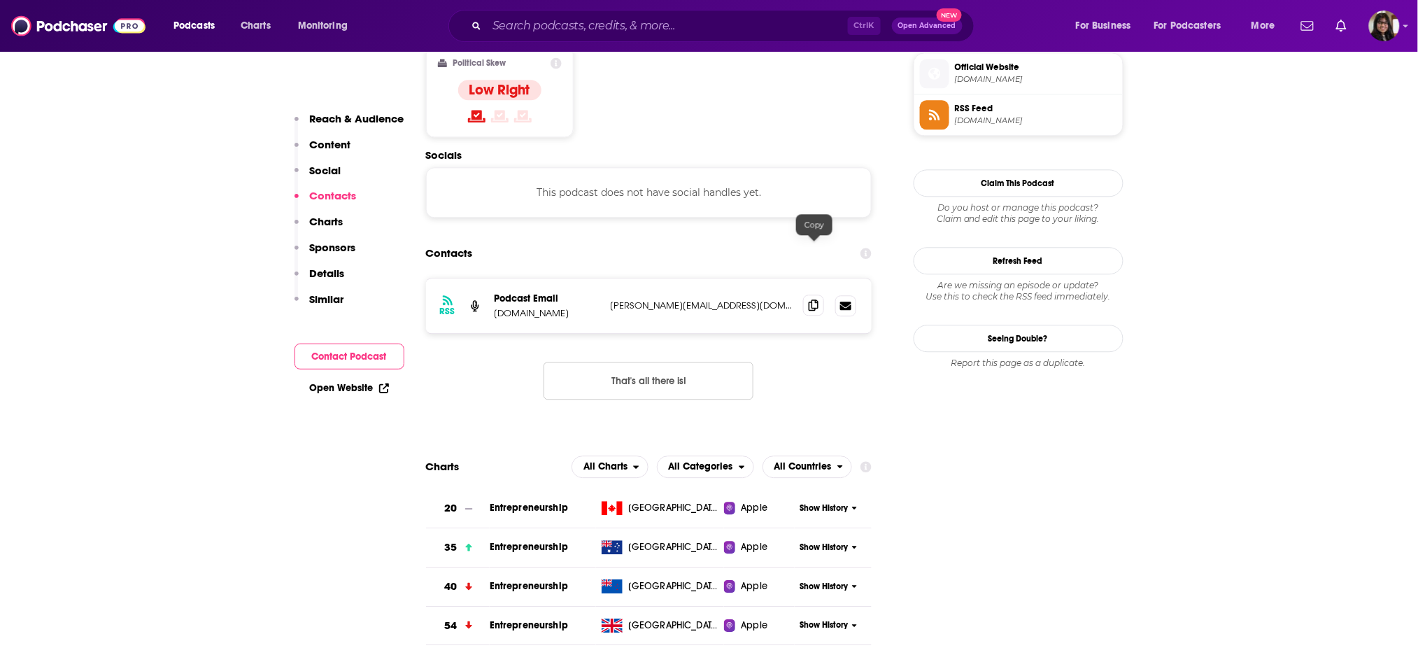
click at [808, 294] on span at bounding box center [813, 304] width 21 height 21
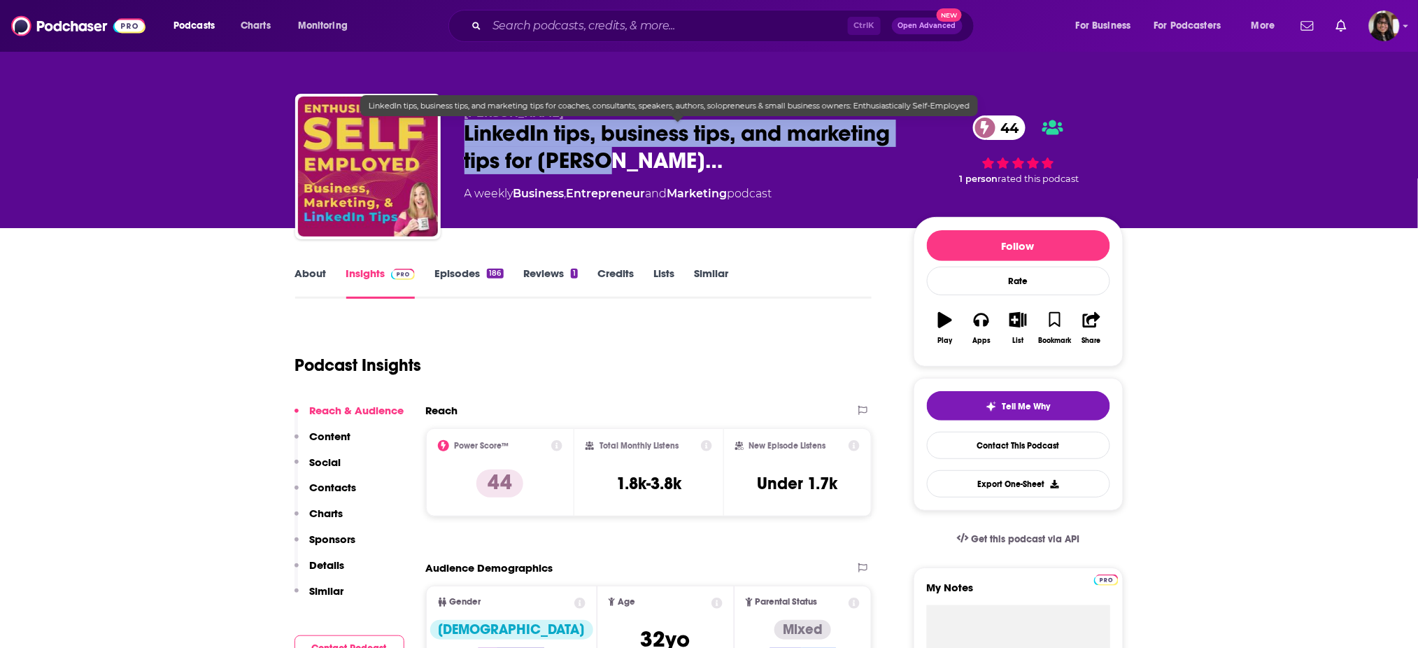
drag, startPoint x: 459, startPoint y: 134, endPoint x: 728, endPoint y: 166, distance: 270.5
click at [728, 166] on div "Brenda Meller LinkedIn tips, business tips, and marketing tips for coache… 44 A…" at bounding box center [709, 169] width 828 height 151
copy h2 "LinkedIn tips, business tips, and marketing tips for coache"
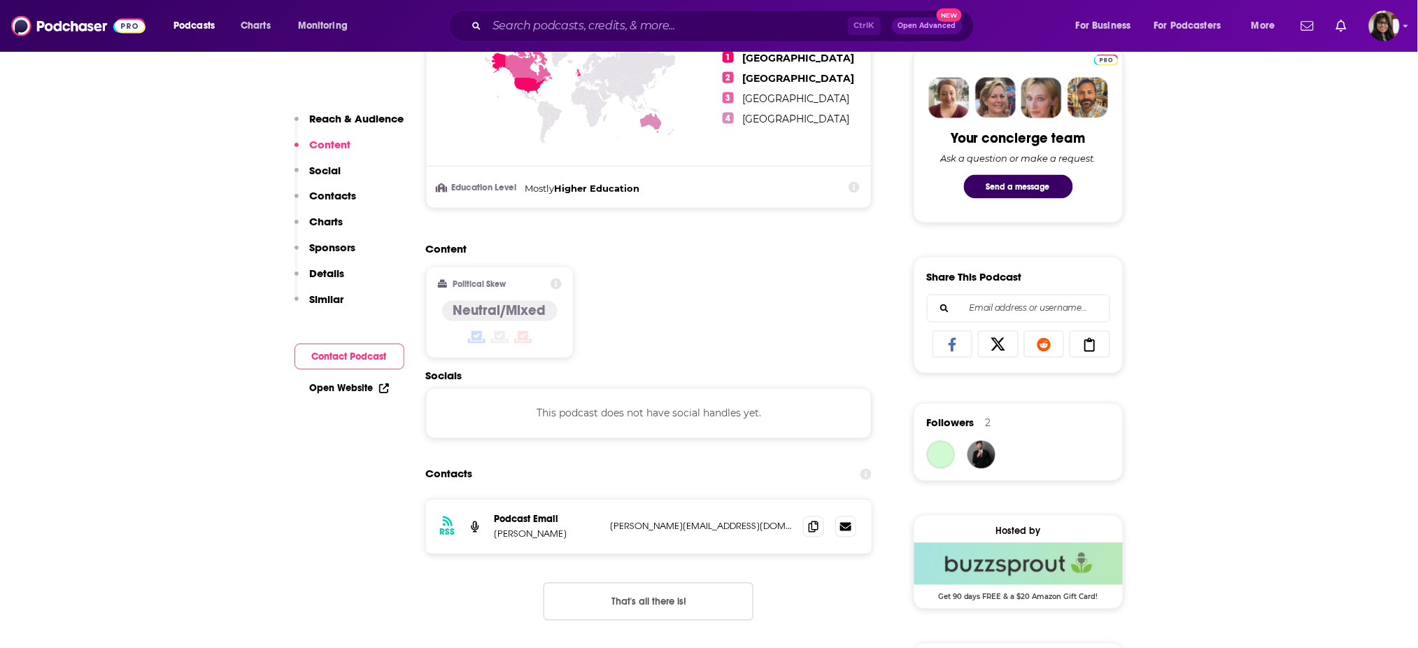
scroll to position [741, 0]
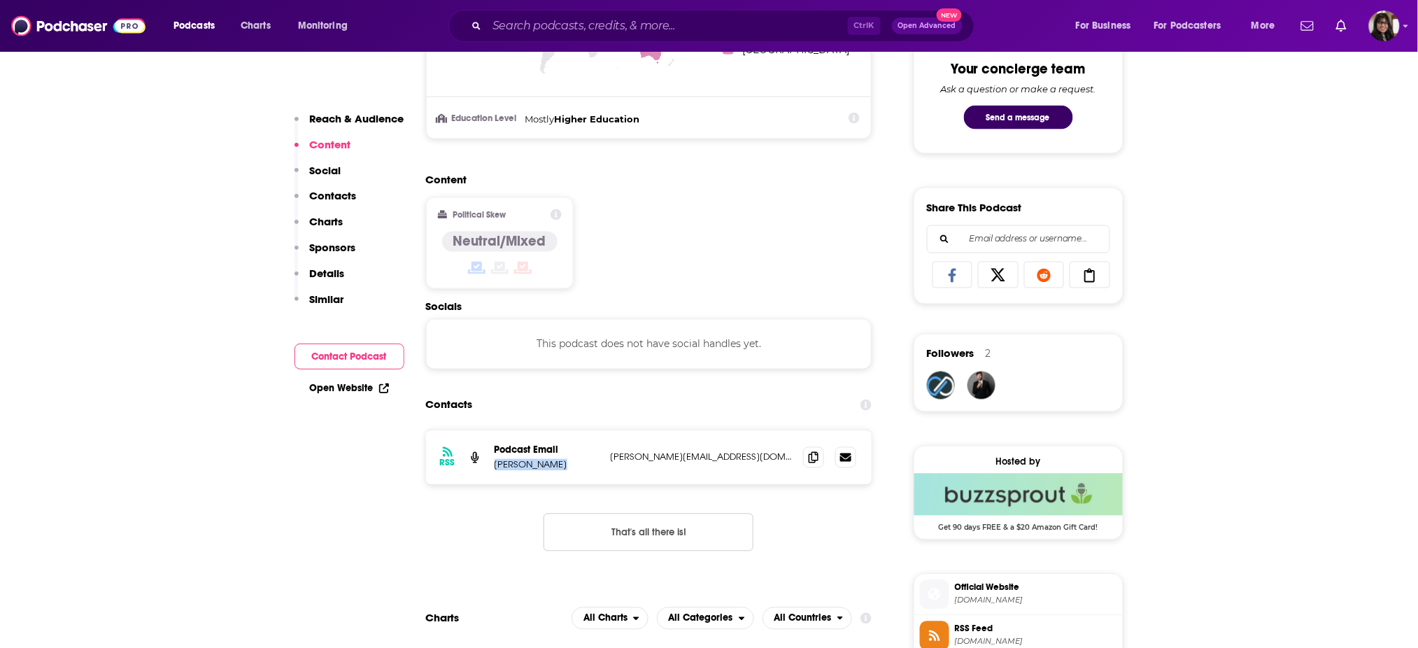
drag, startPoint x: 491, startPoint y: 469, endPoint x: 583, endPoint y: 478, distance: 92.8
click at [583, 478] on div "RSS Podcast Email Brenda Meller brenda@mellermarketing.com brenda@mellermarketi…" at bounding box center [649, 457] width 446 height 55
copy p "Brenda Meller"
click at [811, 452] on icon at bounding box center [813, 456] width 10 height 11
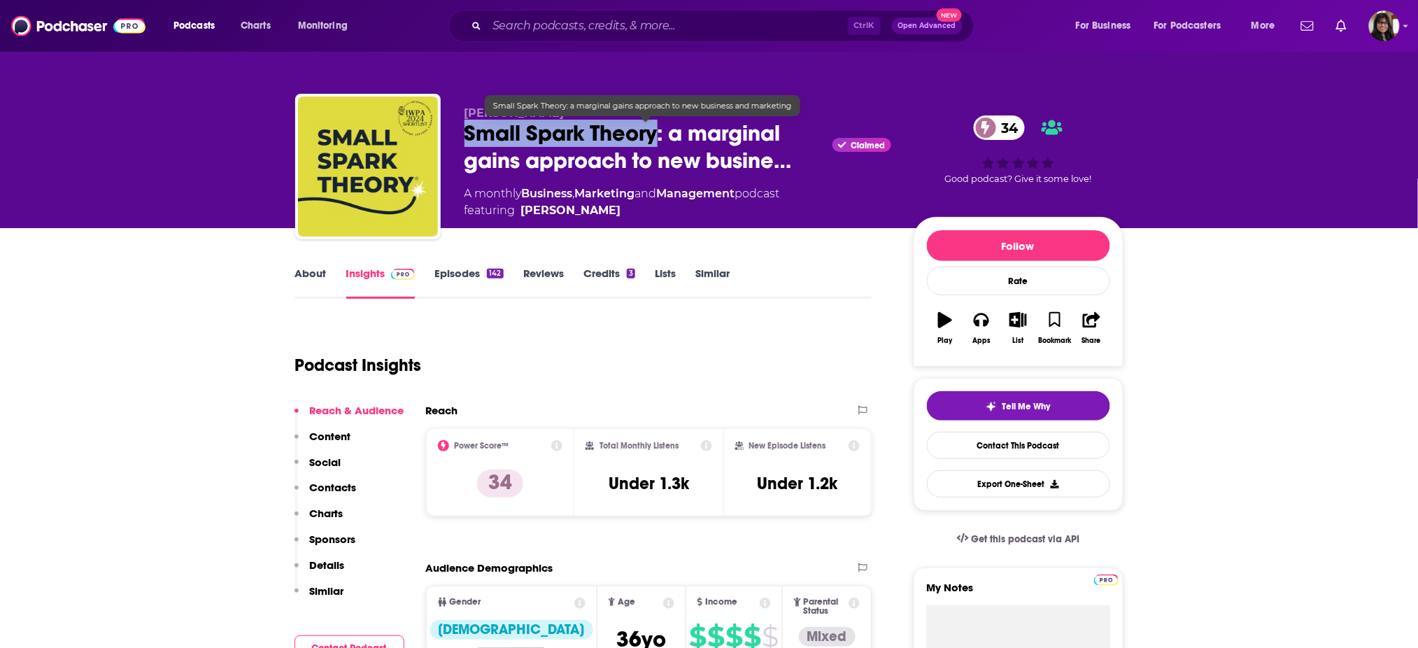
drag, startPoint x: 459, startPoint y: 124, endPoint x: 658, endPoint y: 143, distance: 200.1
click at [658, 143] on div "Lucy Mann Small Spark Theory: a marginal gains approach to new busine… Claimed …" at bounding box center [709, 169] width 828 height 151
copy h2 "Small Spark Theory"
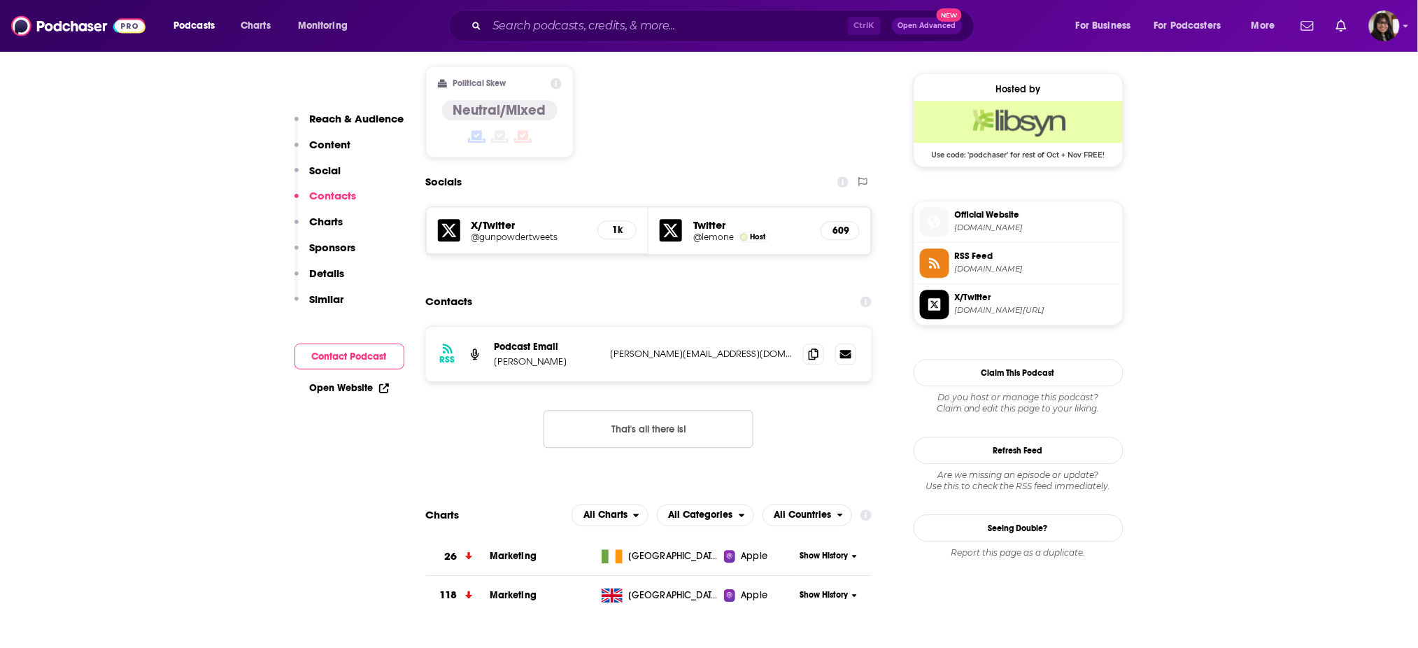
scroll to position [1115, 0]
click at [811, 346] on icon at bounding box center [813, 351] width 10 height 11
drag, startPoint x: 554, startPoint y: 298, endPoint x: 491, endPoint y: 303, distance: 63.1
click at [491, 325] on div "RSS Podcast Email Lucy Mann isabelle@gunpowderconsulting.com isabelle@gunpowder…" at bounding box center [649, 352] width 446 height 55
copy p "Lucy Mann"
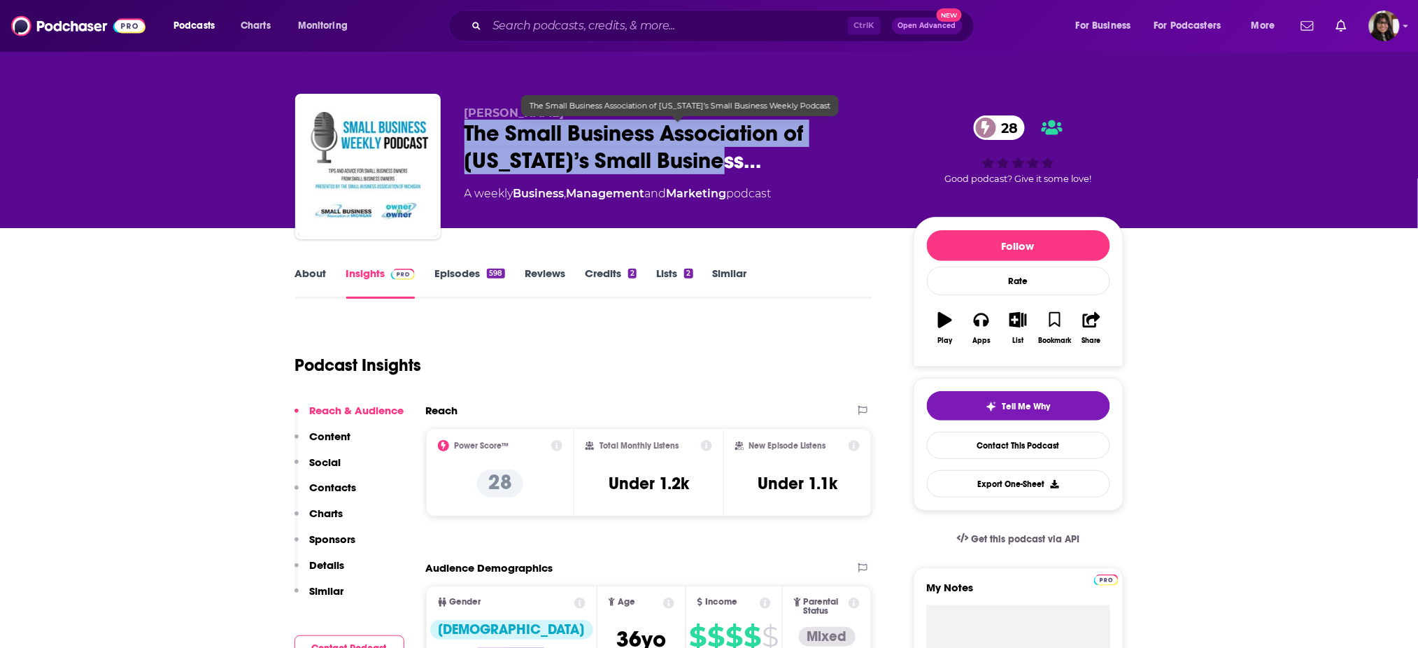
drag, startPoint x: 605, startPoint y: 145, endPoint x: 733, endPoint y: 177, distance: 131.8
click at [733, 177] on div "[PERSON_NAME] The Small Business Association of [US_STATE]’s Small Business… 28…" at bounding box center [709, 169] width 828 height 151
copy h2 "The Small Business Association of [US_STATE]’s Small Business"
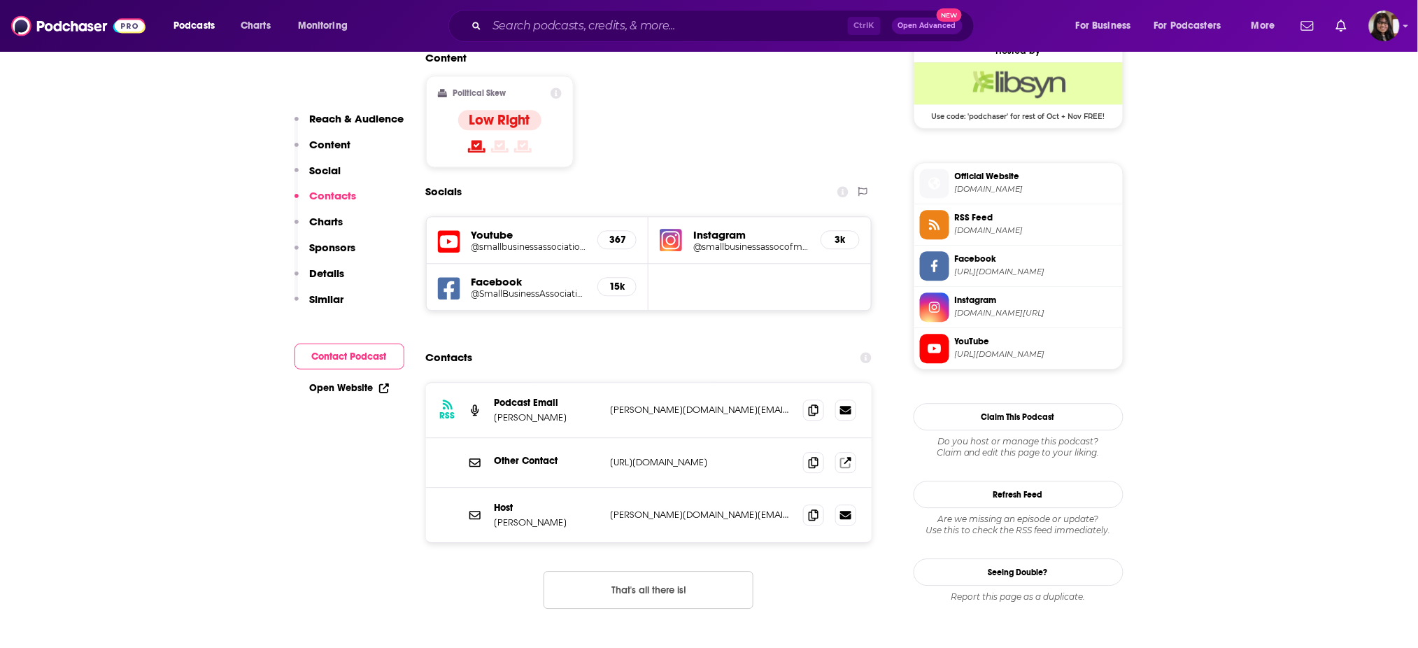
scroll to position [1153, 0]
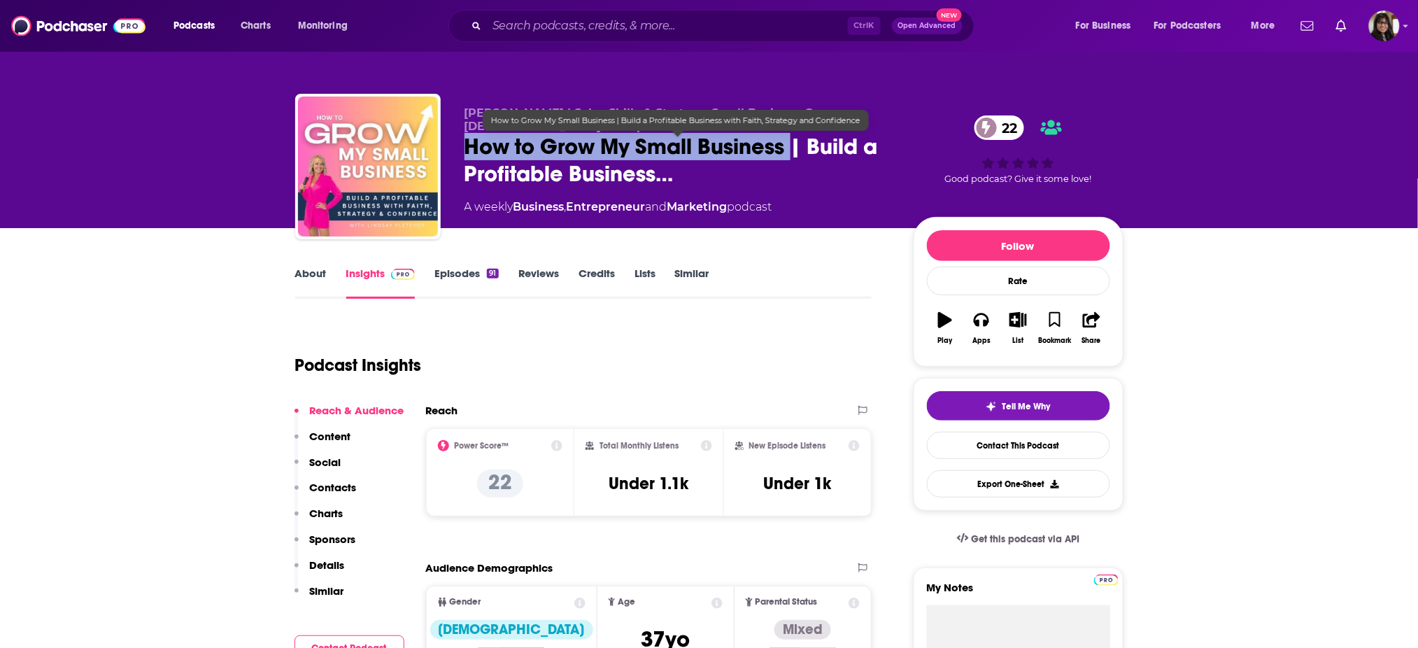
copy h2 "How to Grow My Small Business"
drag, startPoint x: 481, startPoint y: 159, endPoint x: 791, endPoint y: 159, distance: 309.8
click at [791, 159] on div "[PERSON_NAME] | Sales Skills & Strategy, Small Business Owner, [DEMOGRAPHIC_DAT…" at bounding box center [709, 169] width 828 height 151
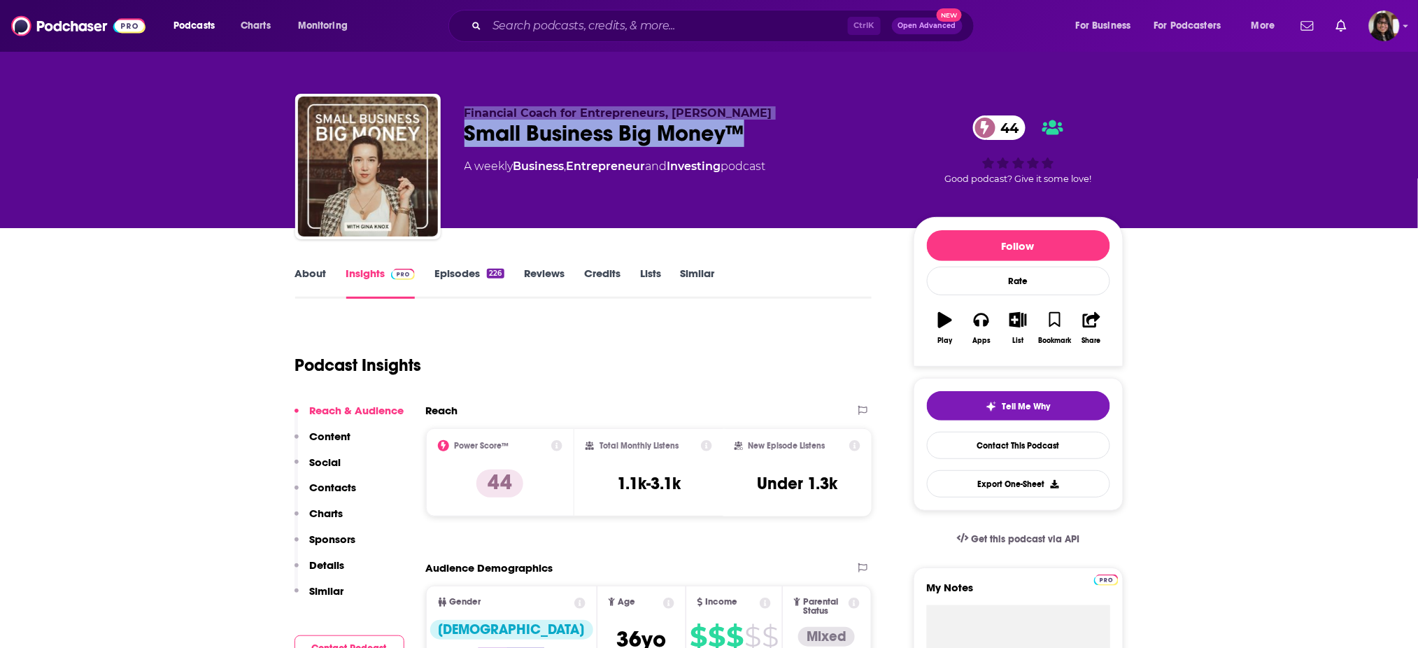
drag, startPoint x: 459, startPoint y: 120, endPoint x: 823, endPoint y: 135, distance: 364.0
click at [823, 135] on div "Financial Coach for Entrepreneurs, [PERSON_NAME] Small Business Big Money™ 44 A…" at bounding box center [709, 169] width 828 height 151
click at [823, 135] on div "Small Business Big Money™ 44" at bounding box center [677, 133] width 427 height 27
drag, startPoint x: 775, startPoint y: 136, endPoint x: 457, endPoint y: 147, distance: 318.4
click at [457, 147] on div "Financial Coach for Entrepreneurs, Gina Knox Small Business Big Money™ 44 A wee…" at bounding box center [709, 169] width 828 height 151
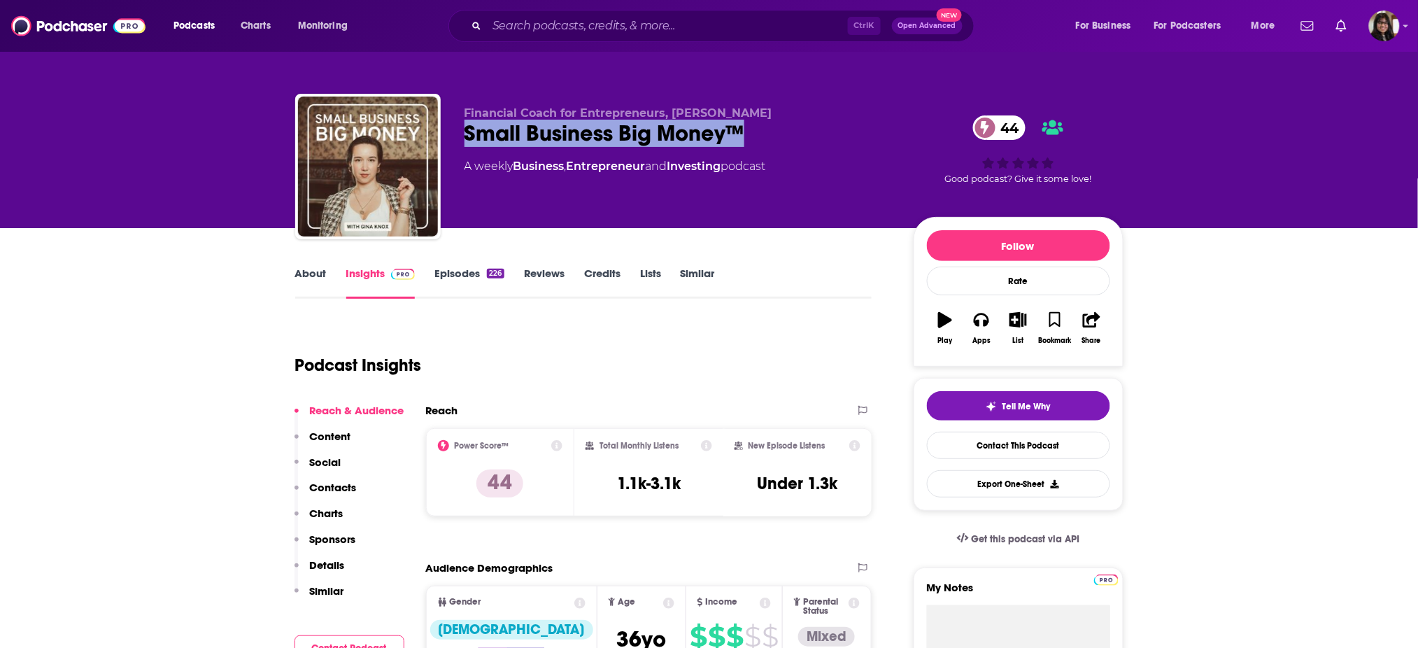
copy h2 "Small Business Big Money™"
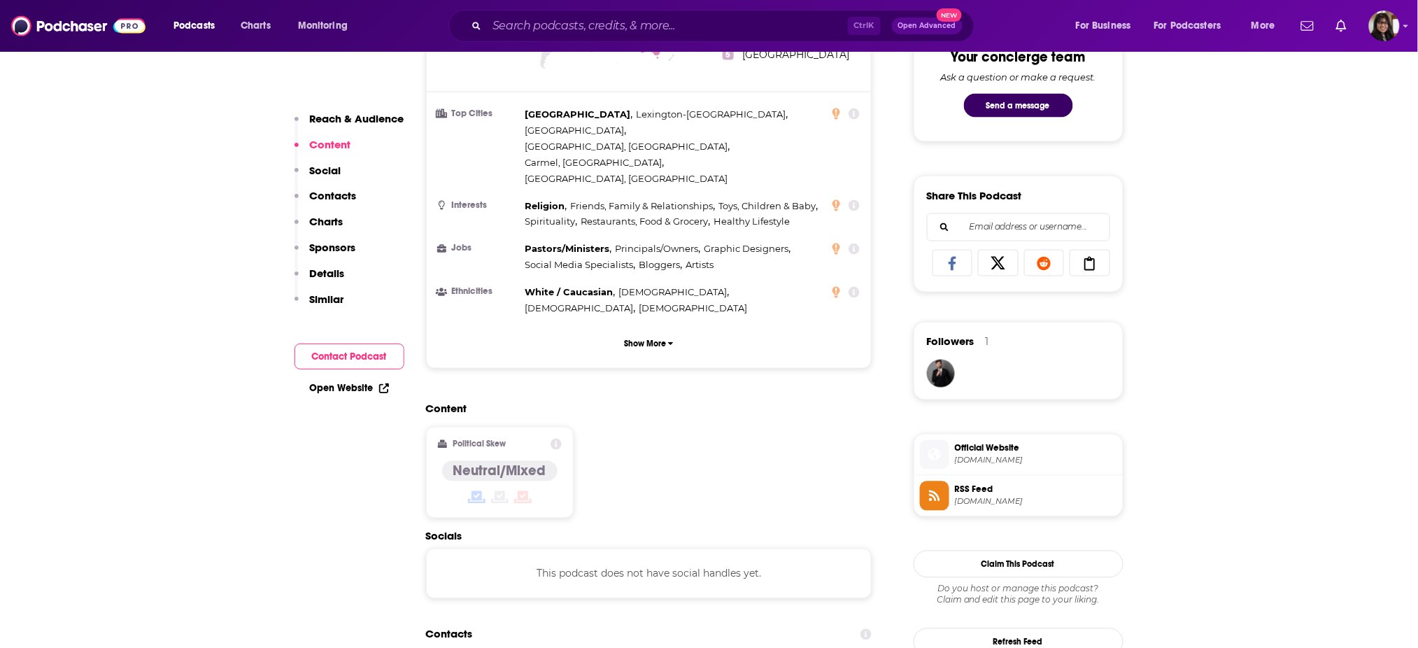
scroll to position [988, 0]
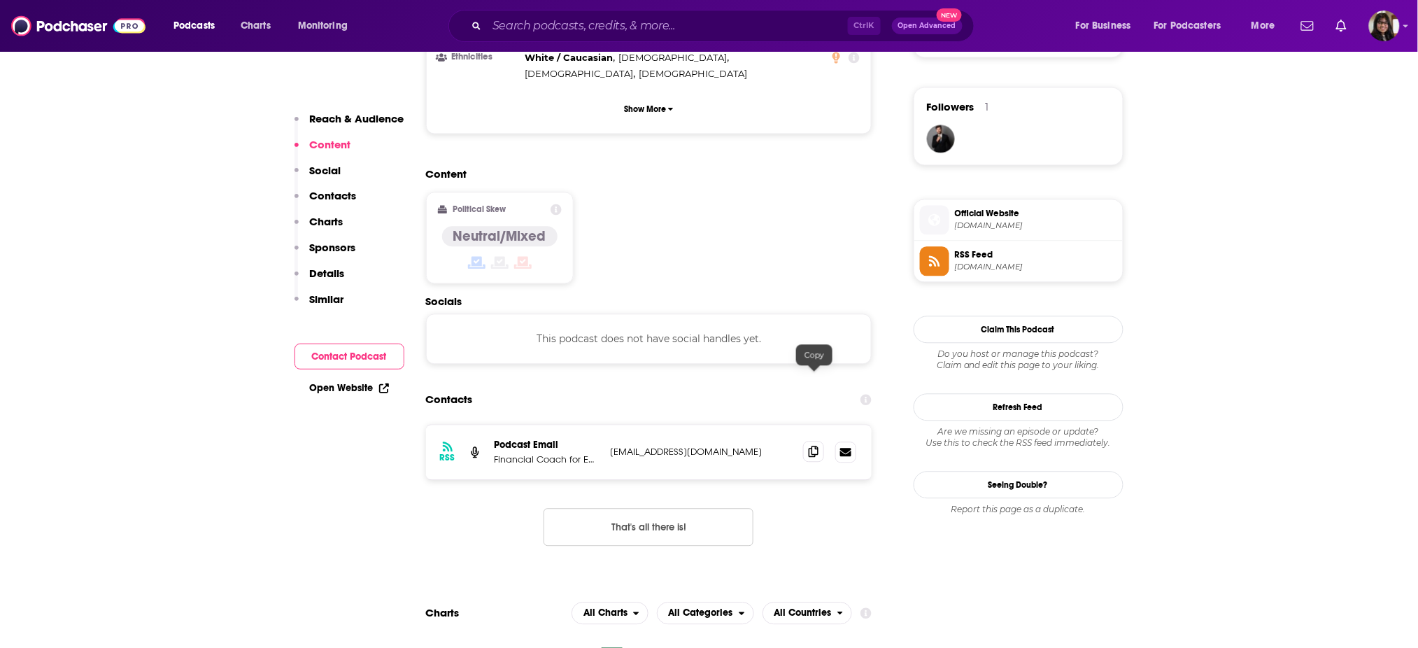
click at [811, 445] on icon at bounding box center [813, 450] width 10 height 11
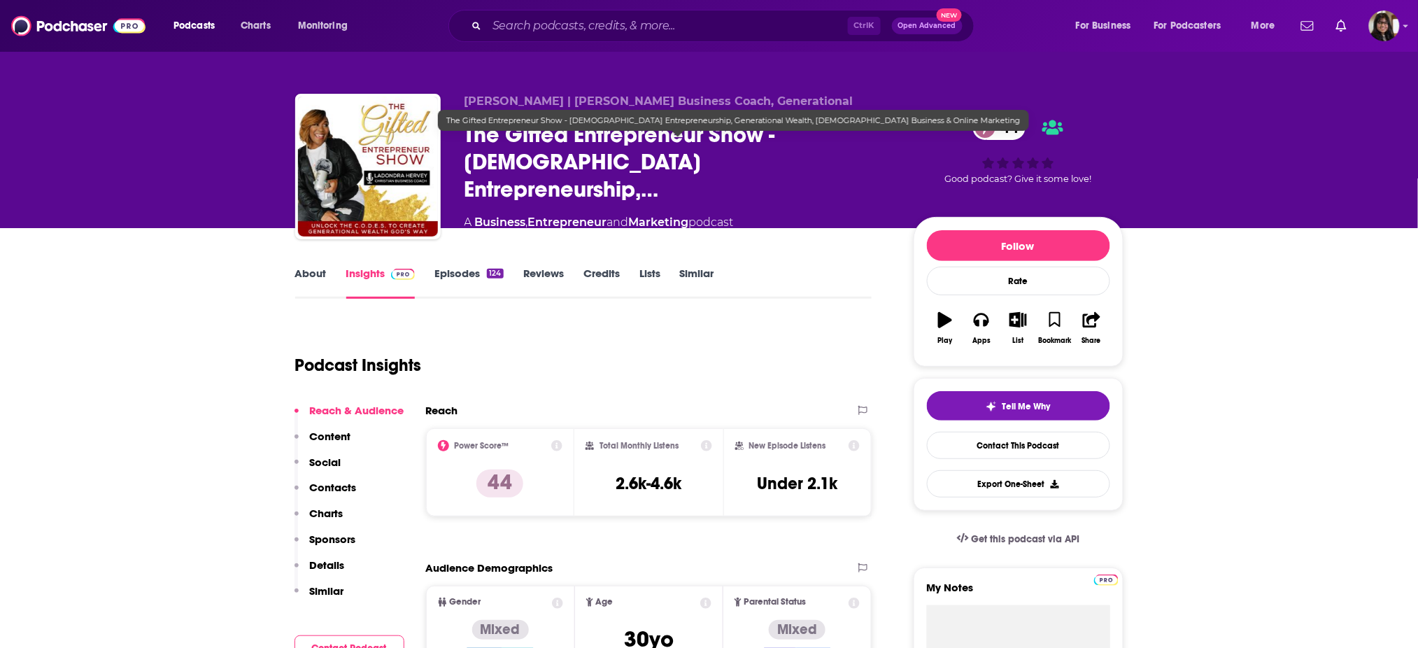
drag, startPoint x: 468, startPoint y: 141, endPoint x: 813, endPoint y: 133, distance: 344.9
click at [813, 133] on div "LaDondra Hervey | Christian Business Coach, Generational Wealth Accelerator The…" at bounding box center [677, 162] width 427 height 136
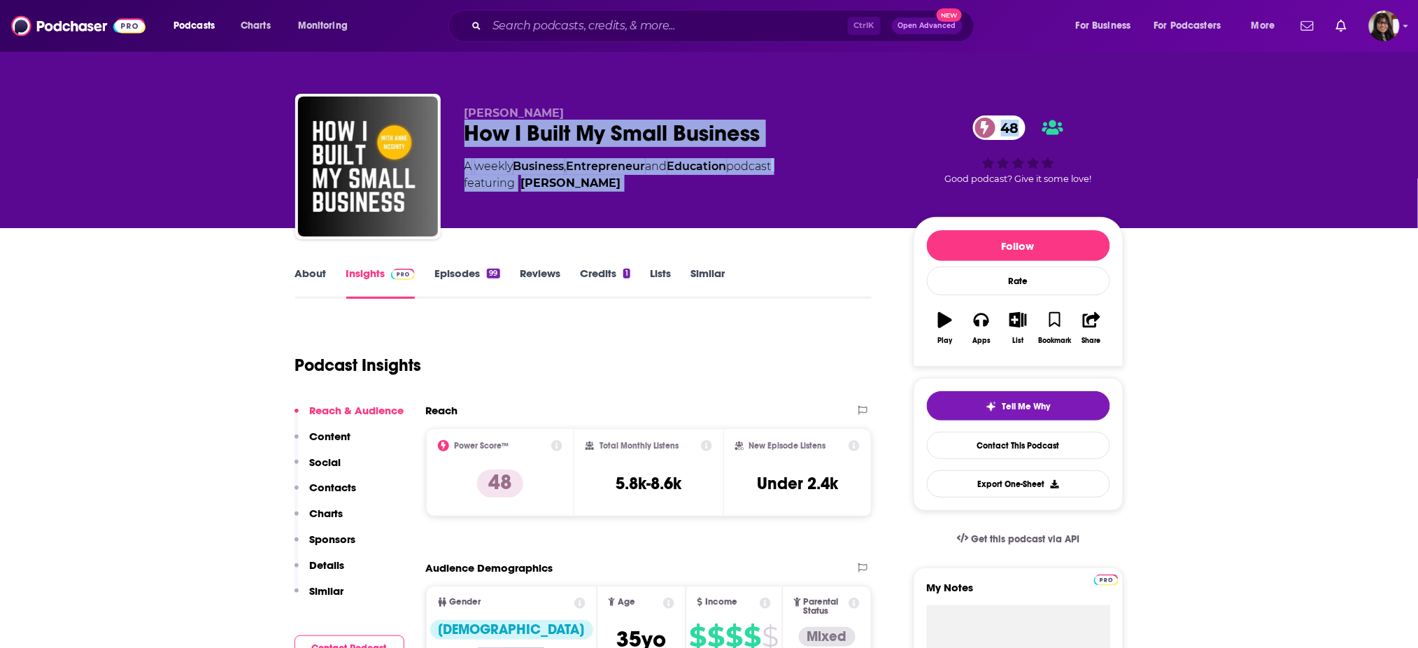
drag, startPoint x: 444, startPoint y: 132, endPoint x: 913, endPoint y: 131, distance: 468.5
click at [913, 131] on div "[PERSON_NAME] How I Built My Small Business 48 A weekly Business , Entrepreneur…" at bounding box center [709, 169] width 828 height 151
copy div "How I Built My Small Business 48 A weekly Business , Entrepreneur and Education…"
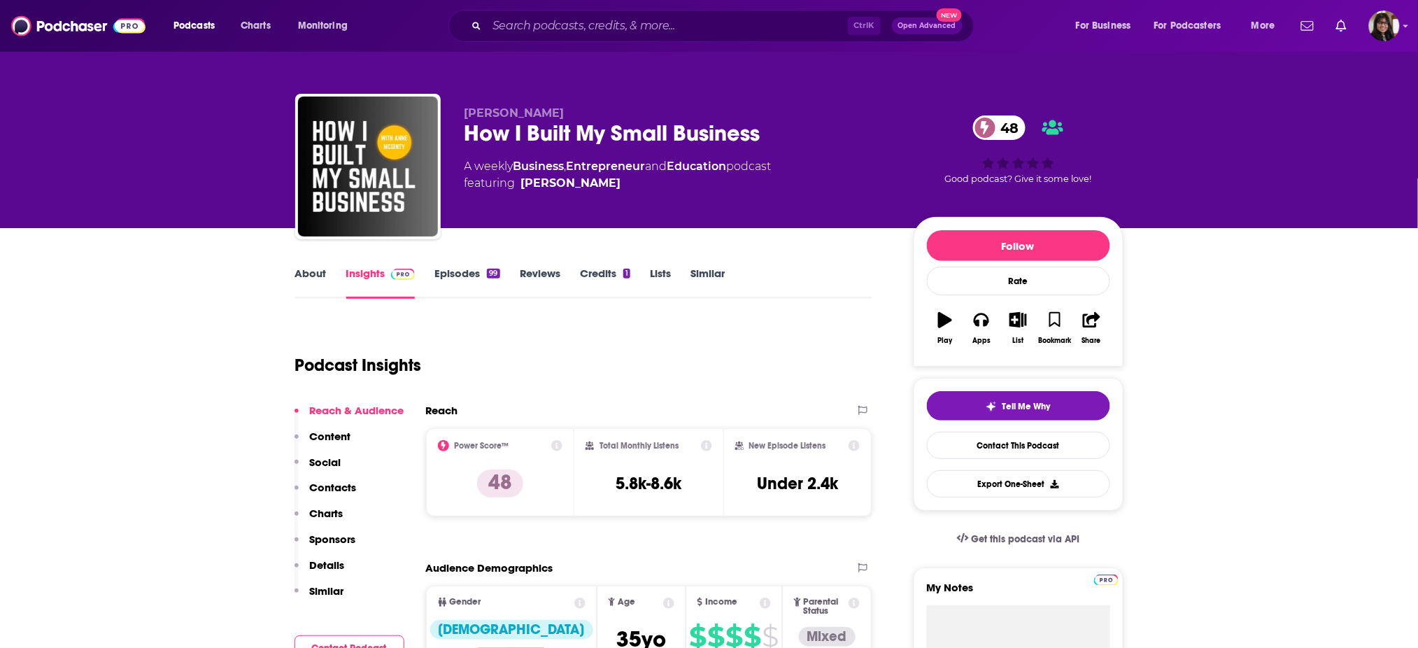
click at [774, 108] on p "[PERSON_NAME]" at bounding box center [677, 112] width 427 height 13
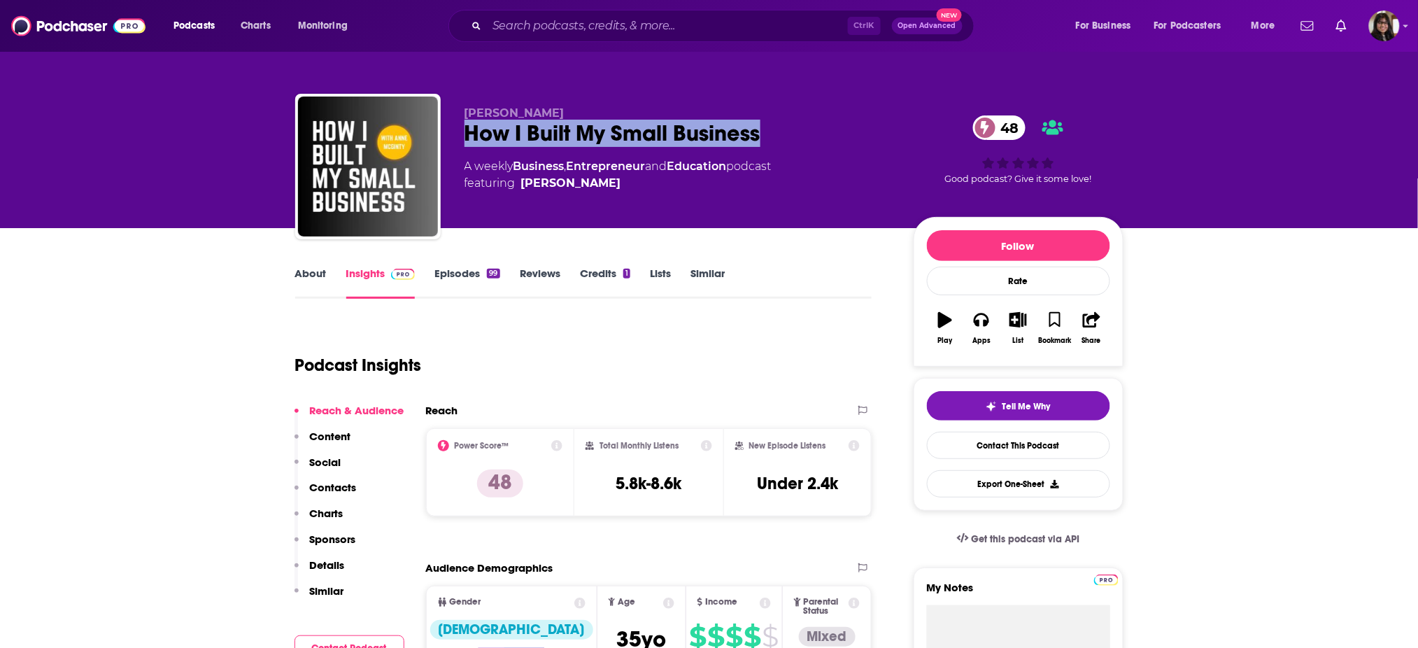
drag, startPoint x: 790, startPoint y: 133, endPoint x: 452, endPoint y: 132, distance: 337.8
click at [452, 132] on div "[PERSON_NAME] How I Built My Small Business 48 A weekly Business , Entrepreneur…" at bounding box center [709, 169] width 828 height 151
copy h2 "How I Built My Small Business"
